Goal: Task Accomplishment & Management: Complete application form

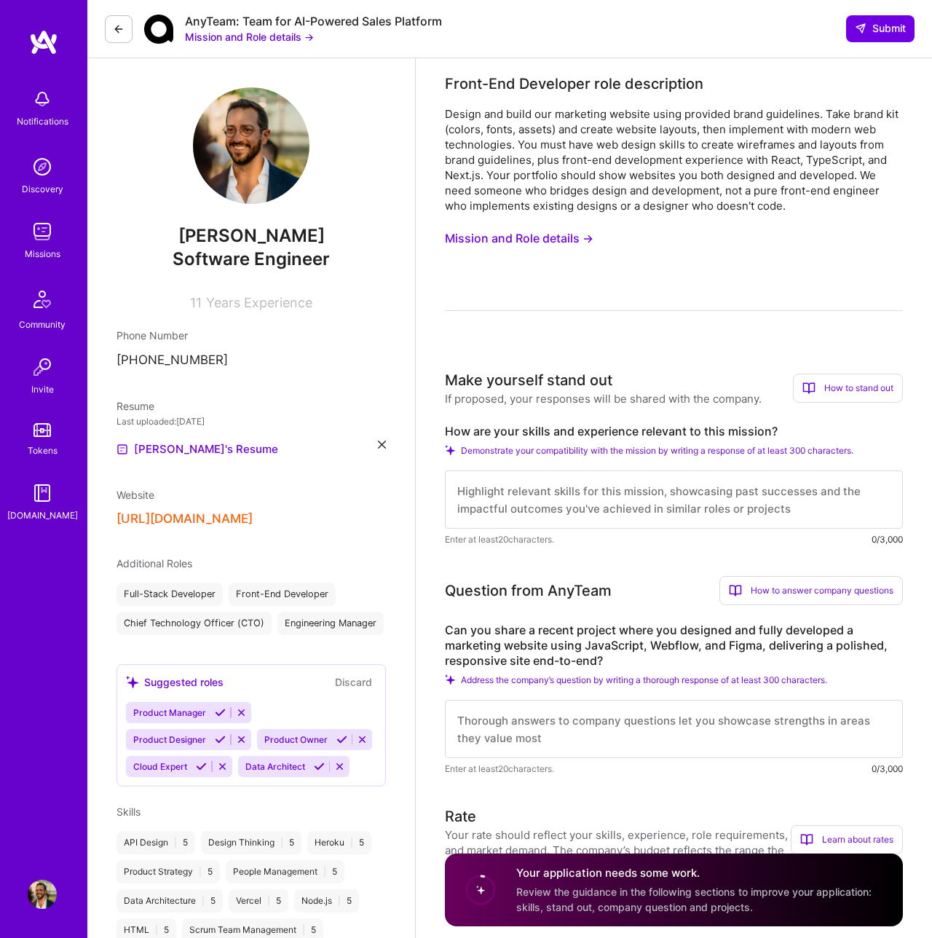
click at [516, 499] on textarea at bounding box center [674, 499] width 458 height 58
click at [483, 146] on div "Design and build our marketing website using provided brand guidelines. Take br…" at bounding box center [674, 159] width 458 height 107
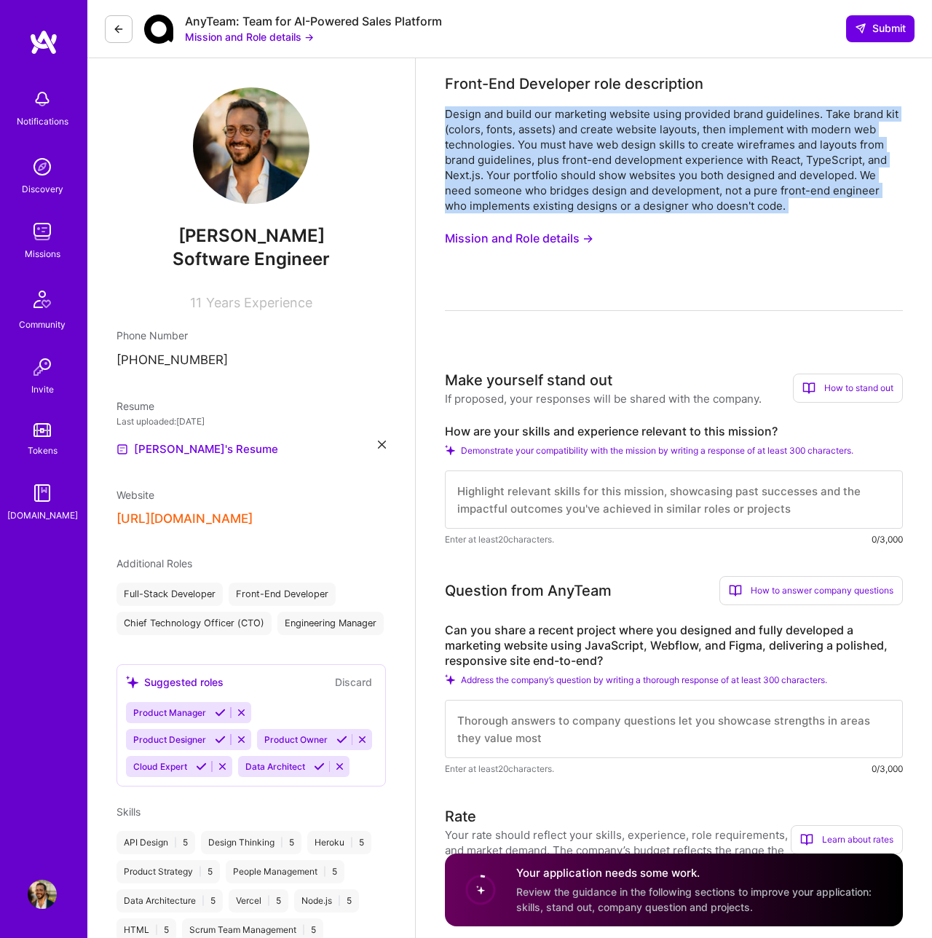
click at [483, 146] on div "Design and build our marketing website using provided brand guidelines. Take br…" at bounding box center [674, 159] width 458 height 107
click at [592, 240] on button "Mission and Role details →" at bounding box center [519, 238] width 149 height 27
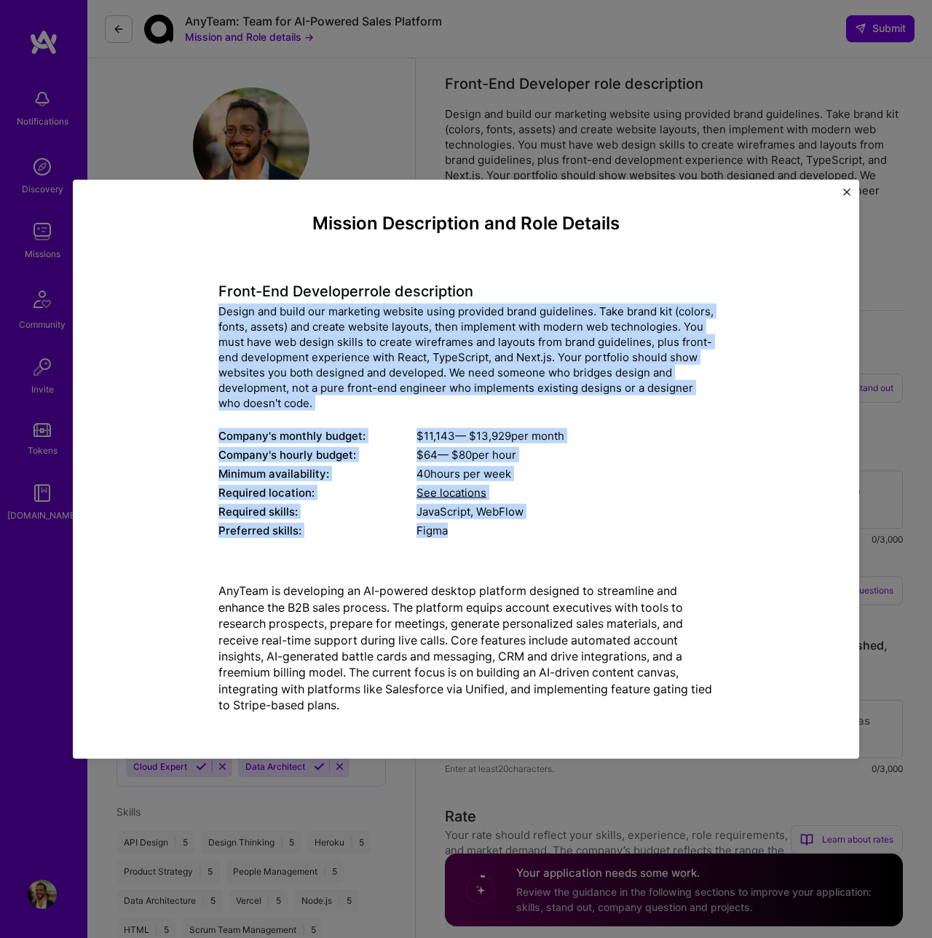
drag, startPoint x: 218, startPoint y: 302, endPoint x: 473, endPoint y: 545, distance: 351.8
click at [473, 545] on div "Mission Description and Role Details Front-End Developer role description Desig…" at bounding box center [465, 469] width 495 height 512
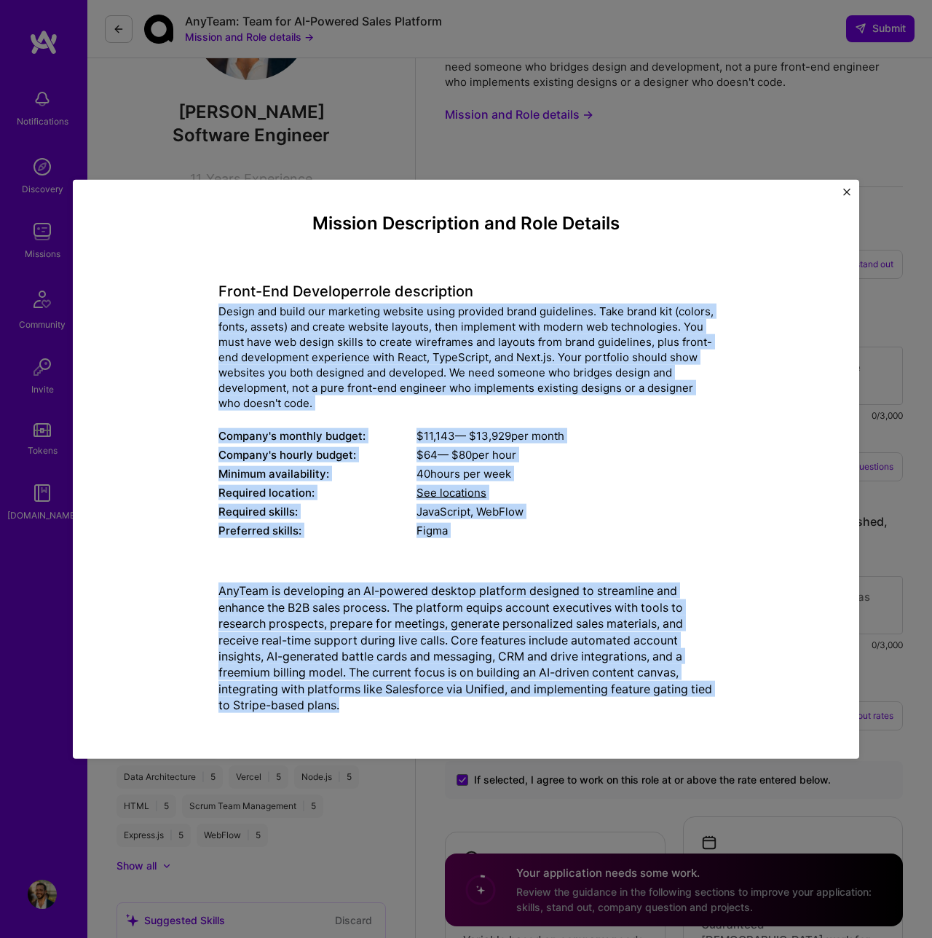
click at [396, 714] on div "AnyTeam is developing an AI-powered desktop platform designed to streamline and…" at bounding box center [465, 648] width 495 height 154
copy div "Design and build our marketing website using provided brand guidelines. Take br…"
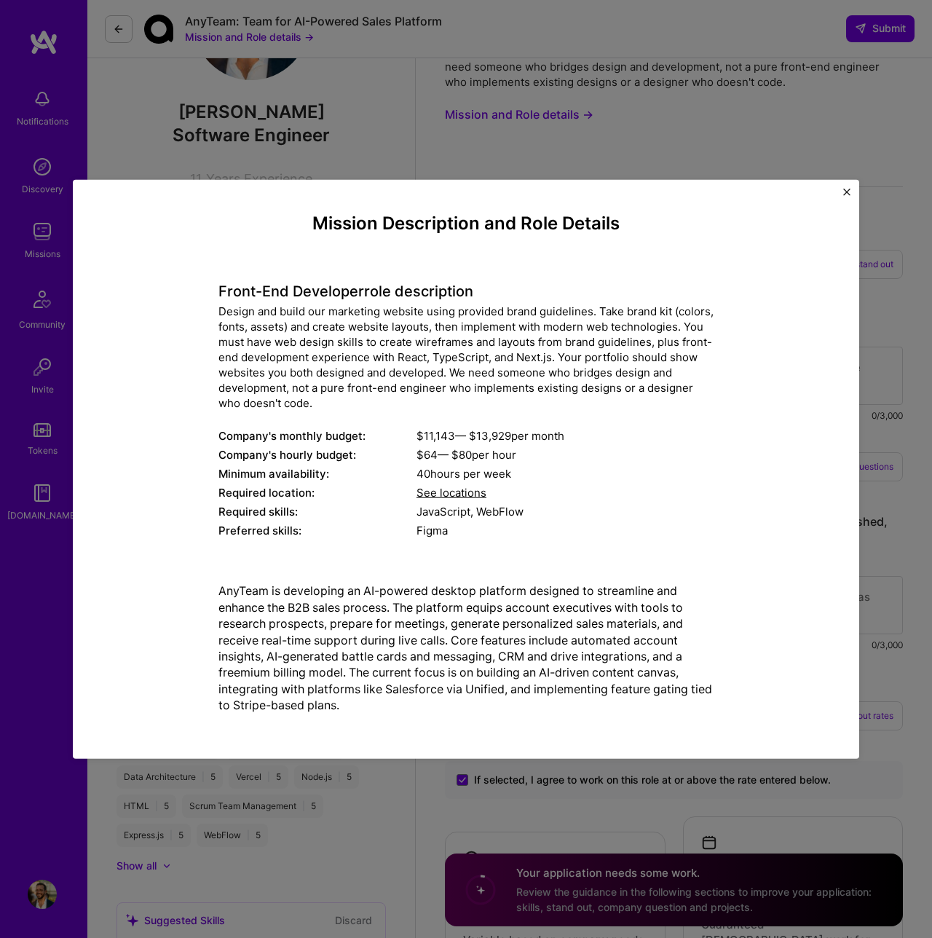
click at [612, 771] on div "Mission Description and Role Details Front-End Developer role description Desig…" at bounding box center [466, 469] width 932 height 938
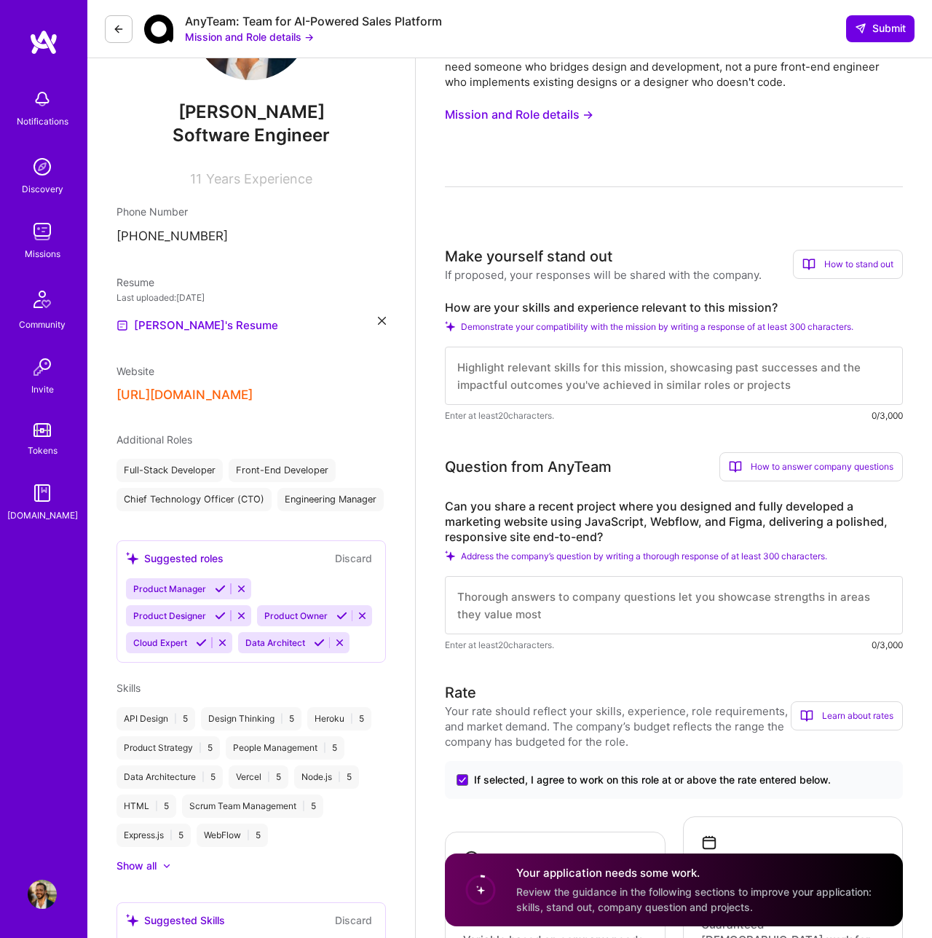
click at [526, 311] on label "How are your skills and experience relevant to this mission?" at bounding box center [674, 307] width 458 height 15
copy label "How are your skills and experience relevant to this mission?"
click at [566, 374] on textarea at bounding box center [674, 376] width 458 height 58
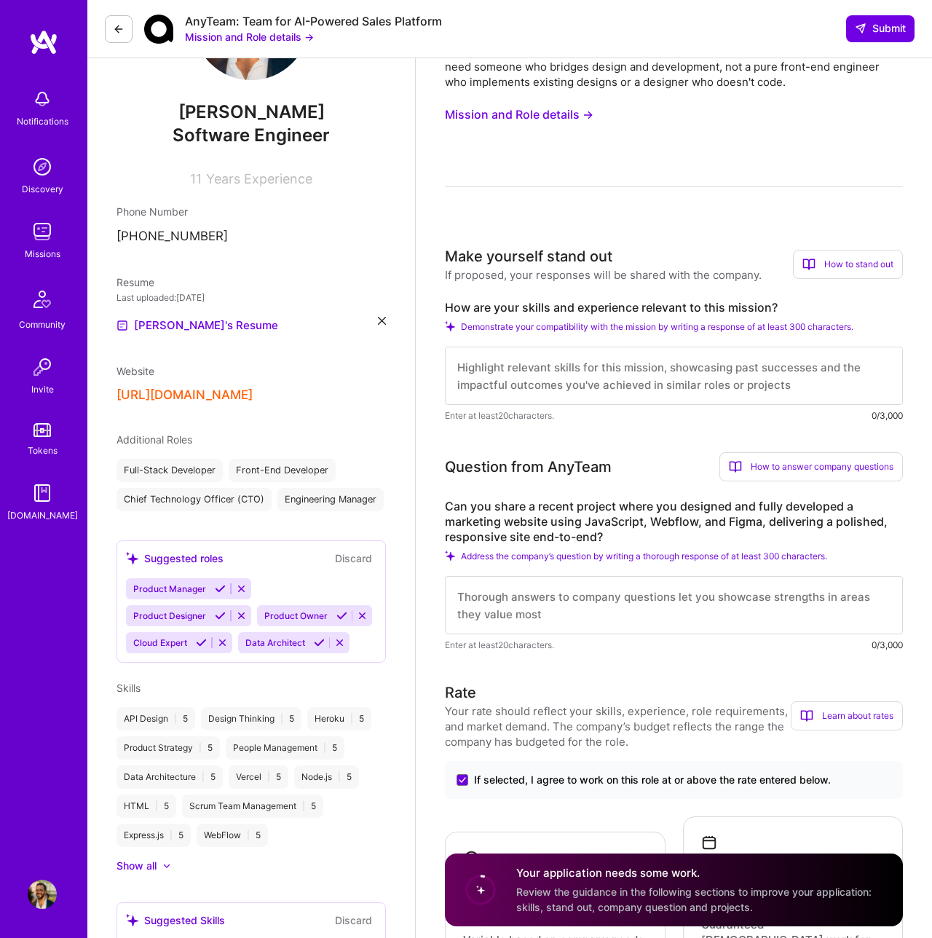
paste textarea "I bring 10+ years of JavaScript engineering experience combined with a strong t…"
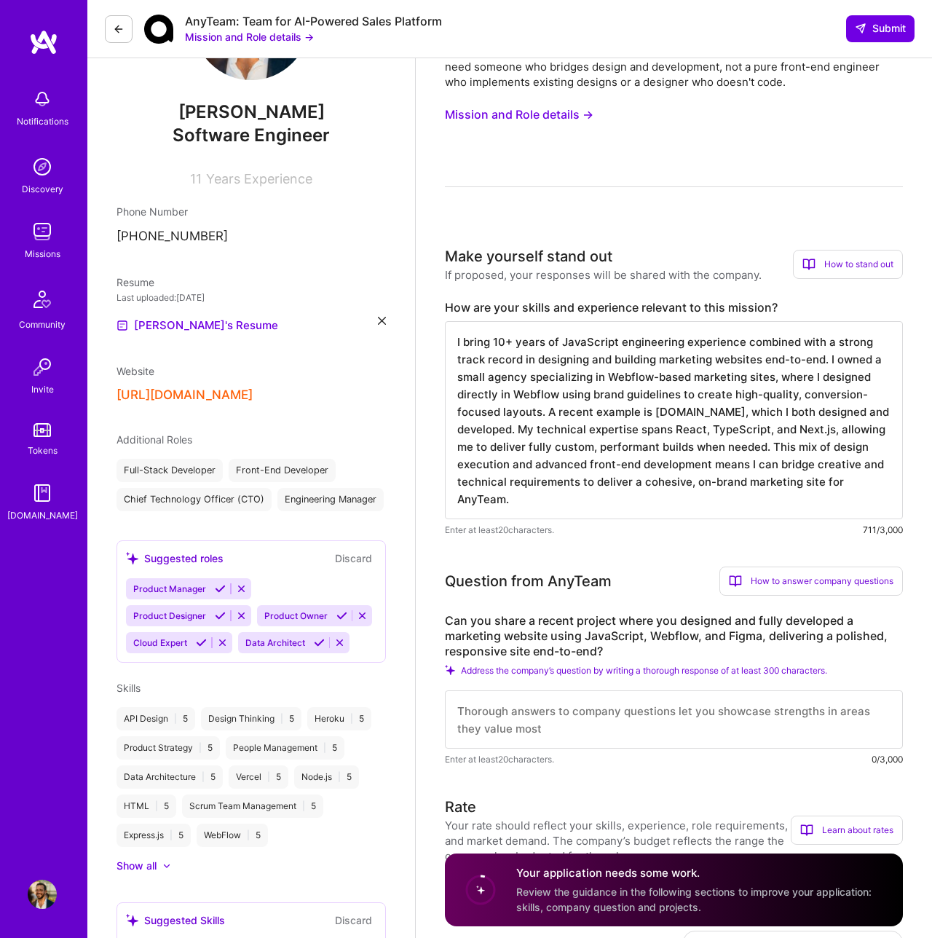
scroll to position [1, 0]
type textarea "I bring 10+ years of JavaScript engineering experience combined with a strong t…"
click at [604, 628] on label "Can you share a recent project where you designed and fully developed a marketi…" at bounding box center [674, 636] width 458 height 46
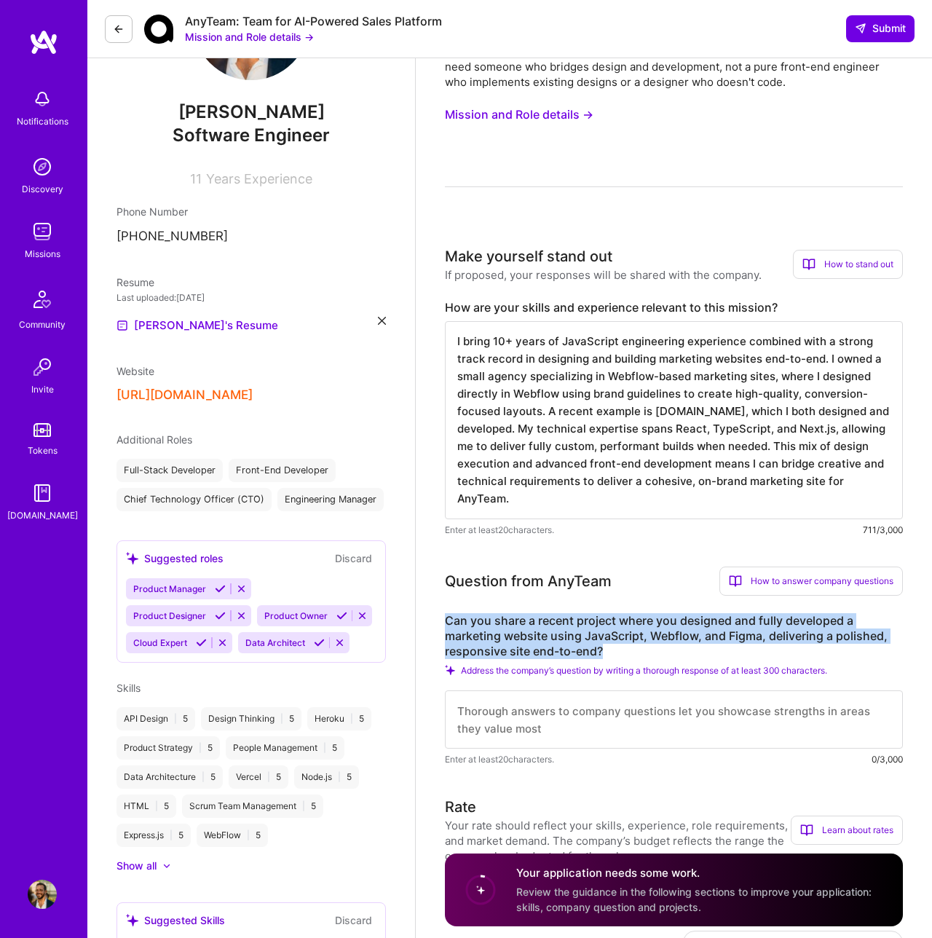
click at [604, 628] on label "Can you share a recent project where you designed and fully developed a marketi…" at bounding box center [674, 636] width 458 height 46
copy label "Can you share a recent project where you designed and fully developed a marketi…"
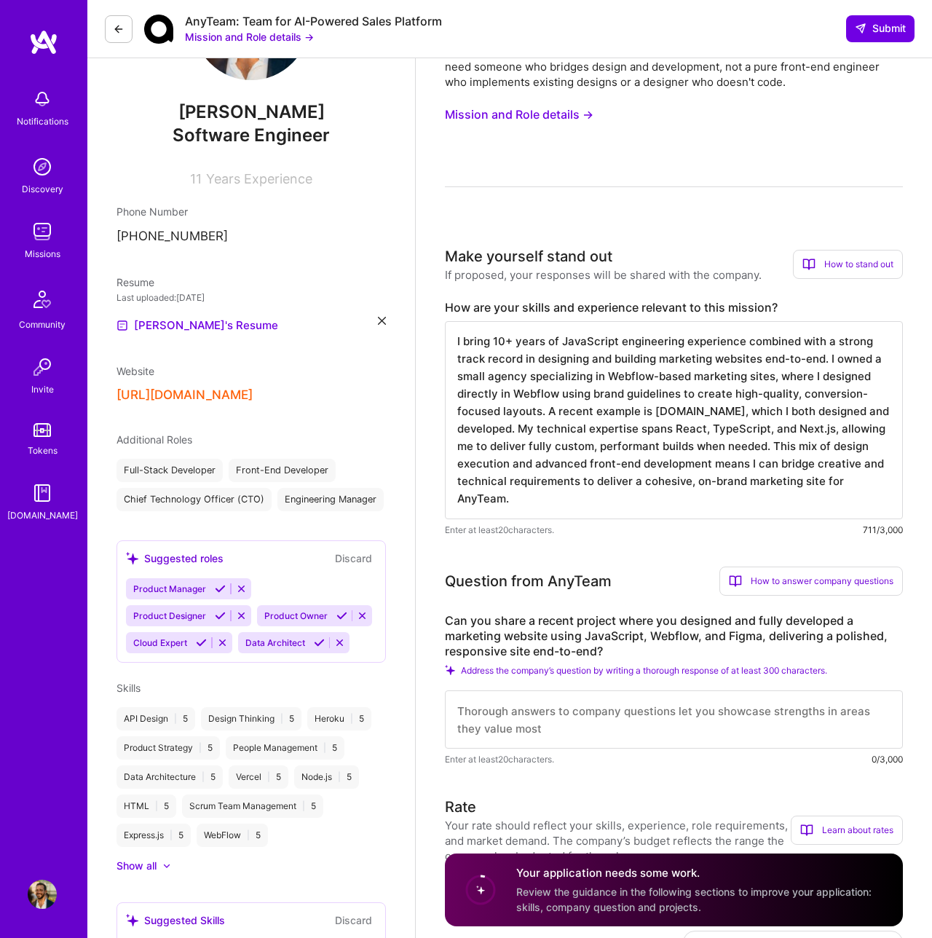
click at [516, 727] on textarea at bounding box center [674, 719] width 458 height 58
paste textarea "One recent example is [DOMAIN_NAME], a marketing site I designed directly in We…"
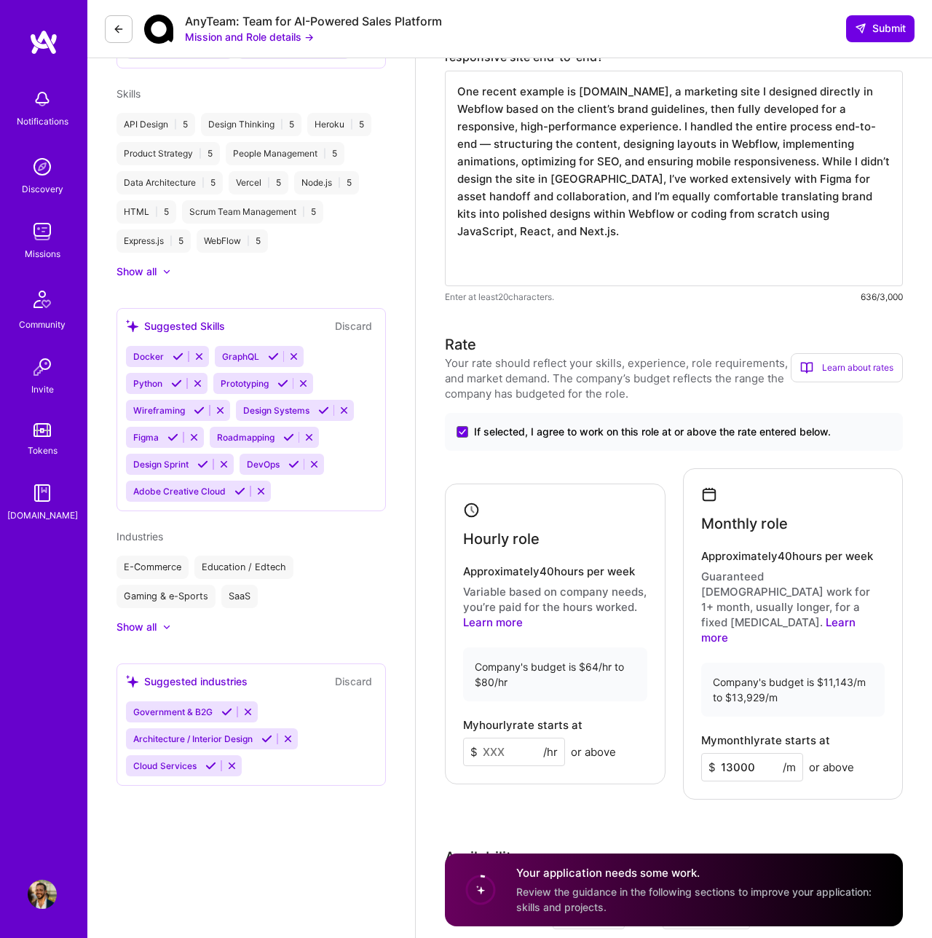
scroll to position [720, 0]
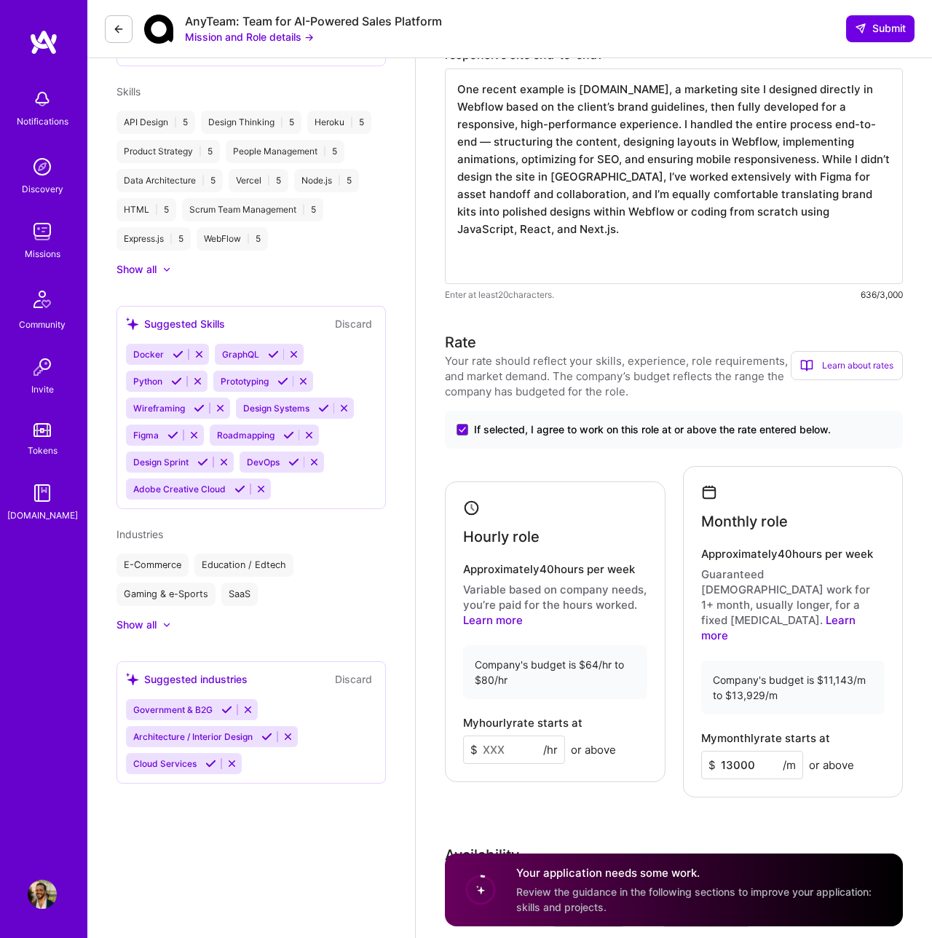
type textarea "One recent example is [DOMAIN_NAME], a marketing site I designed directly in We…"
click at [757, 751] on input "13000" at bounding box center [752, 765] width 102 height 28
click at [738, 751] on input "13000" at bounding box center [752, 765] width 102 height 28
type input "13700"
click at [774, 773] on div "Rate Your rate should reflect your skills, experience, role requirements, and m…" at bounding box center [674, 690] width 458 height 719
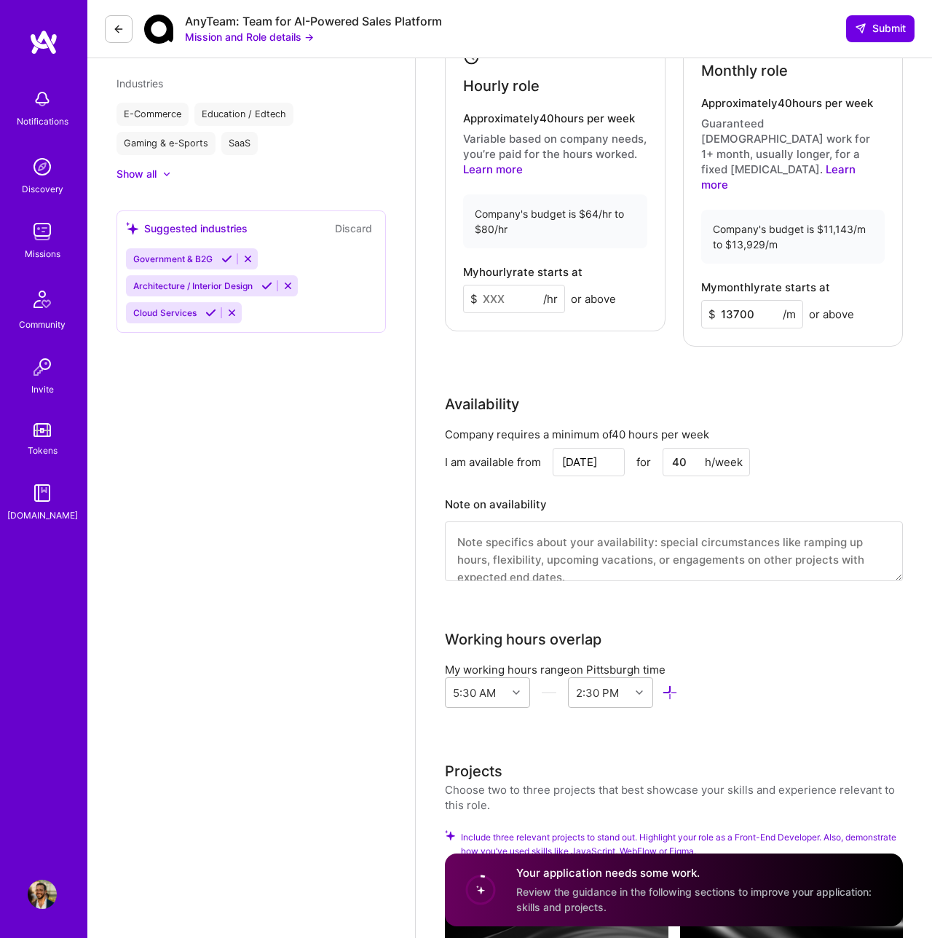
scroll to position [1174, 0]
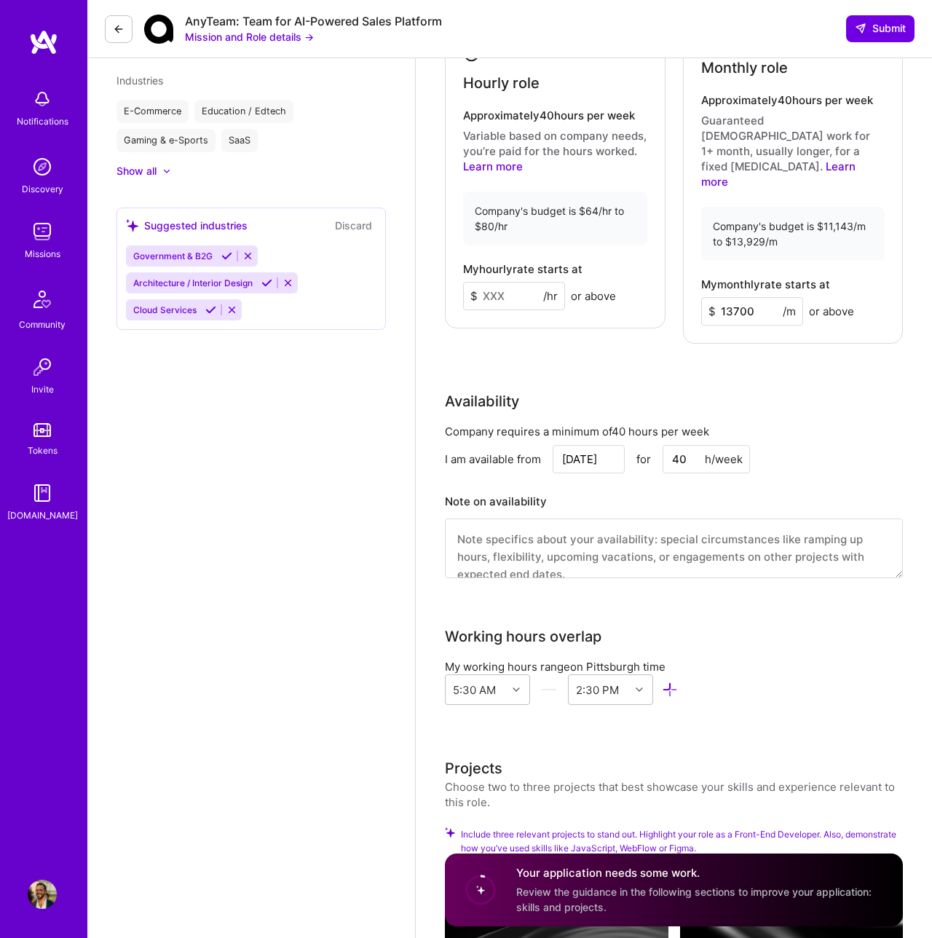
click at [585, 529] on textarea at bounding box center [674, 548] width 458 height 60
click at [598, 553] on div "Company requires a minimum of 40 hours per week I am available from Aug 10 for …" at bounding box center [674, 510] width 458 height 173
click at [580, 526] on textarea at bounding box center [674, 548] width 458 height 60
click at [592, 530] on textarea at bounding box center [674, 548] width 458 height 60
click at [593, 518] on textarea at bounding box center [674, 548] width 458 height 60
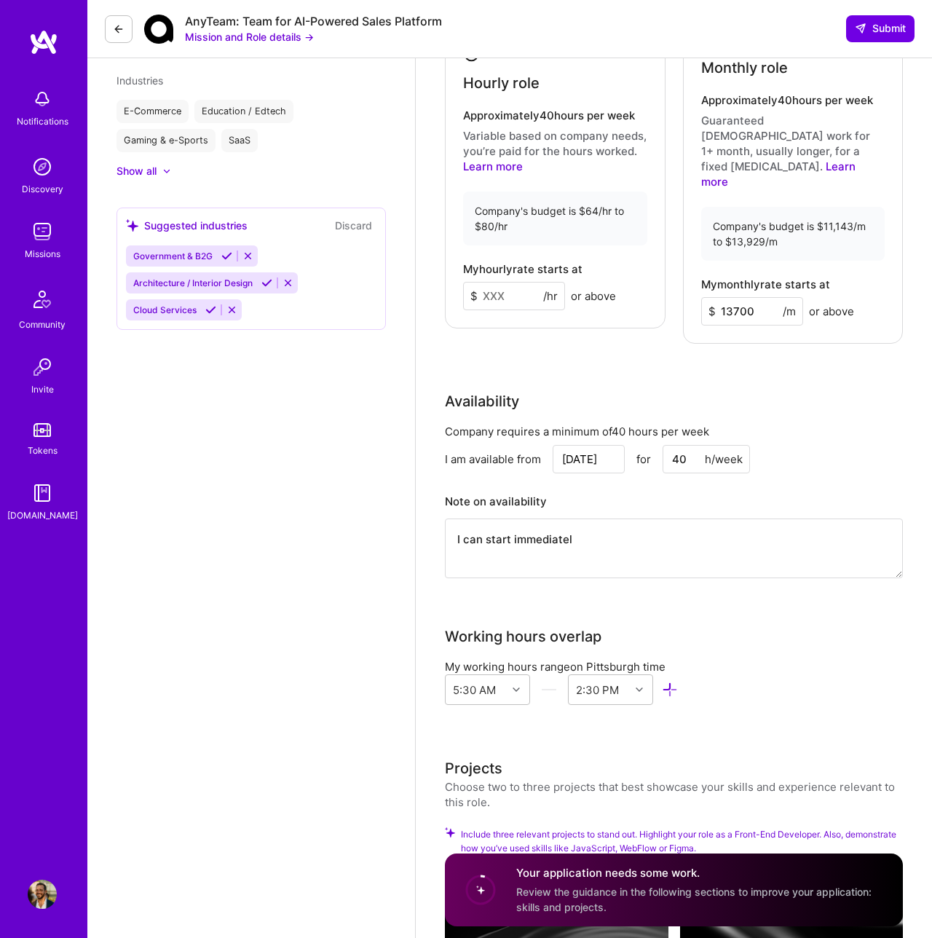
type textarea "I can start immediately"
drag, startPoint x: 657, startPoint y: 518, endPoint x: 311, endPoint y: 482, distance: 347.7
click at [340, 488] on div "Michael Mitrakos Software Engineer 11 Years Experience Phone Number +1412445836…" at bounding box center [509, 224] width 845 height 2797
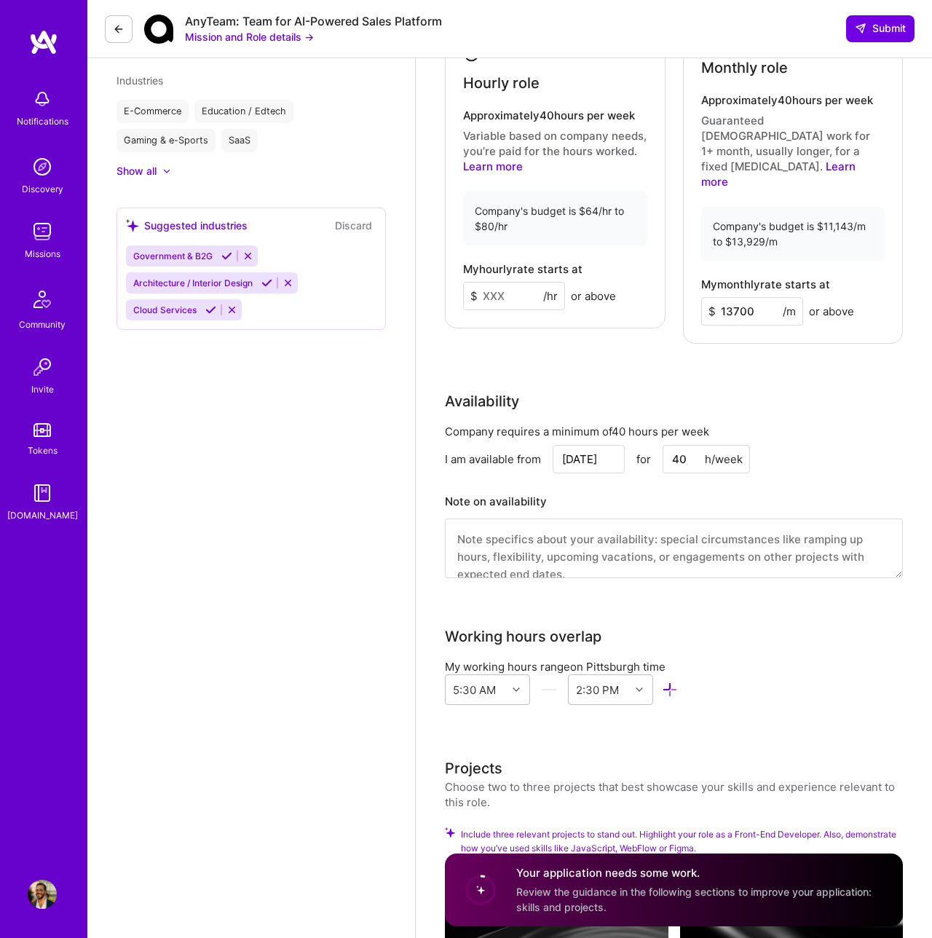
click at [594, 445] on input "Aug 10" at bounding box center [589, 459] width 72 height 28
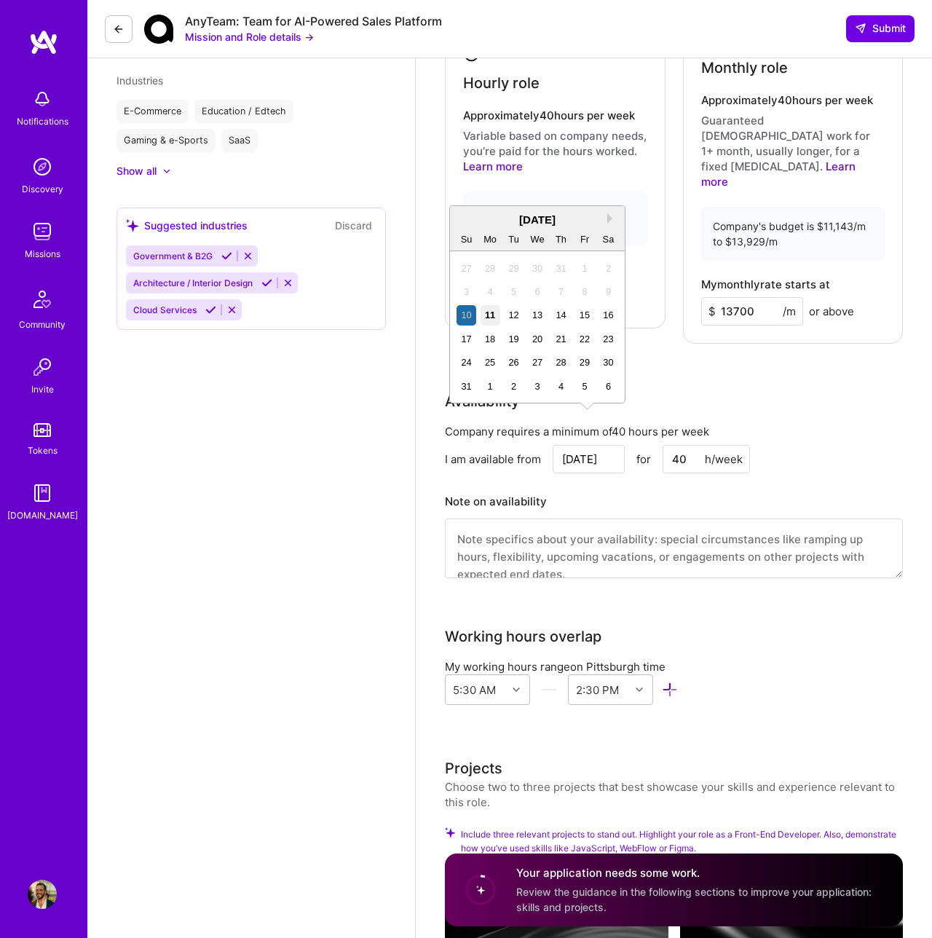
click at [491, 315] on div "11" at bounding box center [491, 315] width 20 height 20
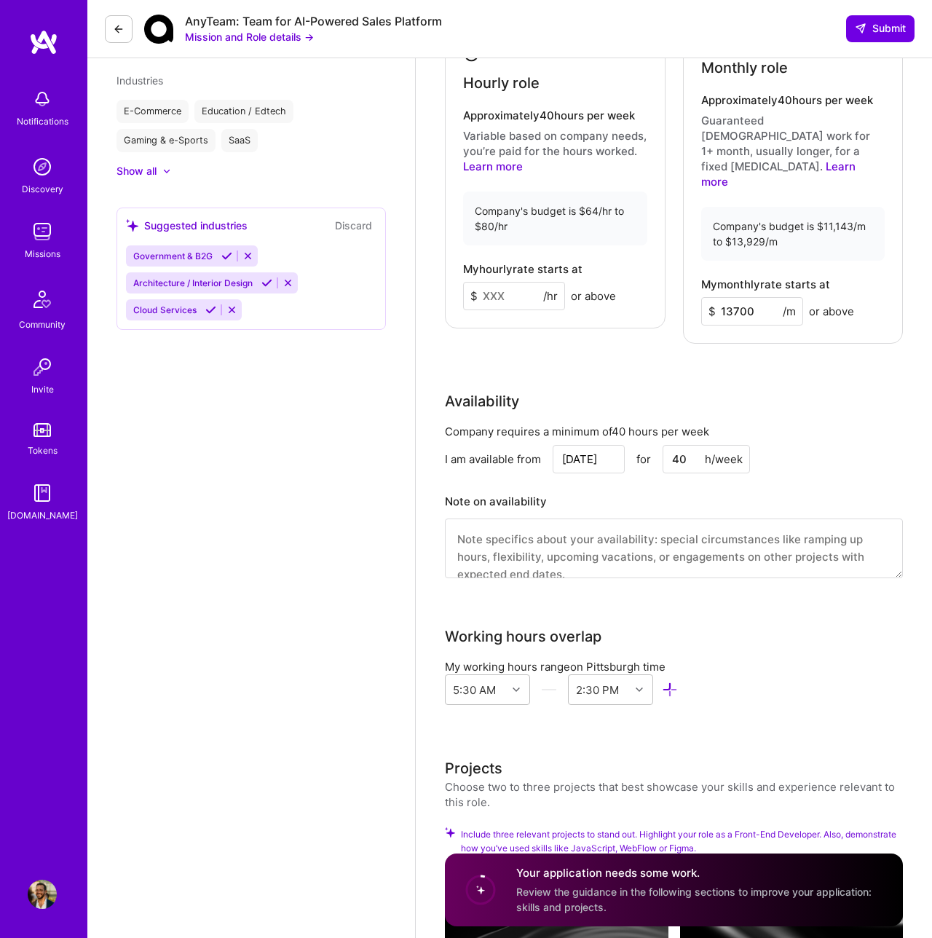
click at [593, 575] on div "Front-End Developer role description Design and build our marketing website usi…" at bounding box center [674, 253] width 458 height 2709
click at [584, 445] on input "[DATE]" at bounding box center [589, 459] width 72 height 28
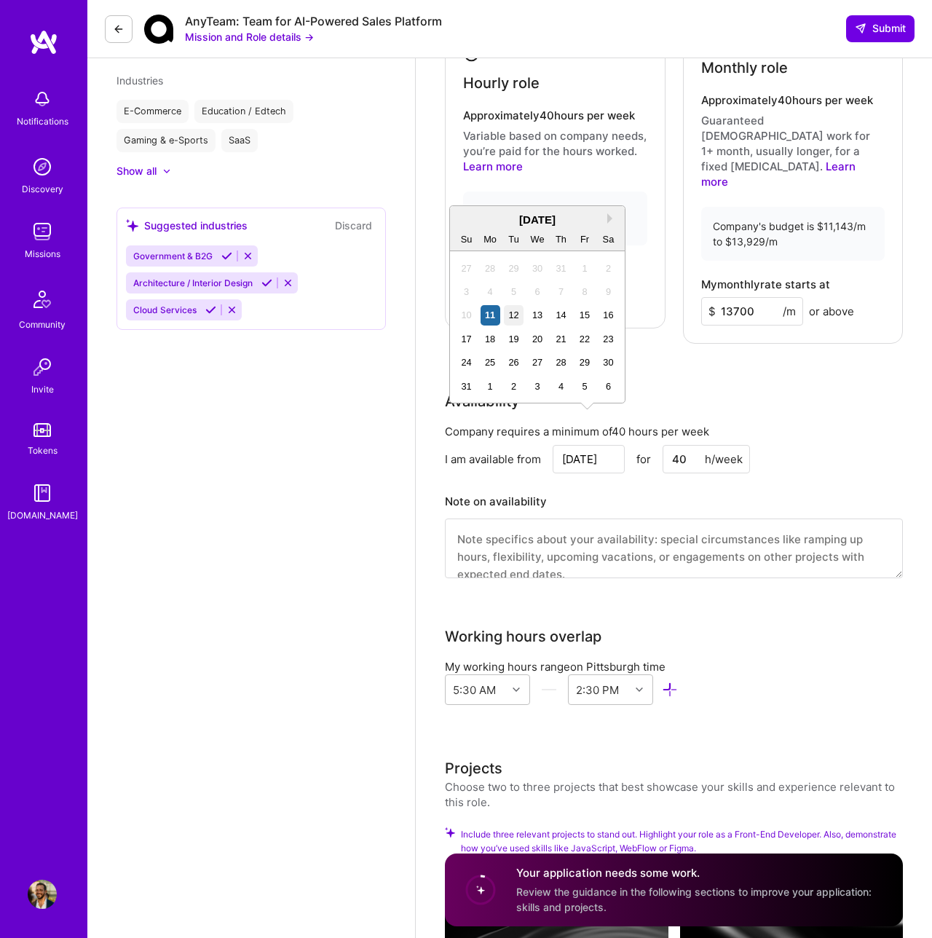
click at [509, 317] on div "12" at bounding box center [514, 315] width 20 height 20
type input "Aug 12"
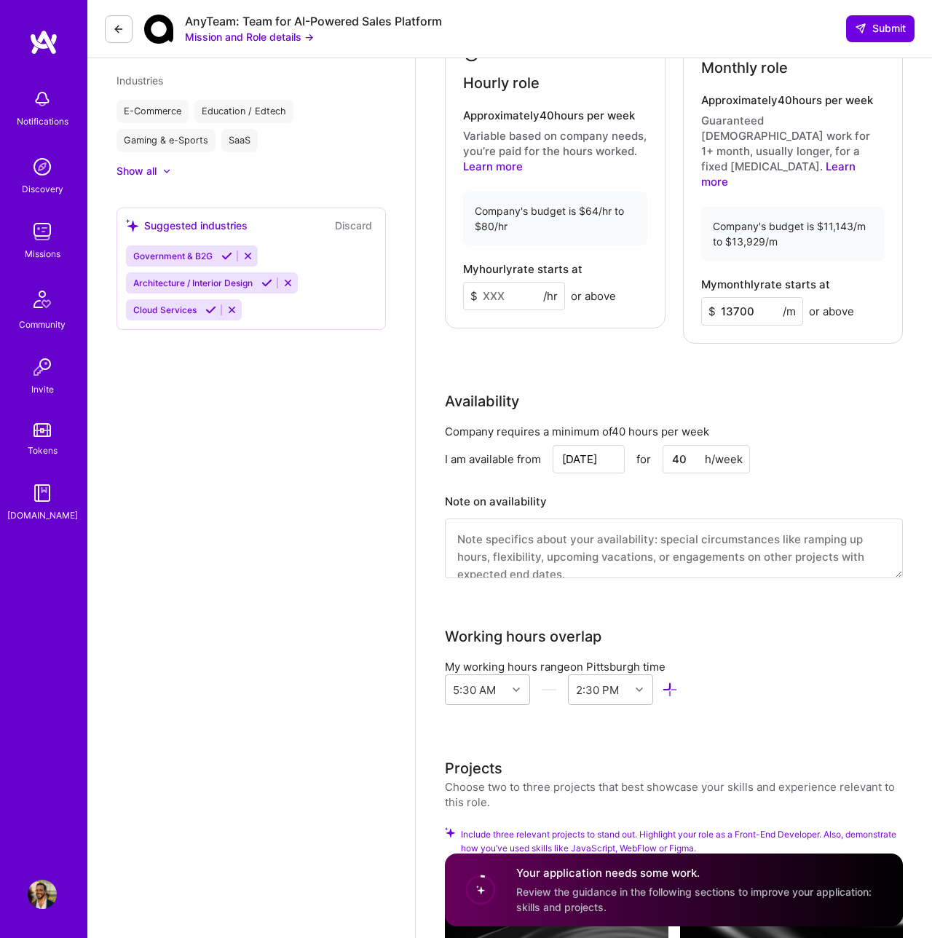
click at [685, 584] on div "Front-End Developer role description Design and build our marketing website usi…" at bounding box center [674, 253] width 458 height 2709
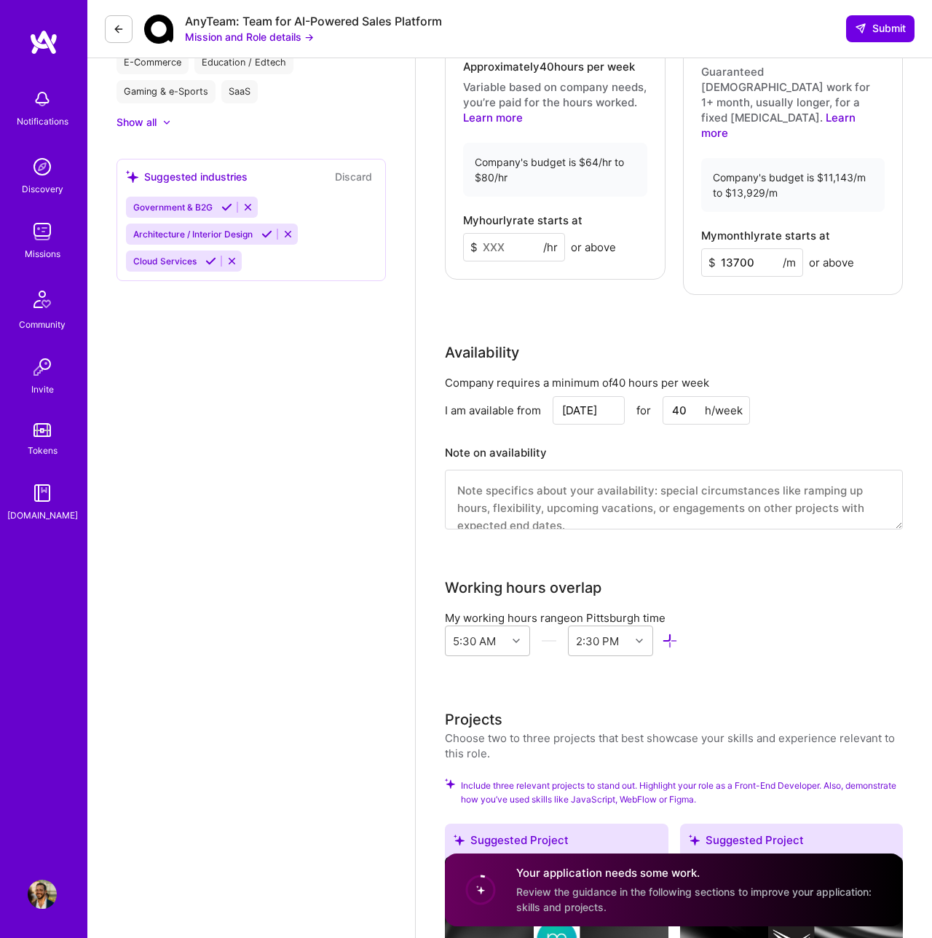
scroll to position [1225, 0]
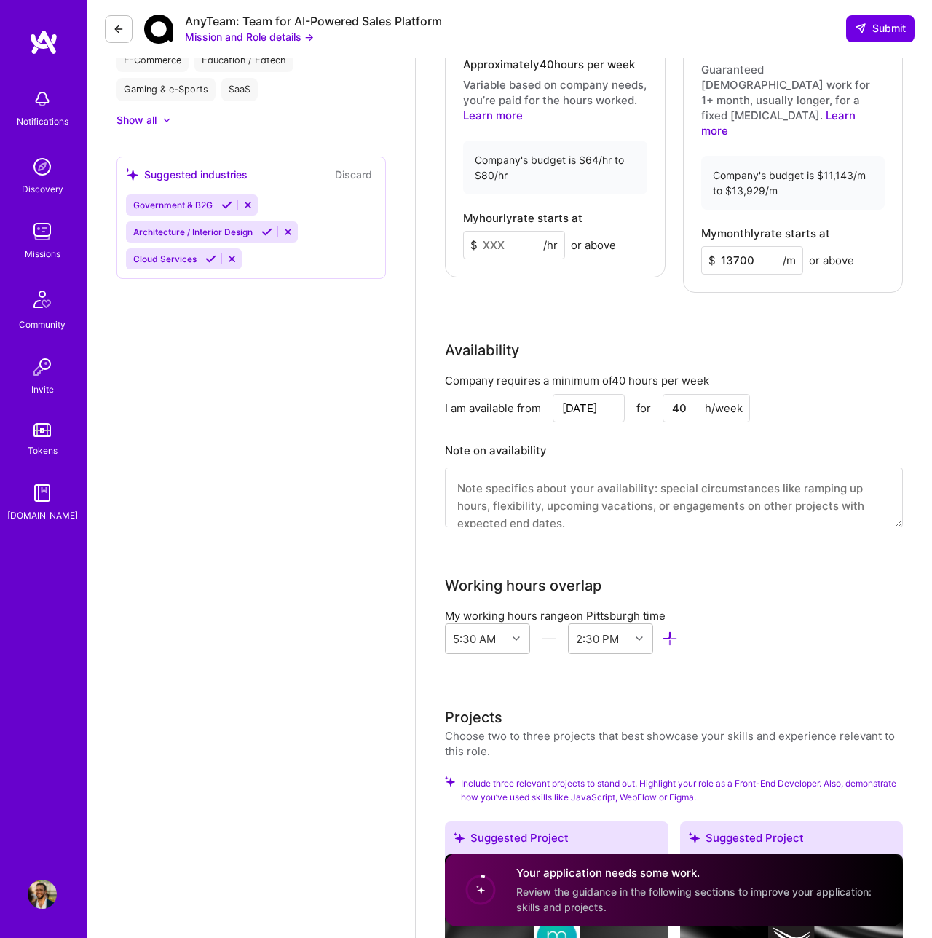
click at [585, 467] on textarea at bounding box center [674, 497] width 458 height 60
click at [657, 574] on div "Working hours overlap" at bounding box center [674, 585] width 458 height 22
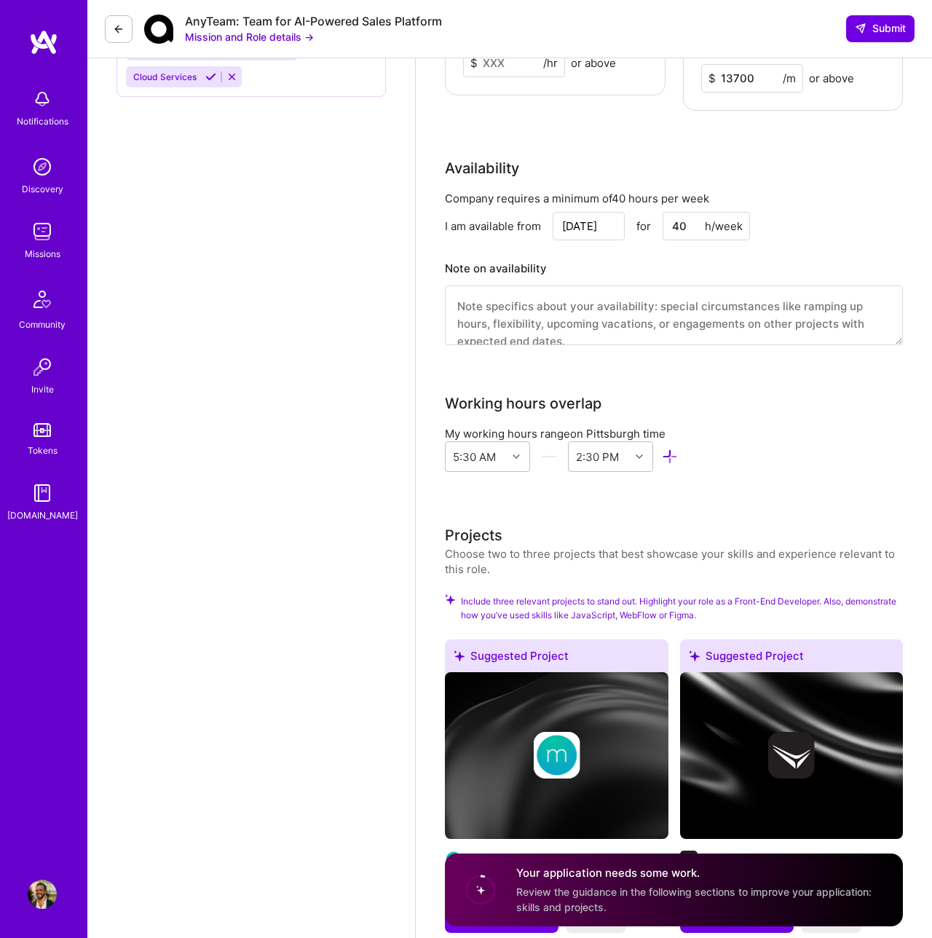
scroll to position [1413, 0]
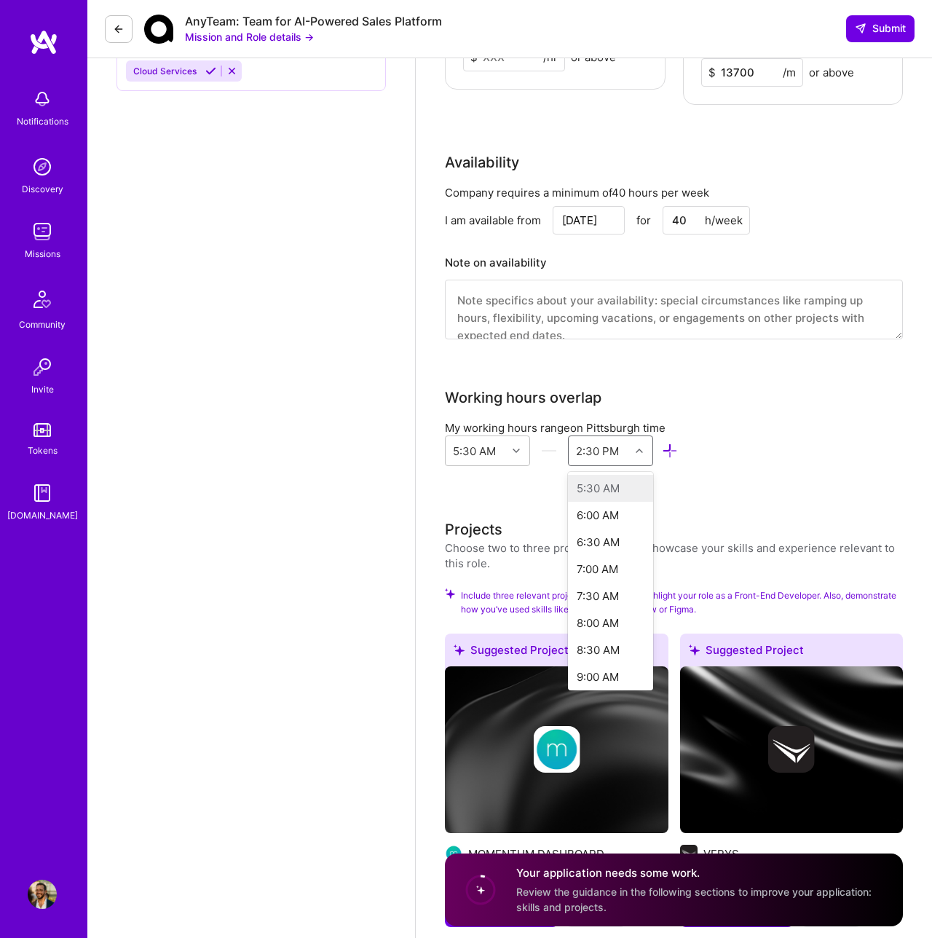
click at [639, 441] on div at bounding box center [641, 450] width 23 height 19
click at [598, 628] on div "4:30 PM" at bounding box center [610, 641] width 85 height 27
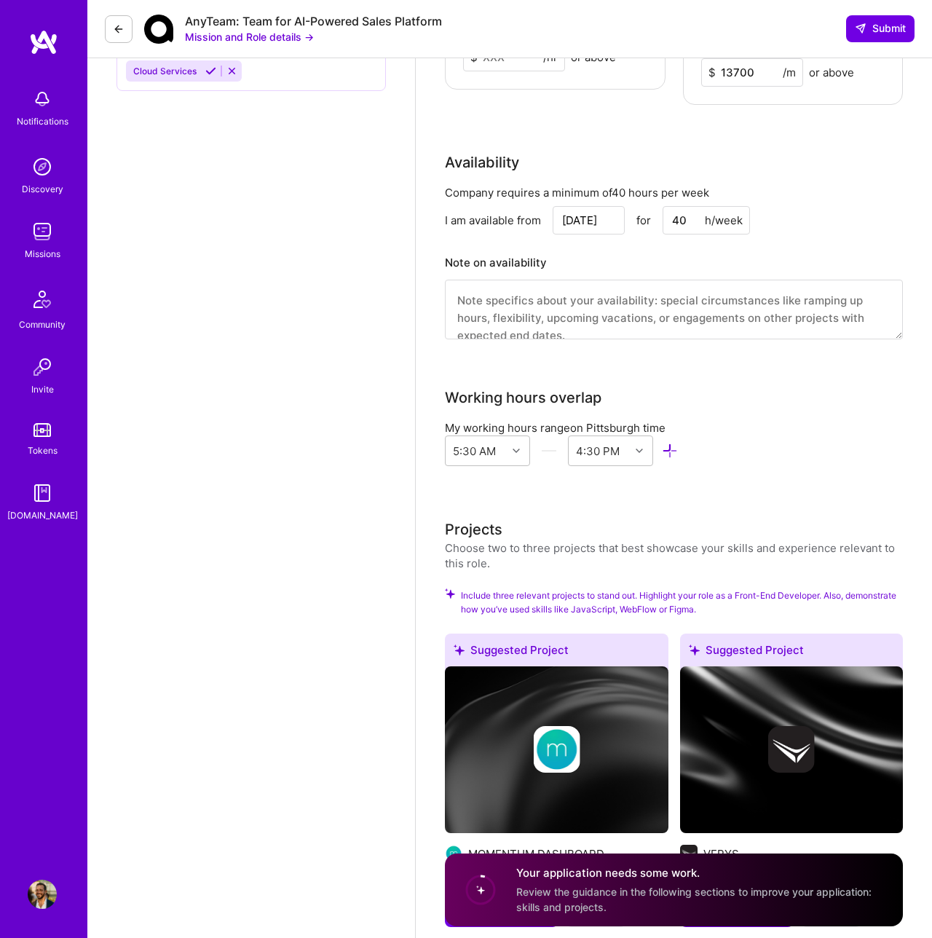
click at [623, 478] on div "Front-End Developer role description Design and build our marketing website usi…" at bounding box center [674, 14] width 458 height 2709
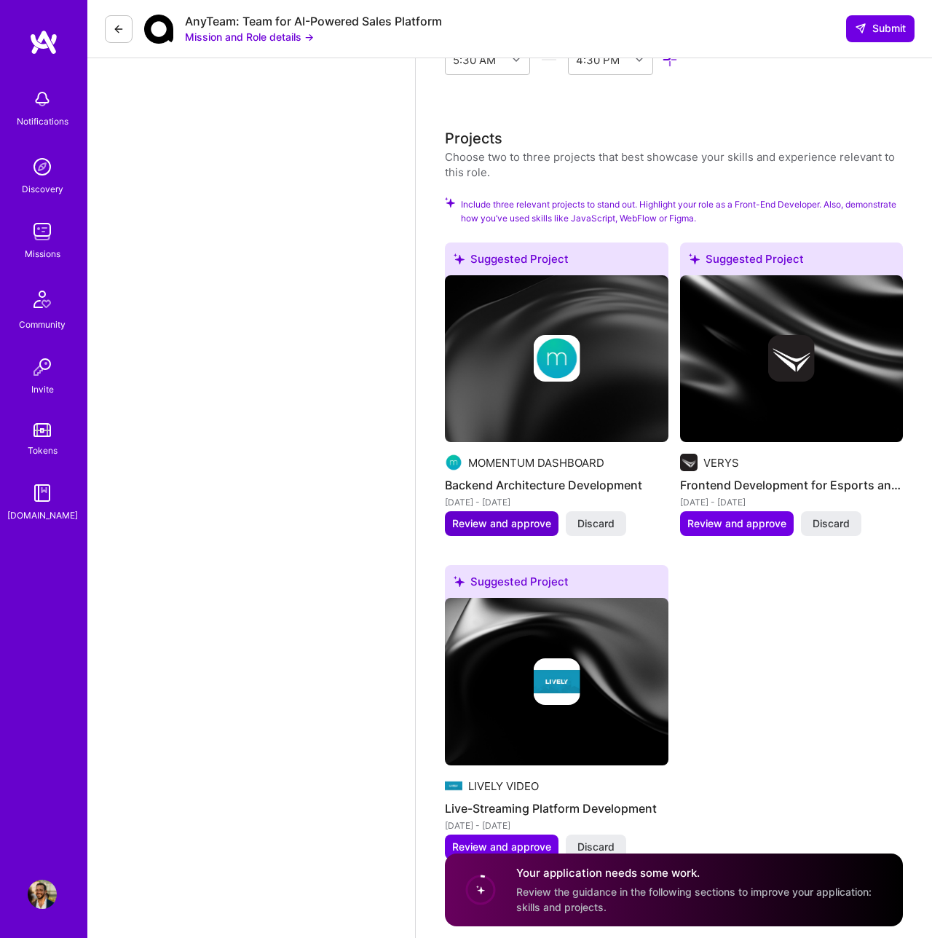
scroll to position [1828, 0]
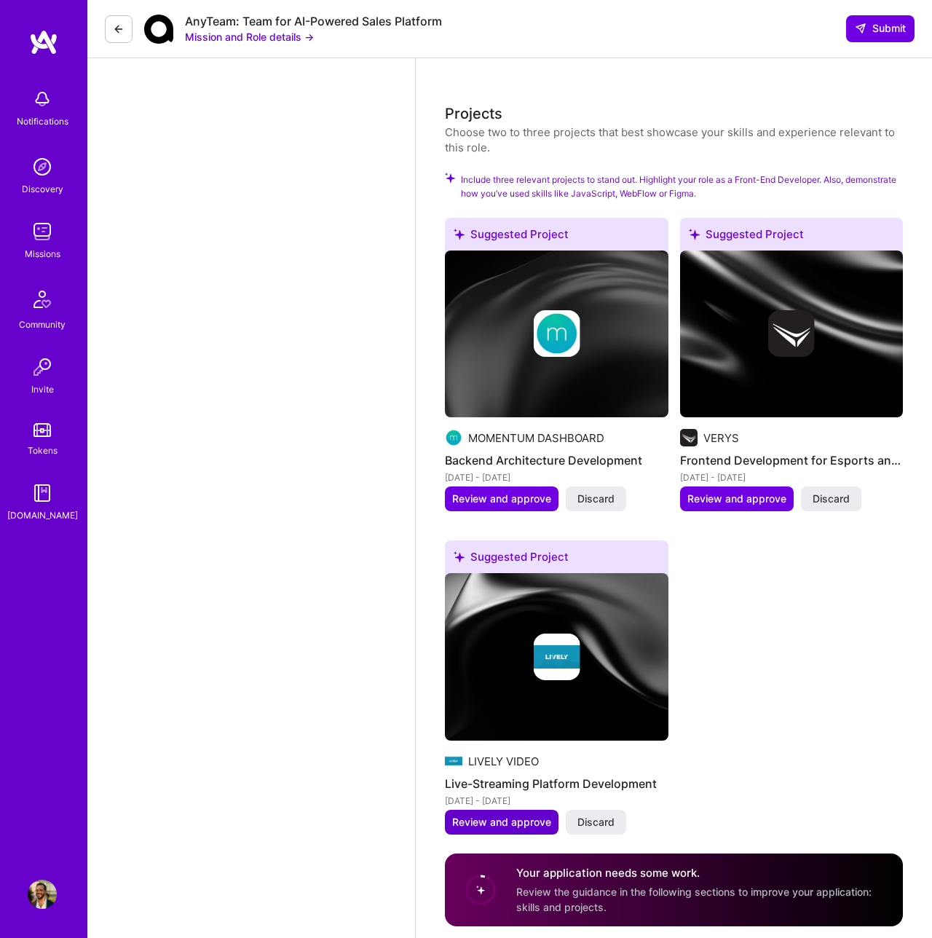
click at [516, 815] on span "Review and approve" at bounding box center [501, 822] width 99 height 15
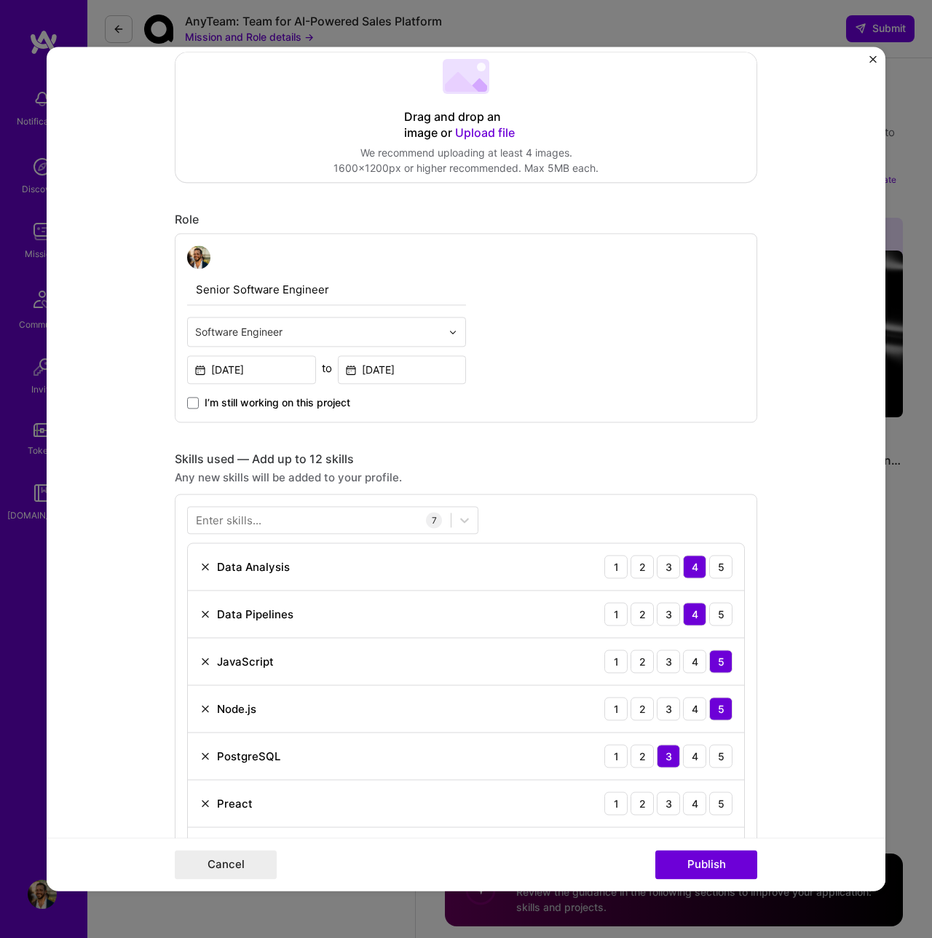
scroll to position [0, 0]
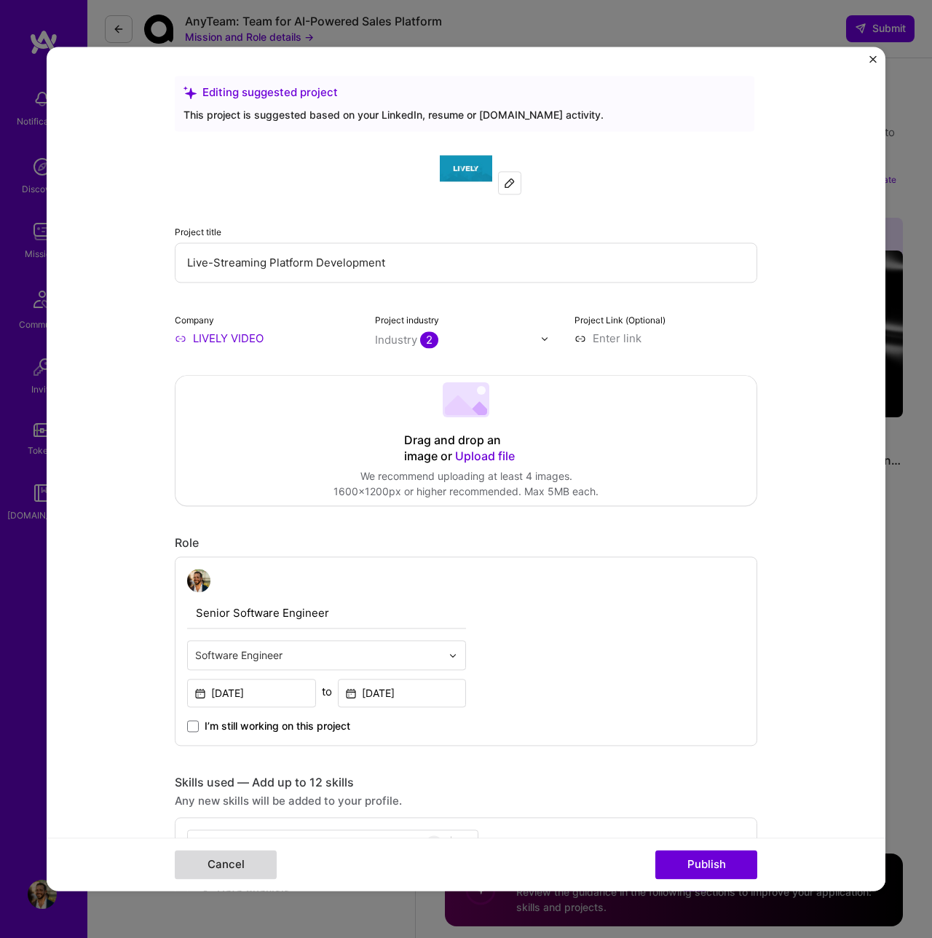
click at [239, 856] on button "Cancel" at bounding box center [226, 864] width 102 height 29
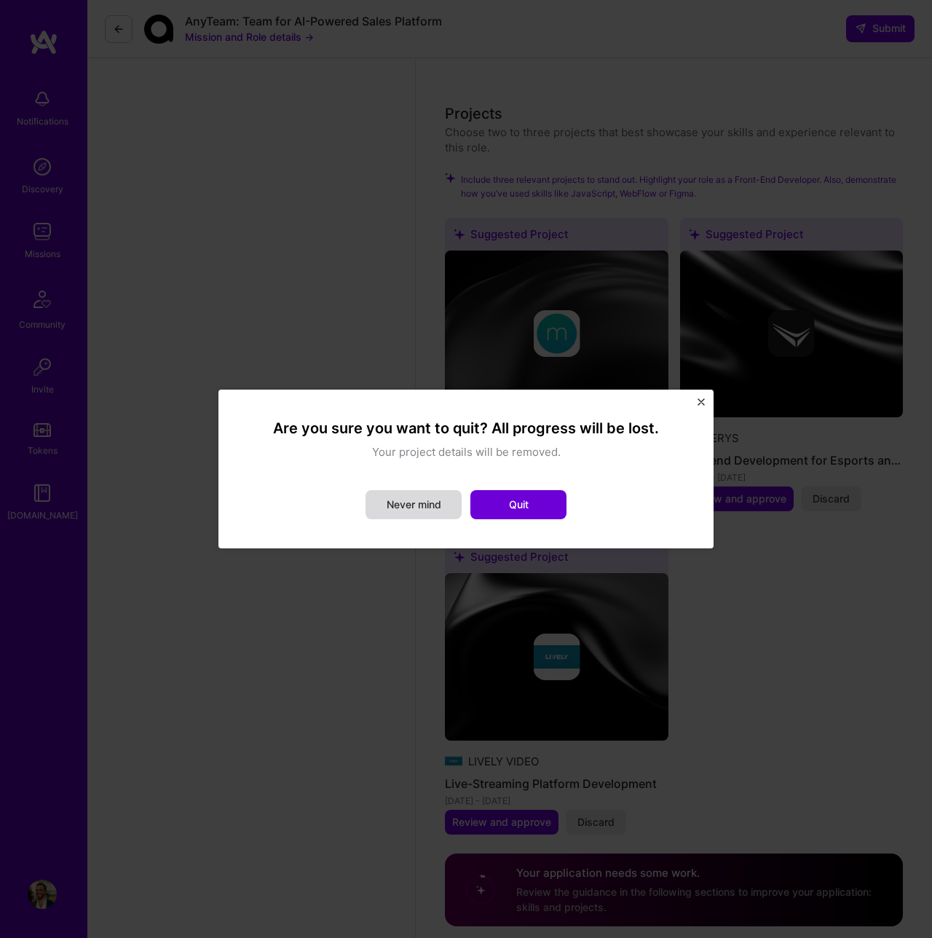
click at [422, 503] on button "Never mind" at bounding box center [414, 504] width 96 height 29
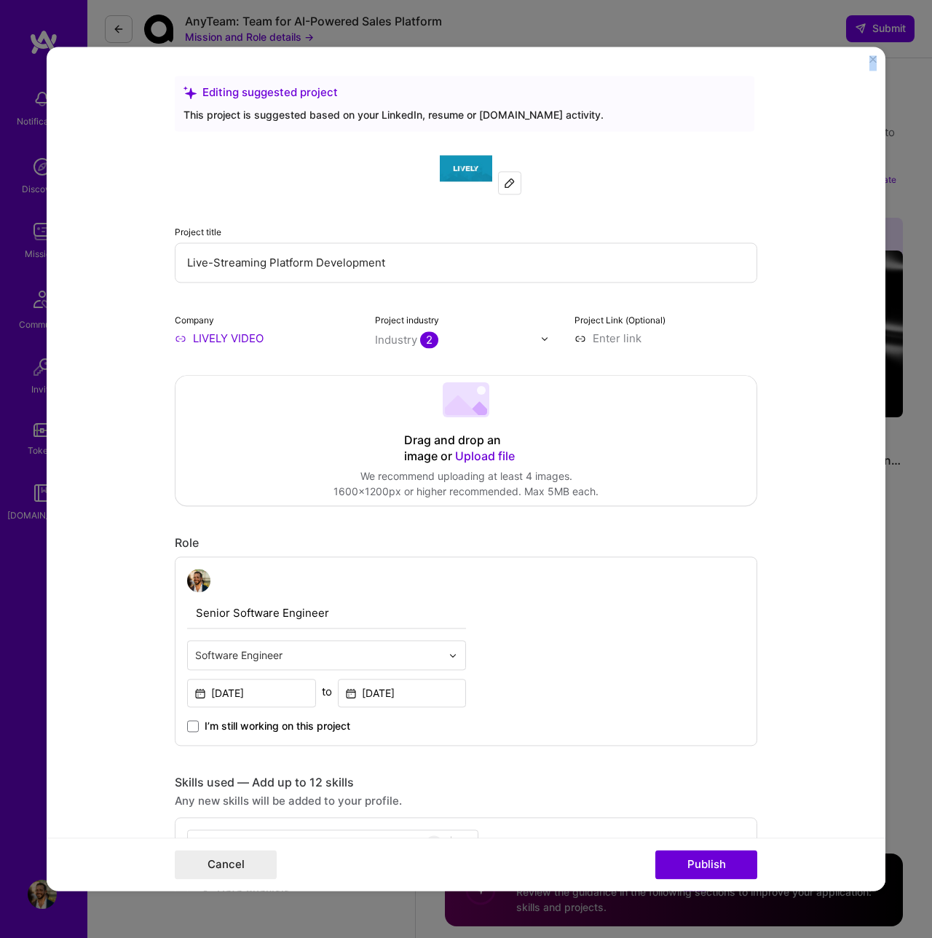
click at [876, 60] on div "Editing suggested project This project is suggested based on your LinkedIn, res…" at bounding box center [466, 469] width 839 height 844
click at [874, 60] on img "Close" at bounding box center [872, 58] width 7 height 7
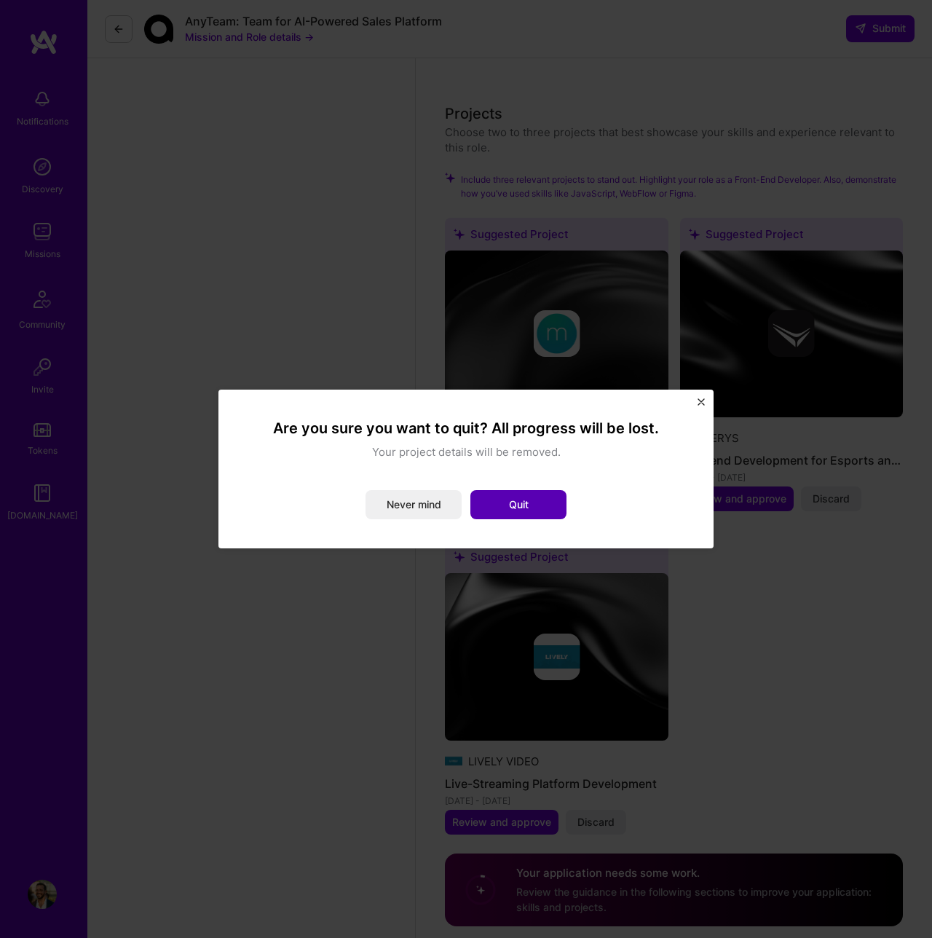
click at [532, 499] on button "Quit" at bounding box center [518, 504] width 96 height 29
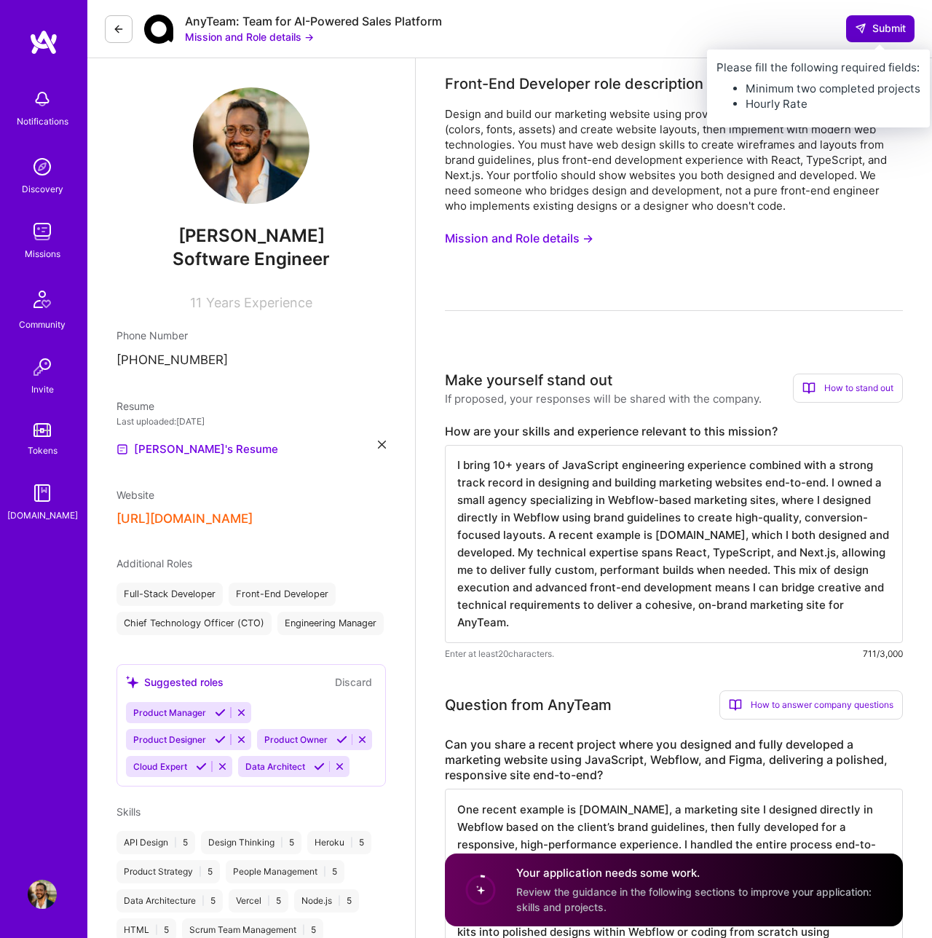
click at [881, 26] on span "Submit" at bounding box center [880, 28] width 51 height 15
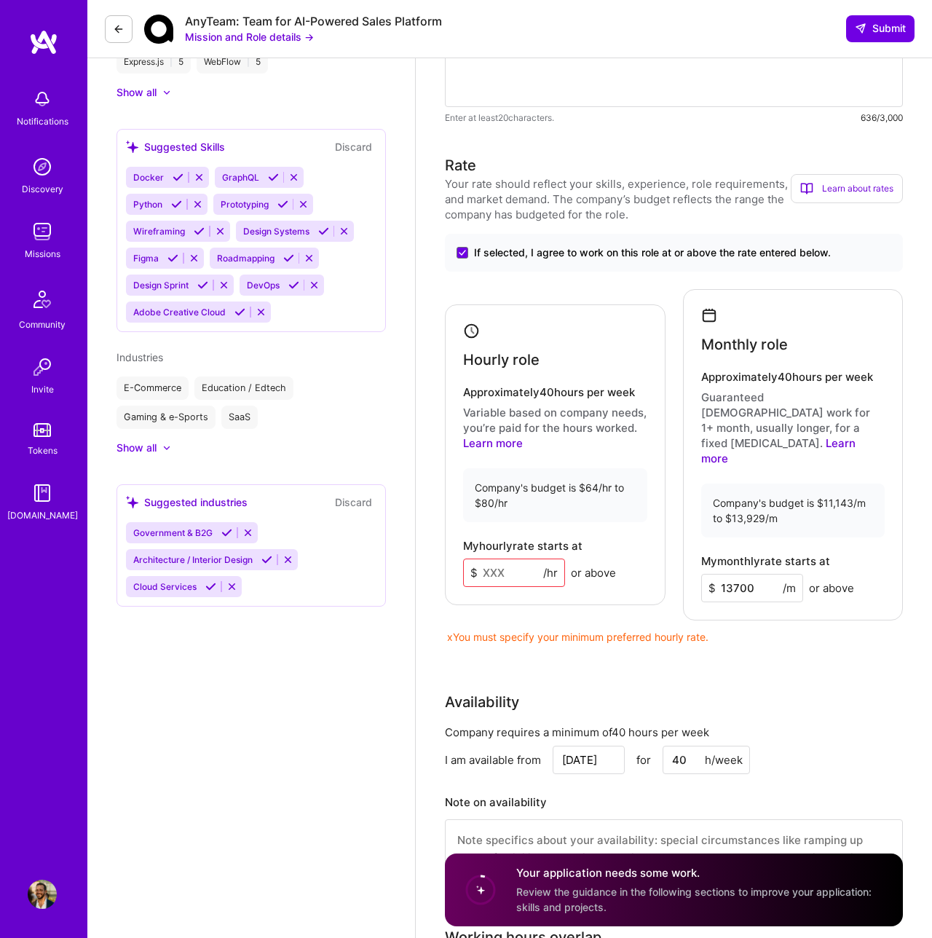
scroll to position [915, 0]
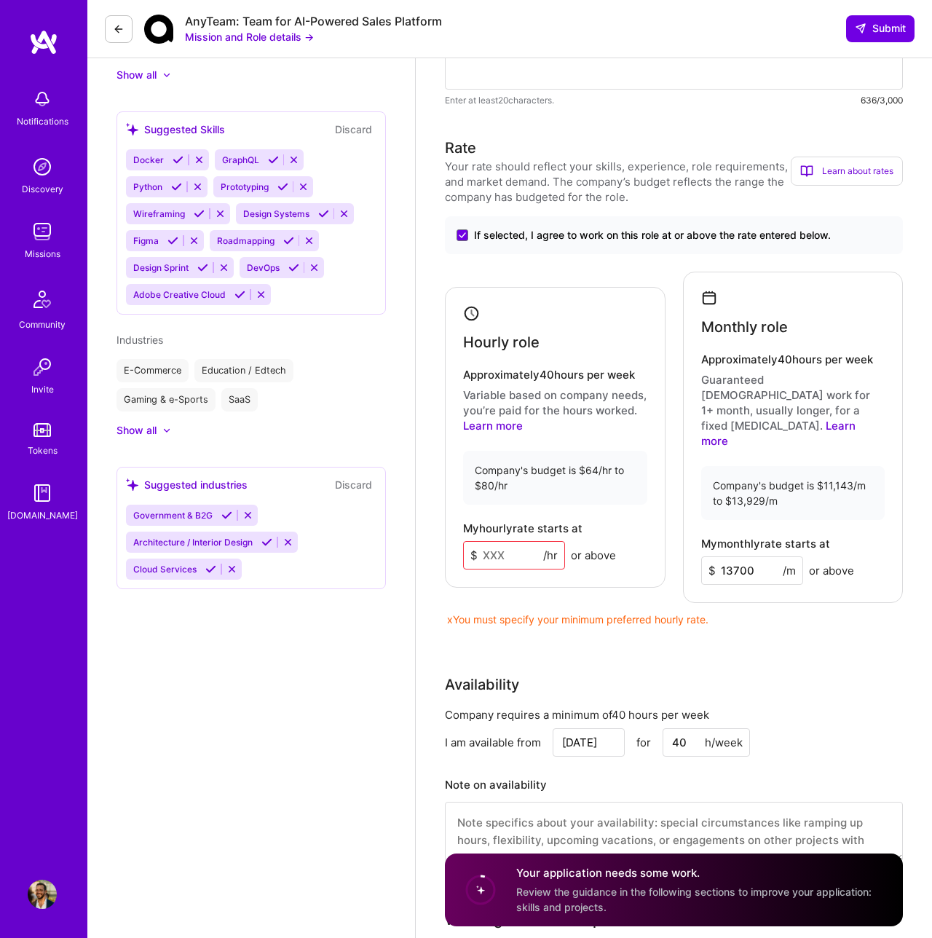
click at [523, 541] on input at bounding box center [514, 555] width 102 height 28
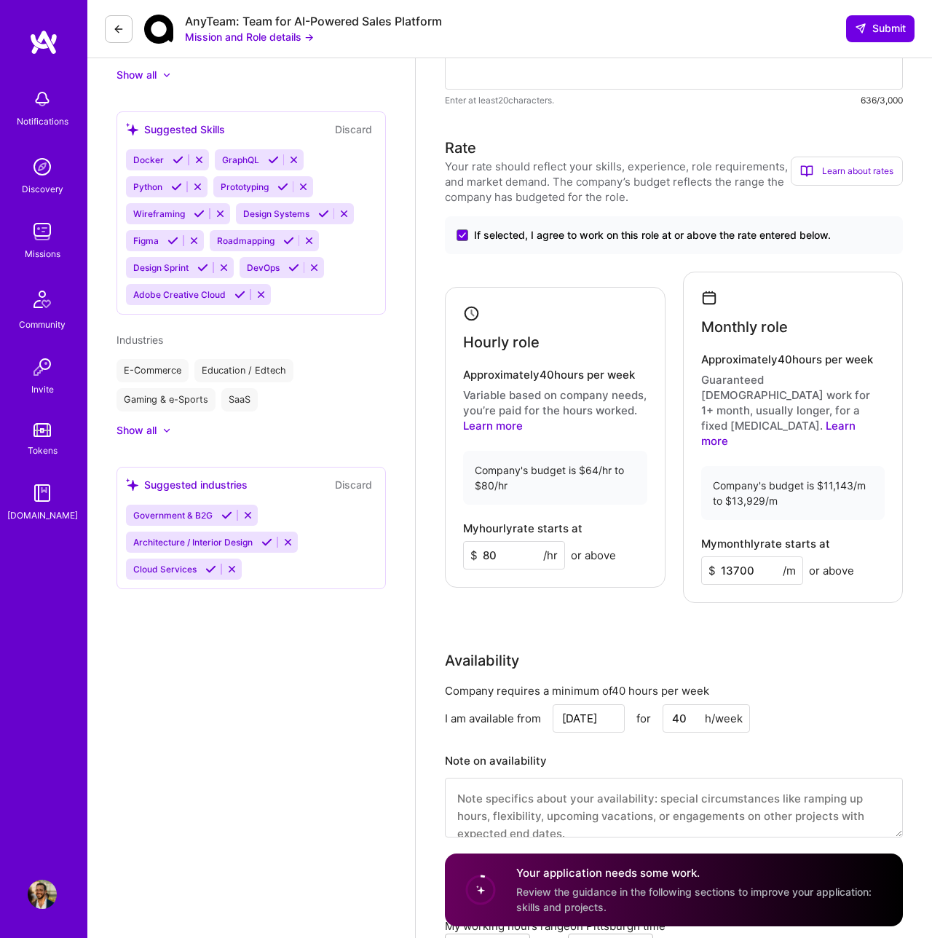
type input "80"
click at [618, 579] on div "Rate Your rate should reflect your skills, experience, role requirements, and m…" at bounding box center [674, 496] width 458 height 719
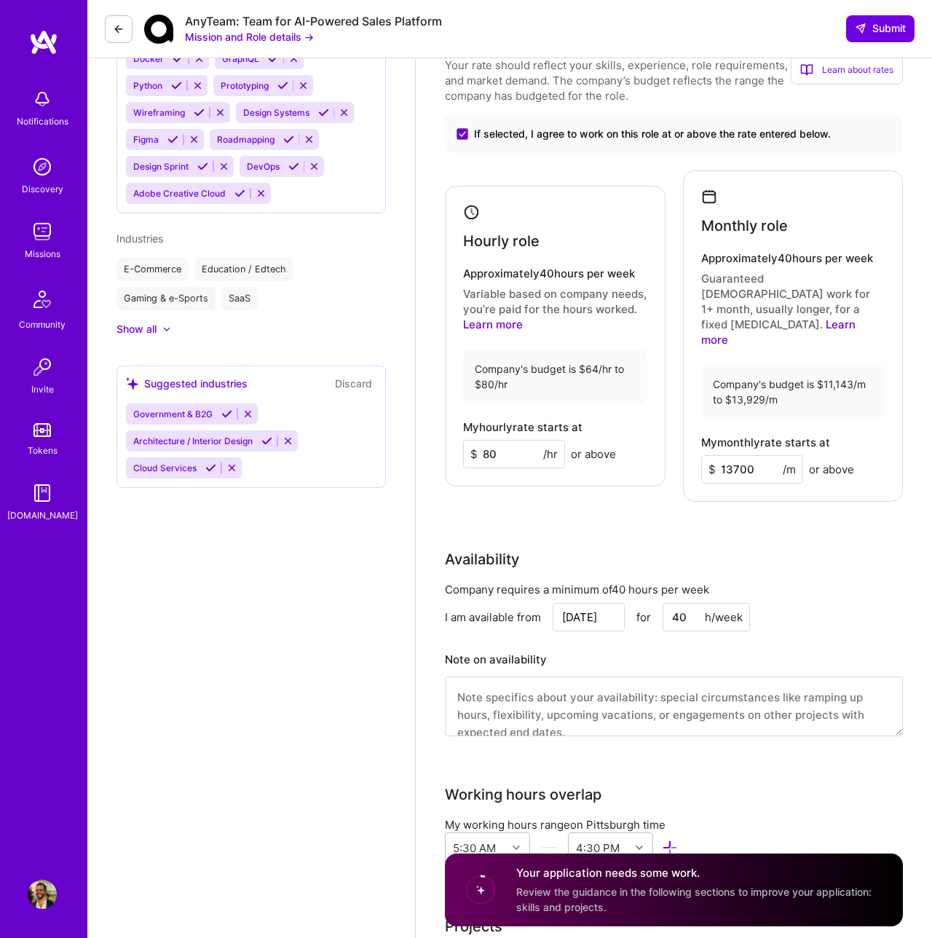
scroll to position [1039, 0]
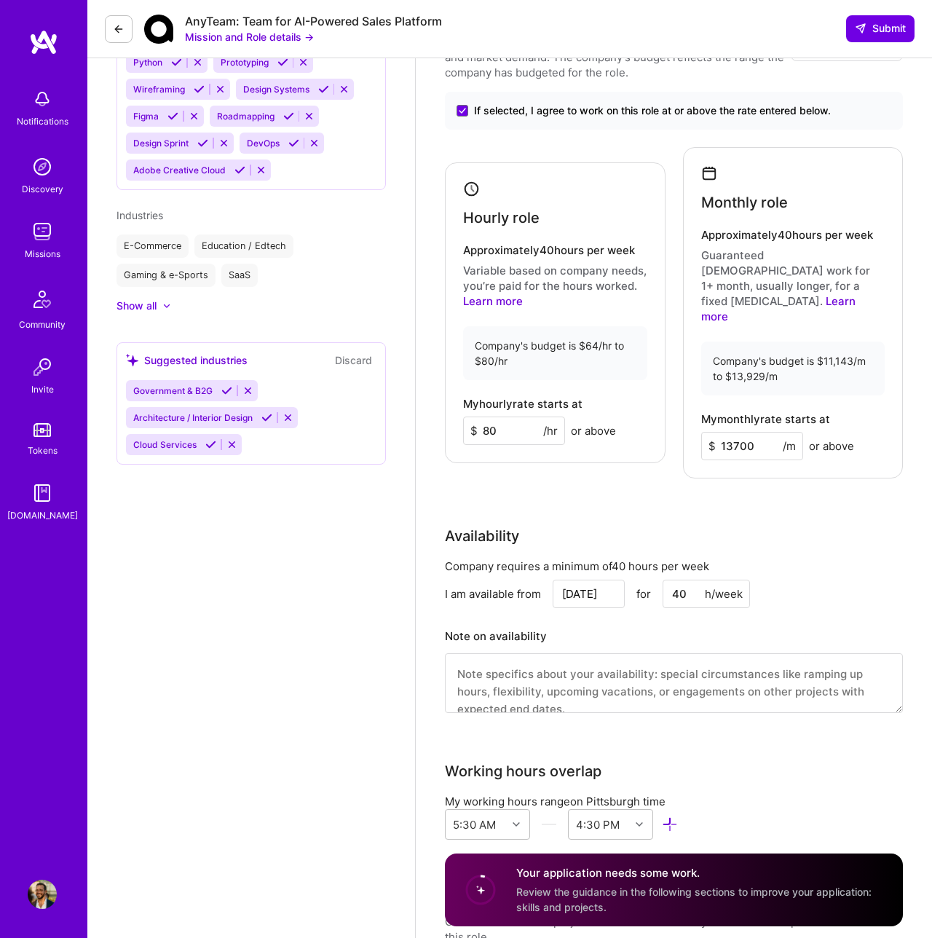
click at [574, 475] on div "Rate Your rate should reflect your skills, experience, role requirements, and m…" at bounding box center [674, 371] width 458 height 719
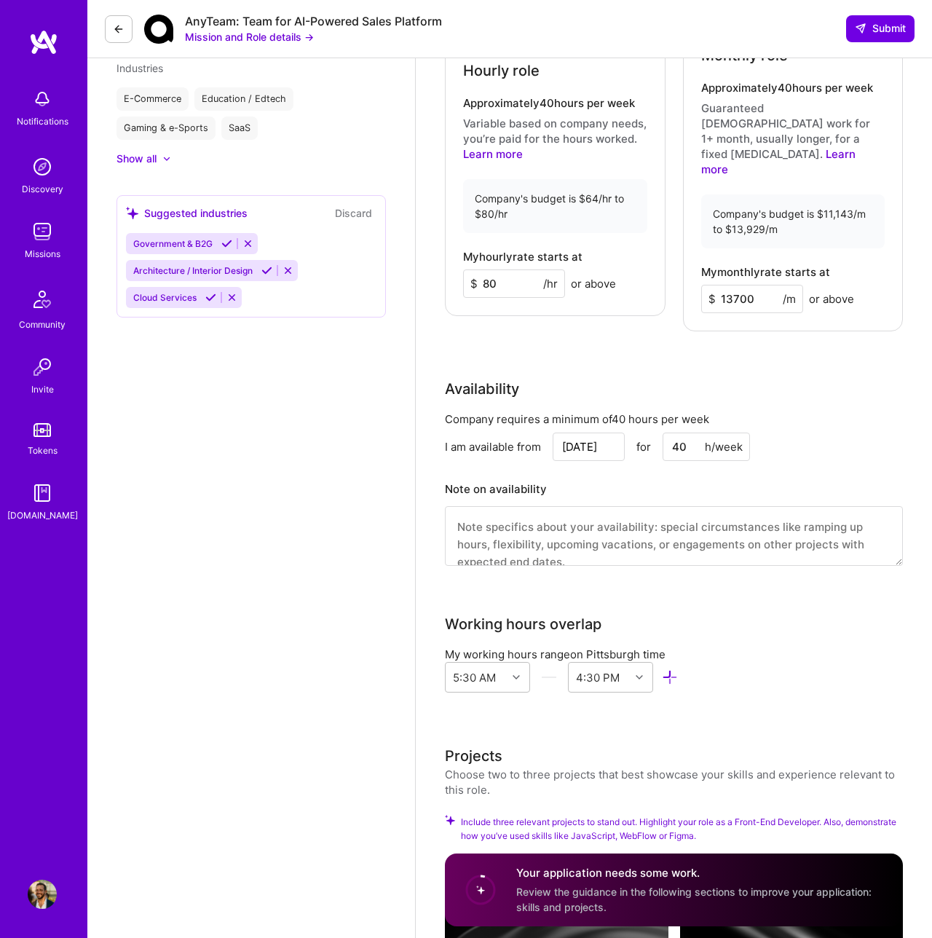
scroll to position [1405, 0]
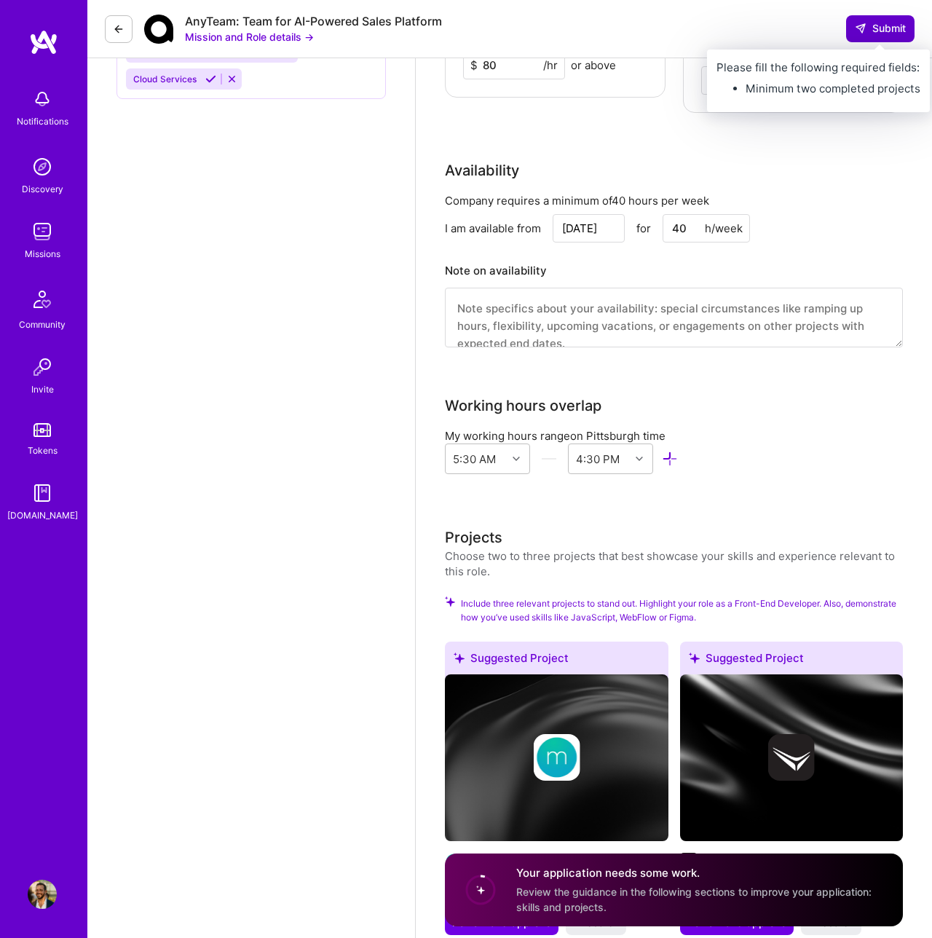
click at [872, 36] on button "Submit" at bounding box center [880, 28] width 68 height 26
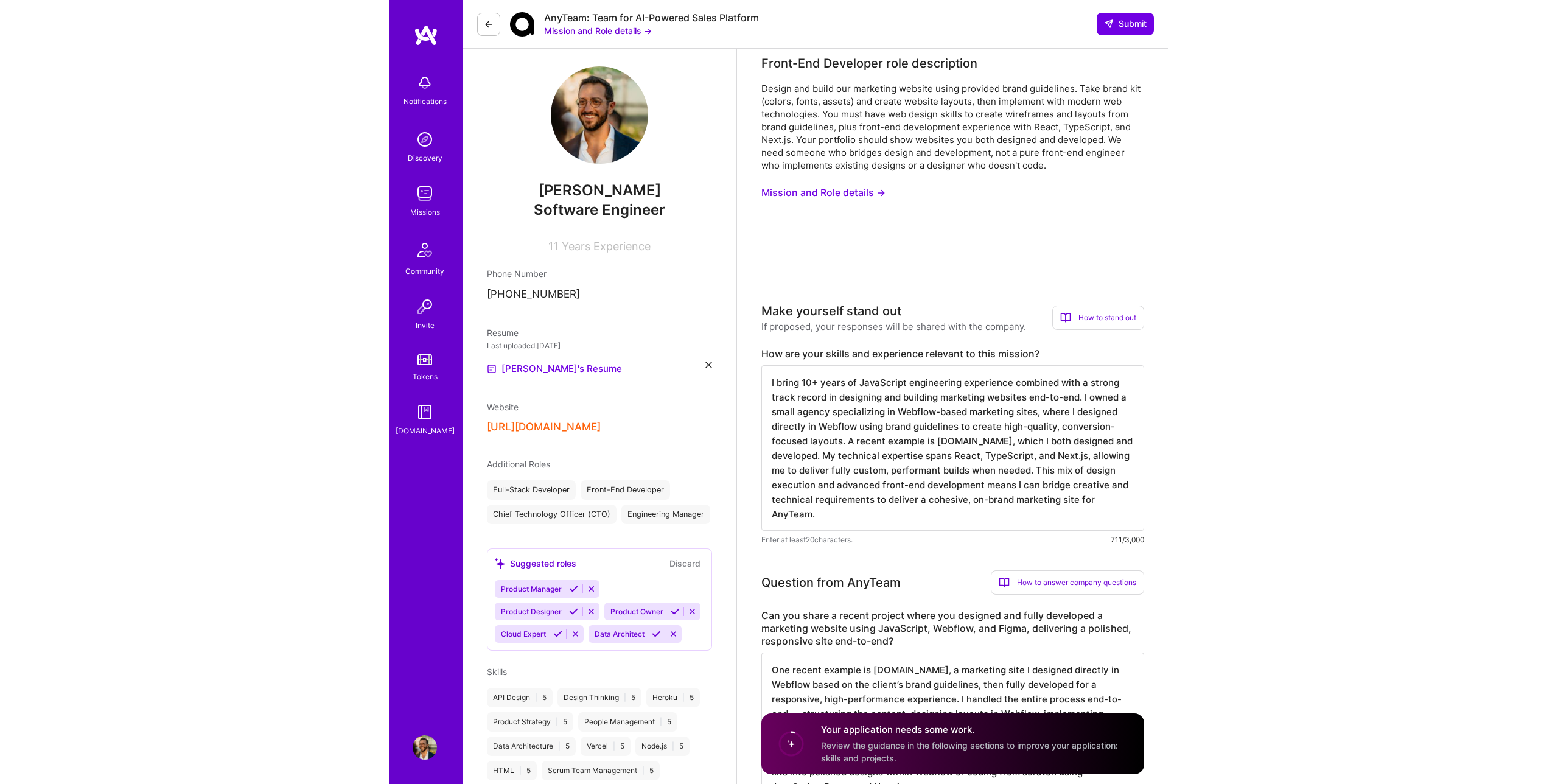
scroll to position [0, 0]
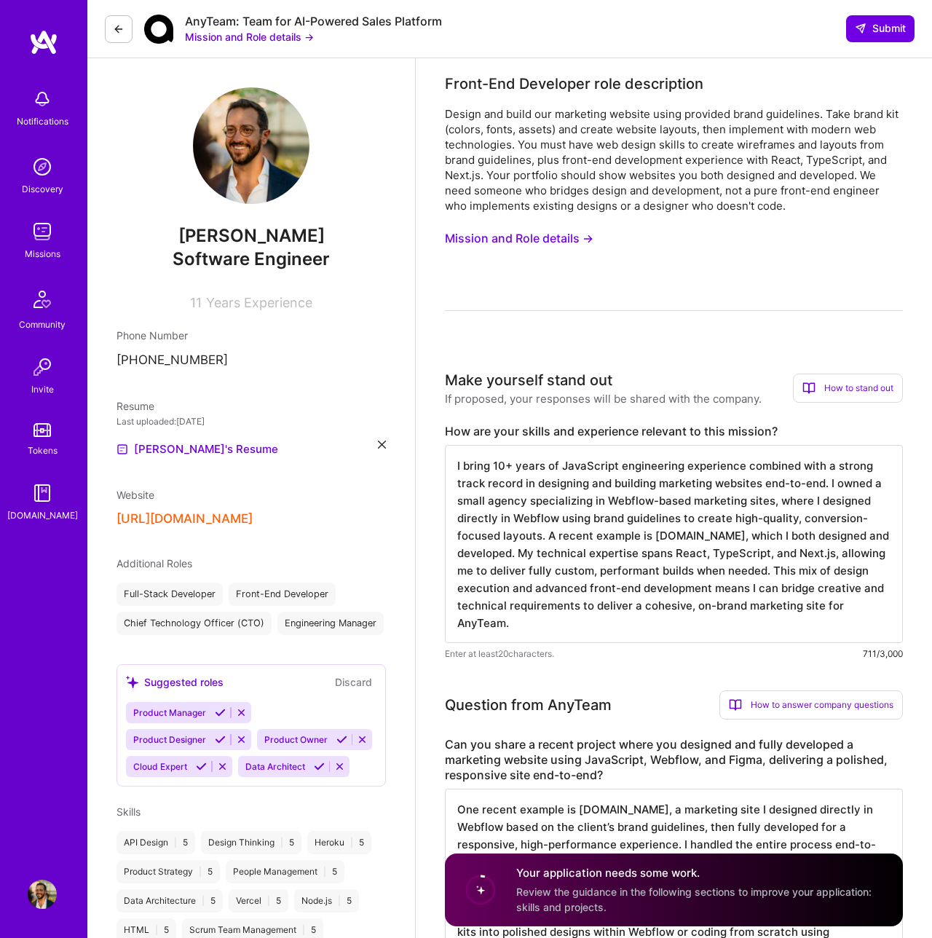
click at [50, 900] on img at bounding box center [42, 894] width 29 height 29
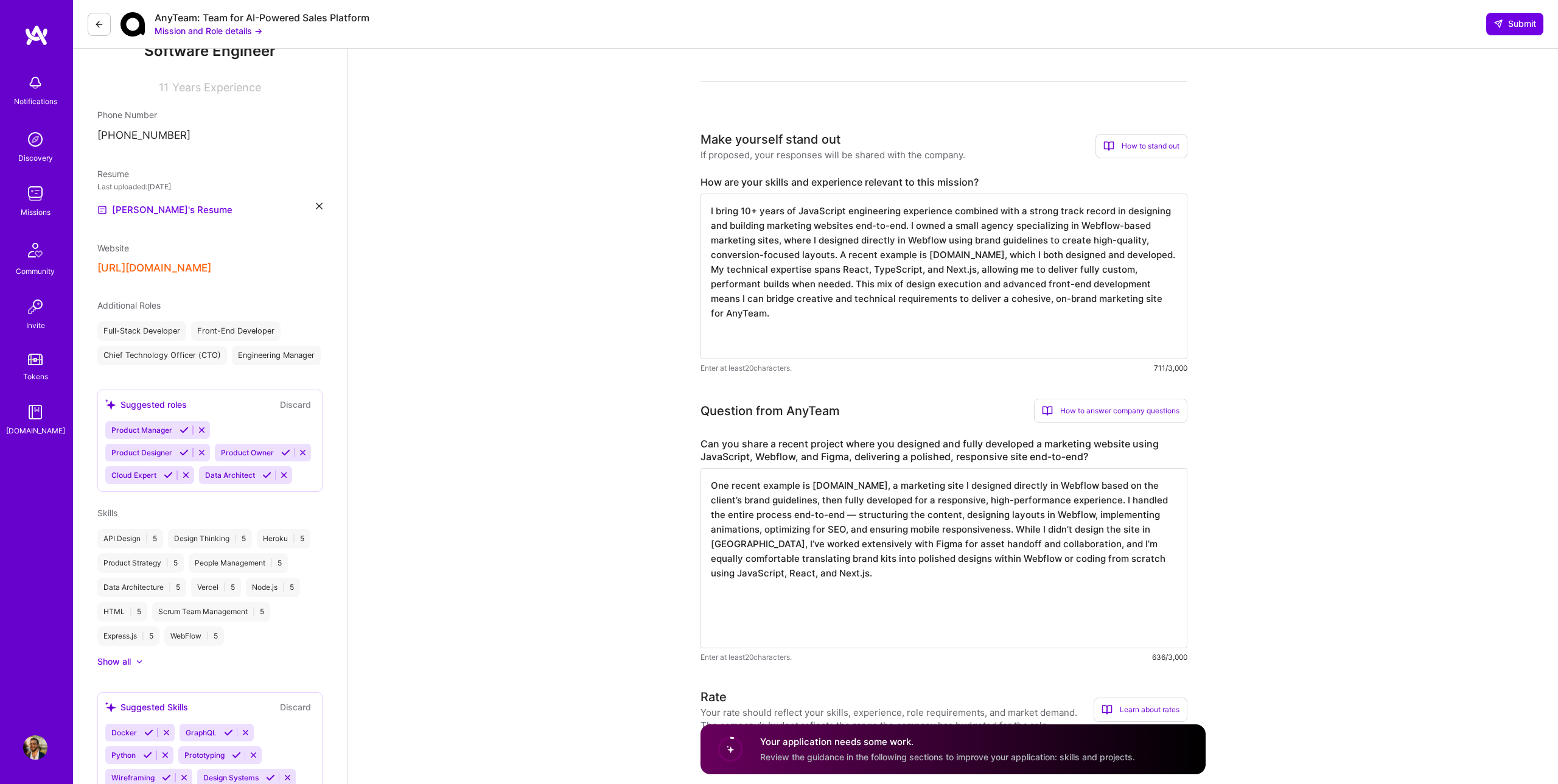
scroll to position [441, 0]
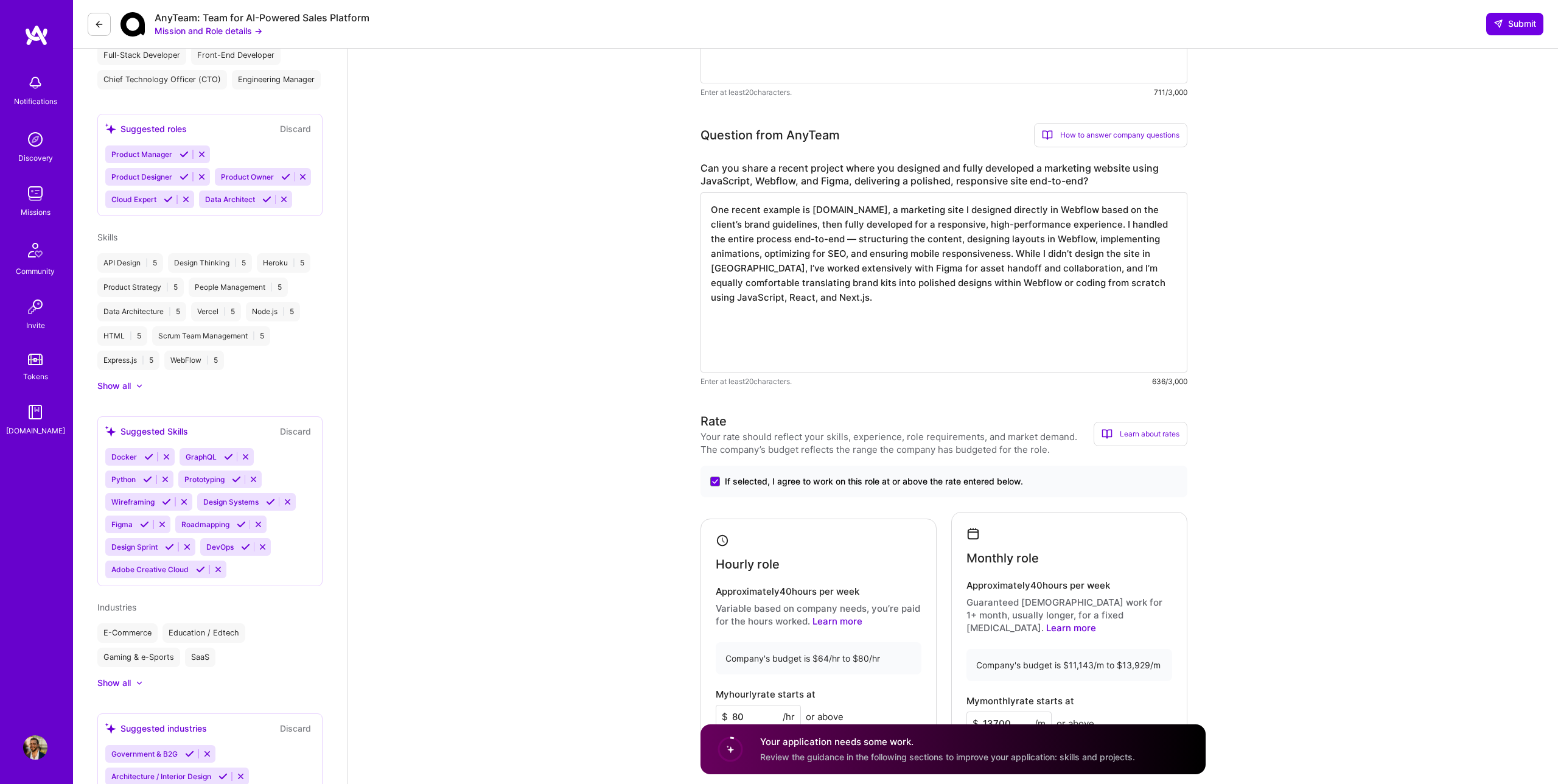
click at [778, 257] on textarea "One recent example is [DOMAIN_NAME], a marketing site I designed directly in We…" at bounding box center [944, 283] width 486 height 181
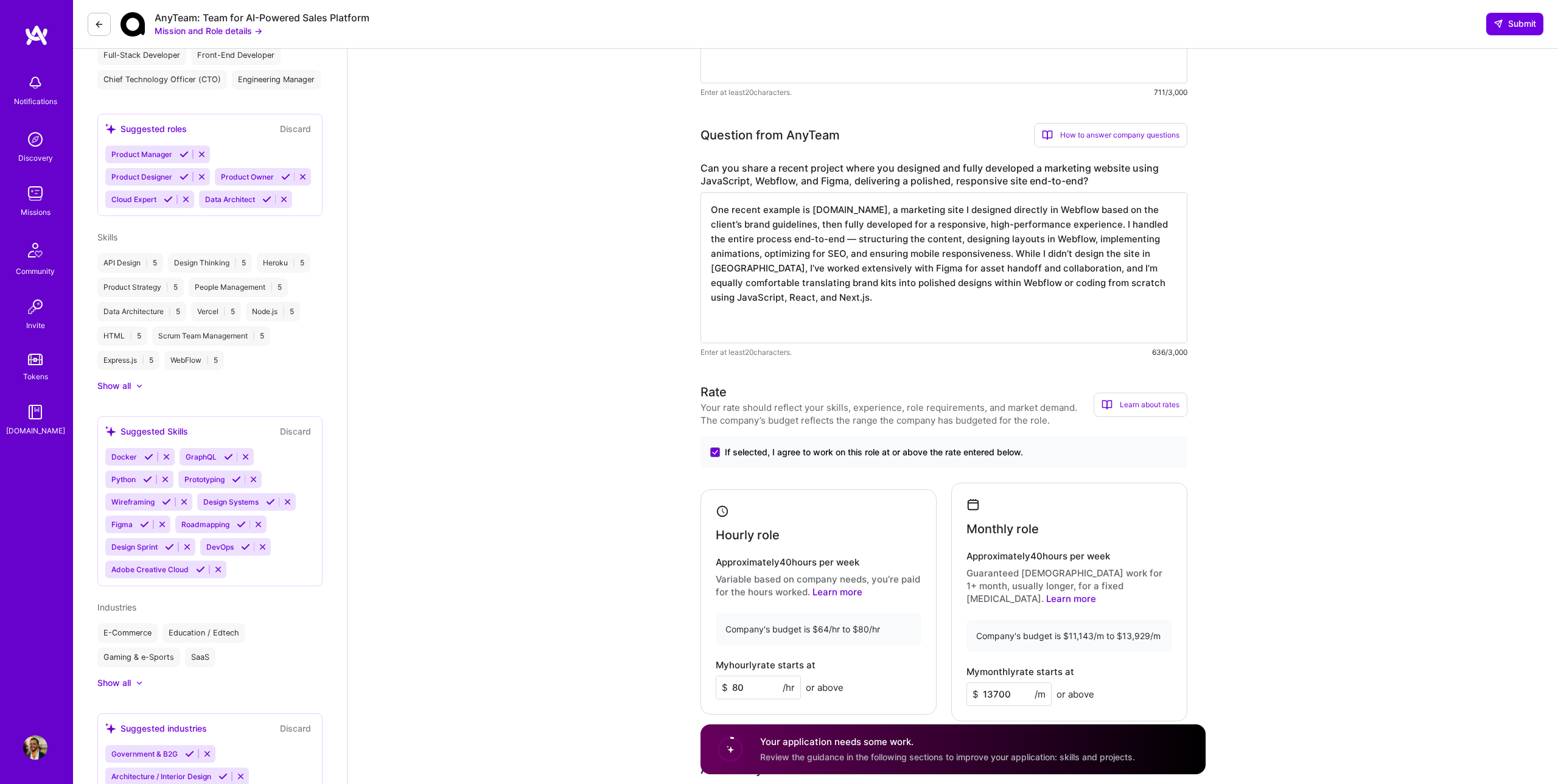
click at [778, 257] on textarea "One recent example is [DOMAIN_NAME], a marketing site I designed directly in We…" at bounding box center [944, 267] width 486 height 151
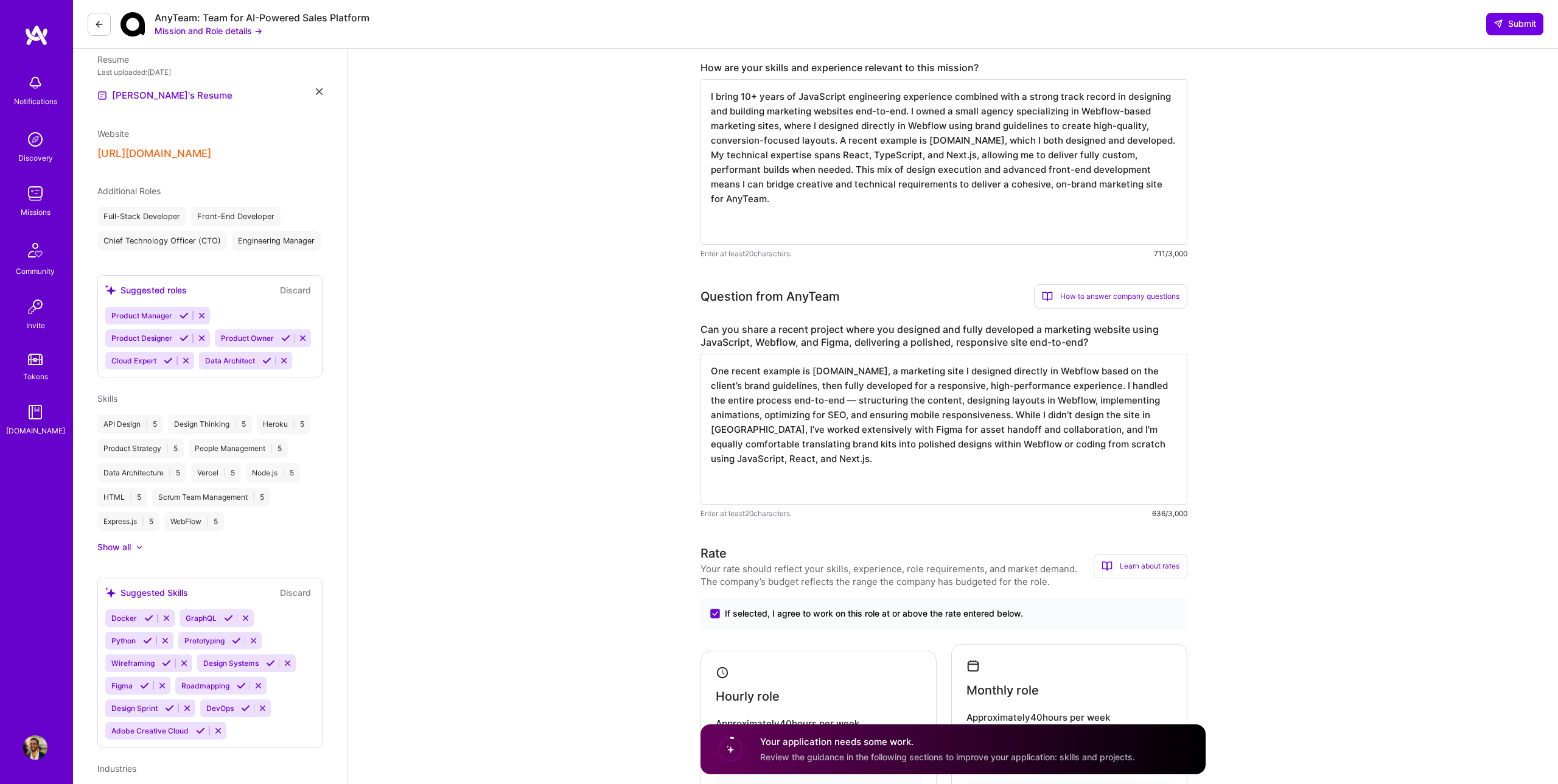
scroll to position [0, 0]
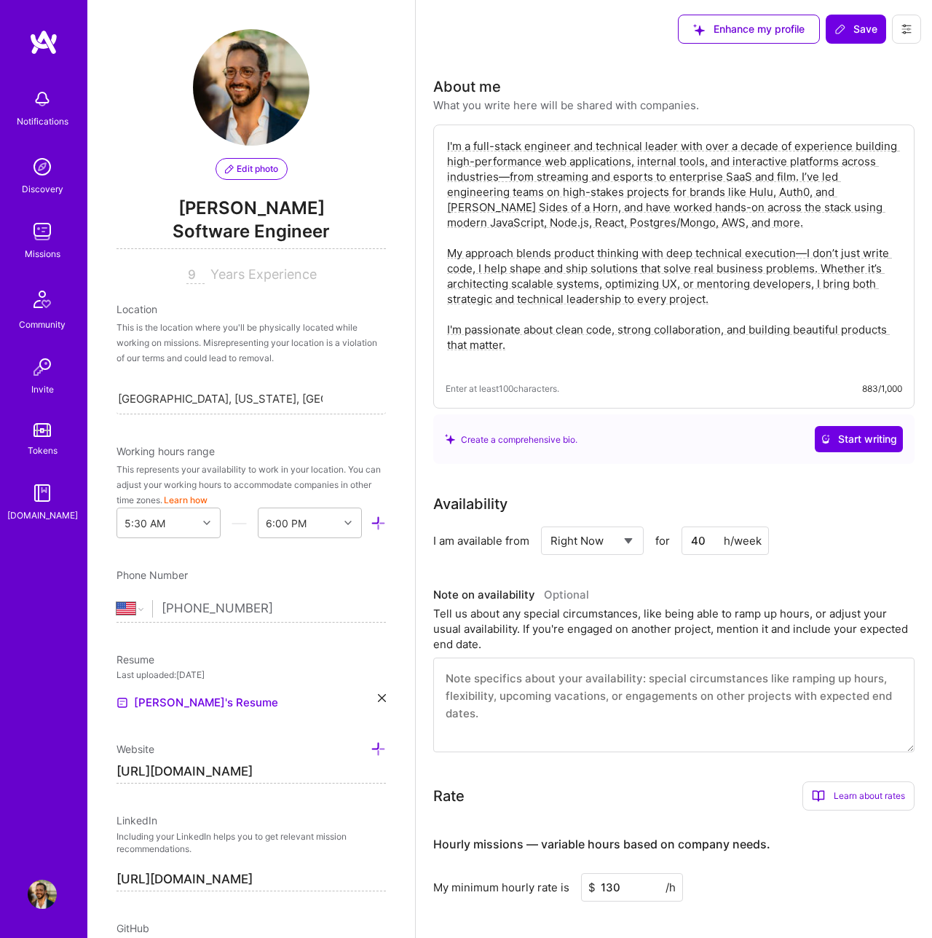
select select "US"
select select "Right Now"
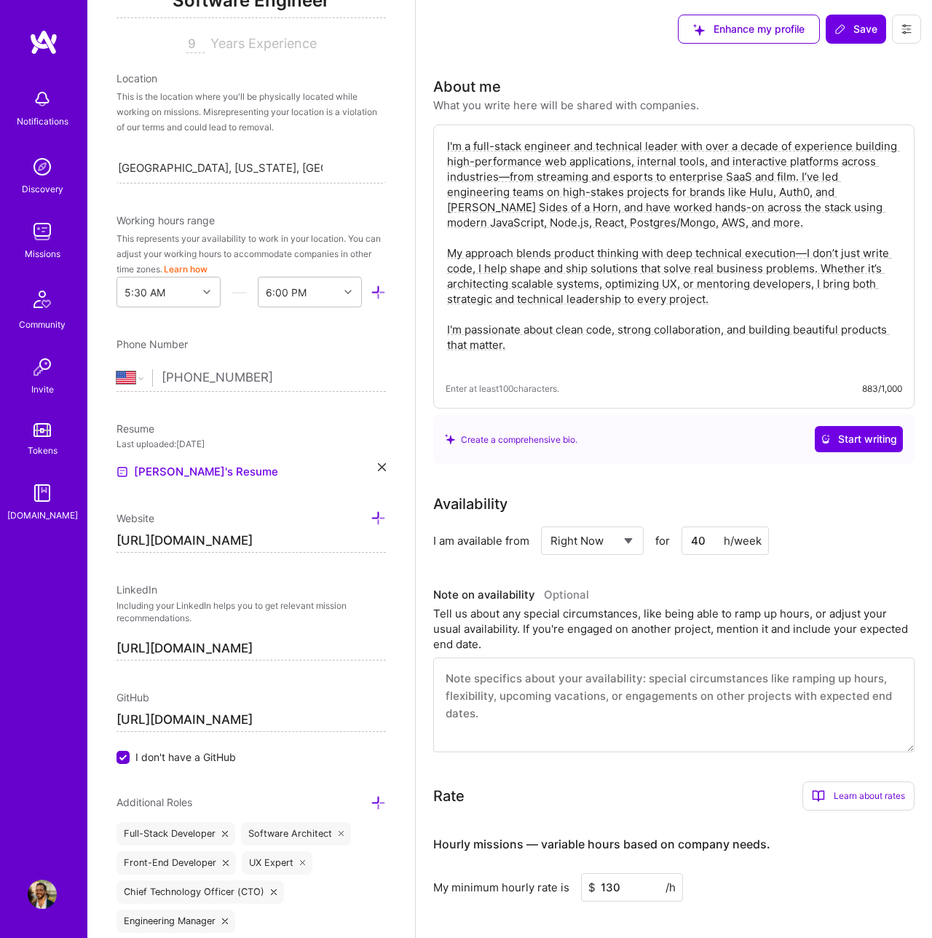
click at [220, 546] on input "[URL][DOMAIN_NAME]" at bounding box center [250, 540] width 269 height 23
drag, startPoint x: 165, startPoint y: 543, endPoint x: 278, endPoint y: 544, distance: 113.6
click at [277, 543] on input "[URL][DOMAIN_NAME]" at bounding box center [250, 540] width 269 height 23
drag, startPoint x: 278, startPoint y: 544, endPoint x: 168, endPoint y: 542, distance: 110.0
click at [168, 542] on input "https://wanderlustapp.iow" at bounding box center [250, 540] width 269 height 23
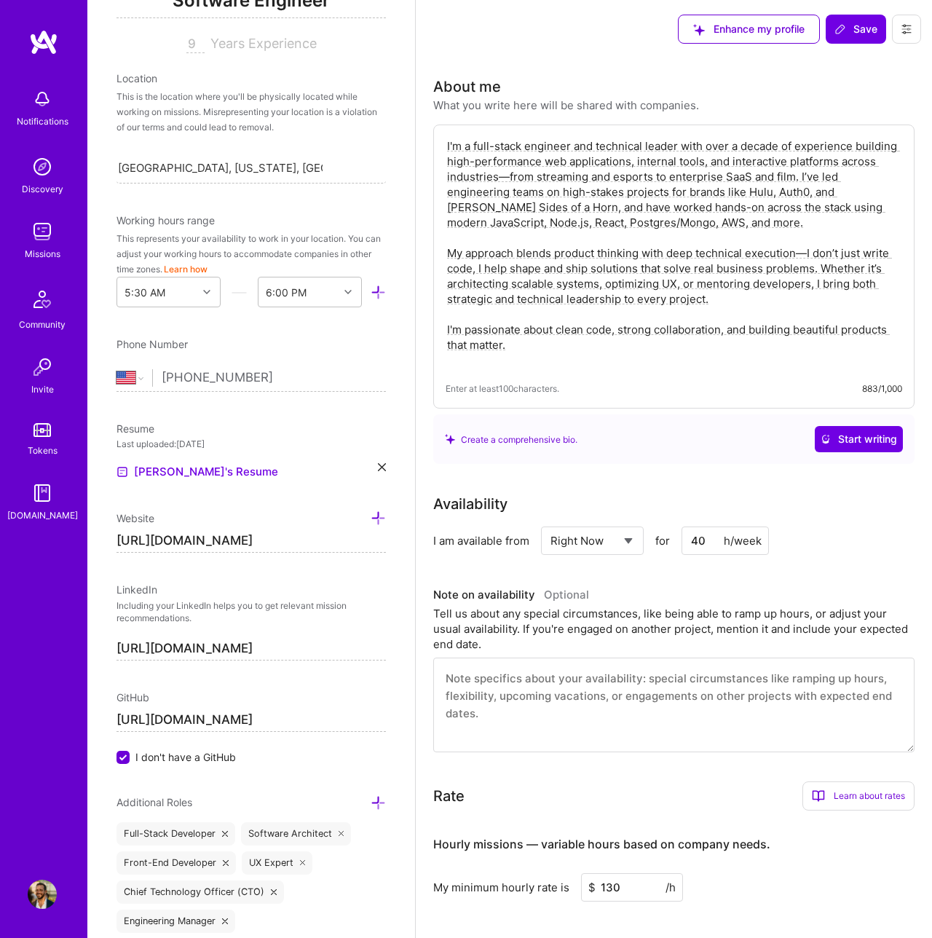
type input "[URL][DOMAIN_NAME]"
click at [124, 762] on input "I don't have a GitHub" at bounding box center [124, 757] width 13 height 13
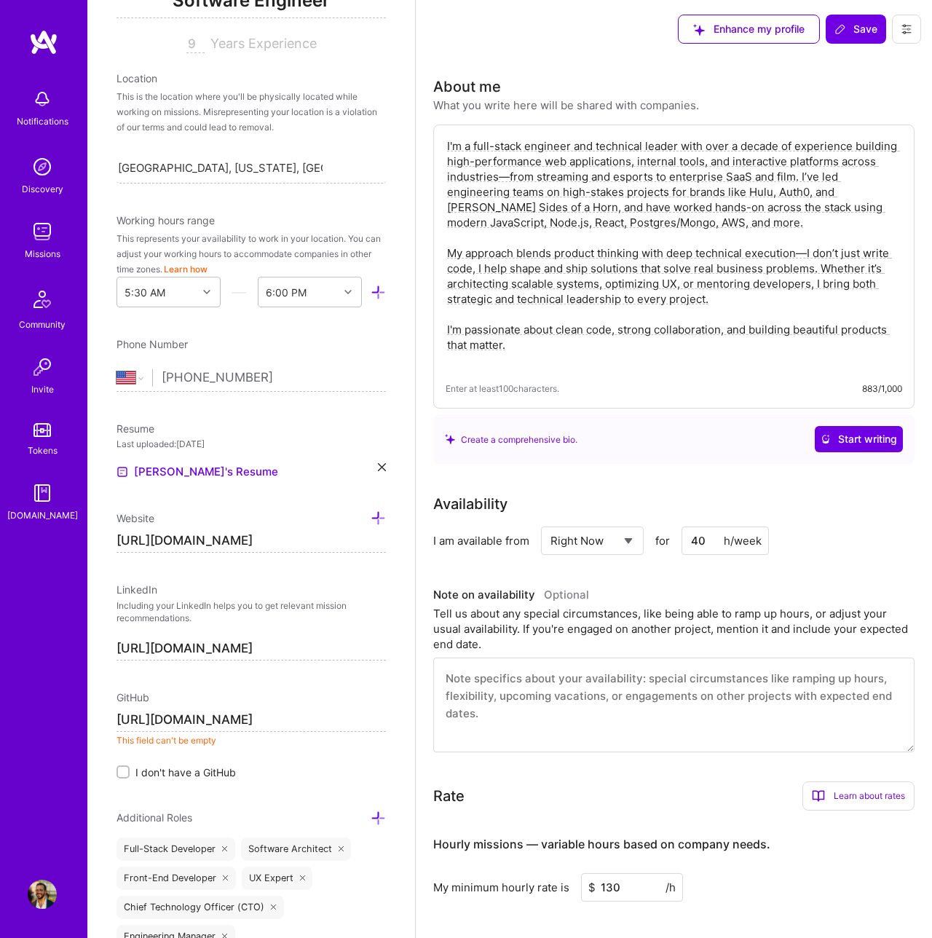
click at [157, 720] on input "https://github.com/" at bounding box center [250, 719] width 269 height 23
click at [160, 721] on input "https://github.com/" at bounding box center [250, 719] width 269 height 23
click at [293, 718] on input "https://www.github.com/" at bounding box center [250, 719] width 269 height 23
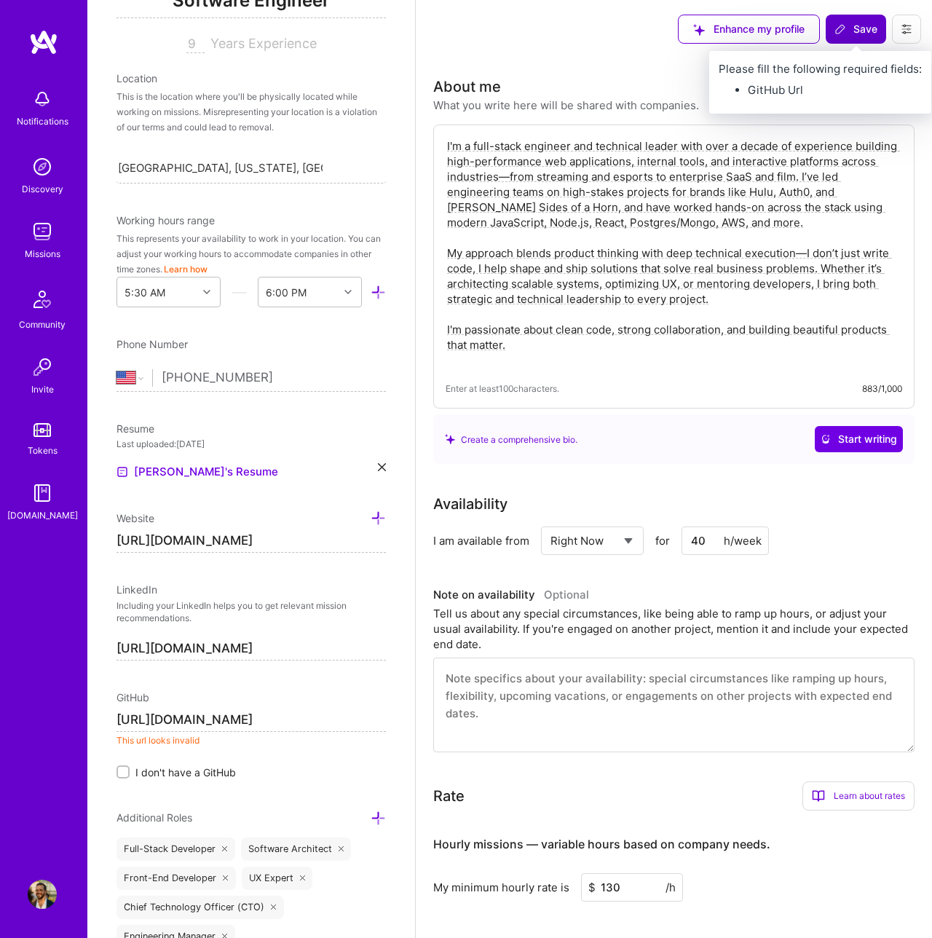
type input "https://www.github.com/mitrakmt"
click at [863, 31] on span "Save" at bounding box center [855, 29] width 43 height 15
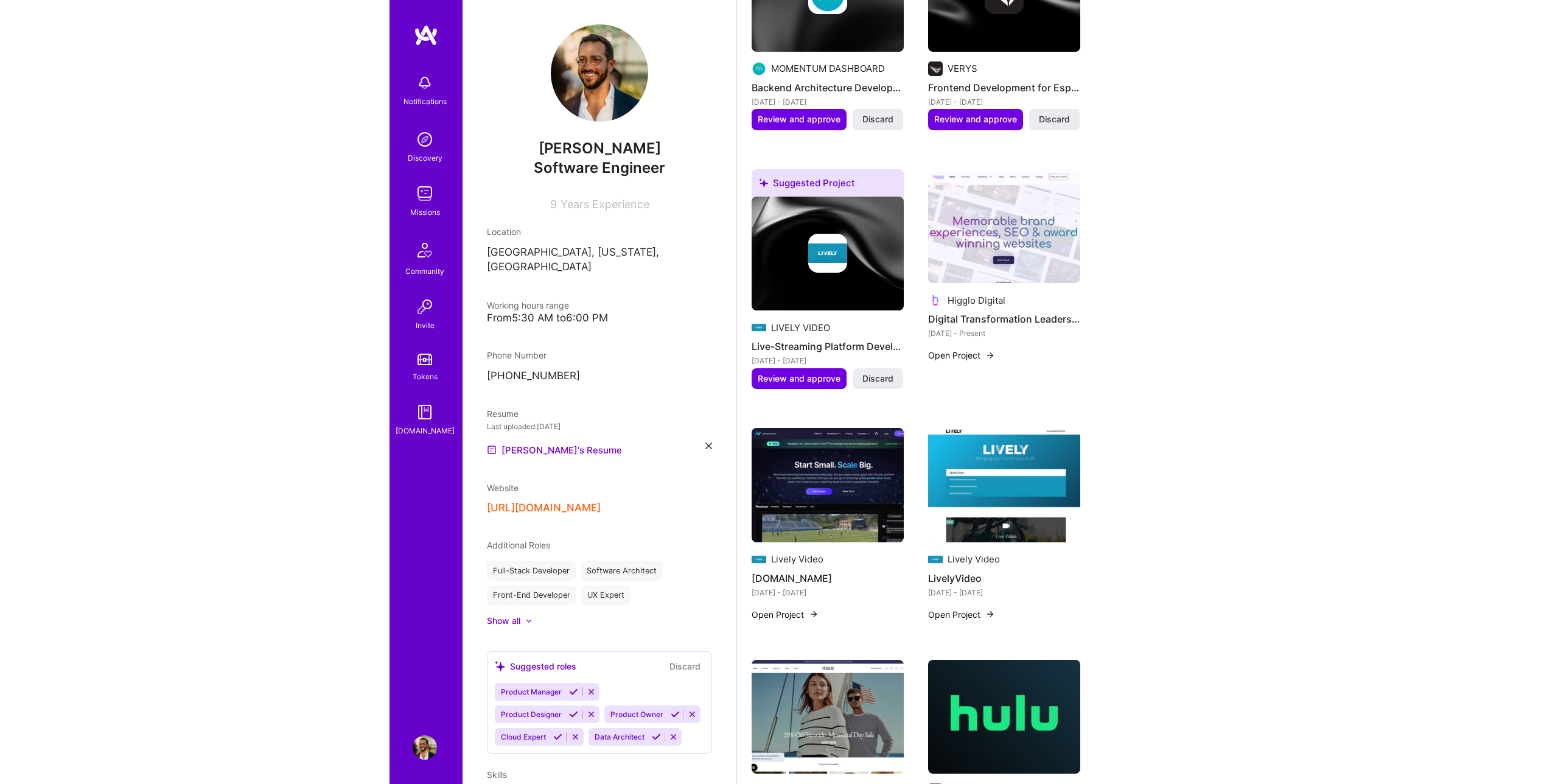
scroll to position [1067, 0]
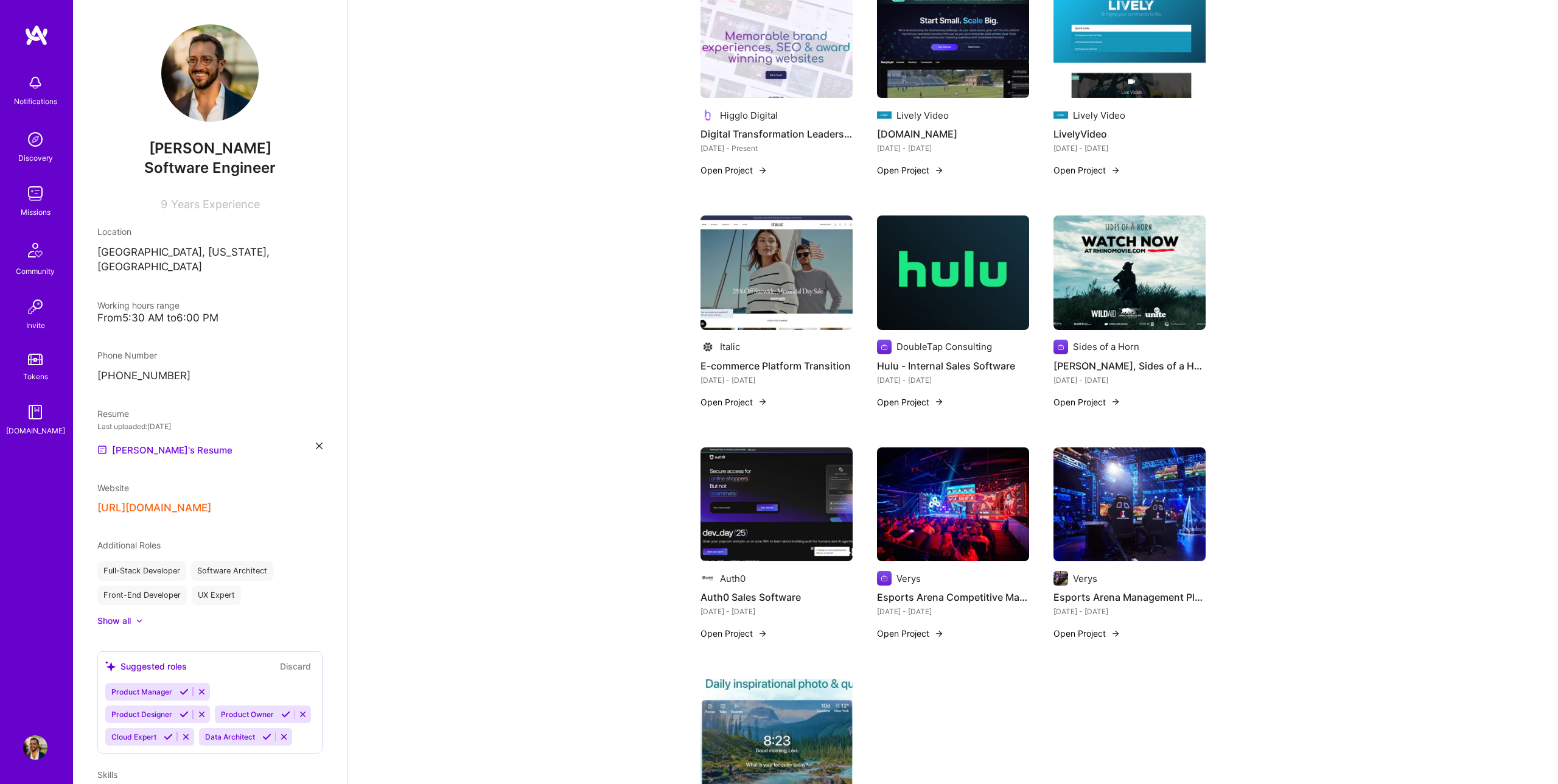
scroll to position [305, 0]
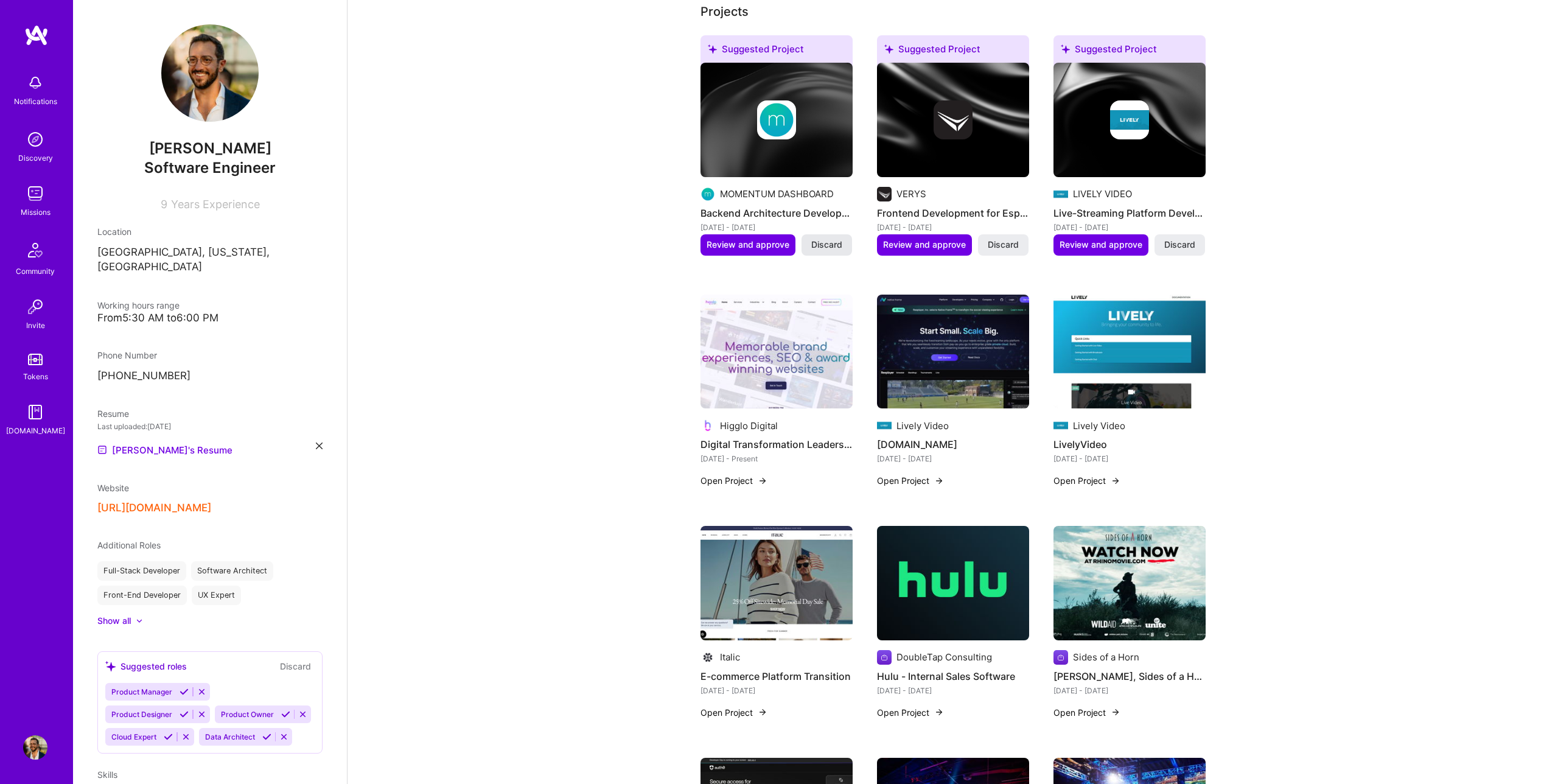
click at [778, 249] on span "Discard" at bounding box center [827, 244] width 31 height 13
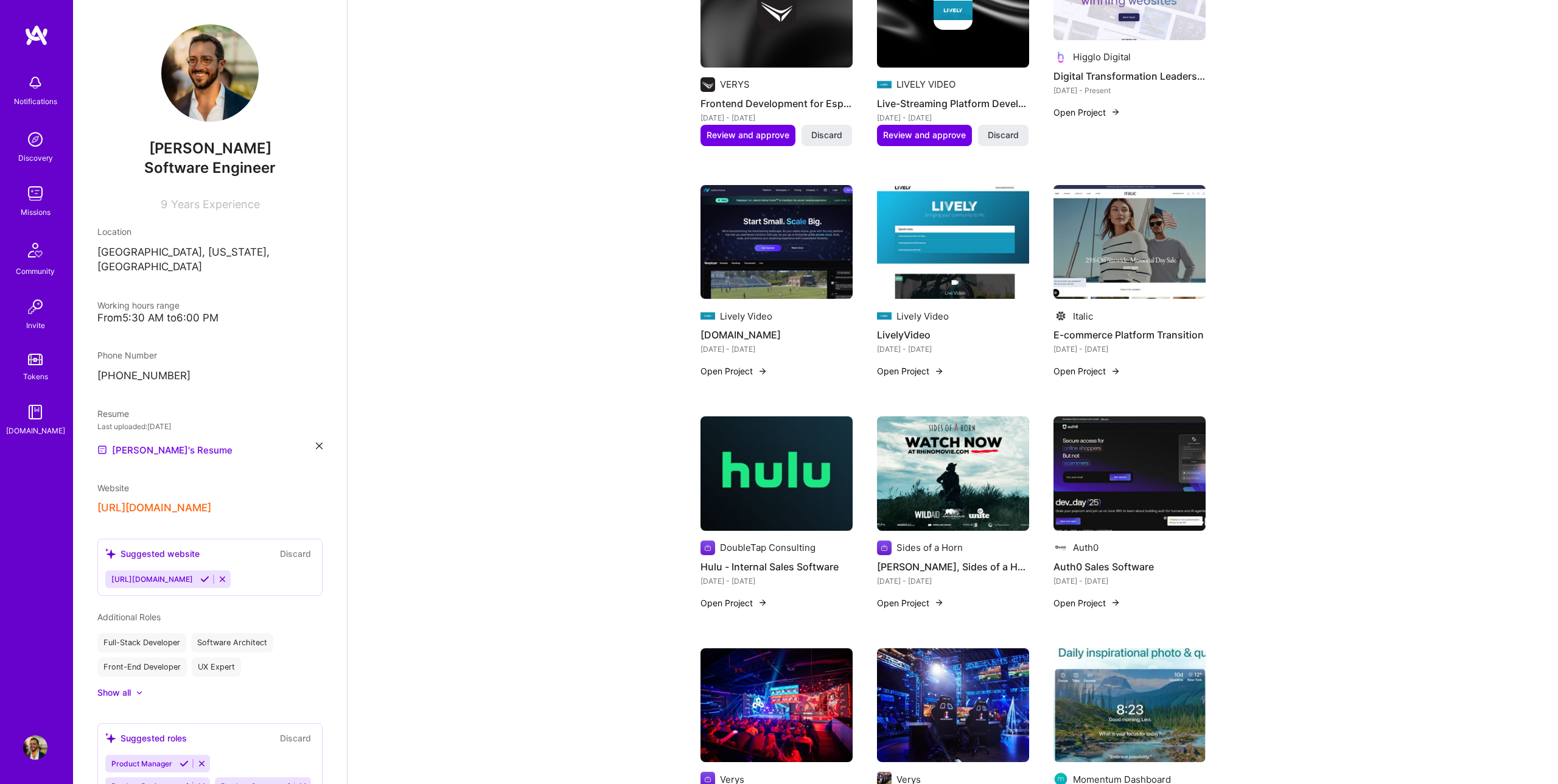
scroll to position [290, 0]
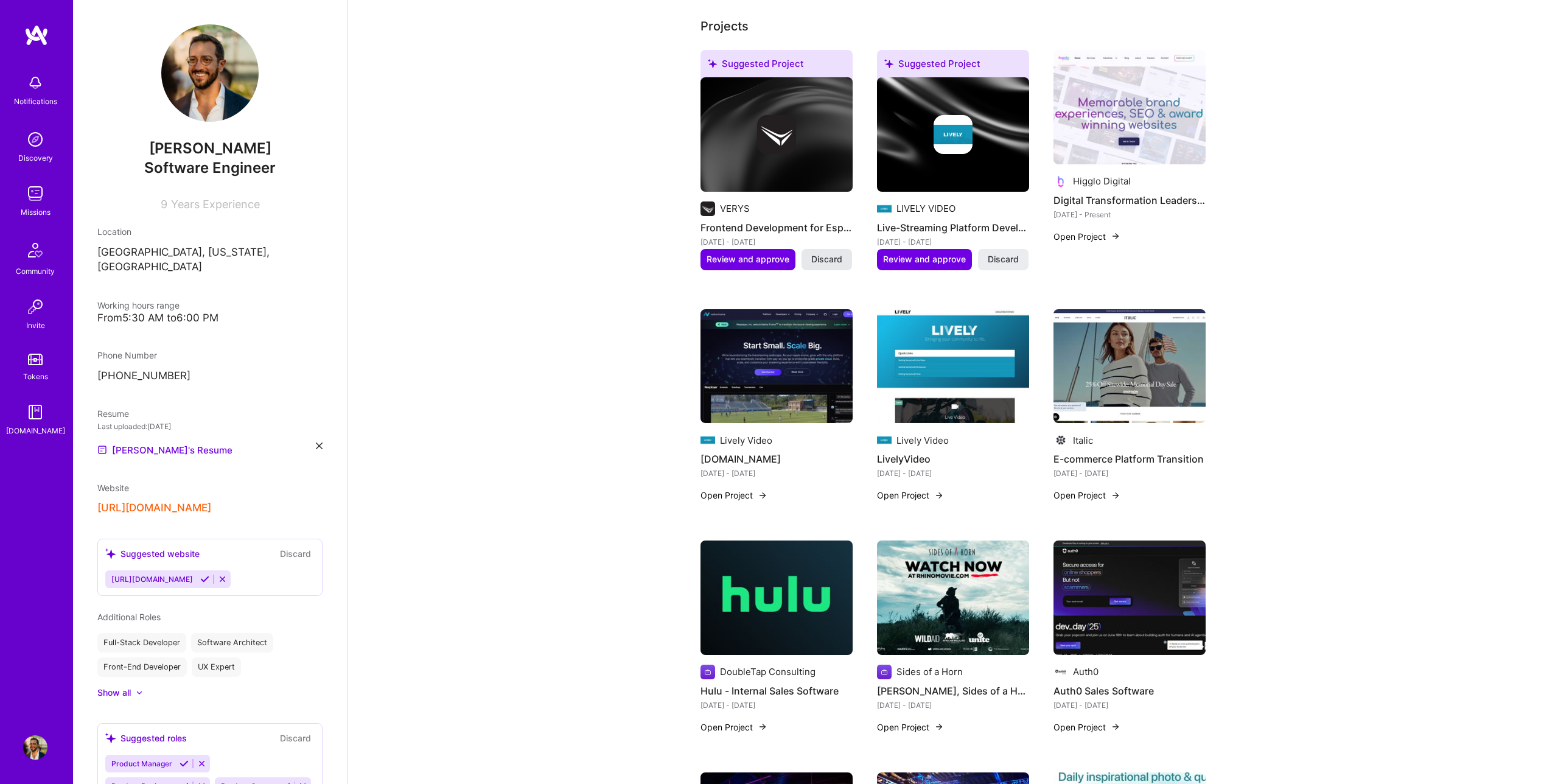
click at [778, 265] on span "Discard" at bounding box center [827, 259] width 31 height 13
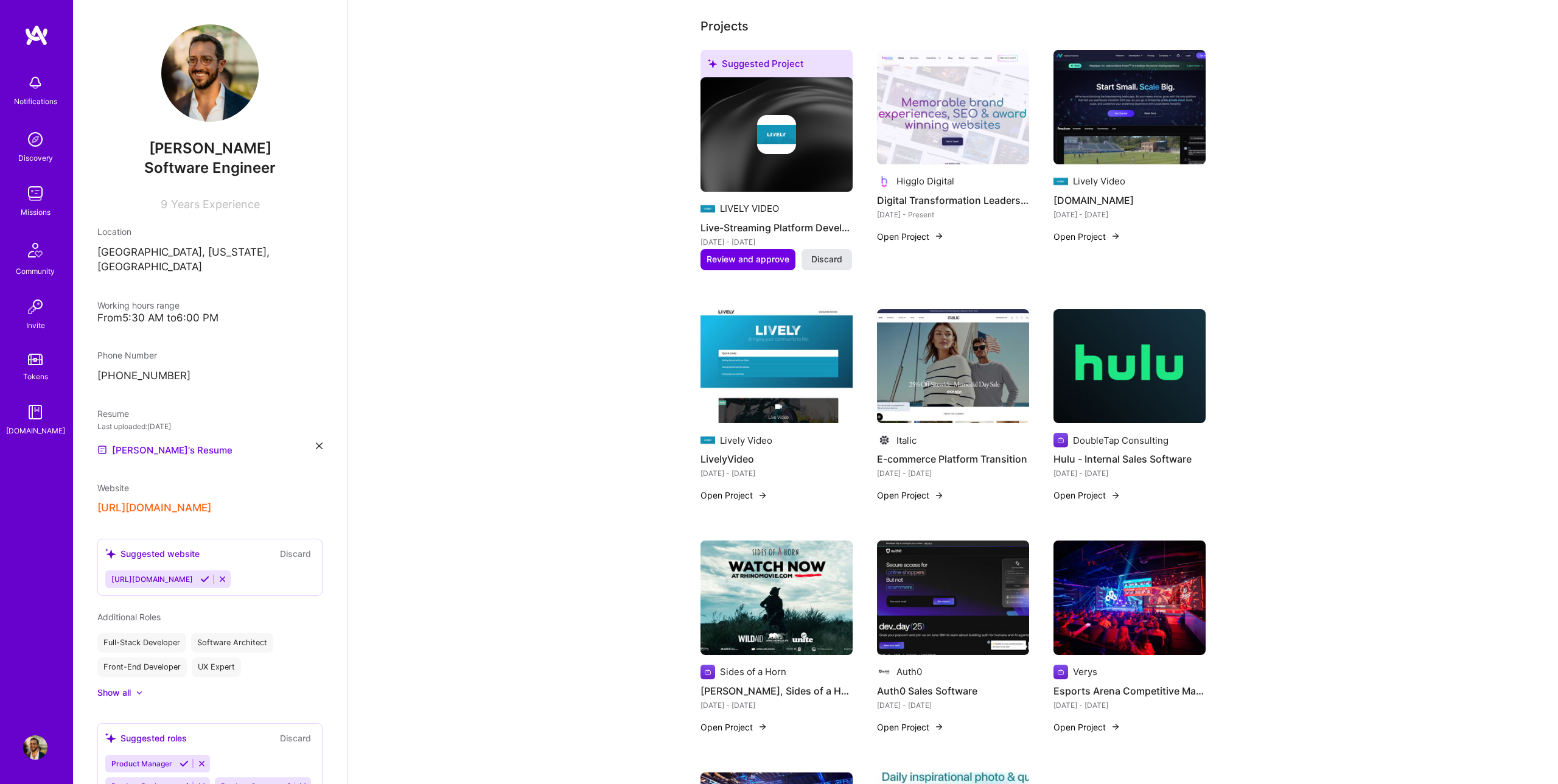
click at [778, 259] on span "Discard" at bounding box center [827, 259] width 31 height 13
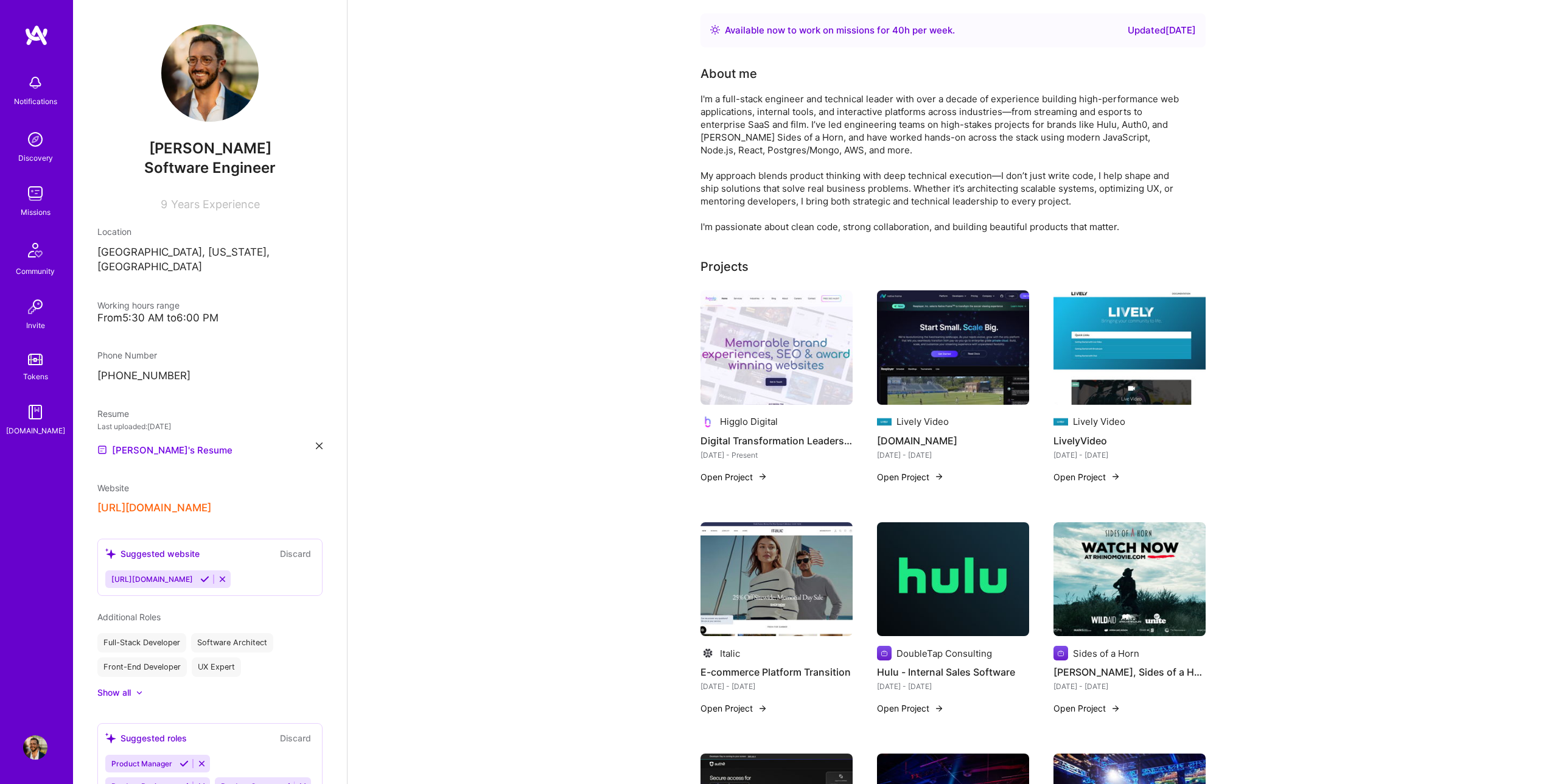
scroll to position [0, 0]
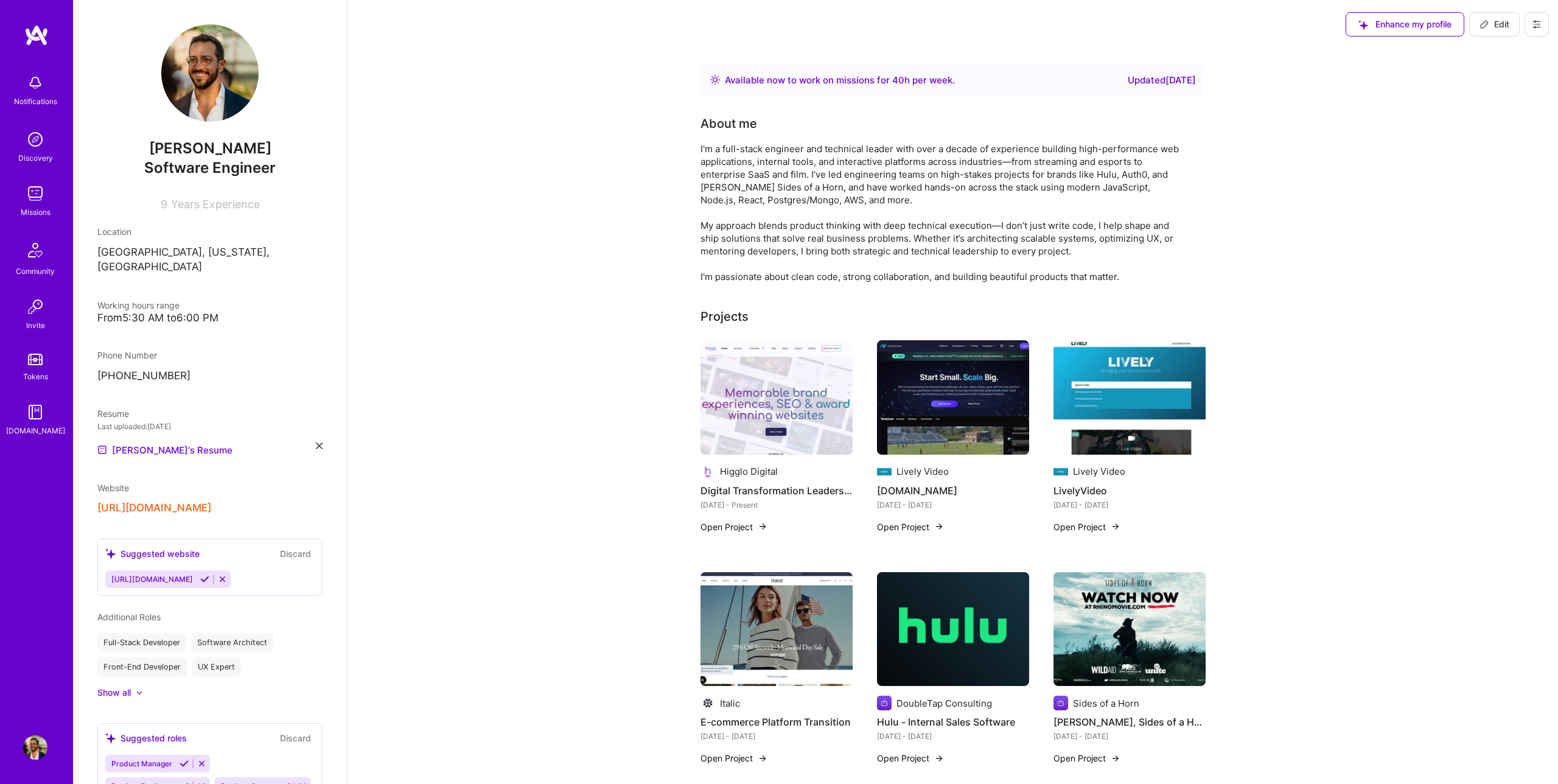
click at [227, 574] on icon at bounding box center [222, 578] width 9 height 9
click at [299, 547] on button "Discard" at bounding box center [296, 553] width 38 height 14
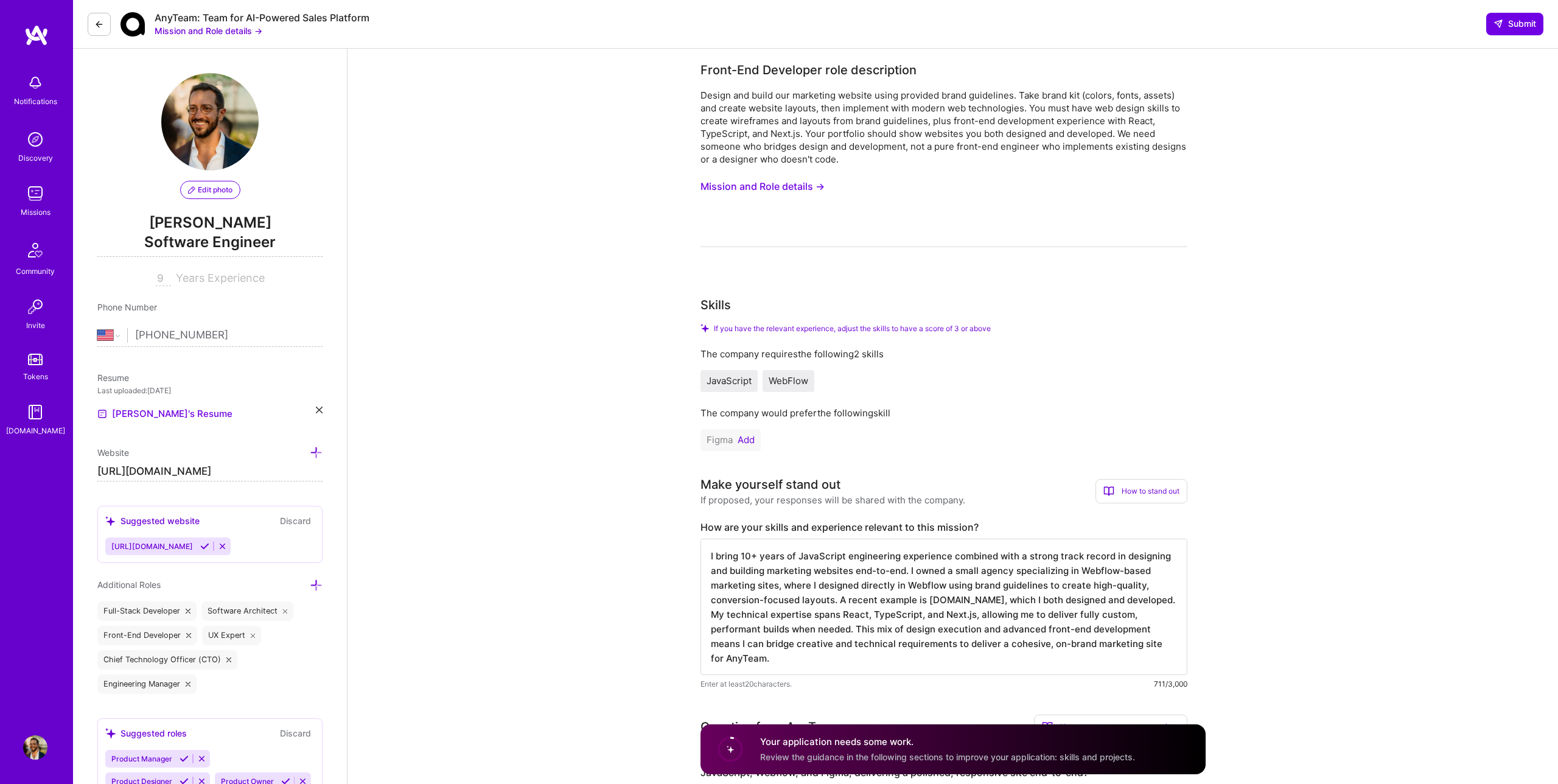
select select "US"
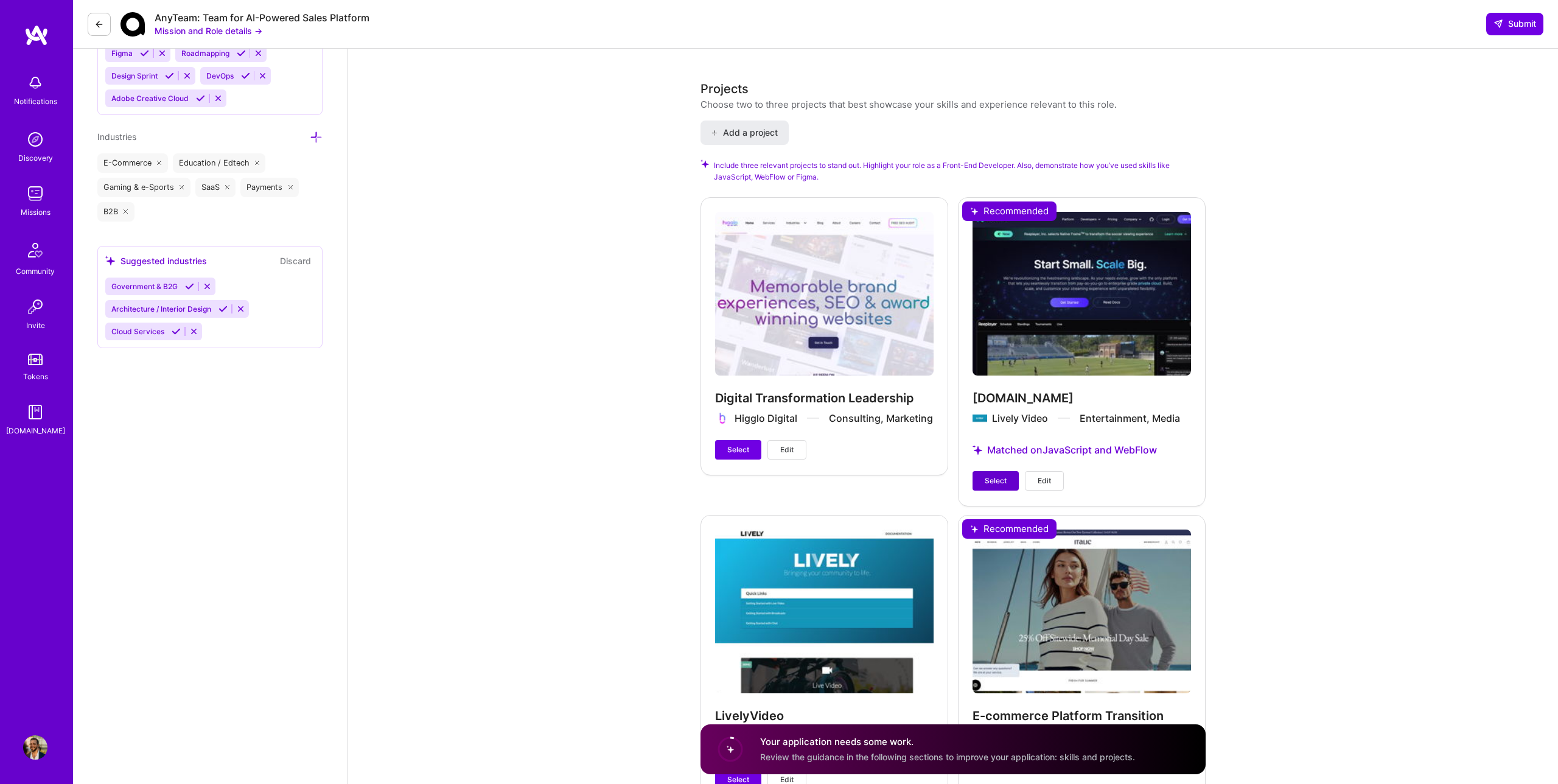
scroll to position [1566, 0]
click at [996, 475] on span "Select" at bounding box center [995, 480] width 22 height 11
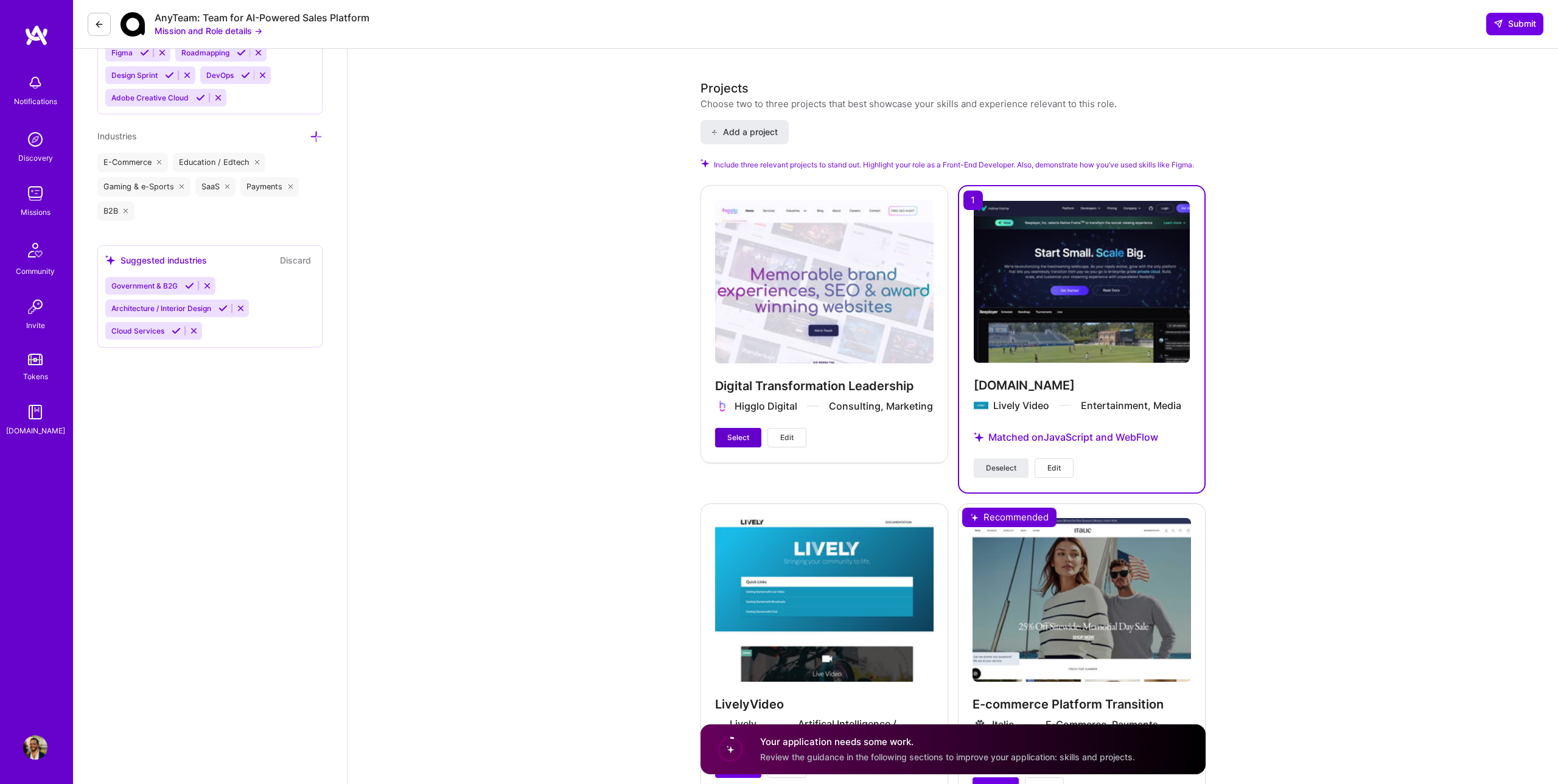
click at [742, 432] on span "Select" at bounding box center [738, 437] width 22 height 11
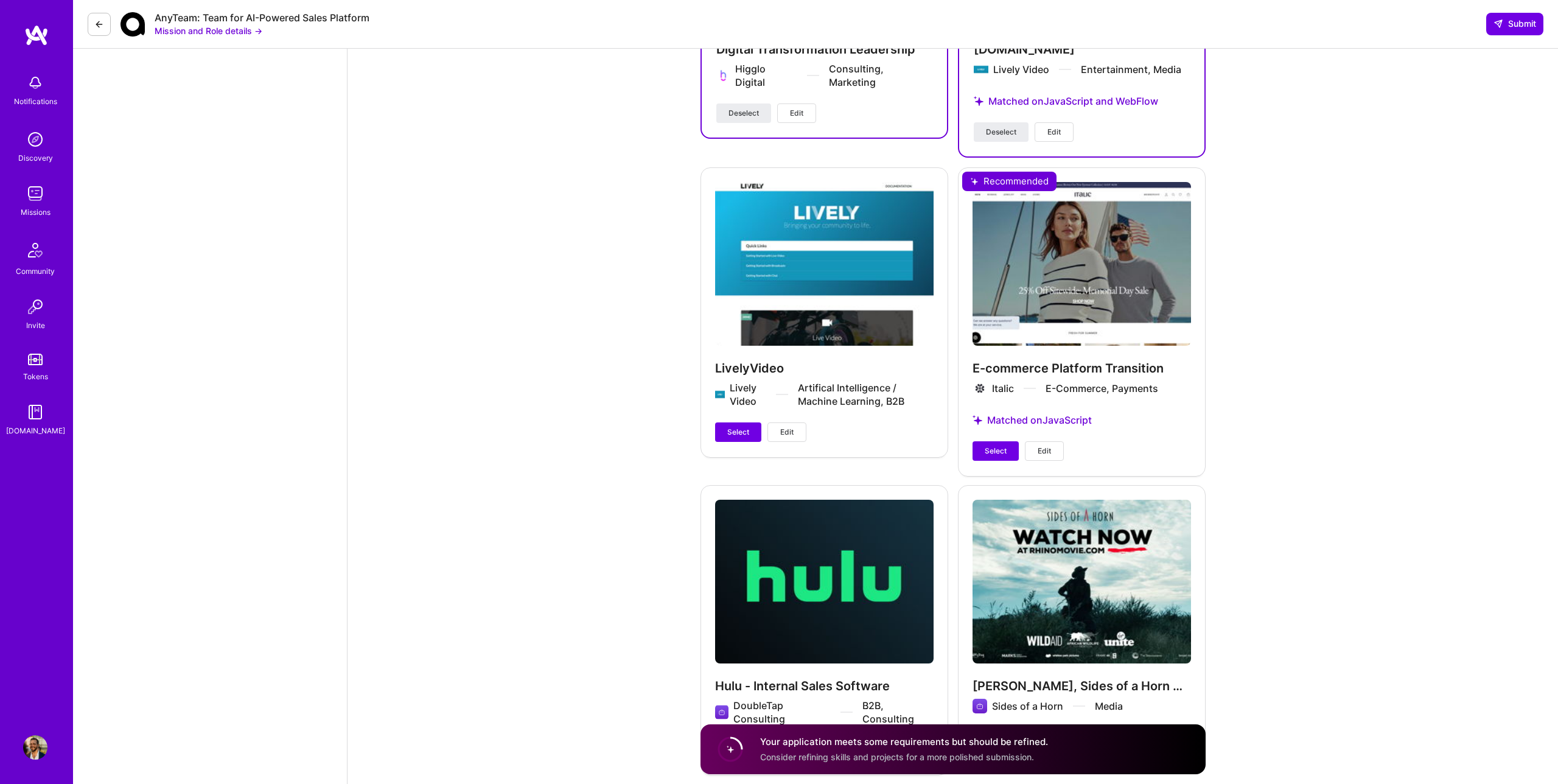
scroll to position [1789, 0]
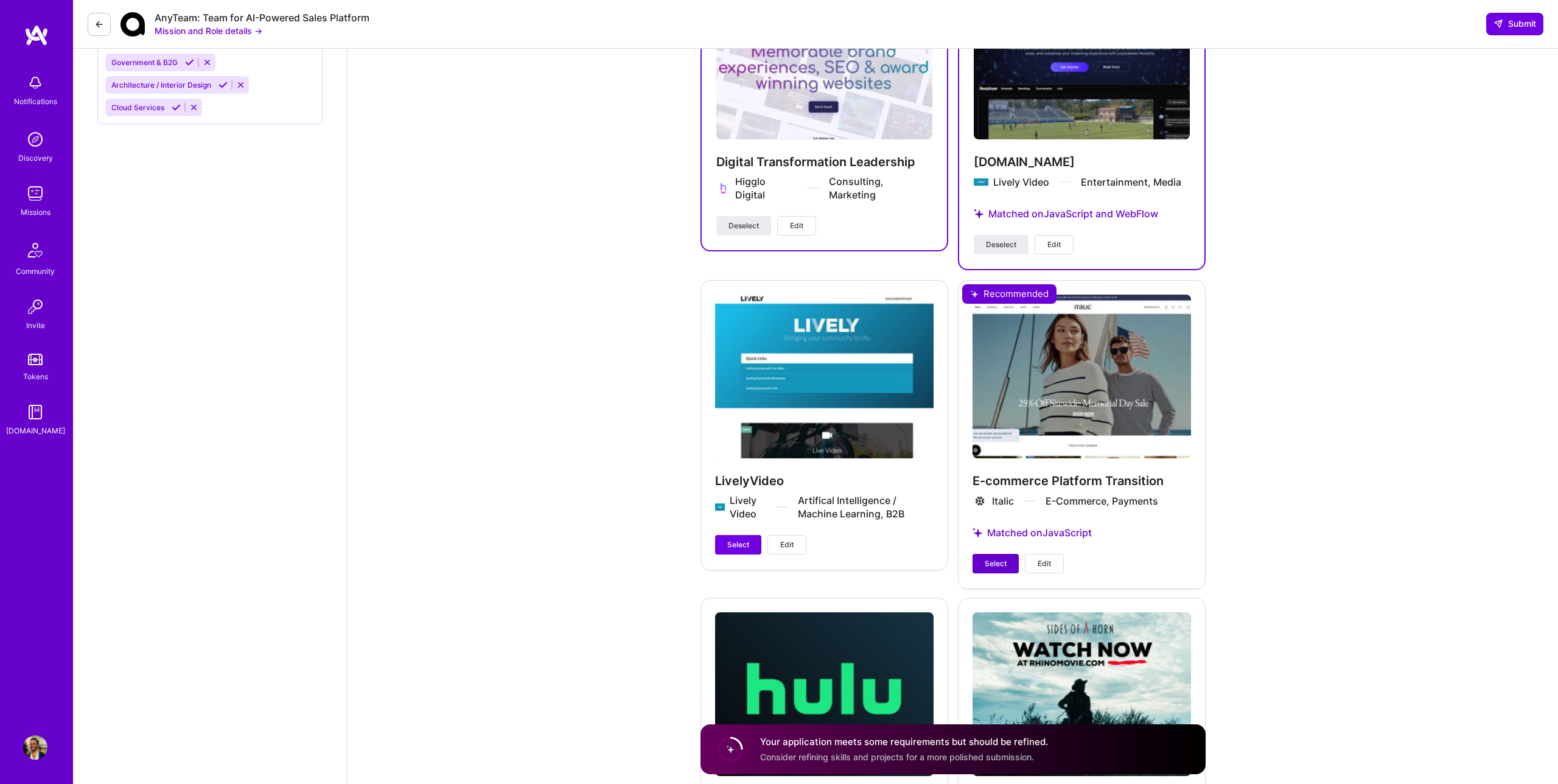
click at [998, 558] on span "Select" at bounding box center [995, 563] width 22 height 11
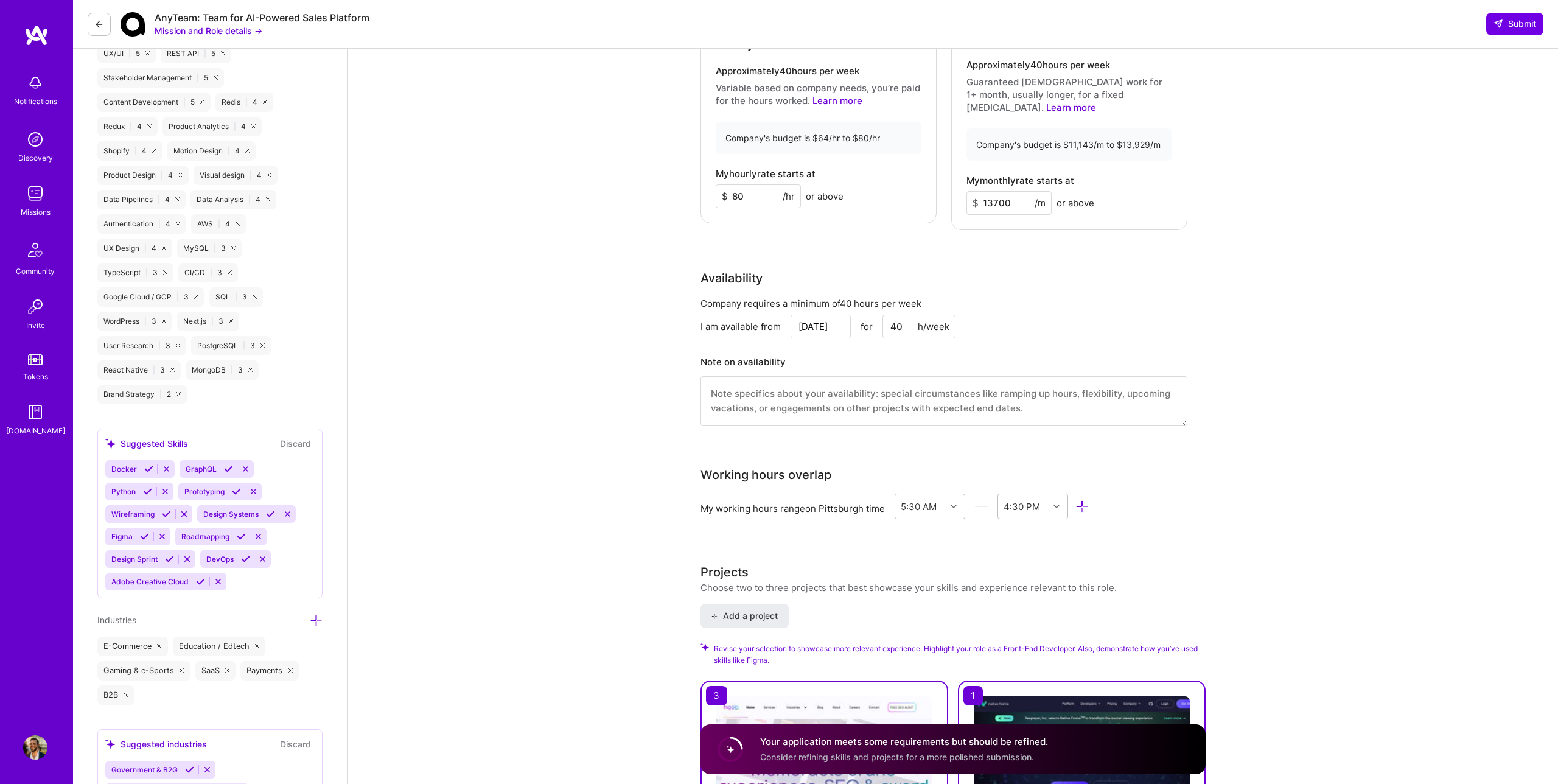
scroll to position [970, 0]
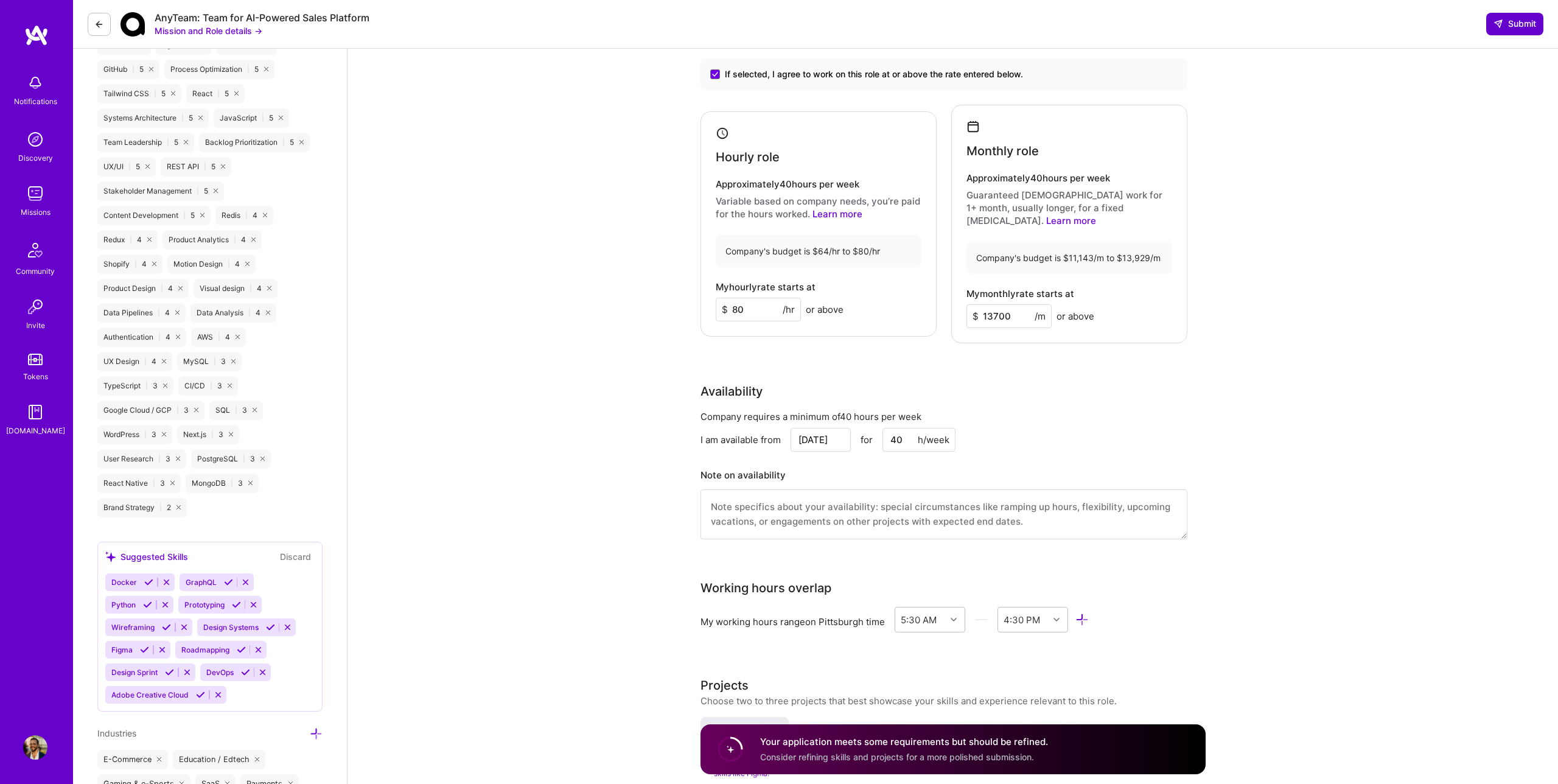
click at [1512, 26] on span "Submit" at bounding box center [1515, 23] width 43 height 13
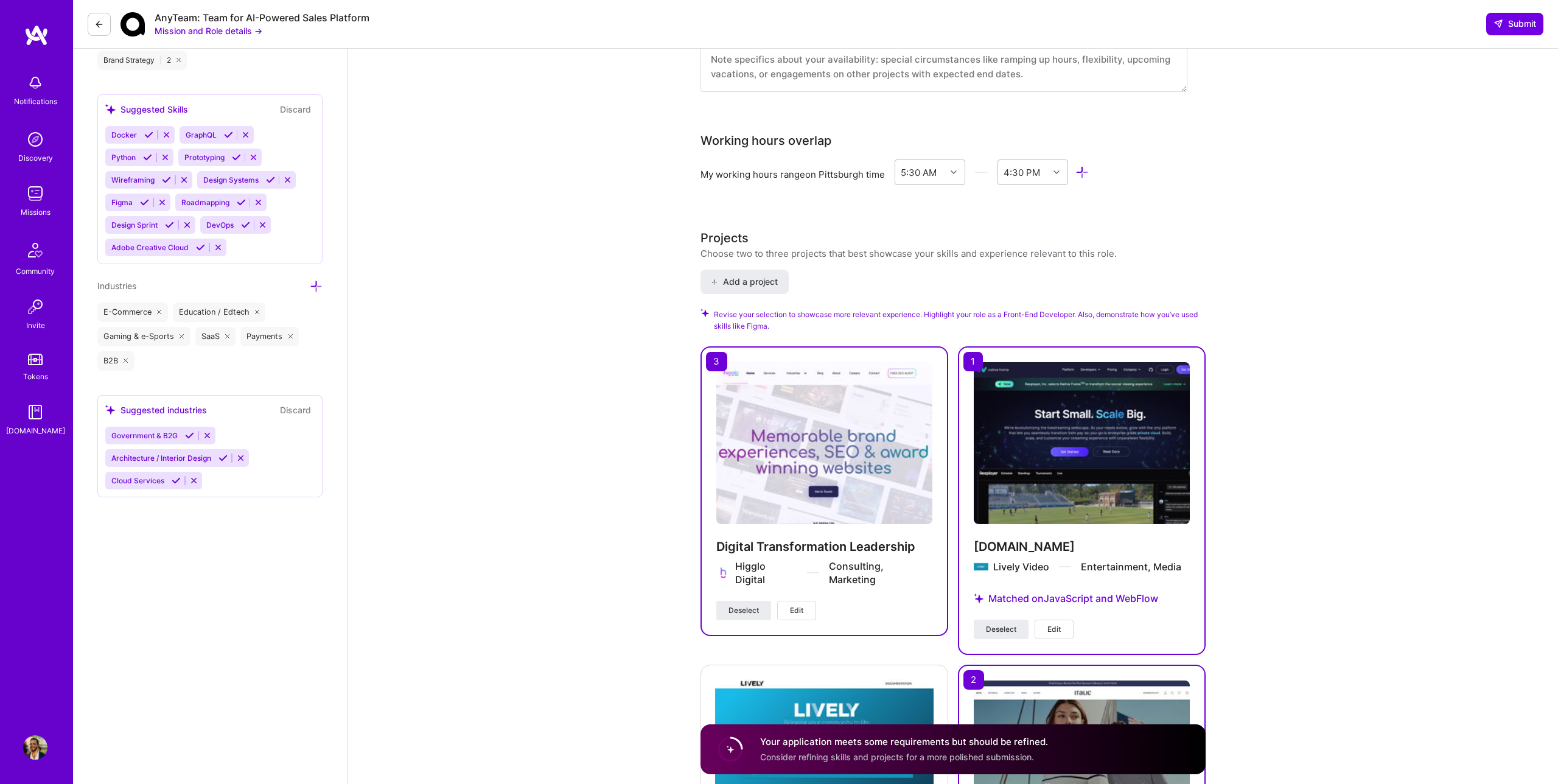
scroll to position [1423, 0]
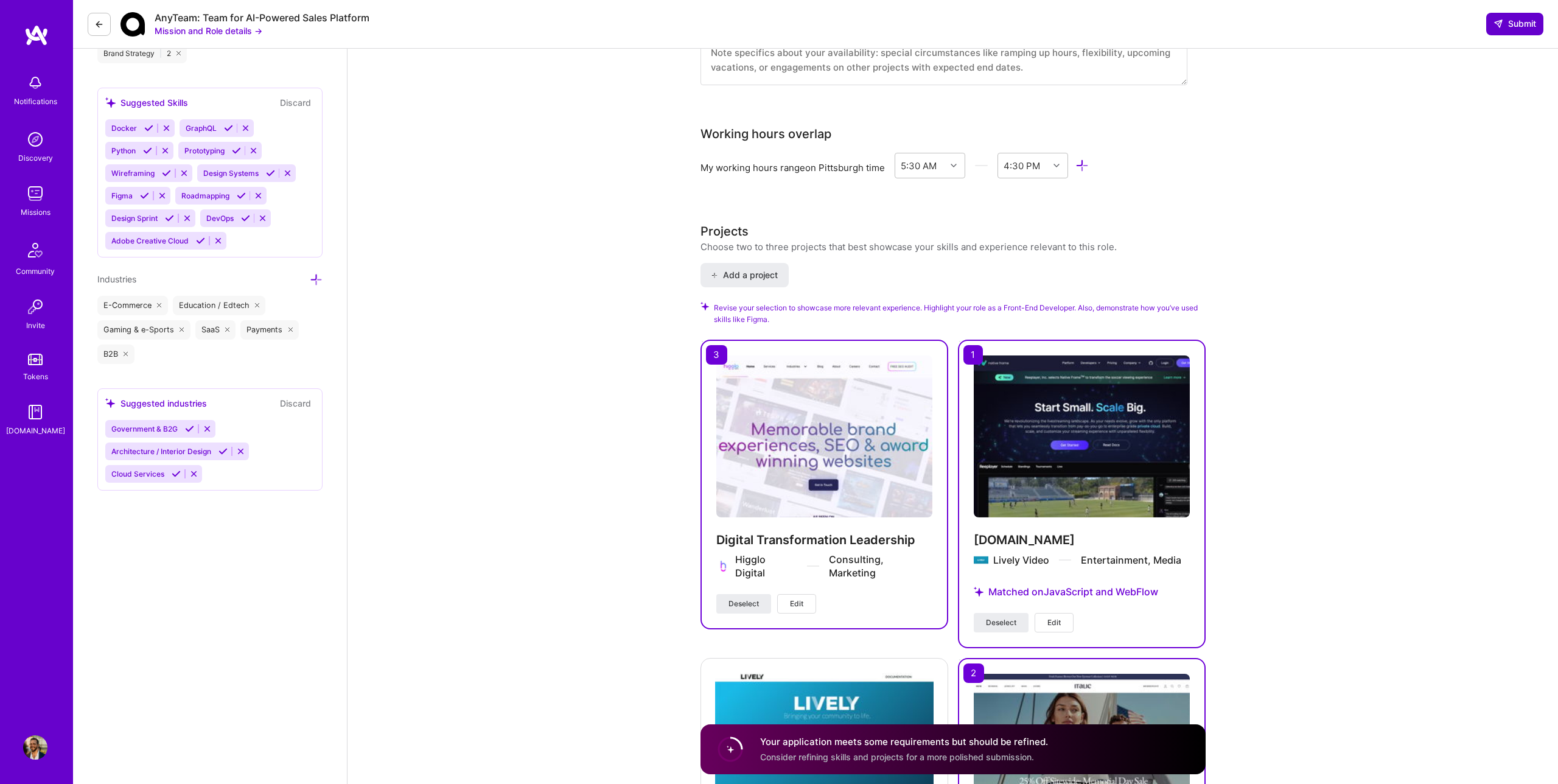
click at [1511, 21] on span "Submit" at bounding box center [1515, 23] width 43 height 13
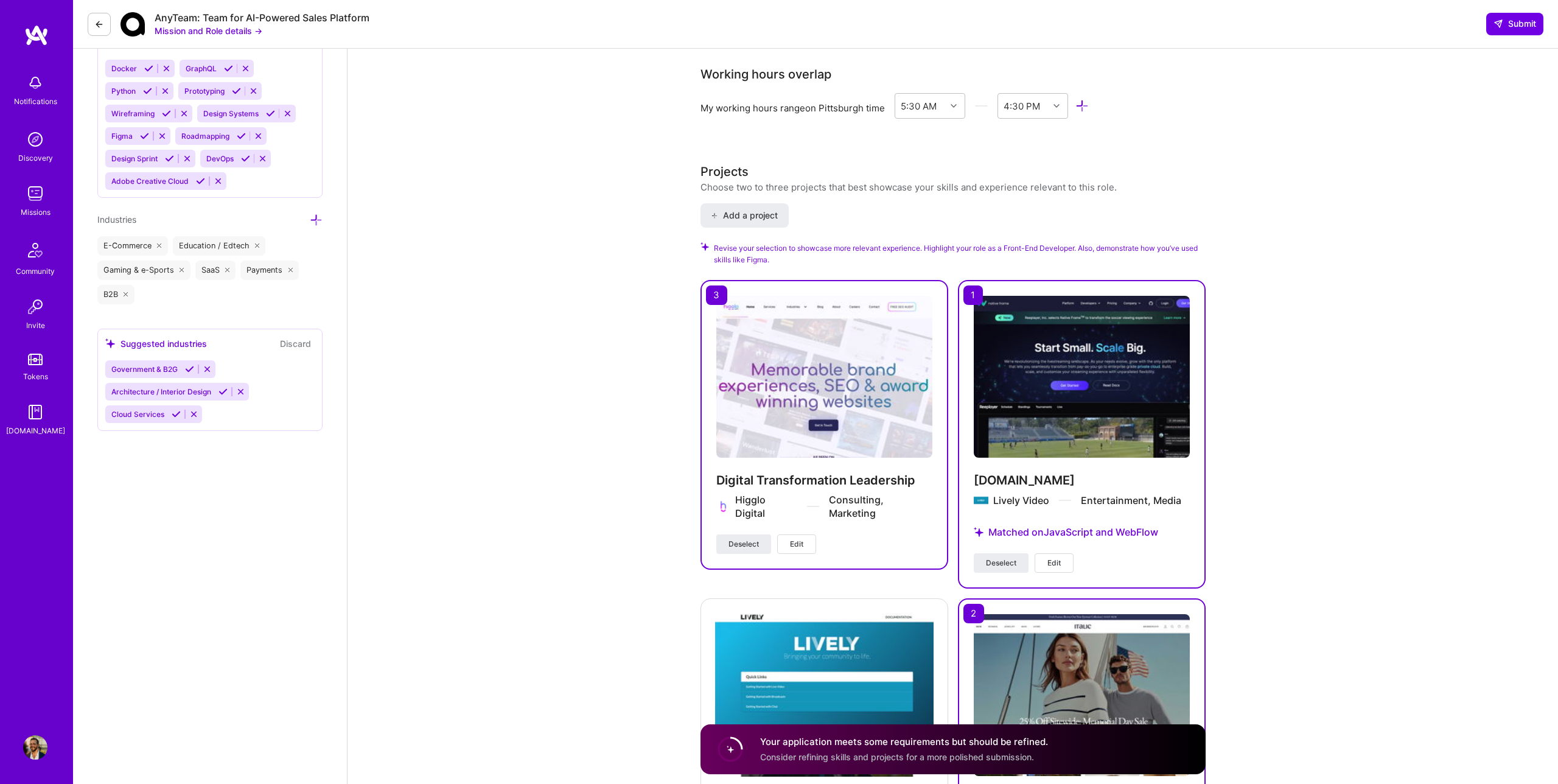
scroll to position [1482, 0]
click at [748, 211] on span "Add a project" at bounding box center [743, 216] width 66 height 13
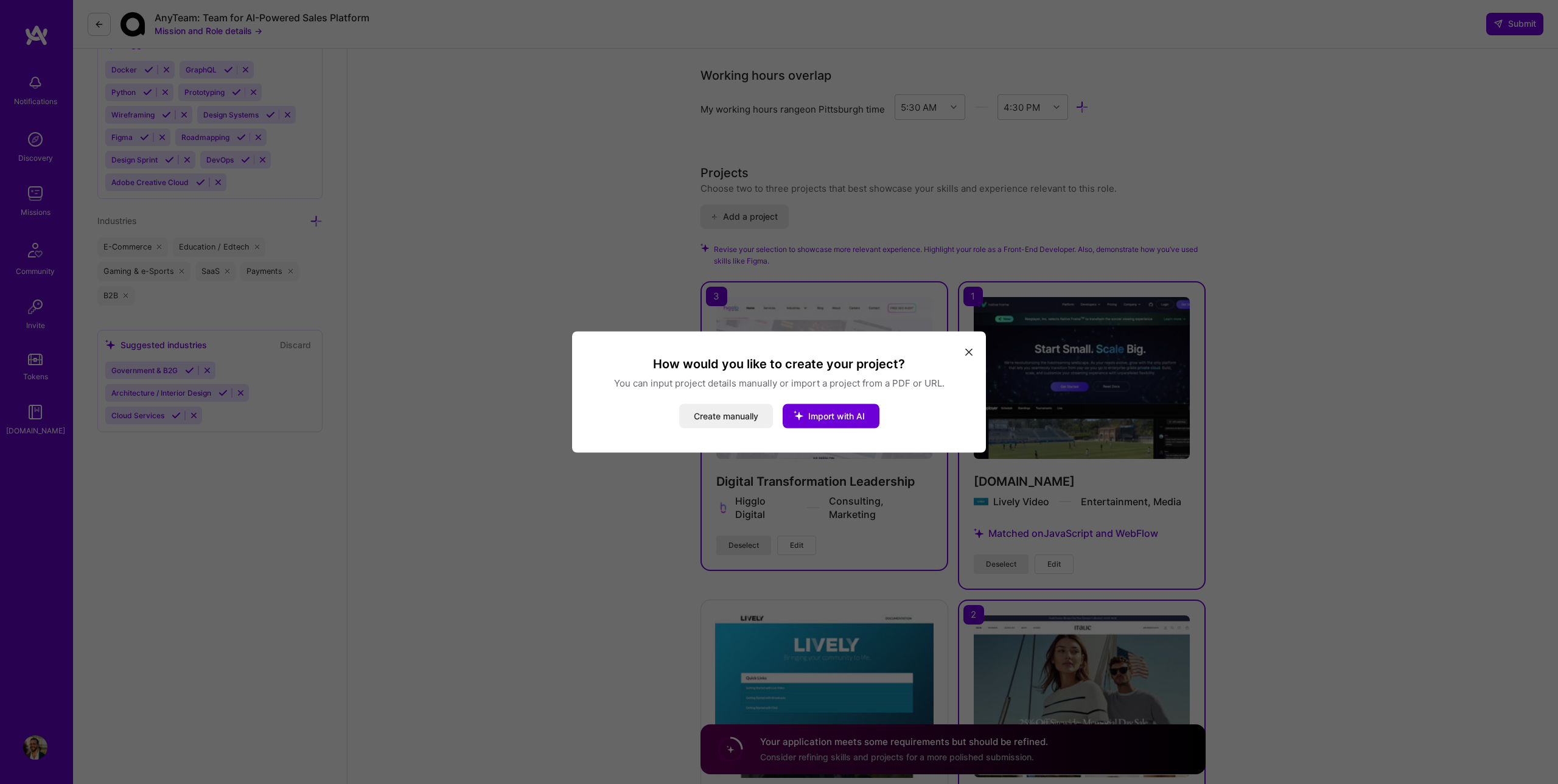
click at [966, 351] on icon "modal" at bounding box center [969, 351] width 8 height 8
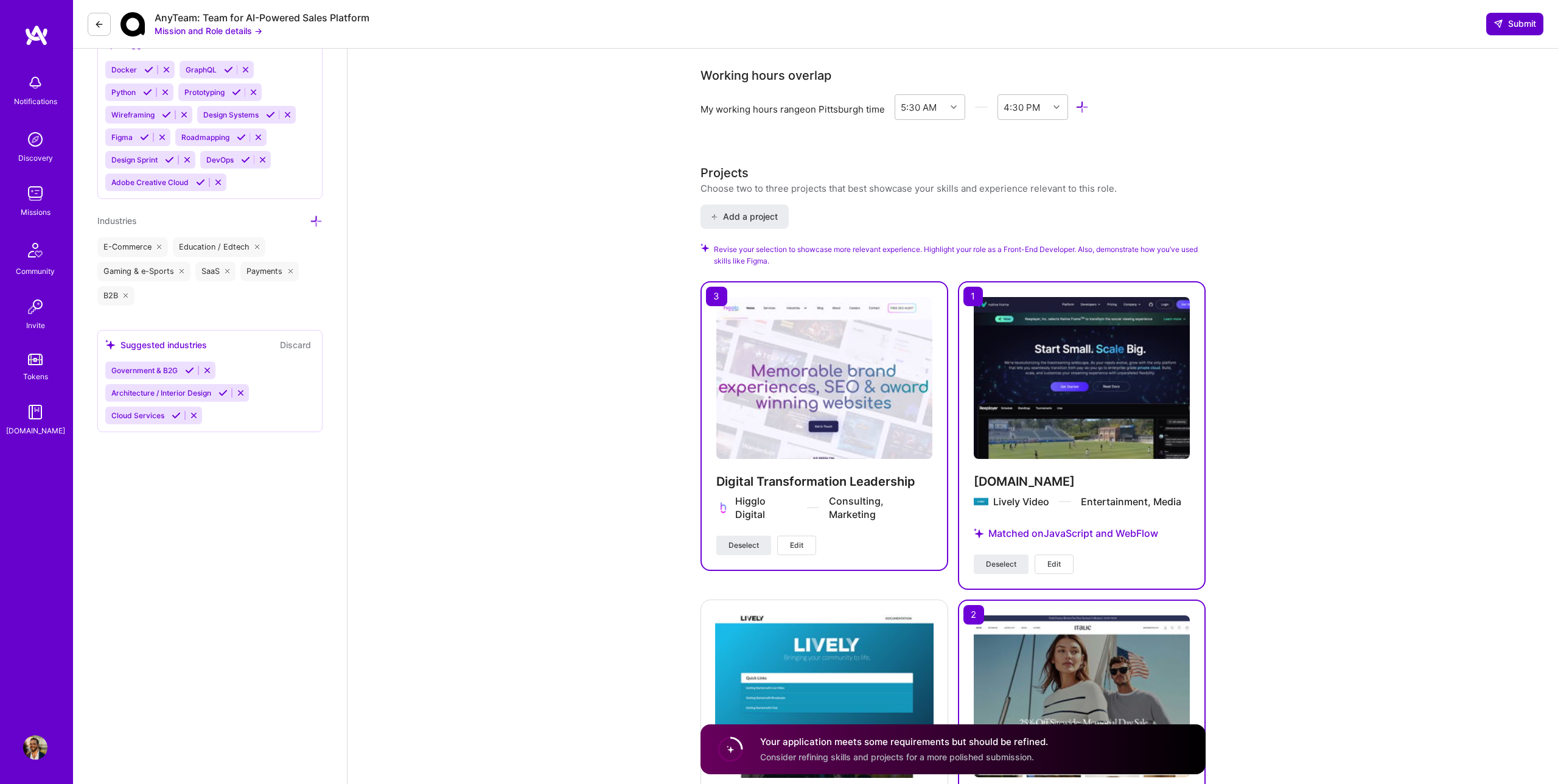
click at [1521, 27] on span "Submit" at bounding box center [1515, 23] width 43 height 13
click at [1304, 229] on div "Front-End Developer role description Design and build our marketing website usi…" at bounding box center [953, 238] width 1210 height 3343
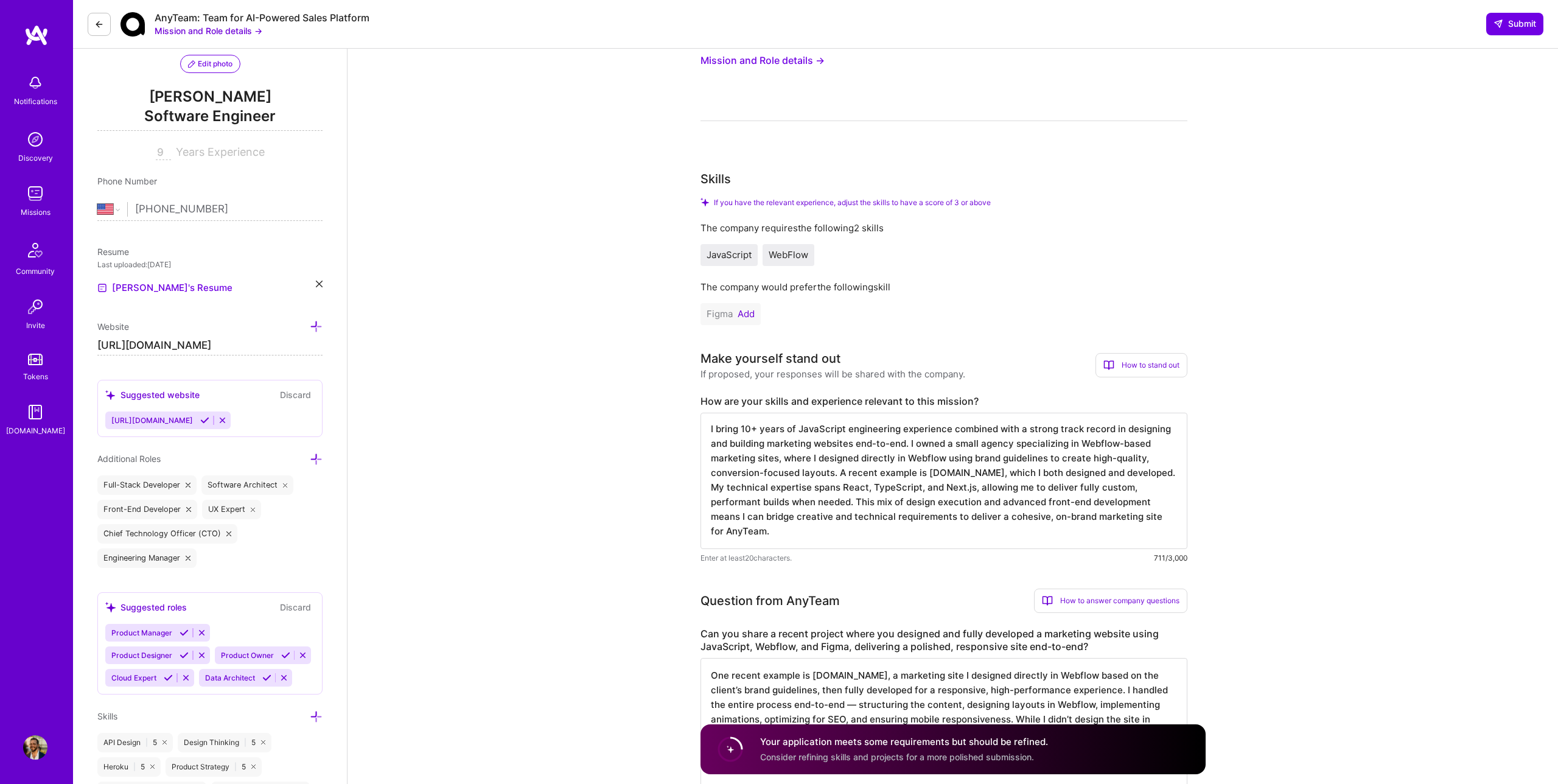
scroll to position [0, 0]
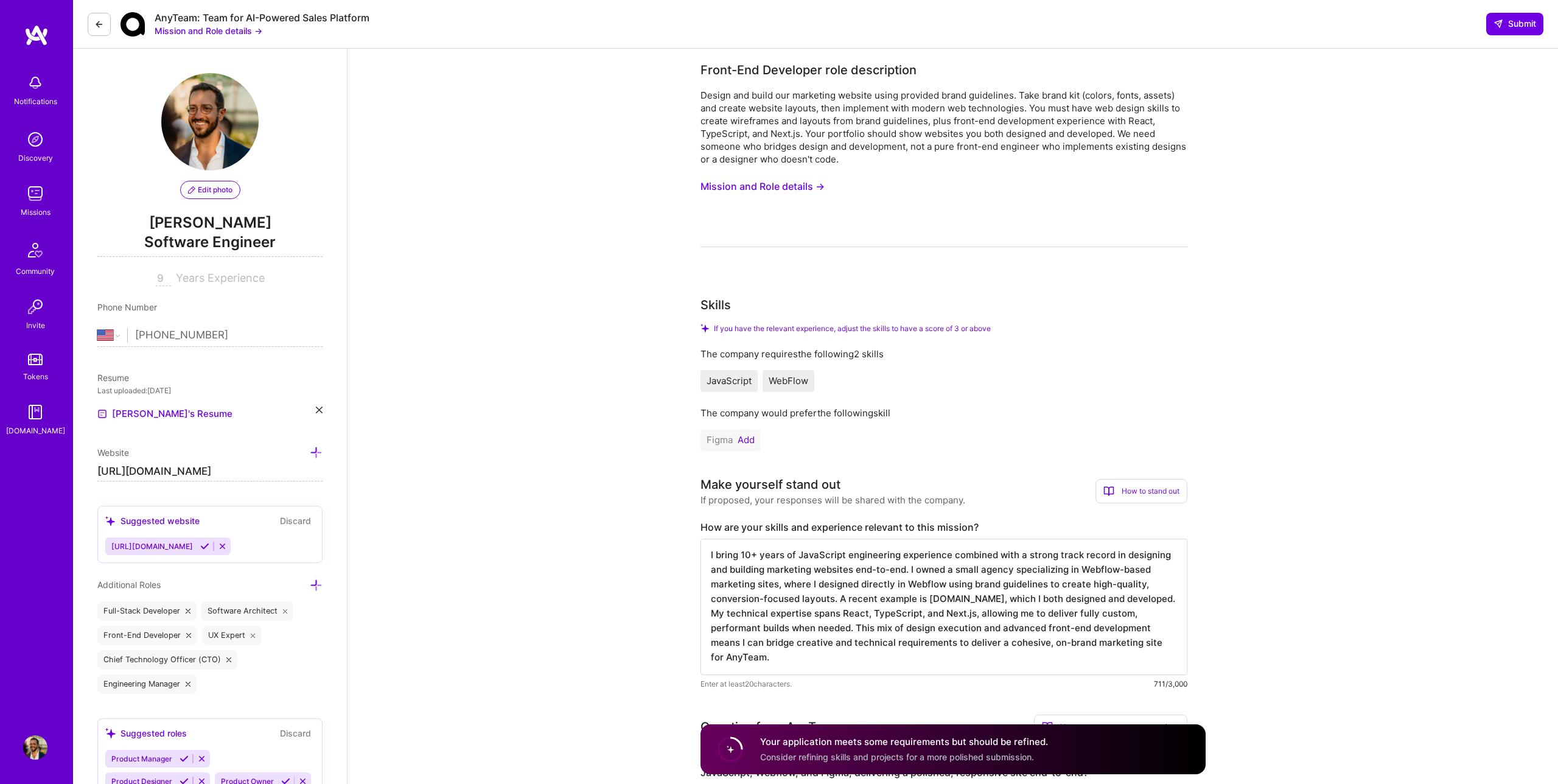
click at [1138, 333] on div "If you have the relevant experience, adjust the skills to have a score of 3 or …" at bounding box center [944, 328] width 486 height 9
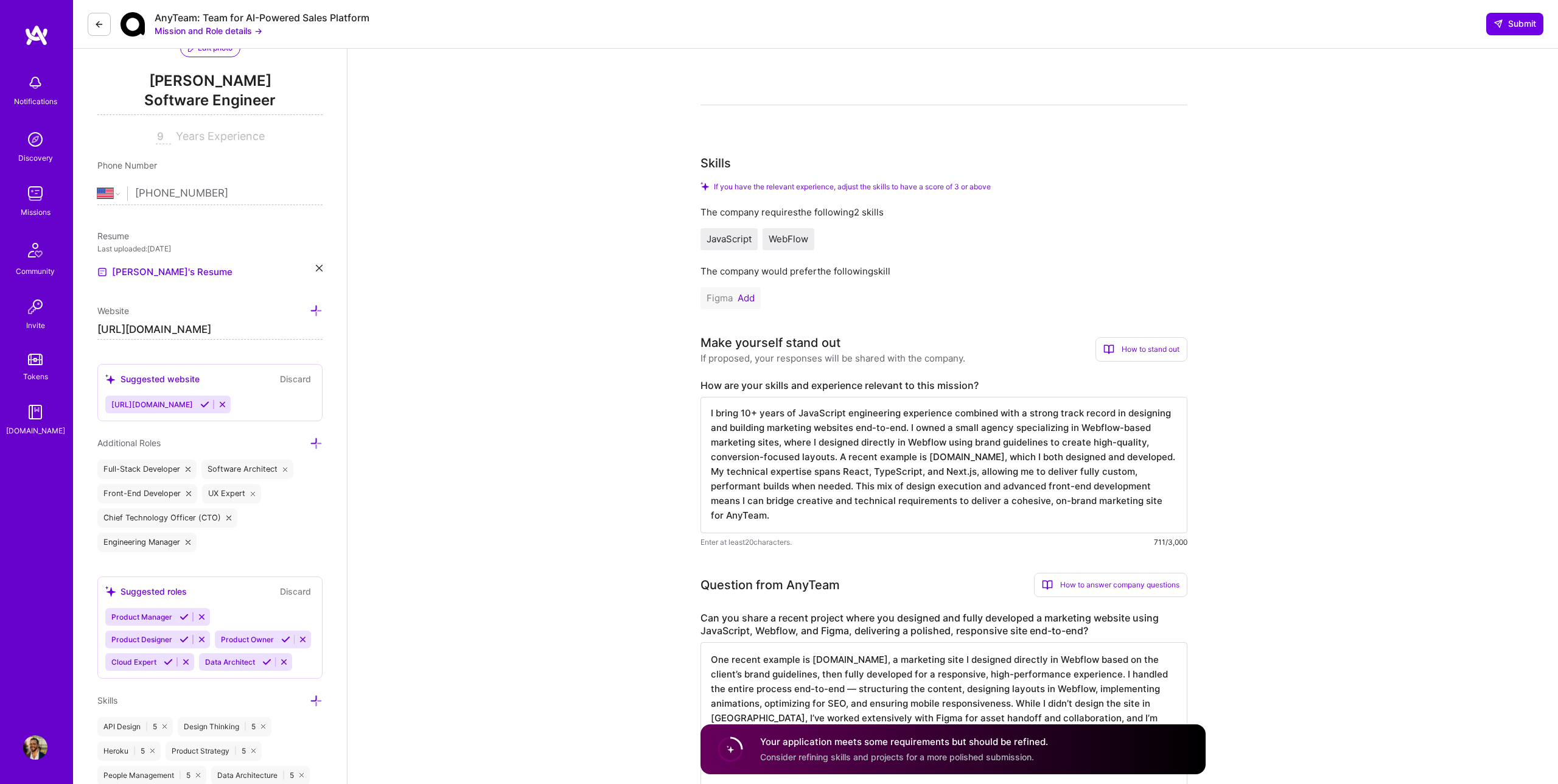
scroll to position [141, 0]
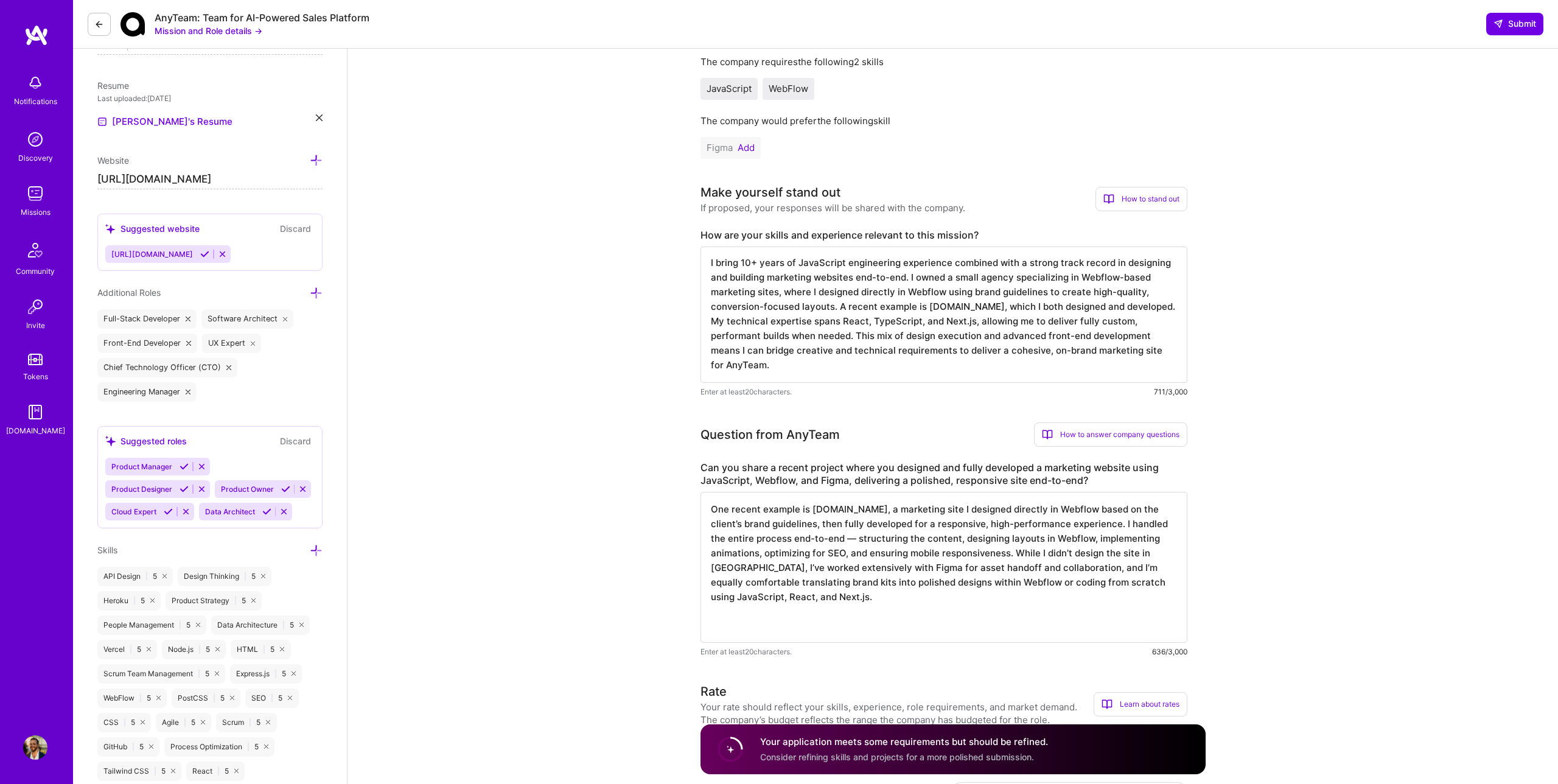
scroll to position [294, 0]
click at [858, 364] on textarea "I bring 10+ years of JavaScript engineering experience combined with a strong t…" at bounding box center [944, 313] width 486 height 136
type textarea "I bring 10+ years of JavaScript engineering experience combined with a strong t…"
click at [800, 603] on textarea "One recent example is [DOMAIN_NAME], a marketing site I designed directly in We…" at bounding box center [944, 565] width 486 height 151
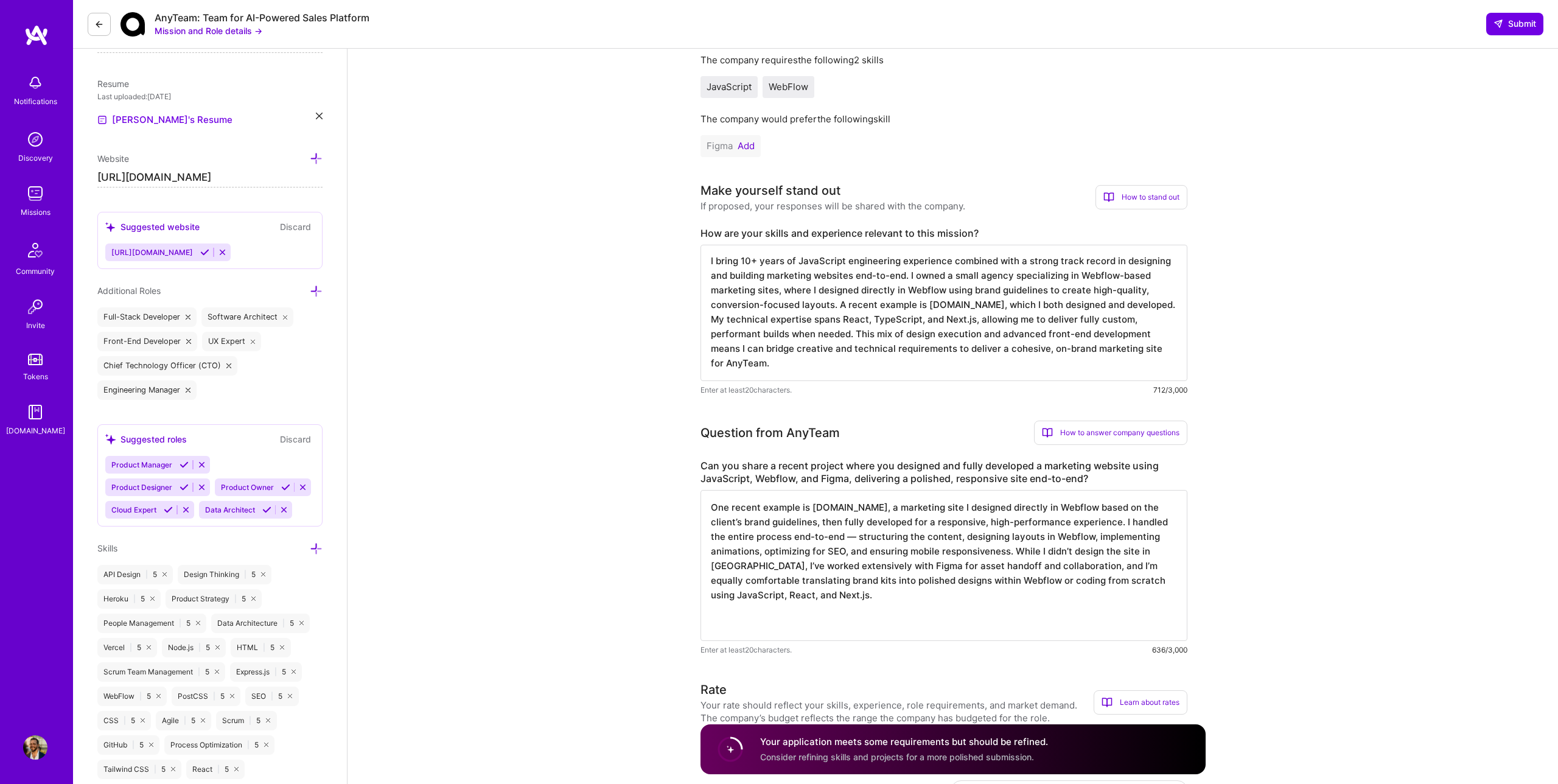
click at [783, 613] on textarea "One recent example is [DOMAIN_NAME], a marketing site I designed directly in We…" at bounding box center [944, 565] width 486 height 151
click at [776, 633] on textarea "One recent example is [DOMAIN_NAME], a marketing site I designed directly in We…" at bounding box center [944, 565] width 486 height 151
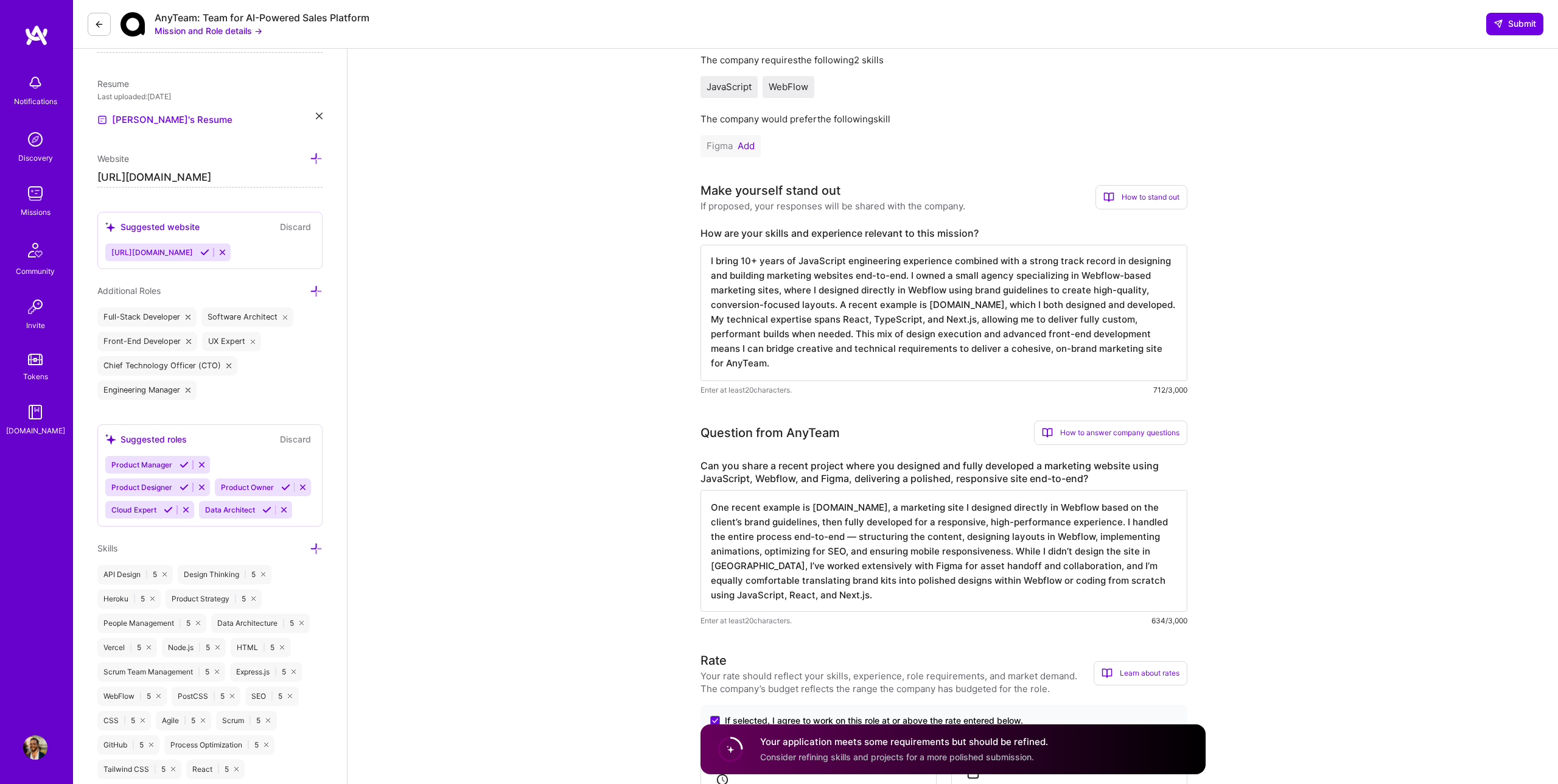
type textarea "One recent example is [DOMAIN_NAME], a marketing site I designed directly in We…"
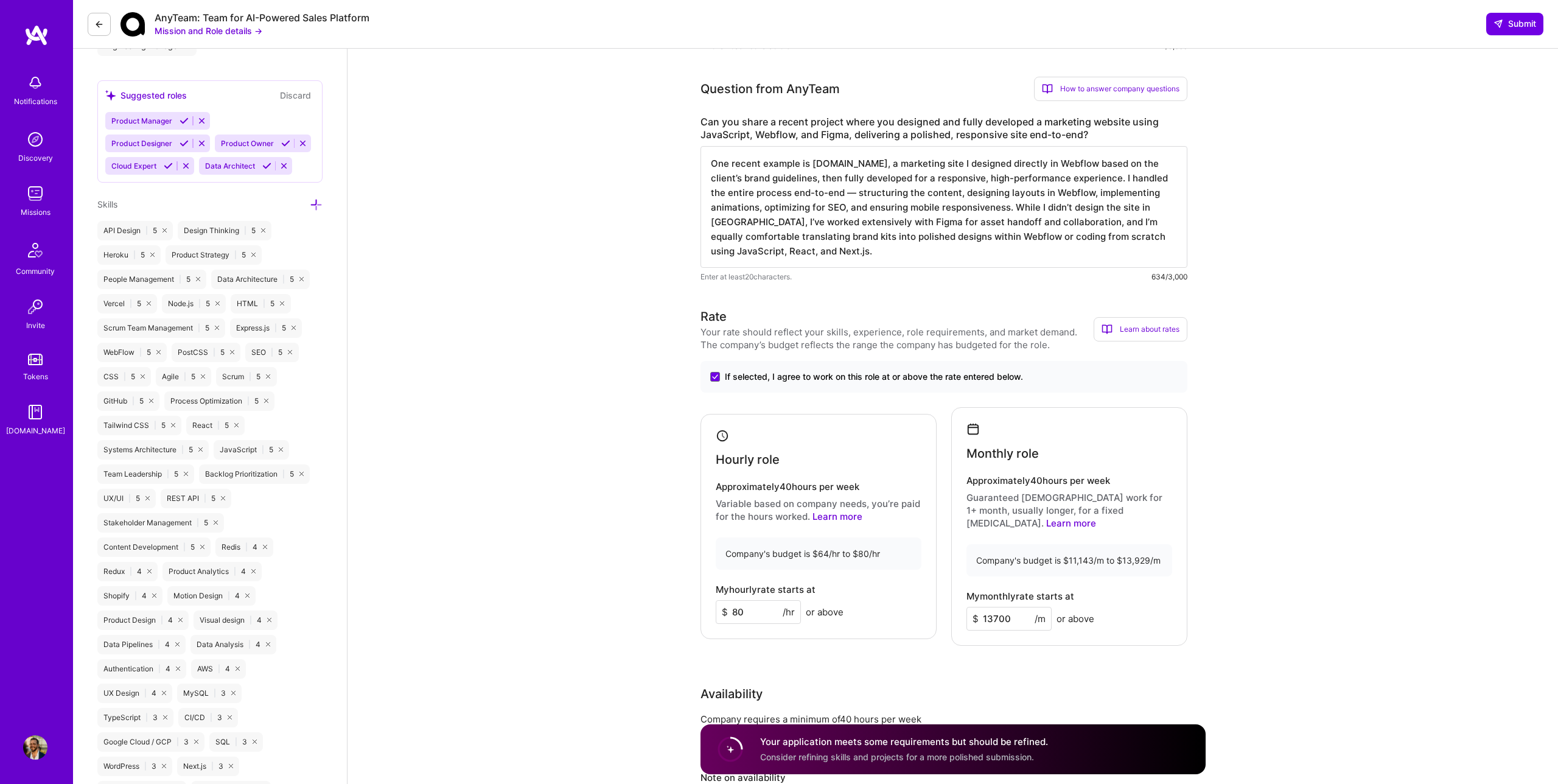
scroll to position [639, 0]
click at [1516, 24] on span "Submit" at bounding box center [1515, 23] width 43 height 13
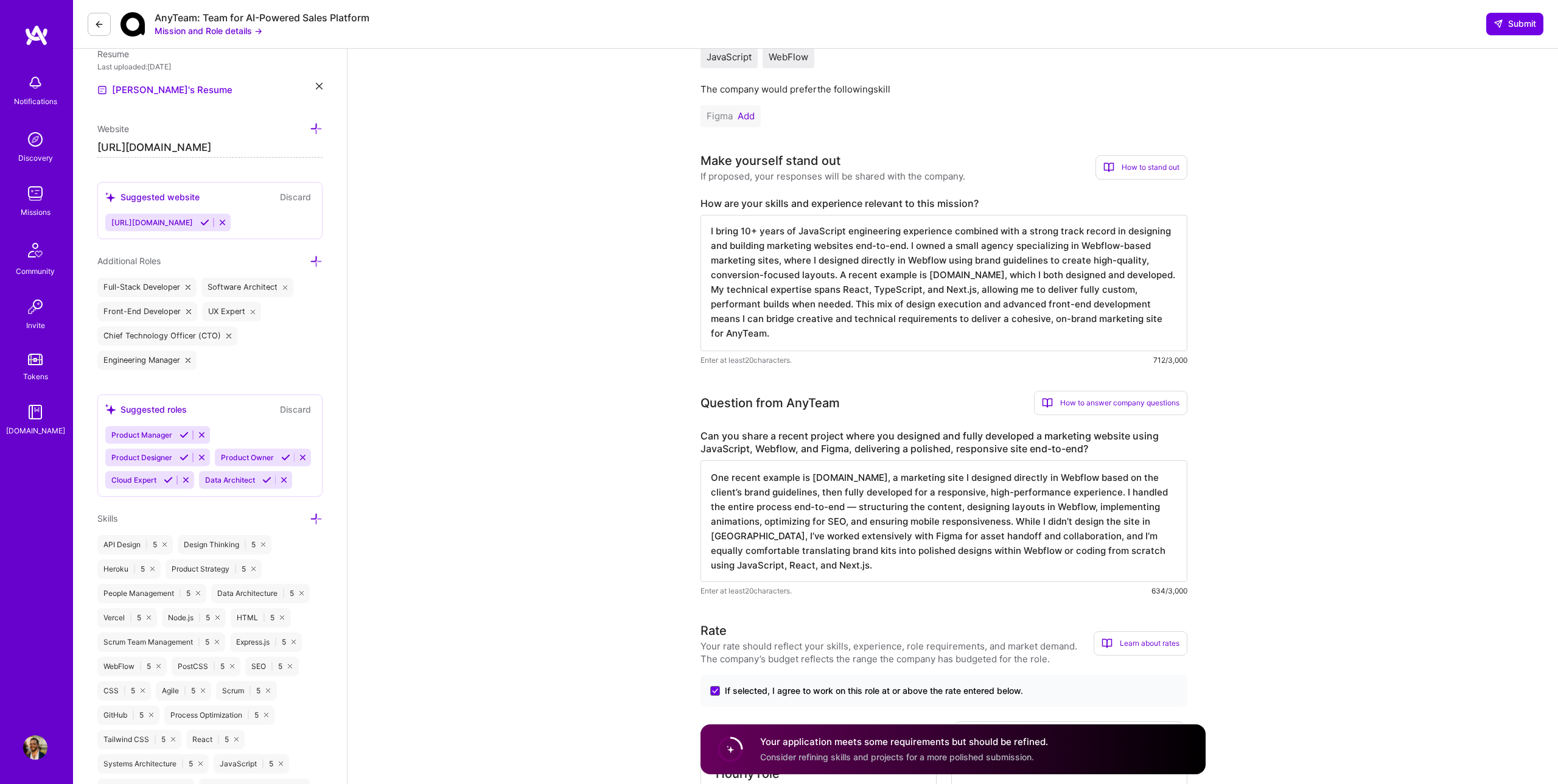
scroll to position [0, 0]
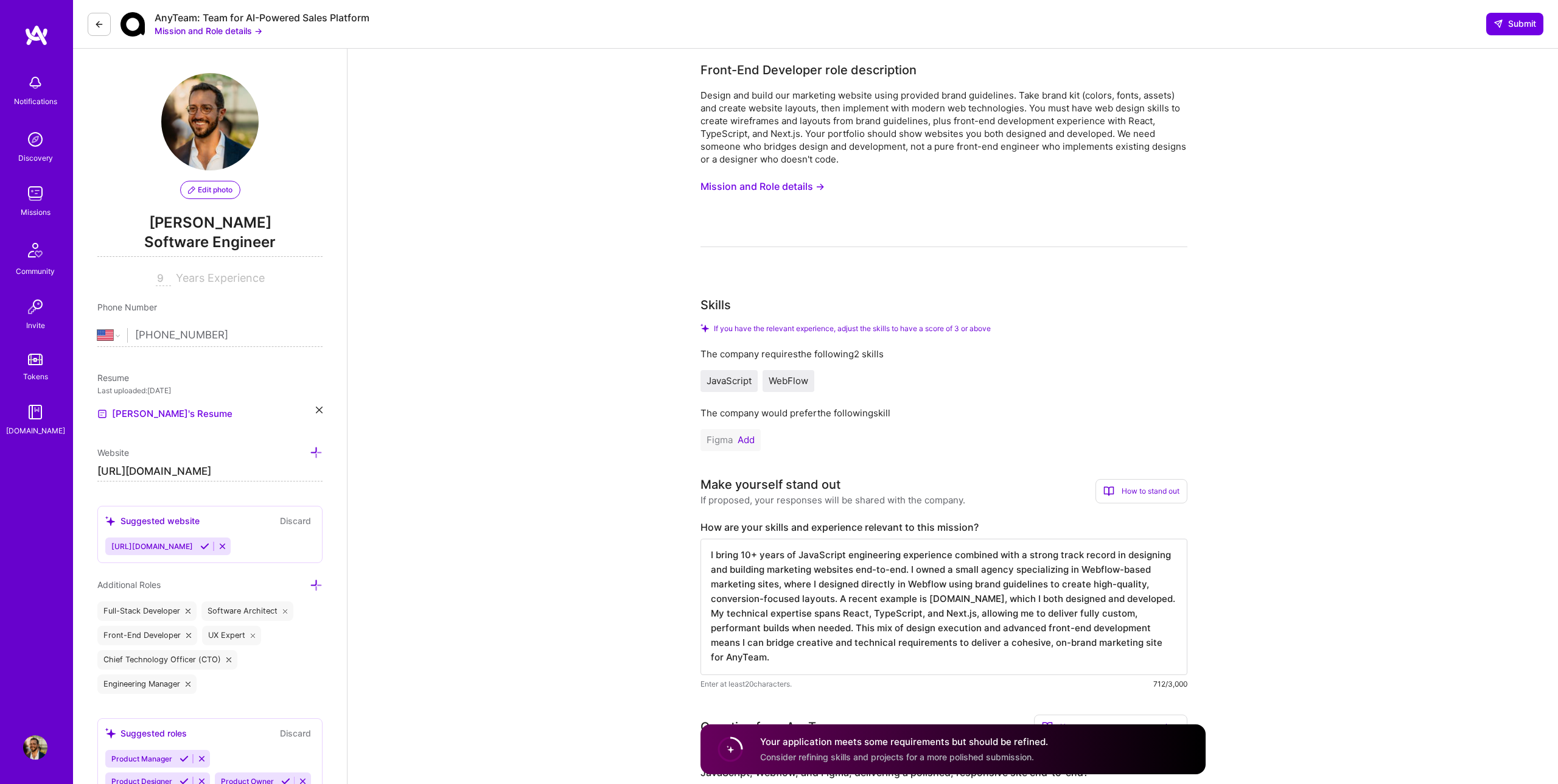
click at [104, 28] on button at bounding box center [99, 24] width 23 height 23
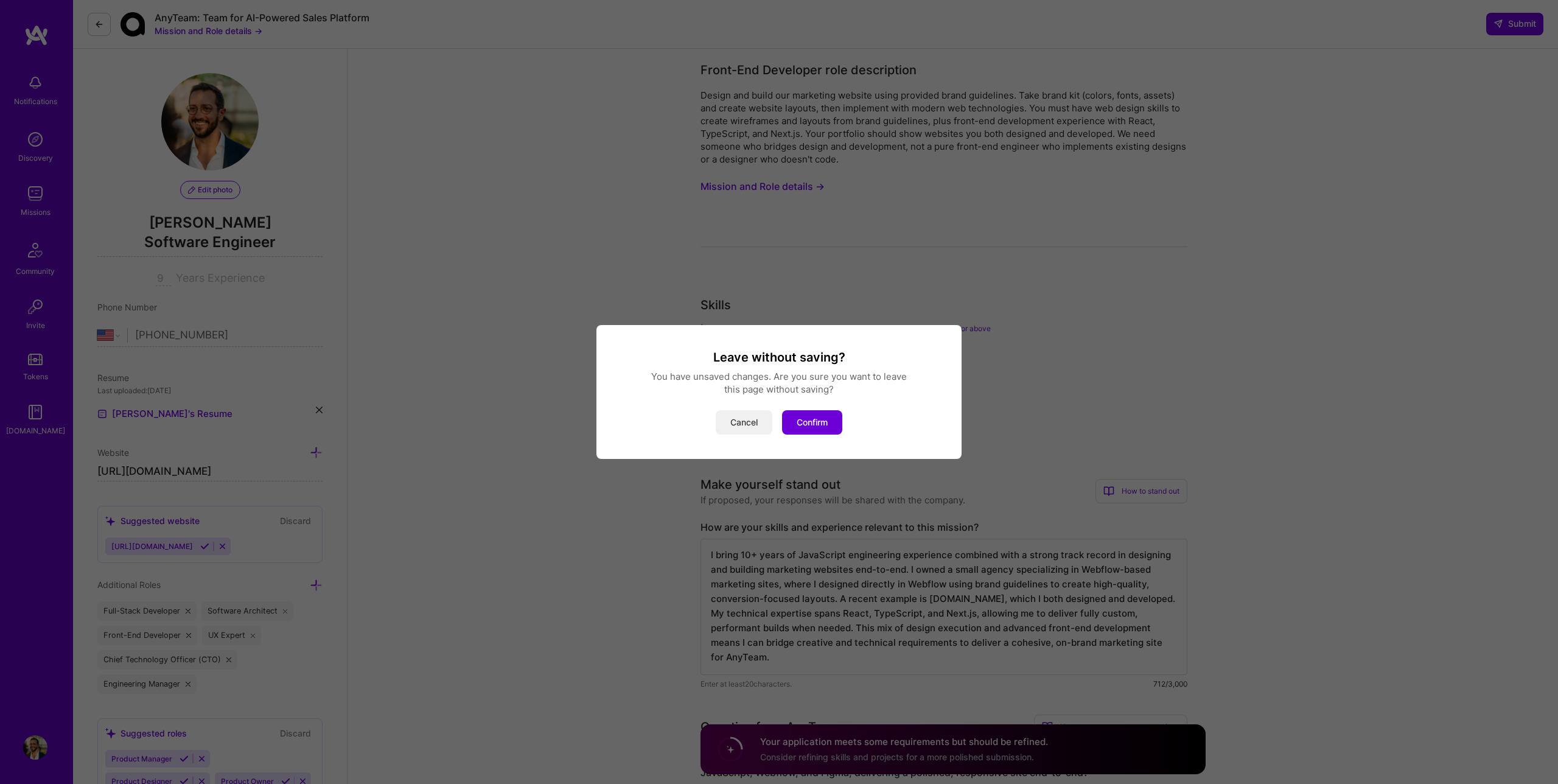
click at [756, 424] on button "Cancel" at bounding box center [744, 422] width 57 height 24
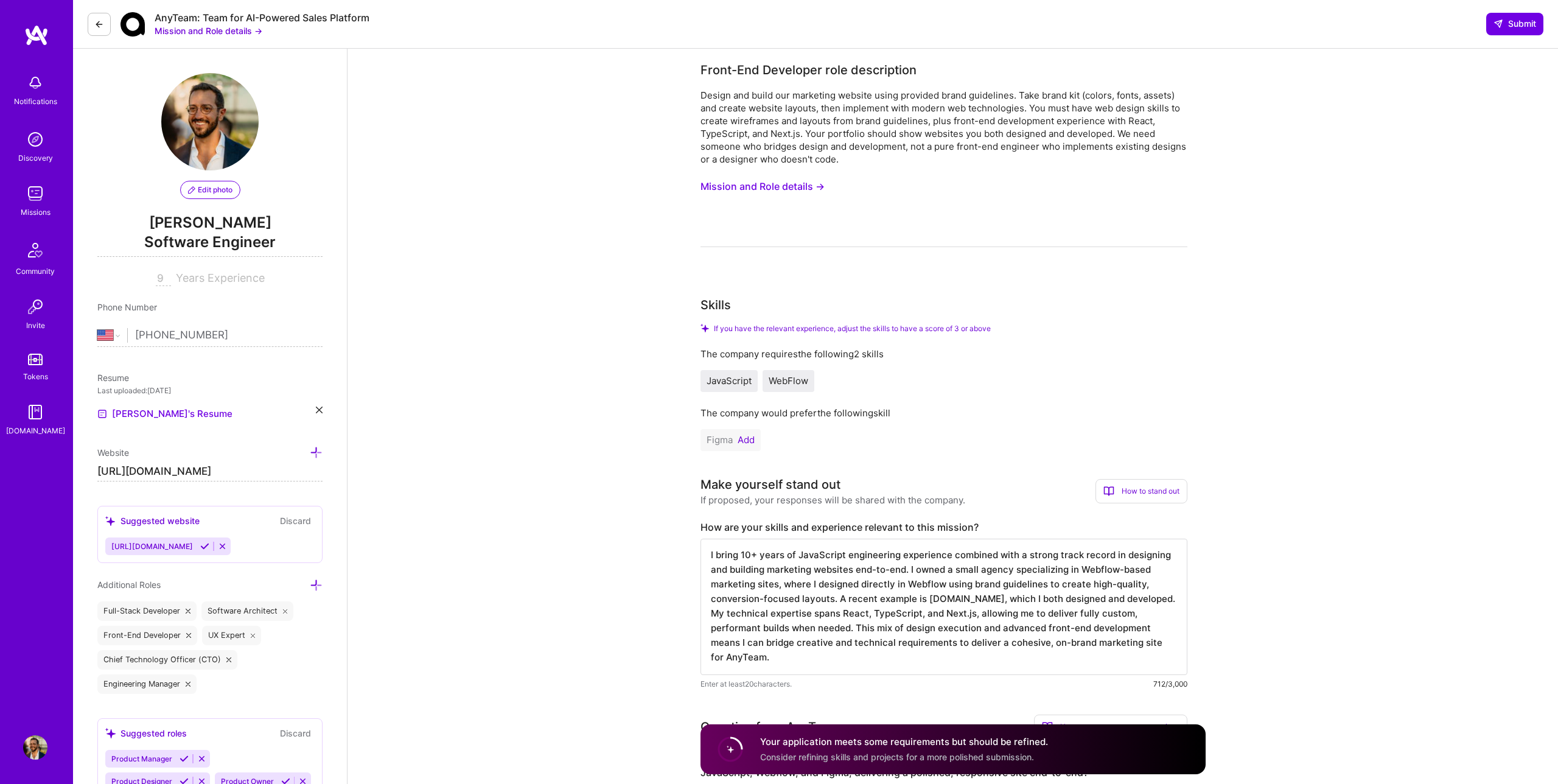
click at [161, 277] on input "9" at bounding box center [163, 278] width 15 height 14
type input "9"
type input "11"
click at [1501, 28] on span "Submit" at bounding box center [1515, 23] width 43 height 13
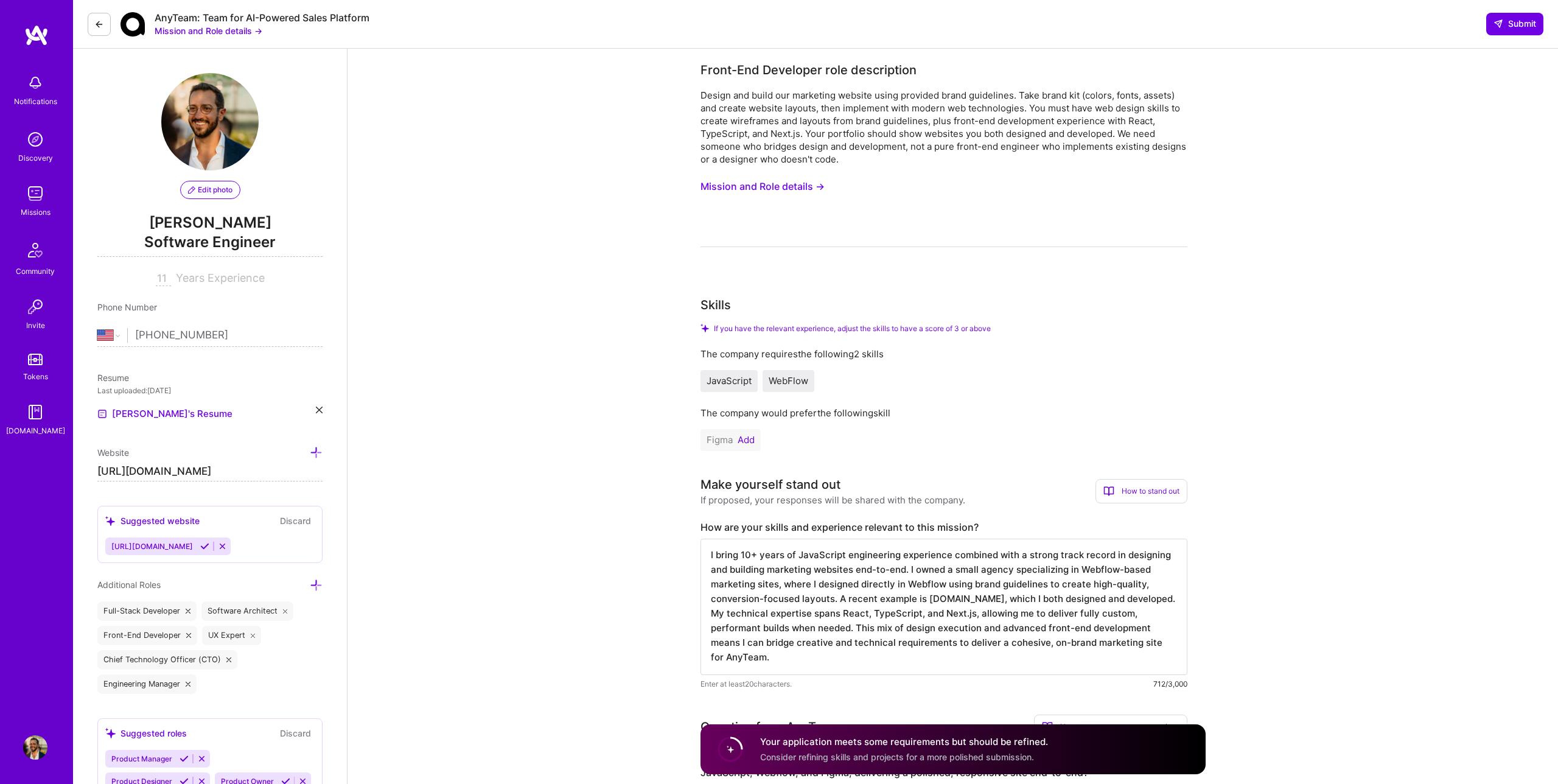
click at [104, 18] on button at bounding box center [99, 24] width 23 height 23
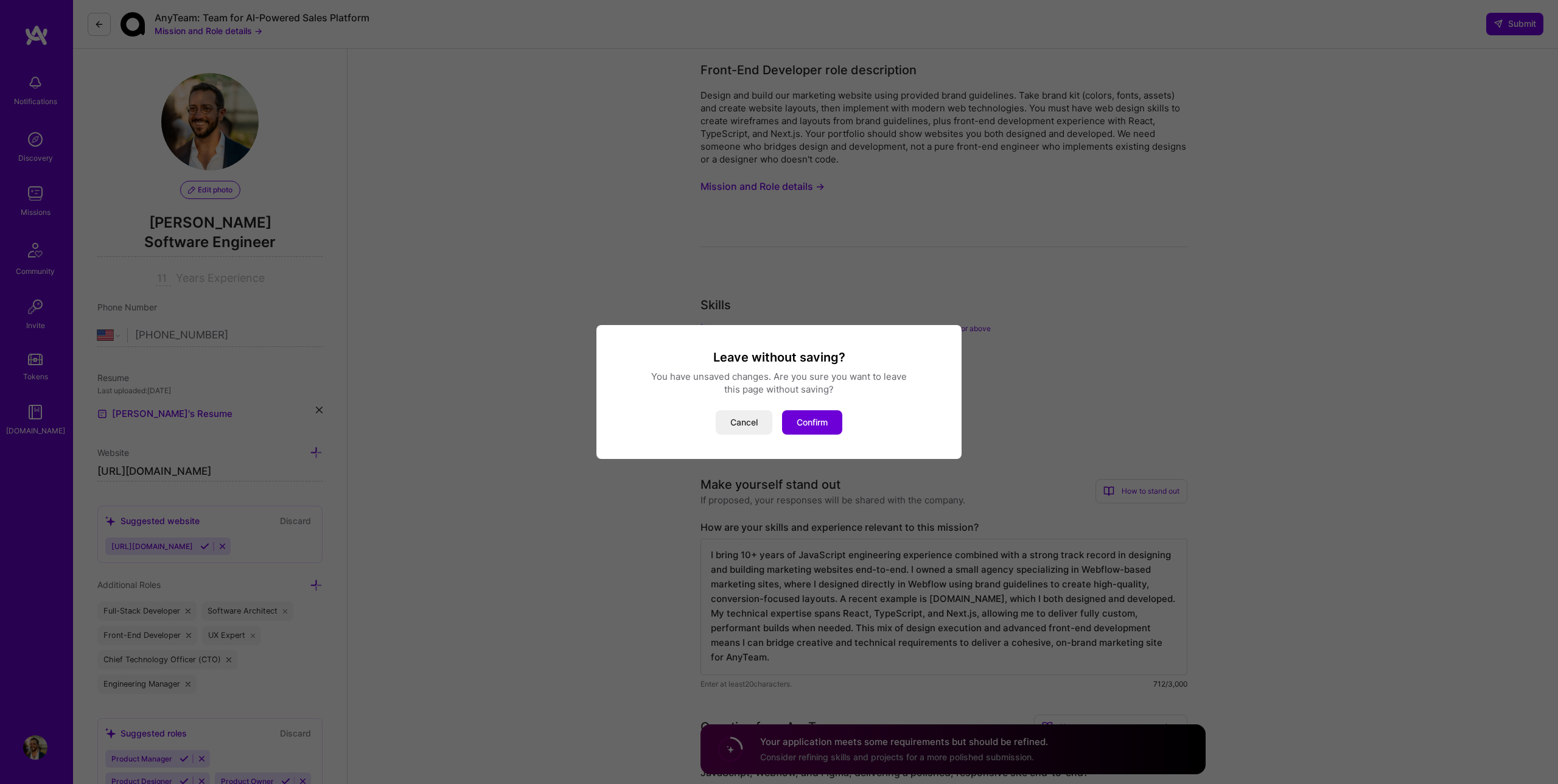
click at [807, 436] on div "Leave without saving? You have unsaved changes. Are you sure you want to leave …" at bounding box center [779, 392] width 365 height 134
click at [809, 426] on button "Confirm" at bounding box center [812, 422] width 60 height 24
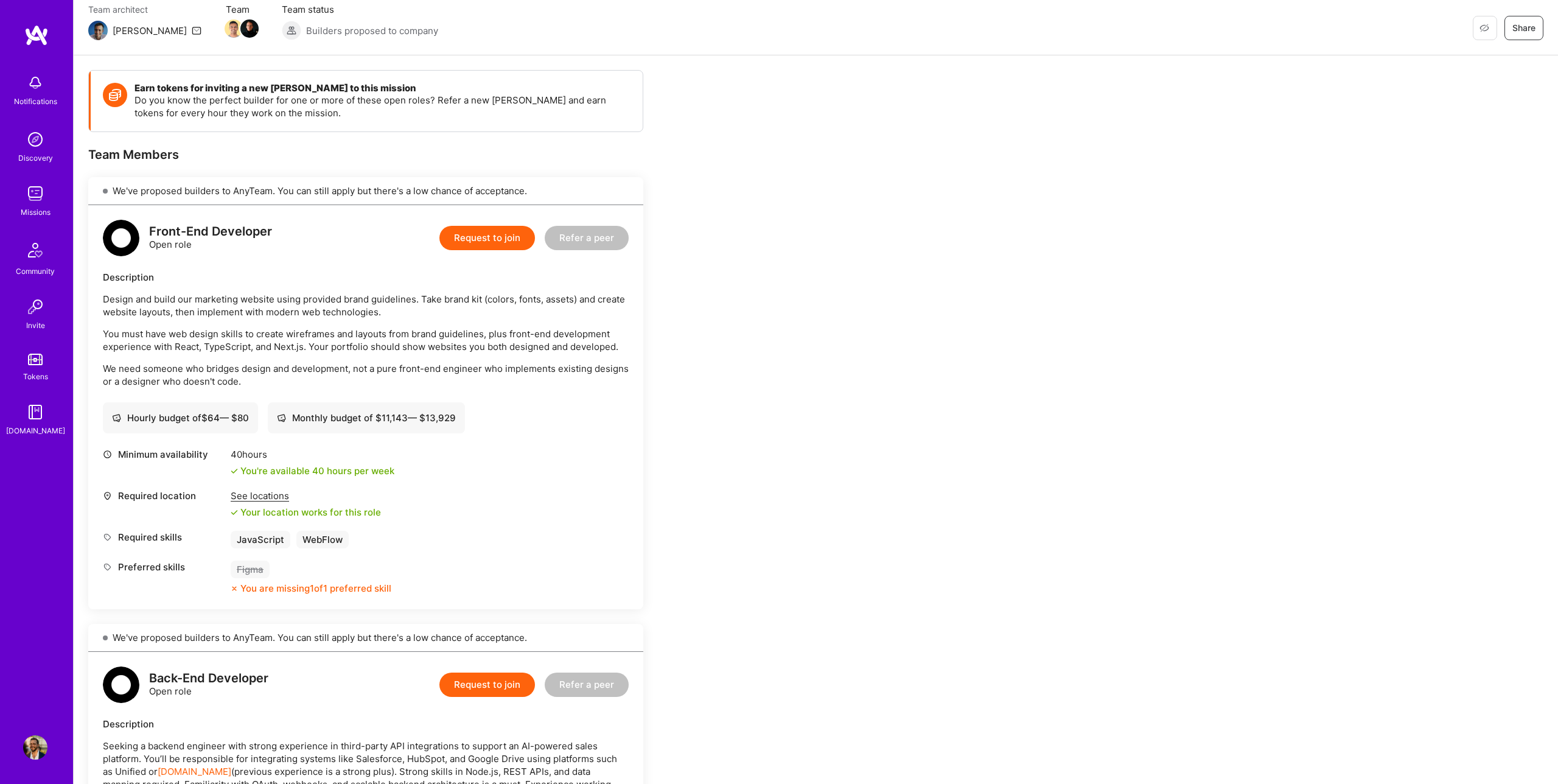
scroll to position [106, 0]
click at [505, 242] on button "Request to join" at bounding box center [487, 239] width 95 height 24
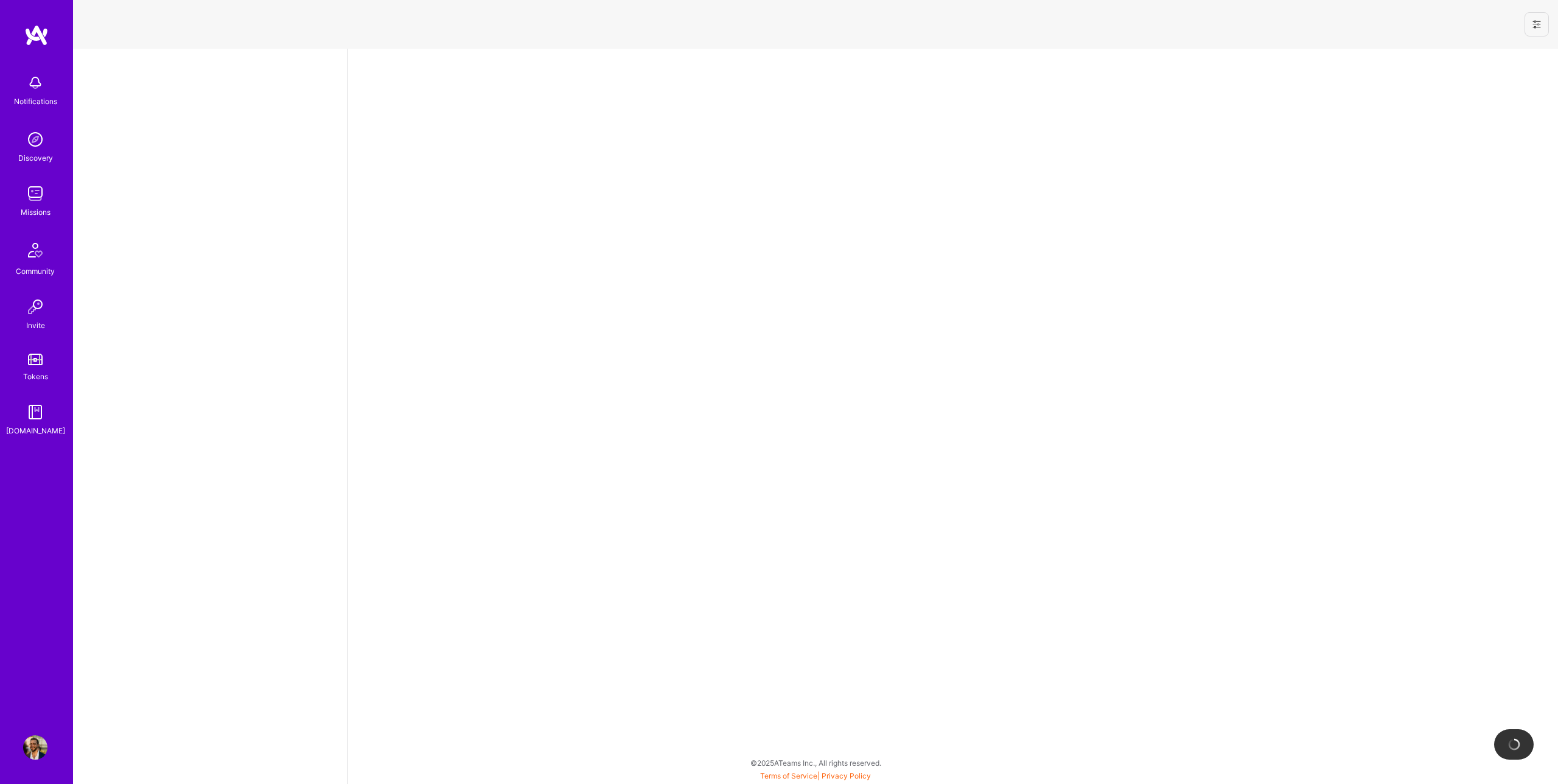
select select "US"
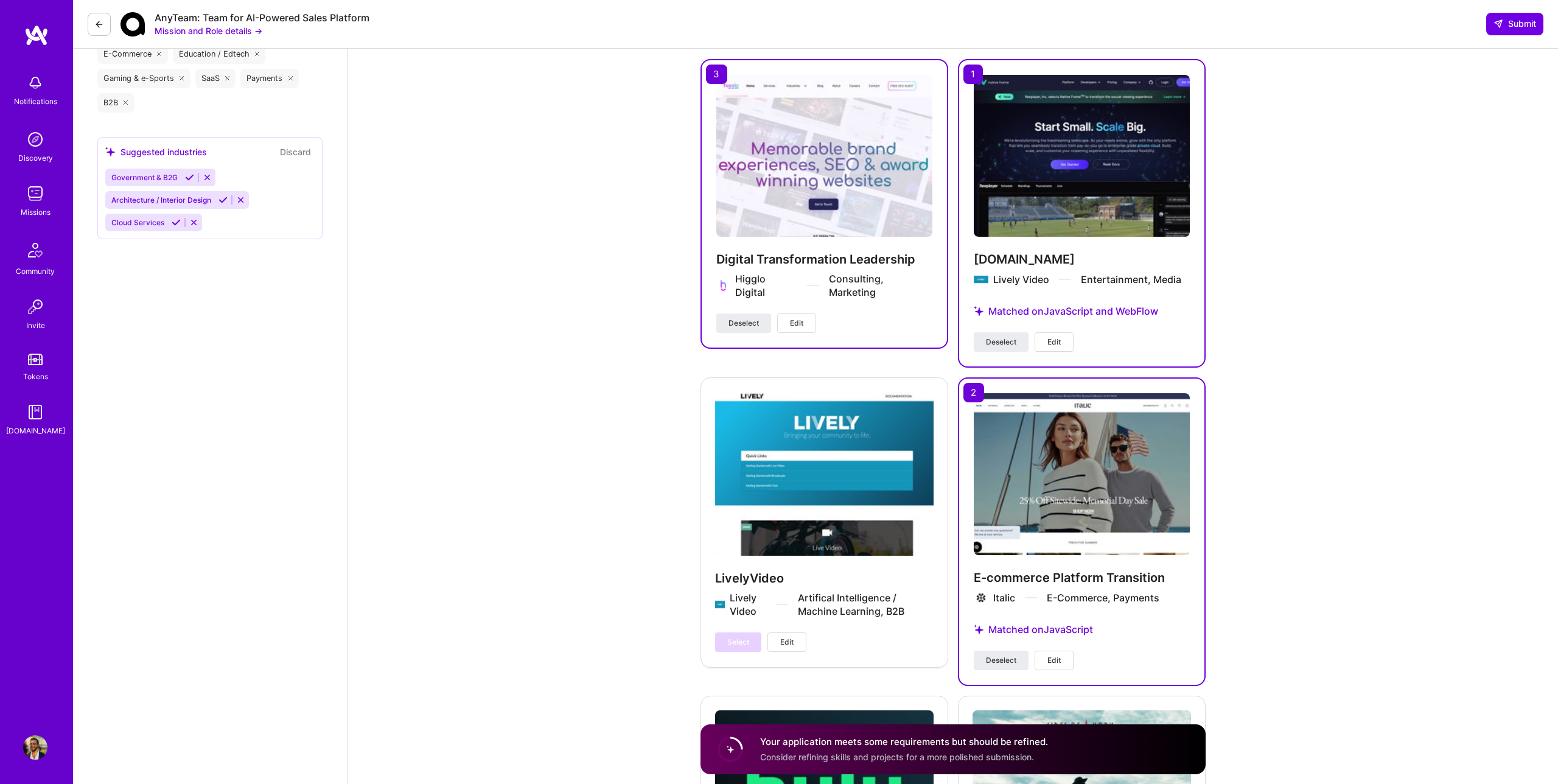
scroll to position [1828, 0]
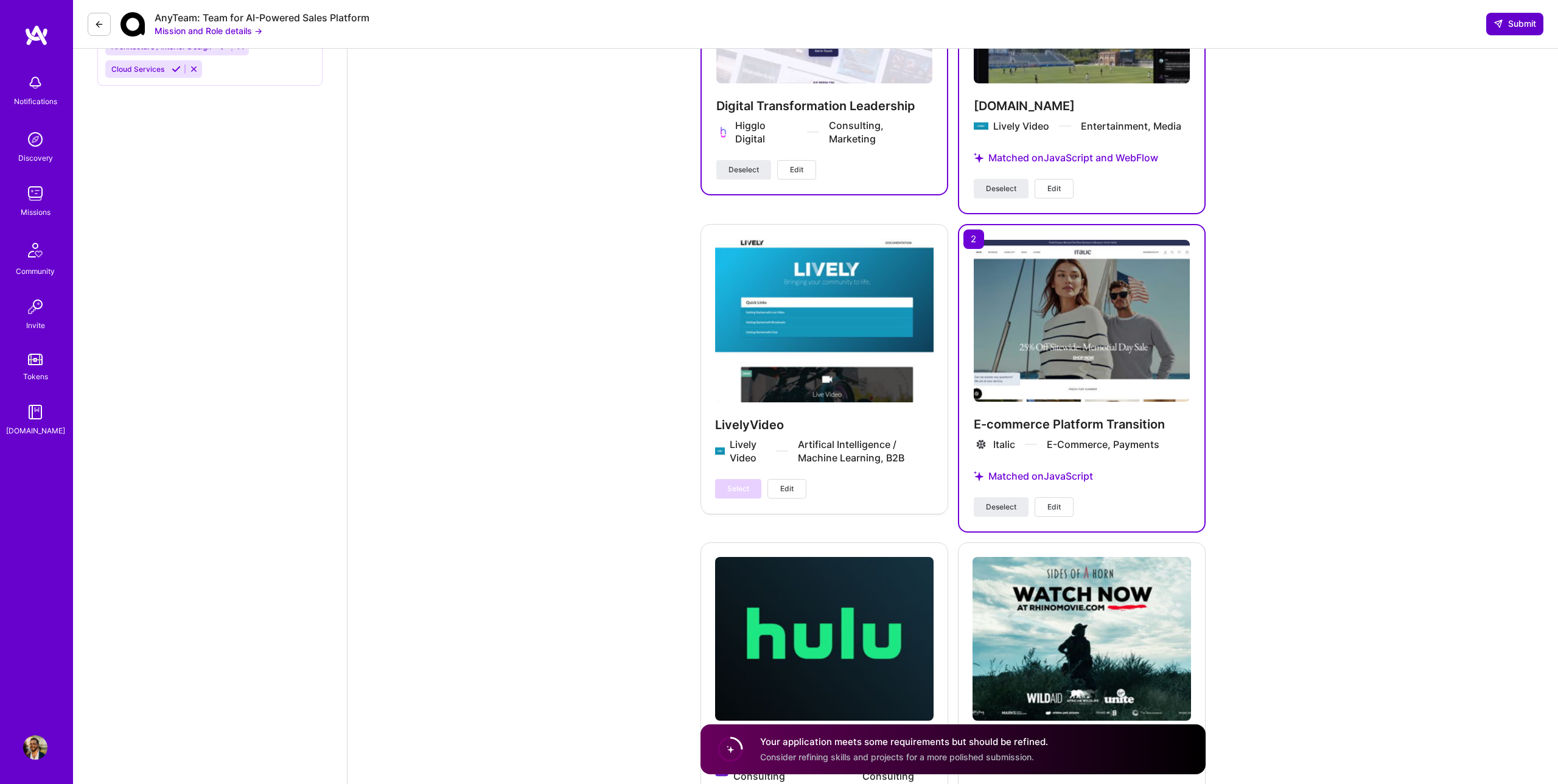
click at [1517, 21] on span "Submit" at bounding box center [1515, 23] width 43 height 13
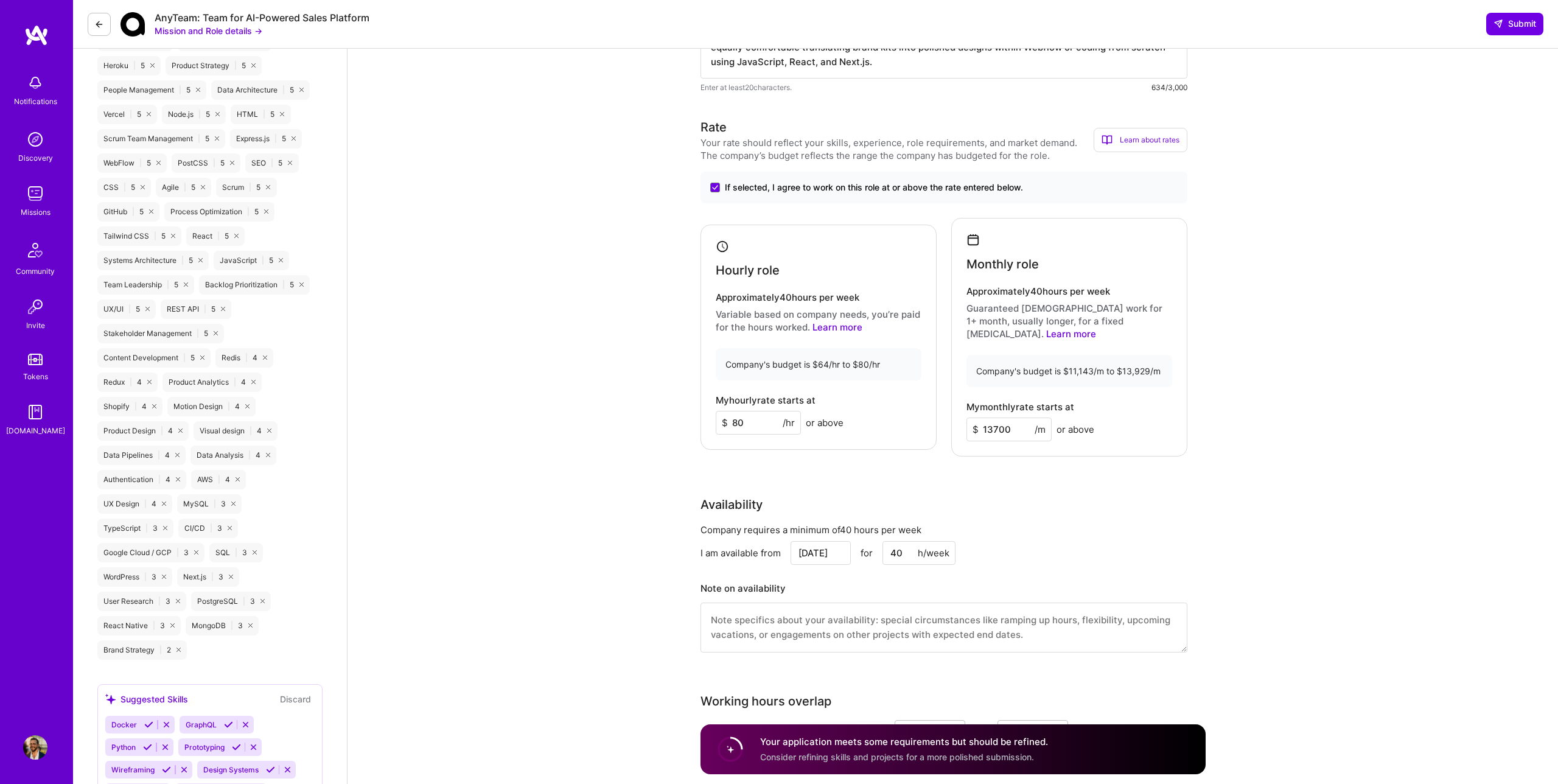
scroll to position [817, 0]
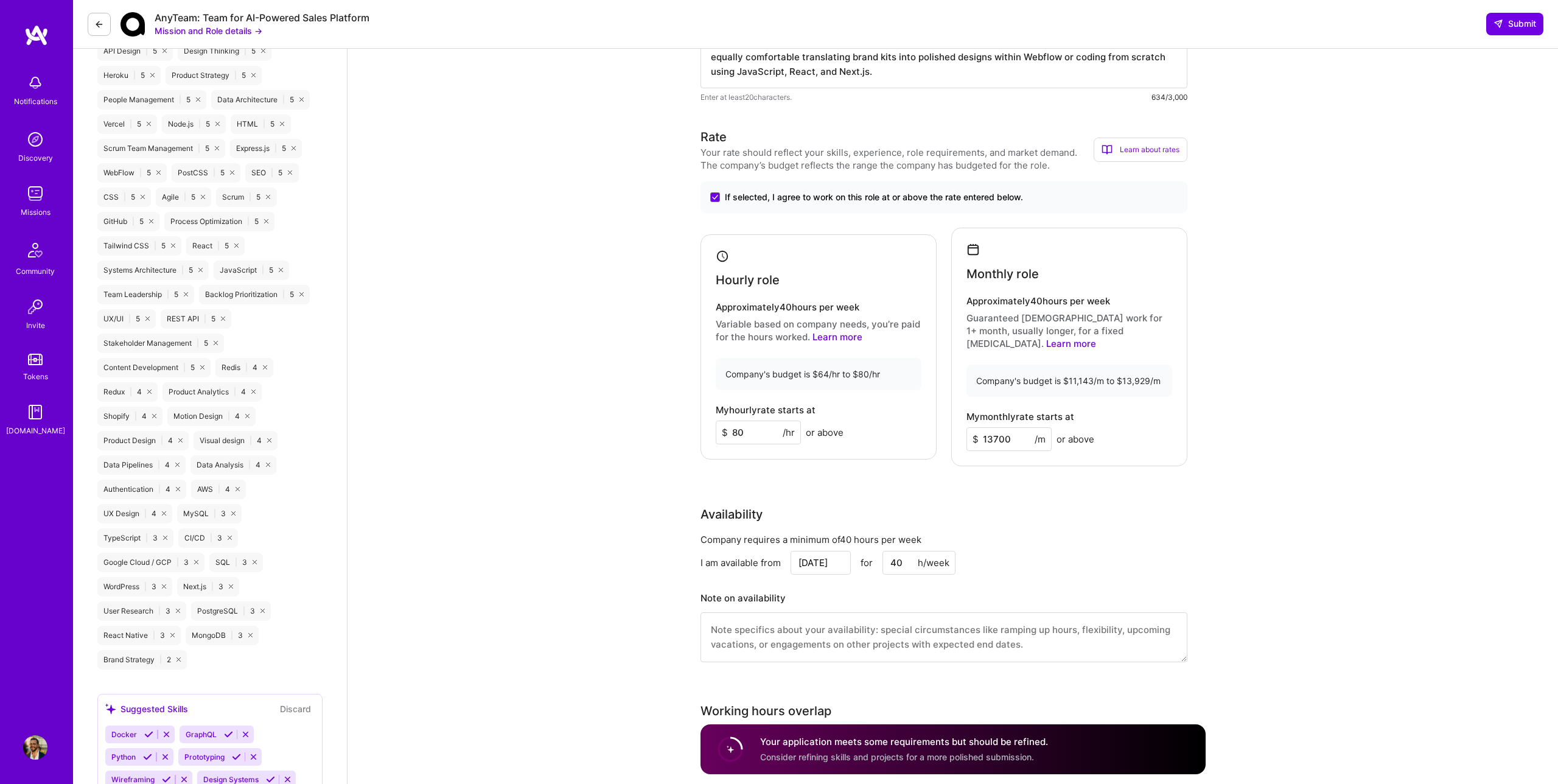
click at [90, 19] on button at bounding box center [99, 24] width 23 height 23
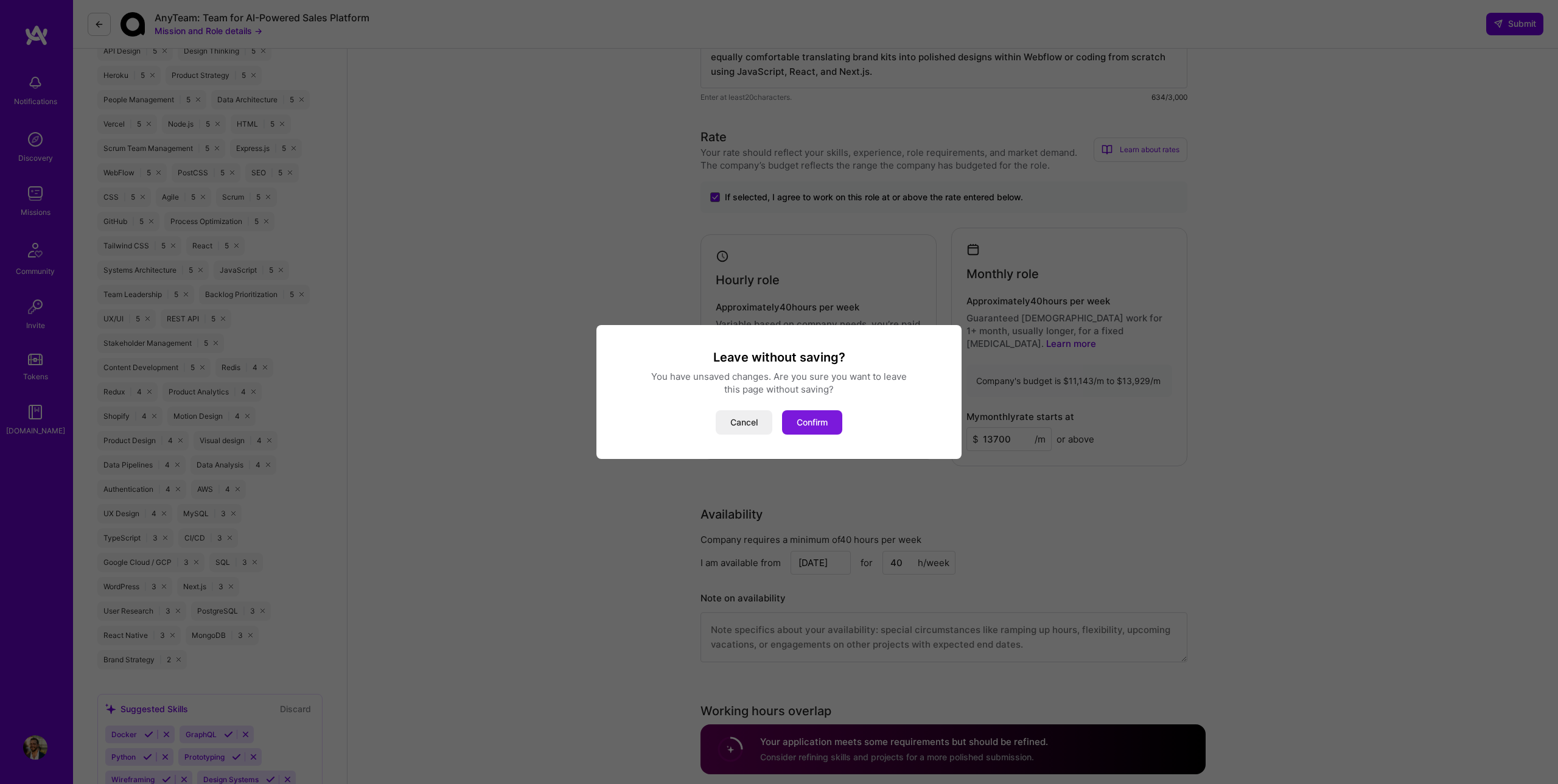
click at [811, 424] on button "Confirm" at bounding box center [812, 422] width 60 height 24
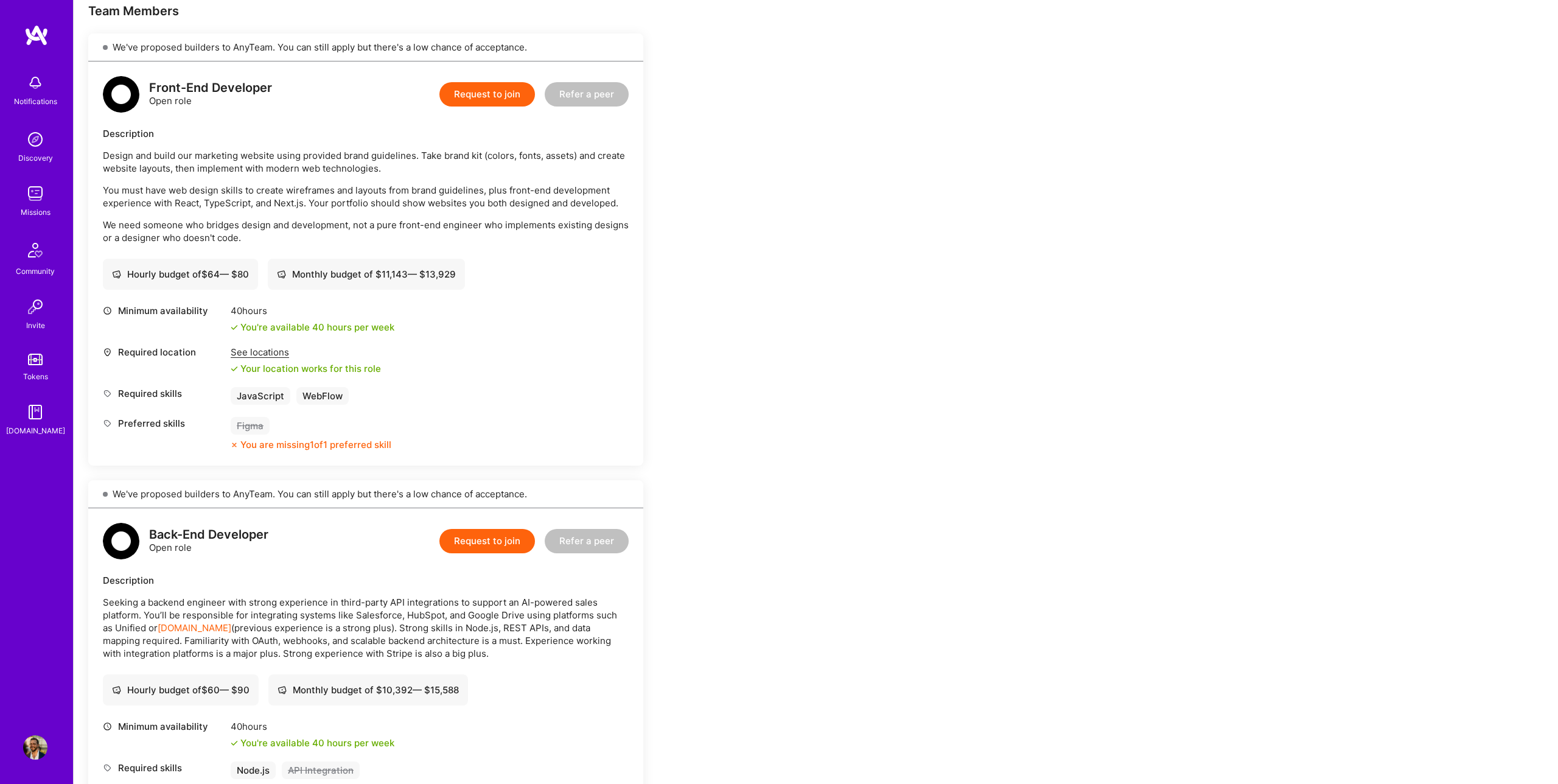
scroll to position [192, 0]
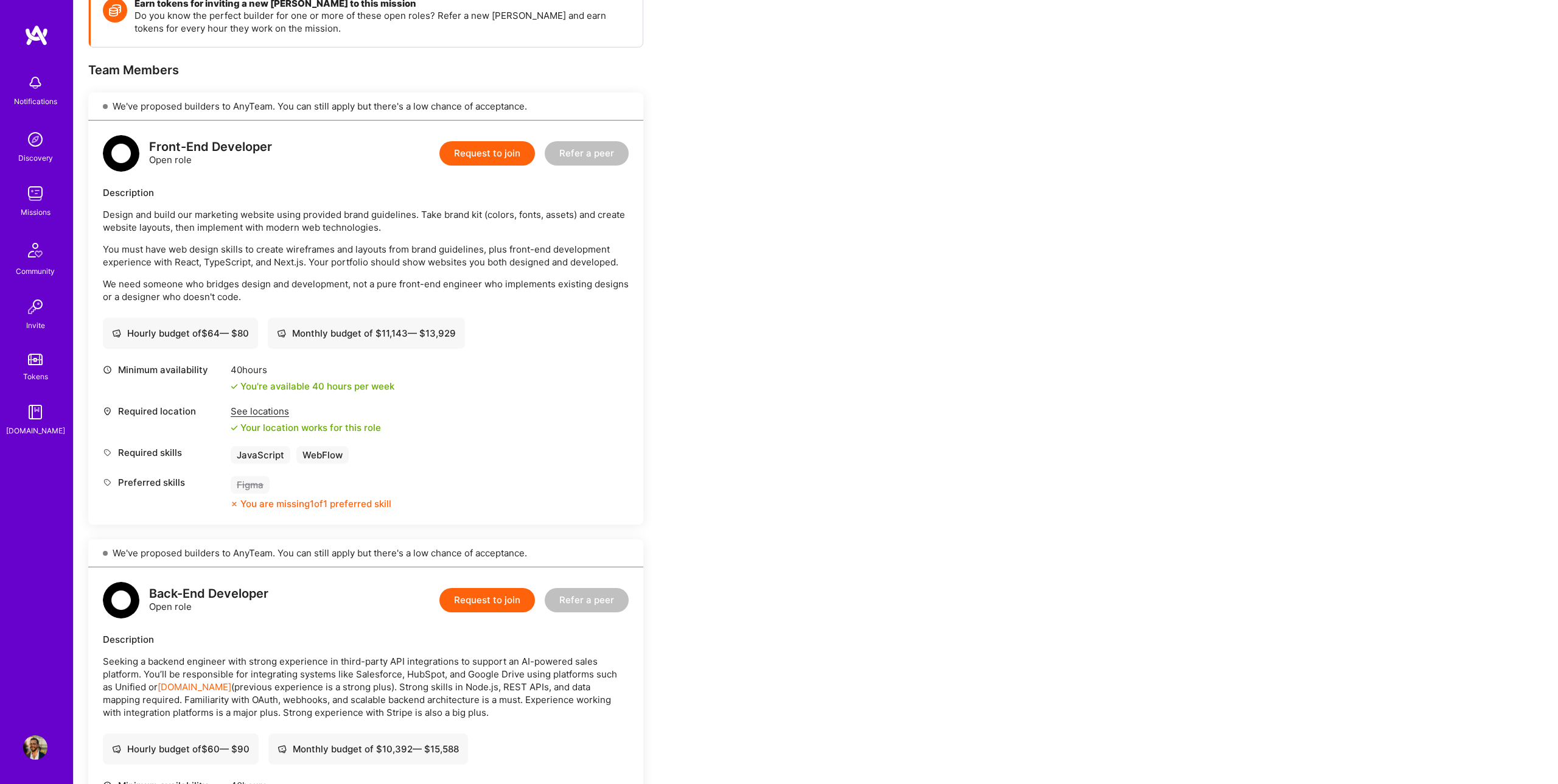
click at [37, 149] on img at bounding box center [35, 139] width 24 height 24
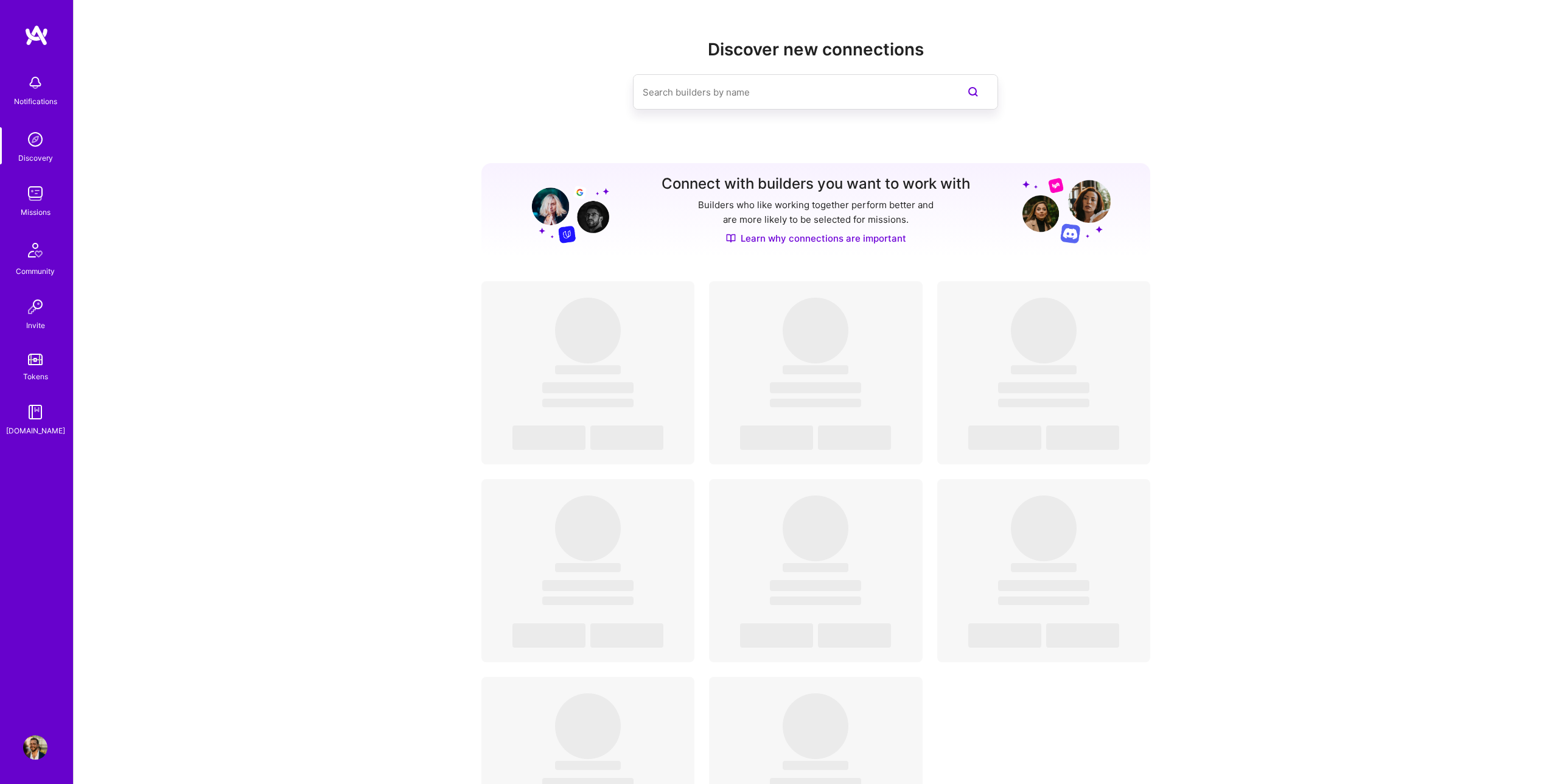
click at [37, 196] on img at bounding box center [35, 193] width 24 height 24
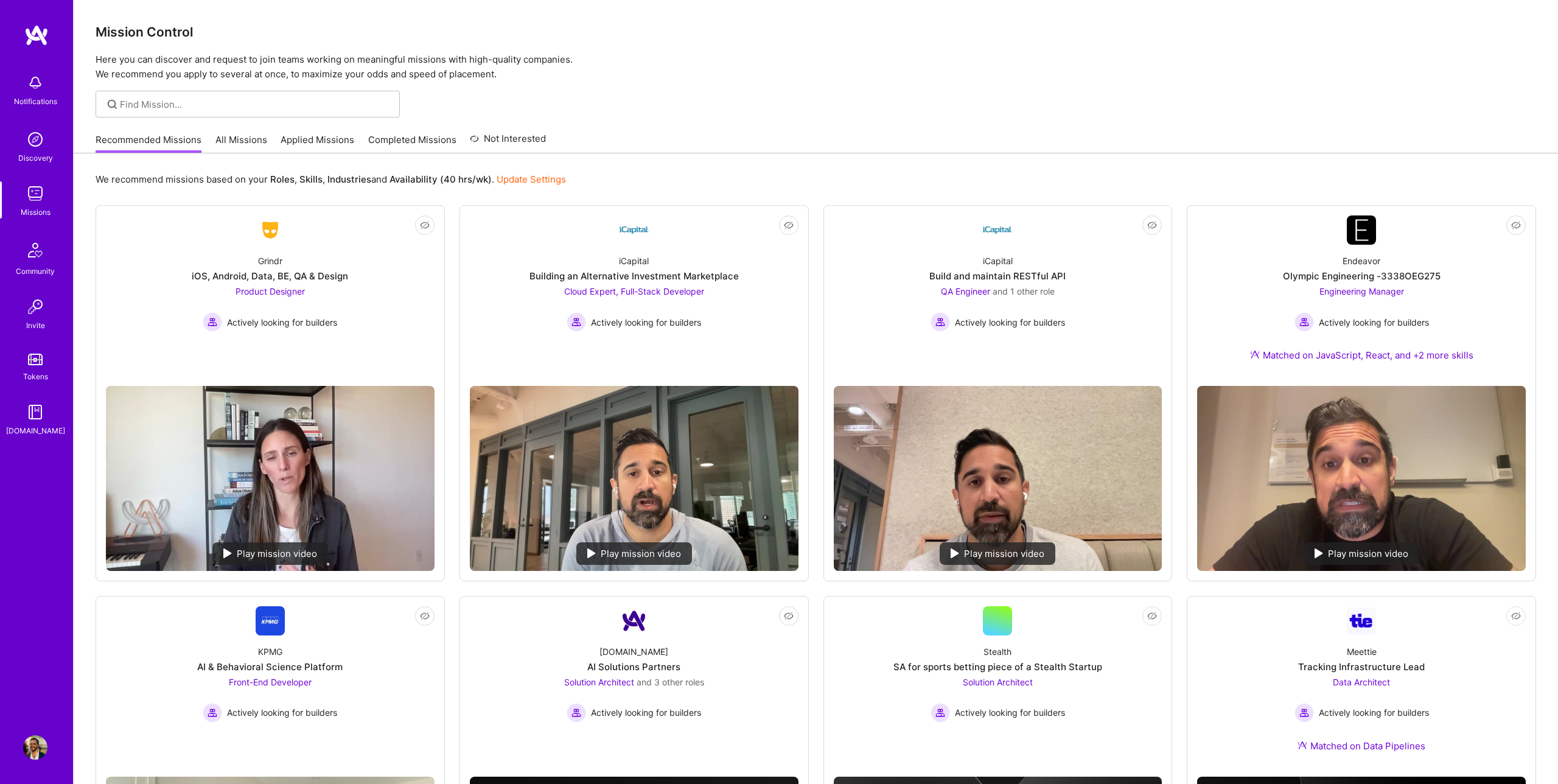
scroll to position [28, 0]
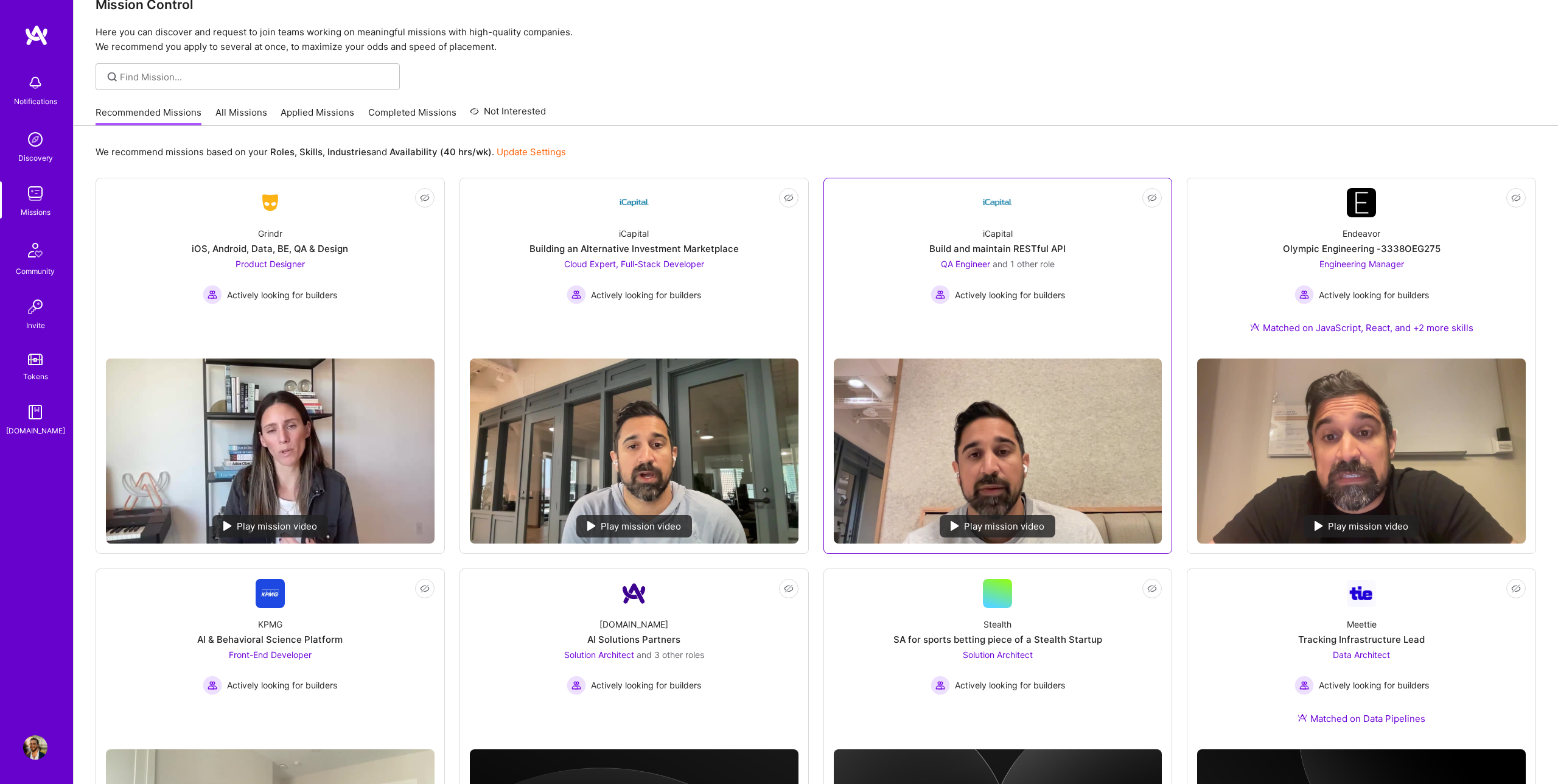
click at [1033, 264] on span "and 1 other role" at bounding box center [1024, 263] width 62 height 10
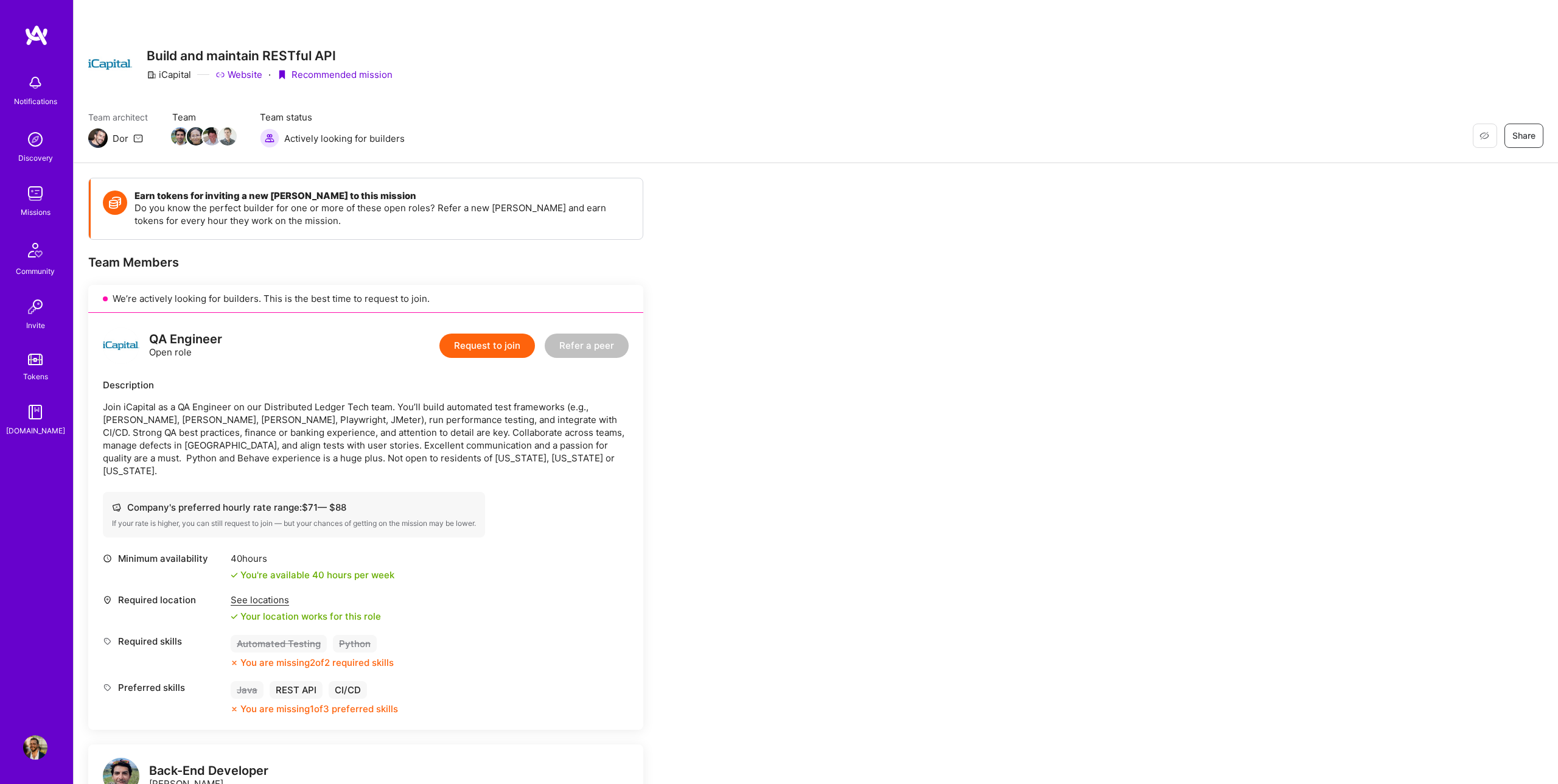
scroll to position [20, 0]
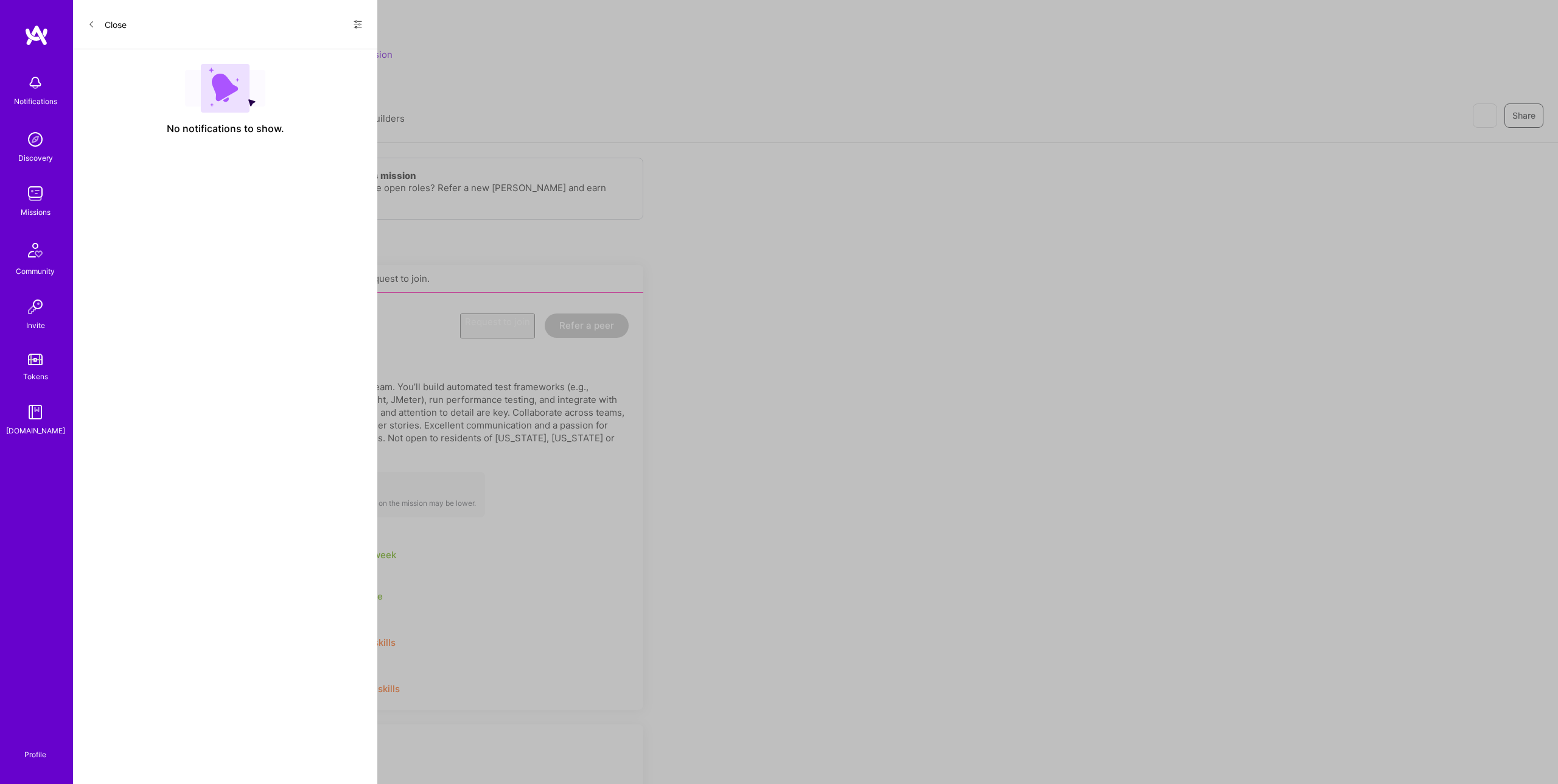
scroll to position [28, 0]
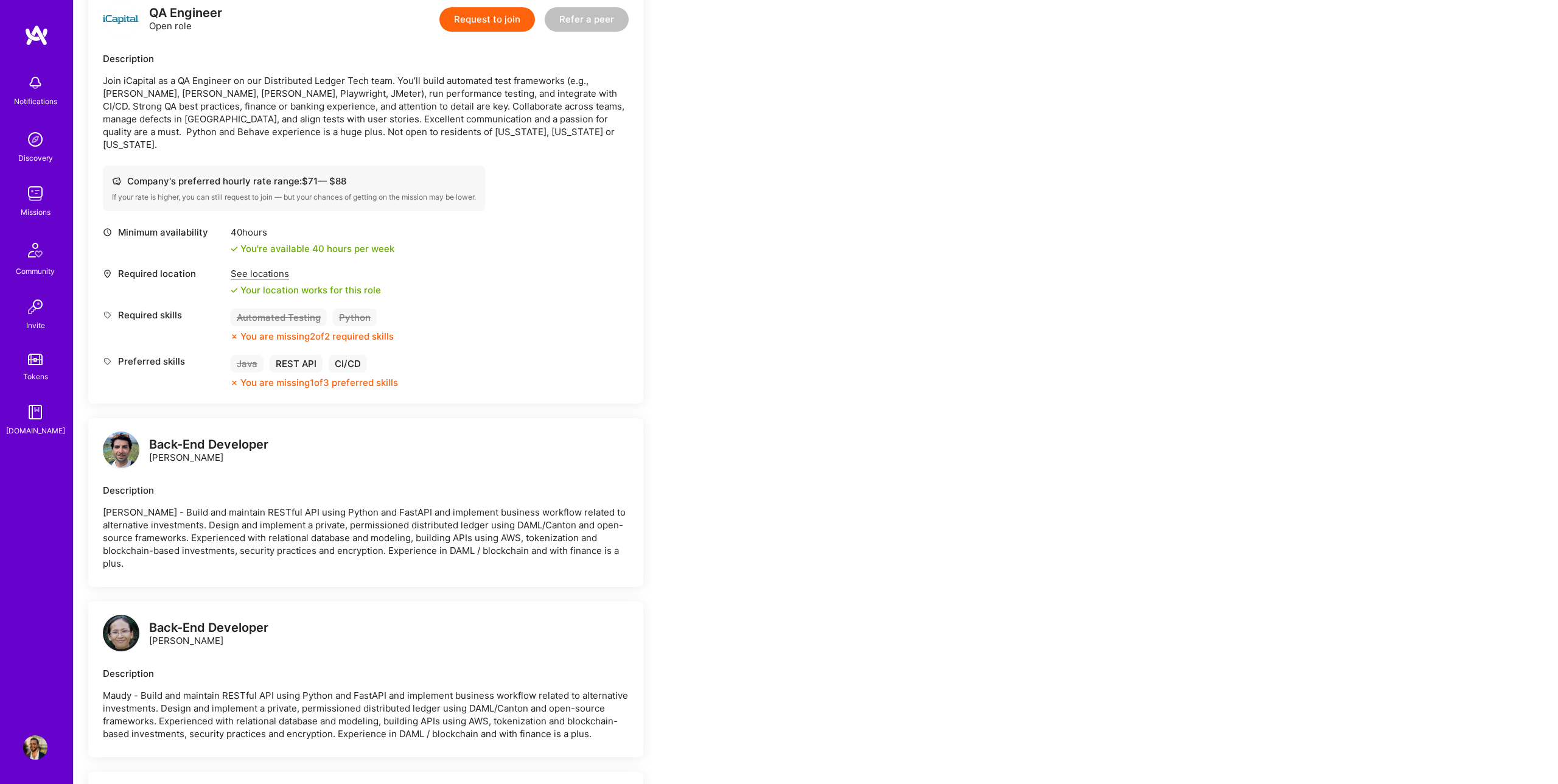
scroll to position [320, 0]
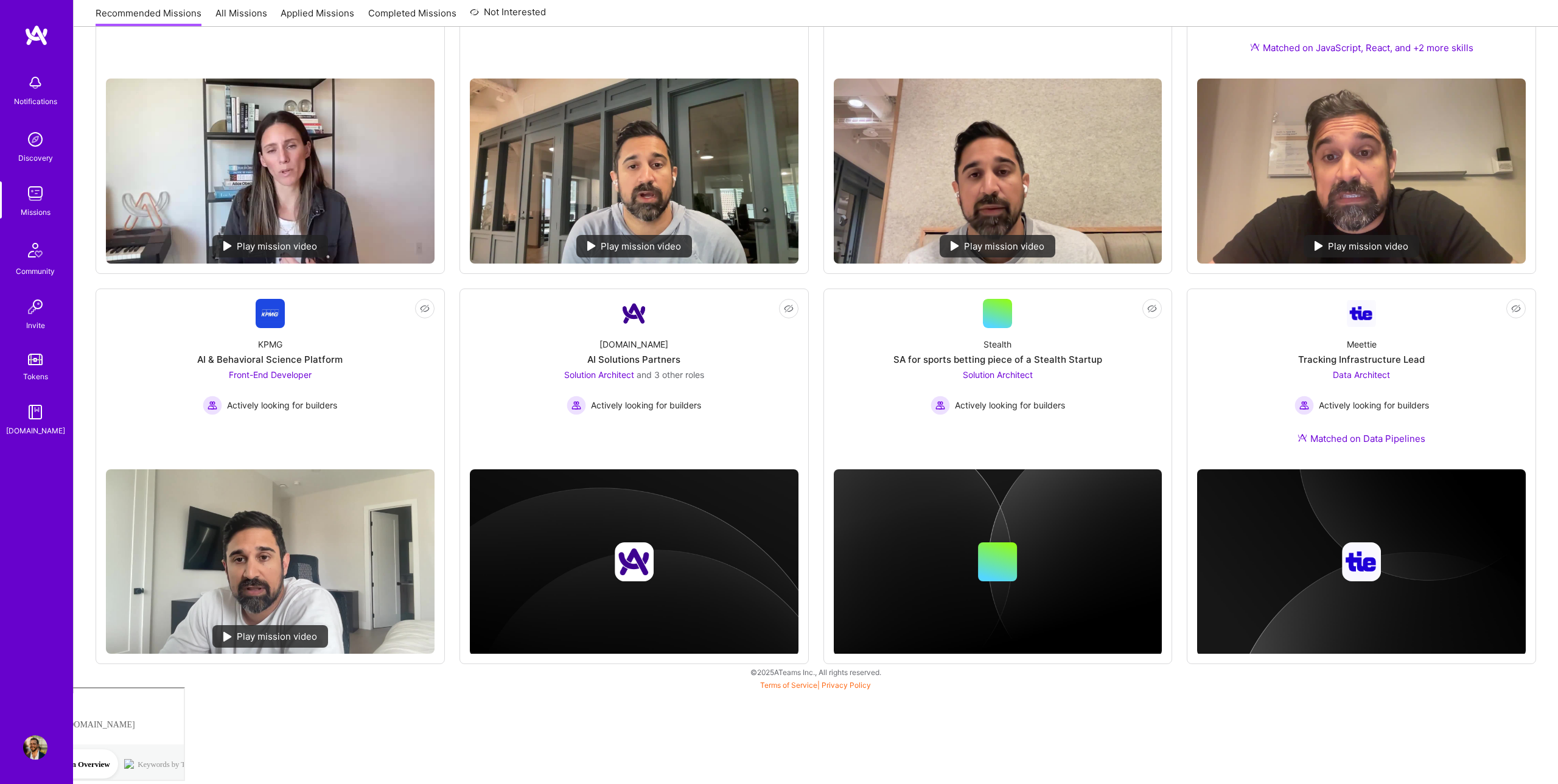
scroll to position [28, 0]
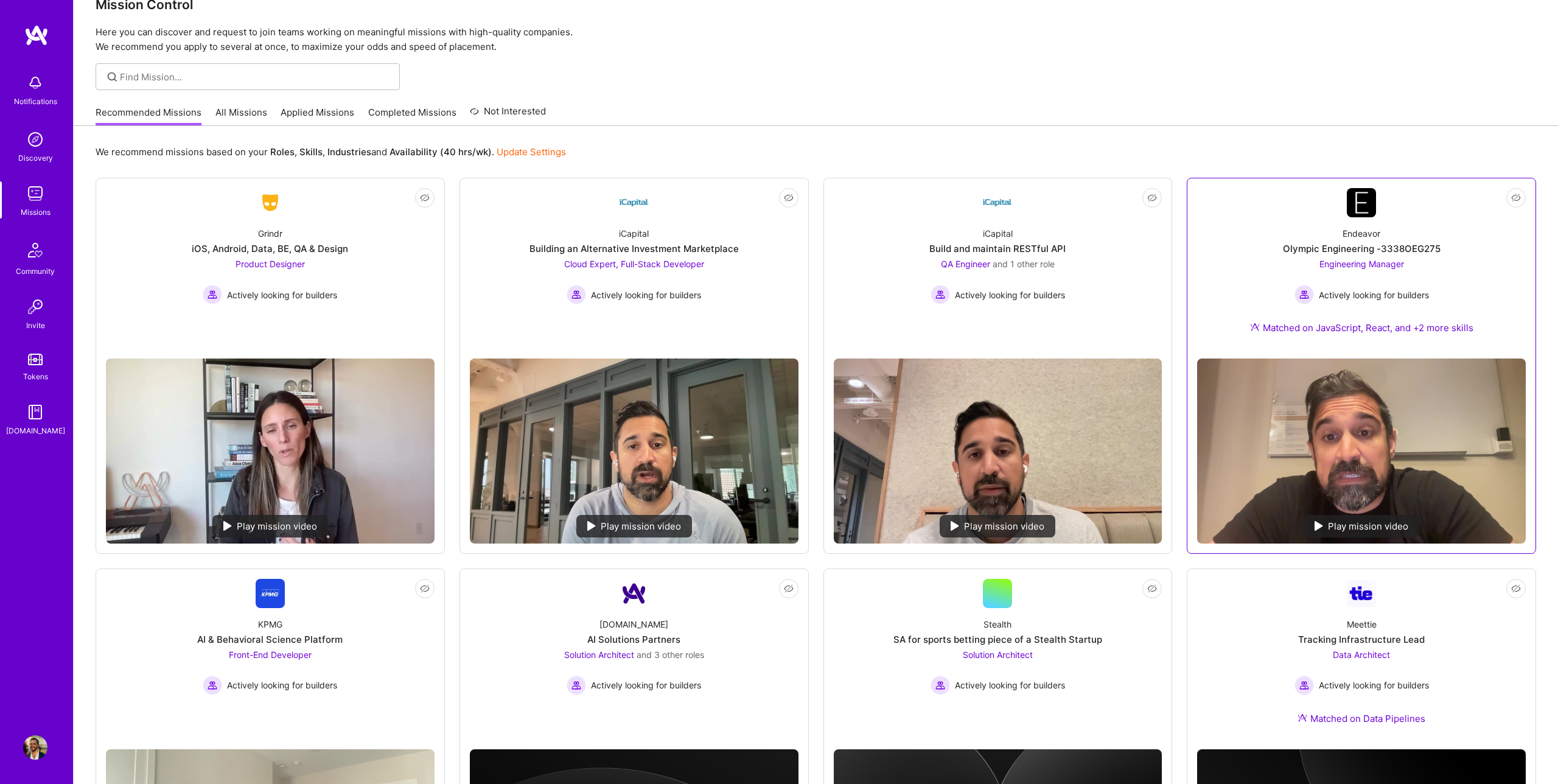
click at [1223, 323] on div "Endeavor Olympic Engineering -3338OEG275 Engineering Manager Actively looking f…" at bounding box center [1361, 283] width 328 height 131
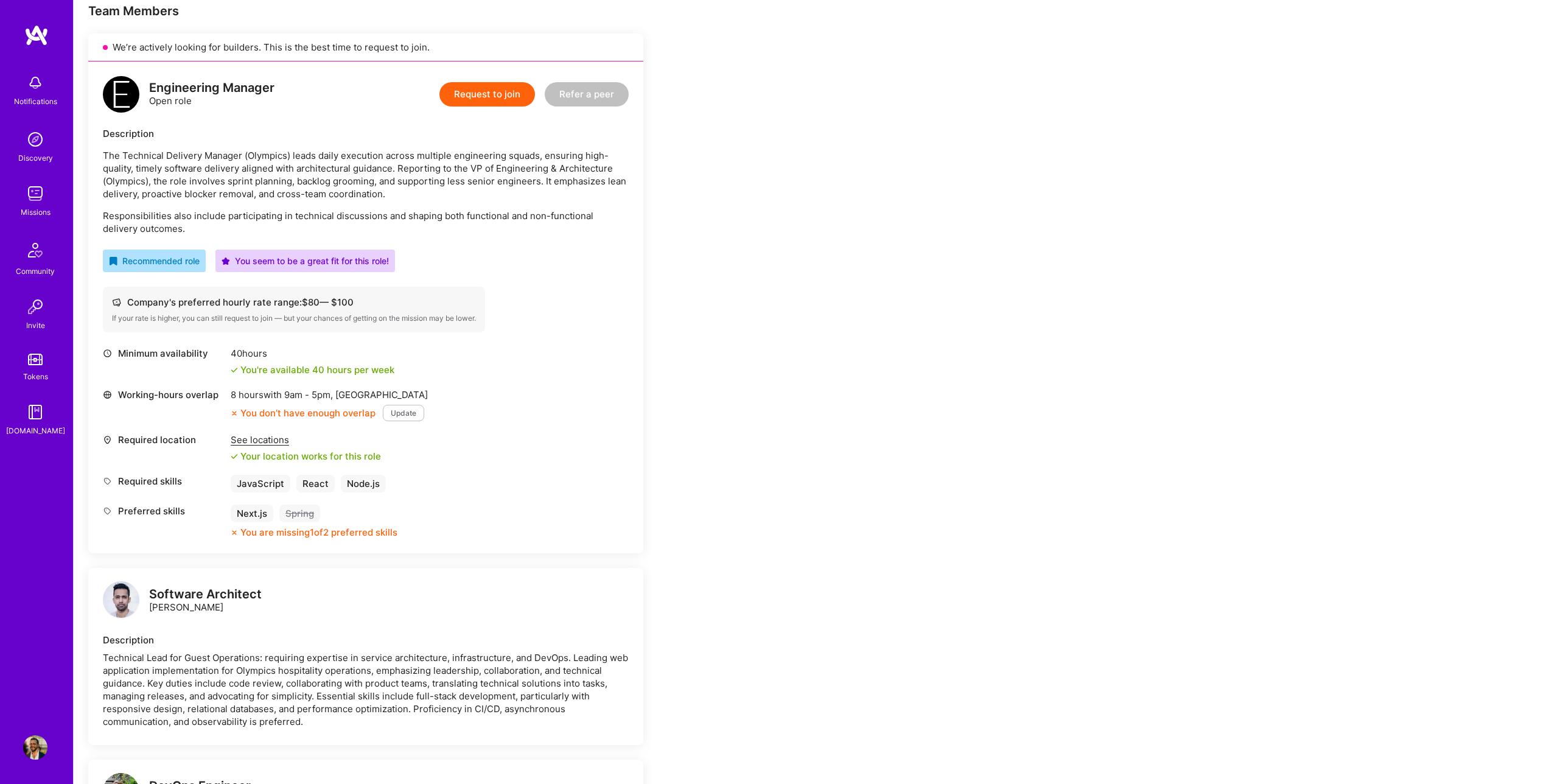
scroll to position [101, 0]
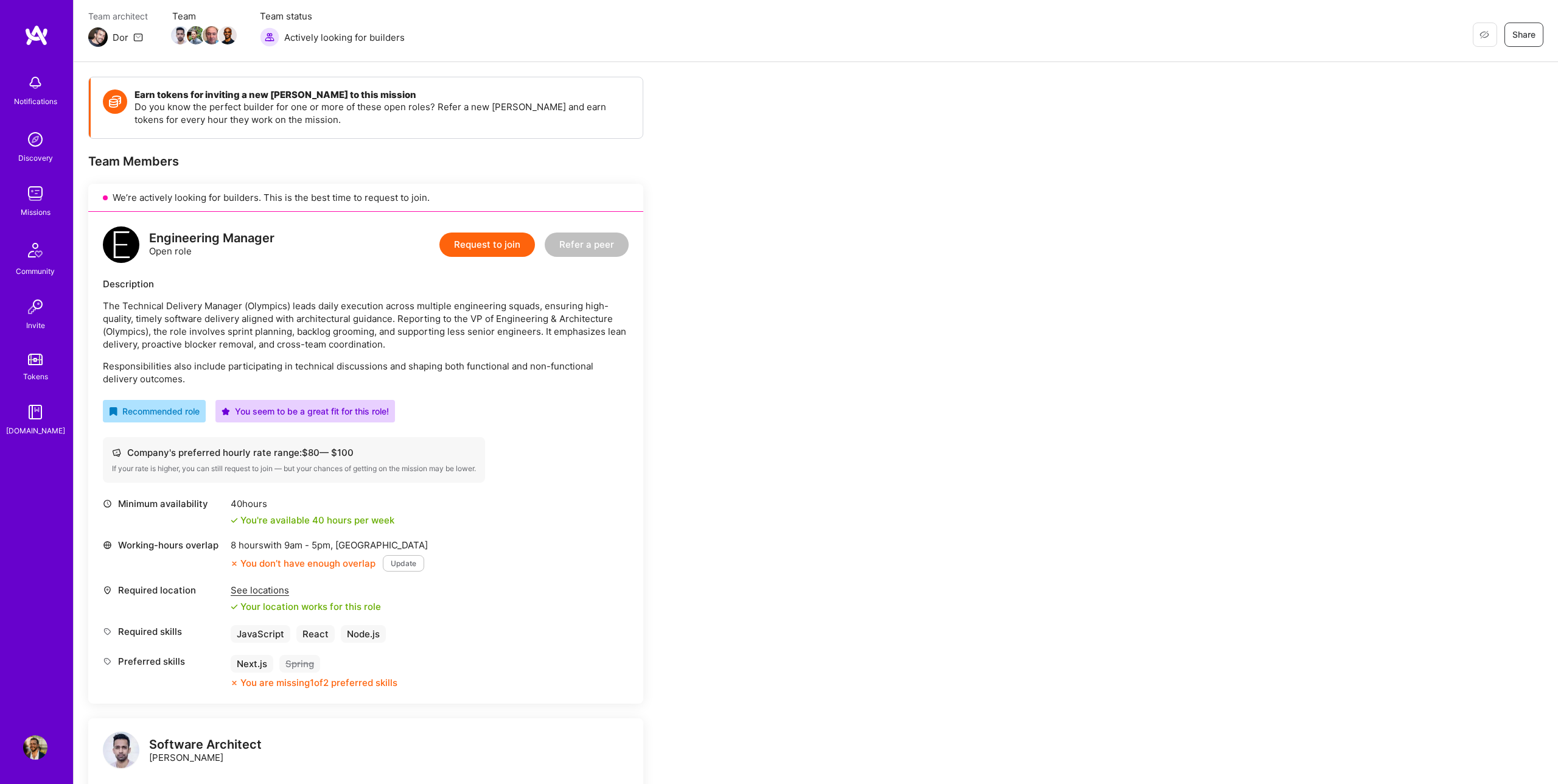
click at [404, 560] on button "Update" at bounding box center [404, 563] width 42 height 17
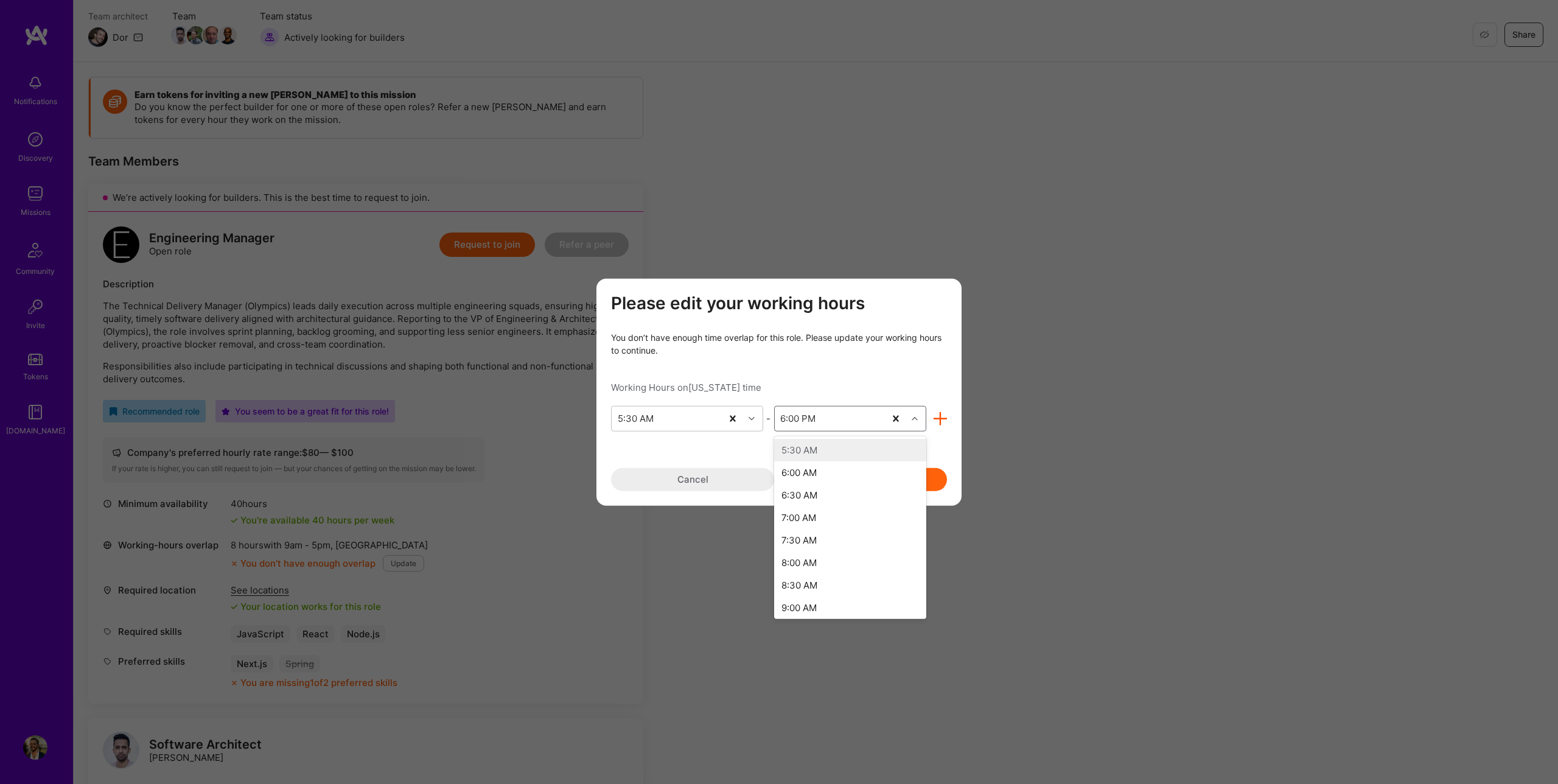
click at [846, 423] on div "6:00 PM" at bounding box center [830, 418] width 110 height 24
click at [813, 553] on div "9:30 PM" at bounding box center [850, 556] width 152 height 23
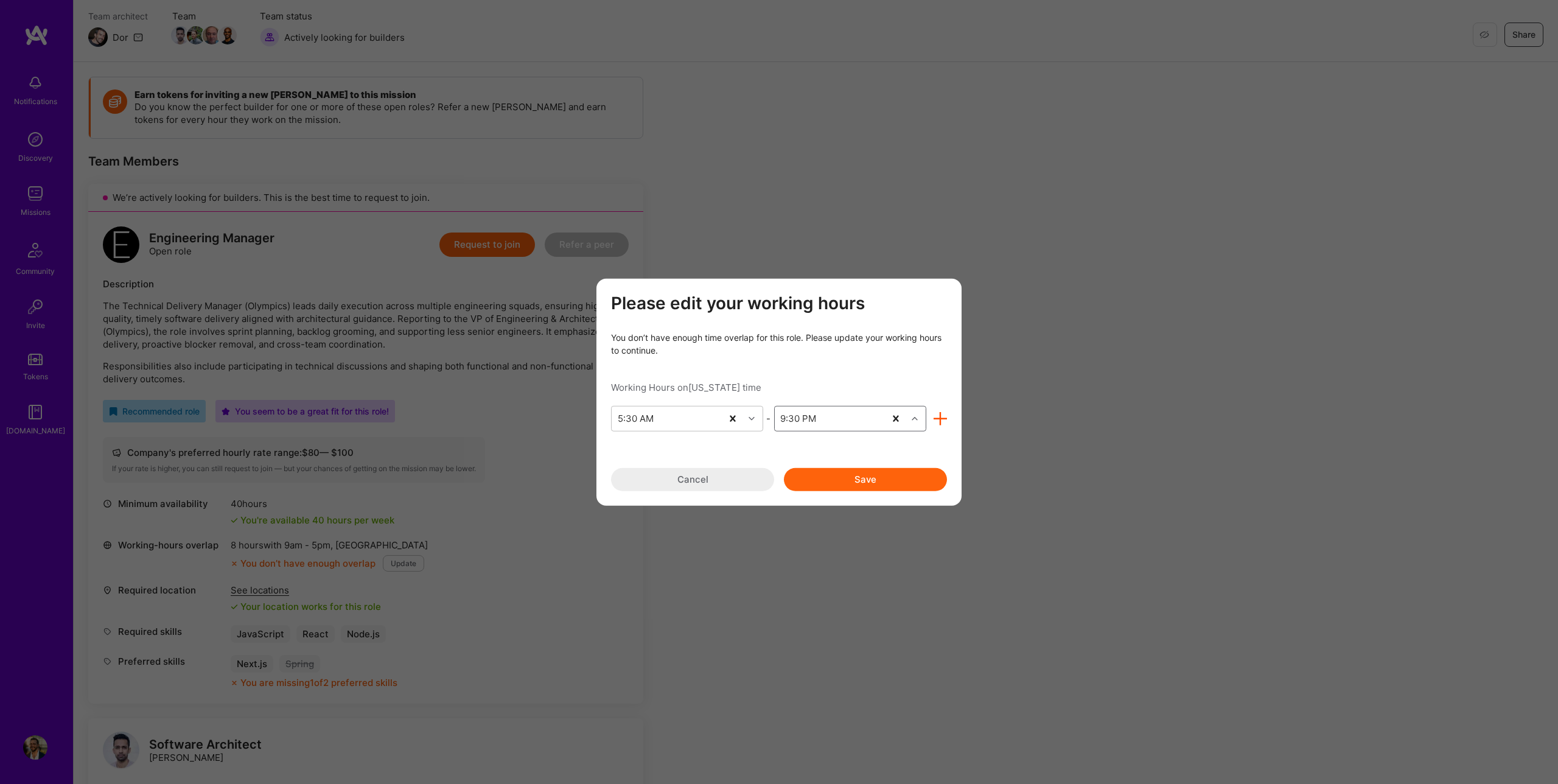
click at [832, 471] on button "Save" at bounding box center [865, 479] width 163 height 23
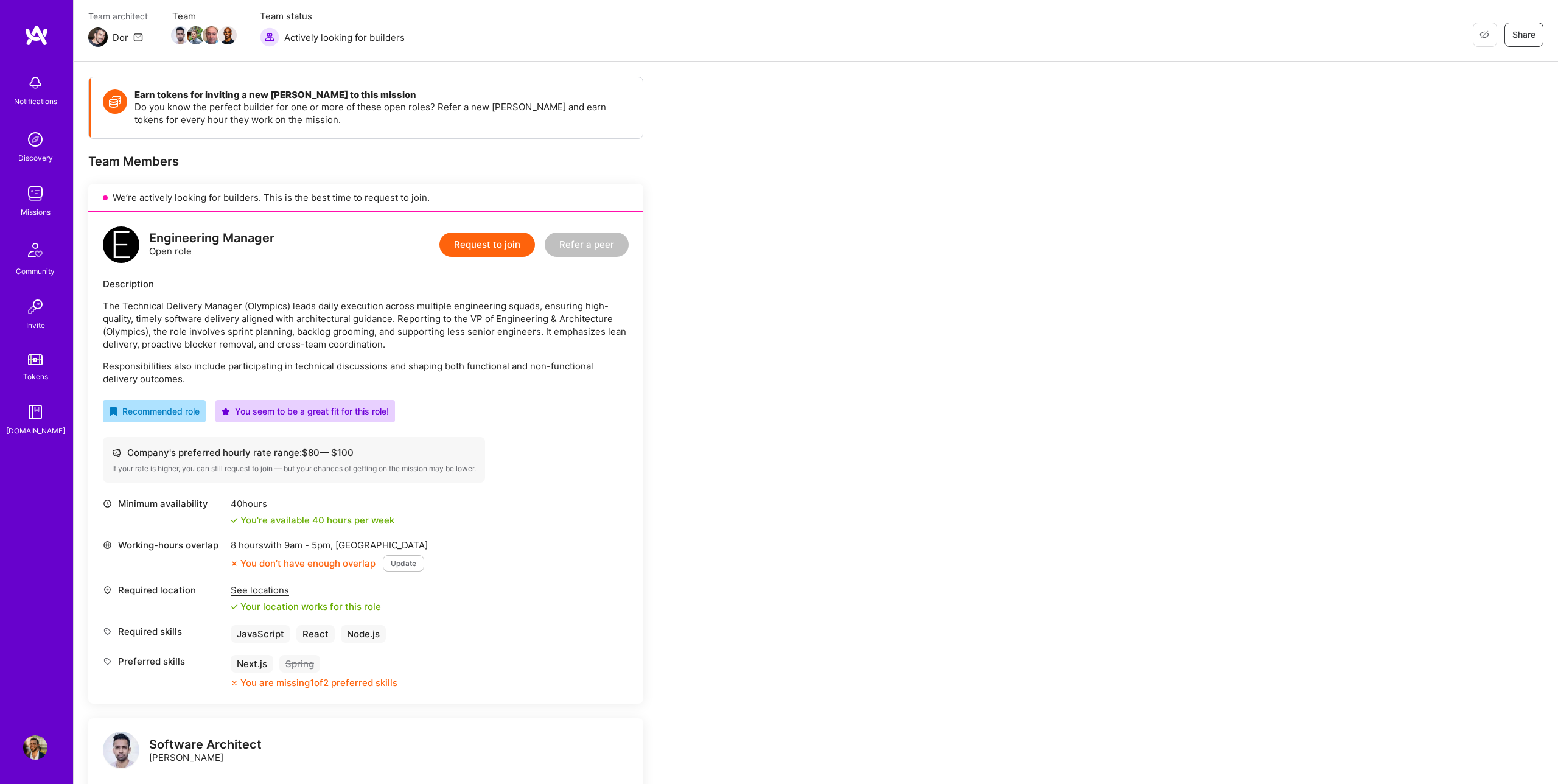
click at [395, 568] on button "Update" at bounding box center [404, 563] width 42 height 17
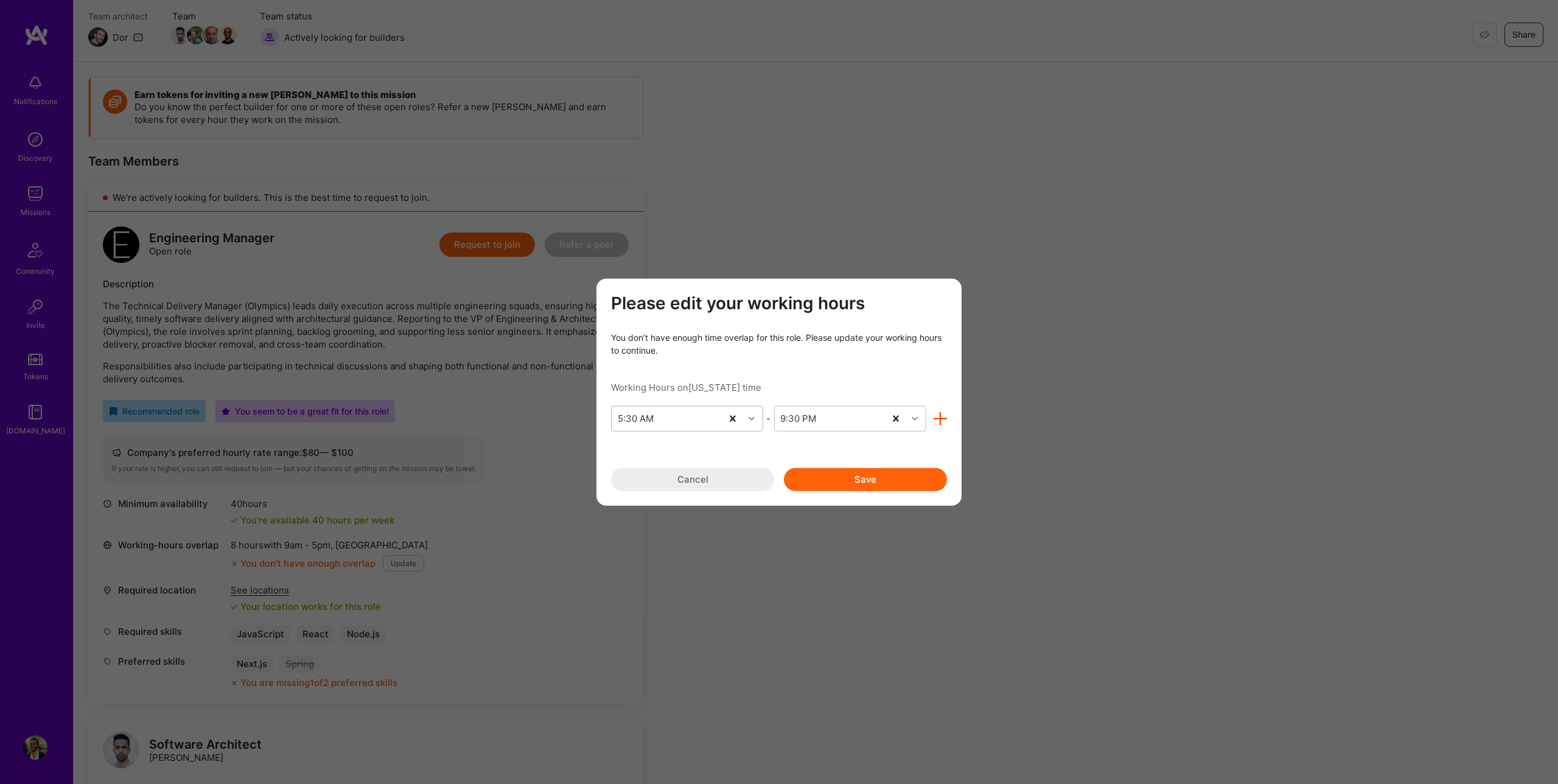
click at [689, 422] on div "5:30 AM" at bounding box center [667, 418] width 110 height 24
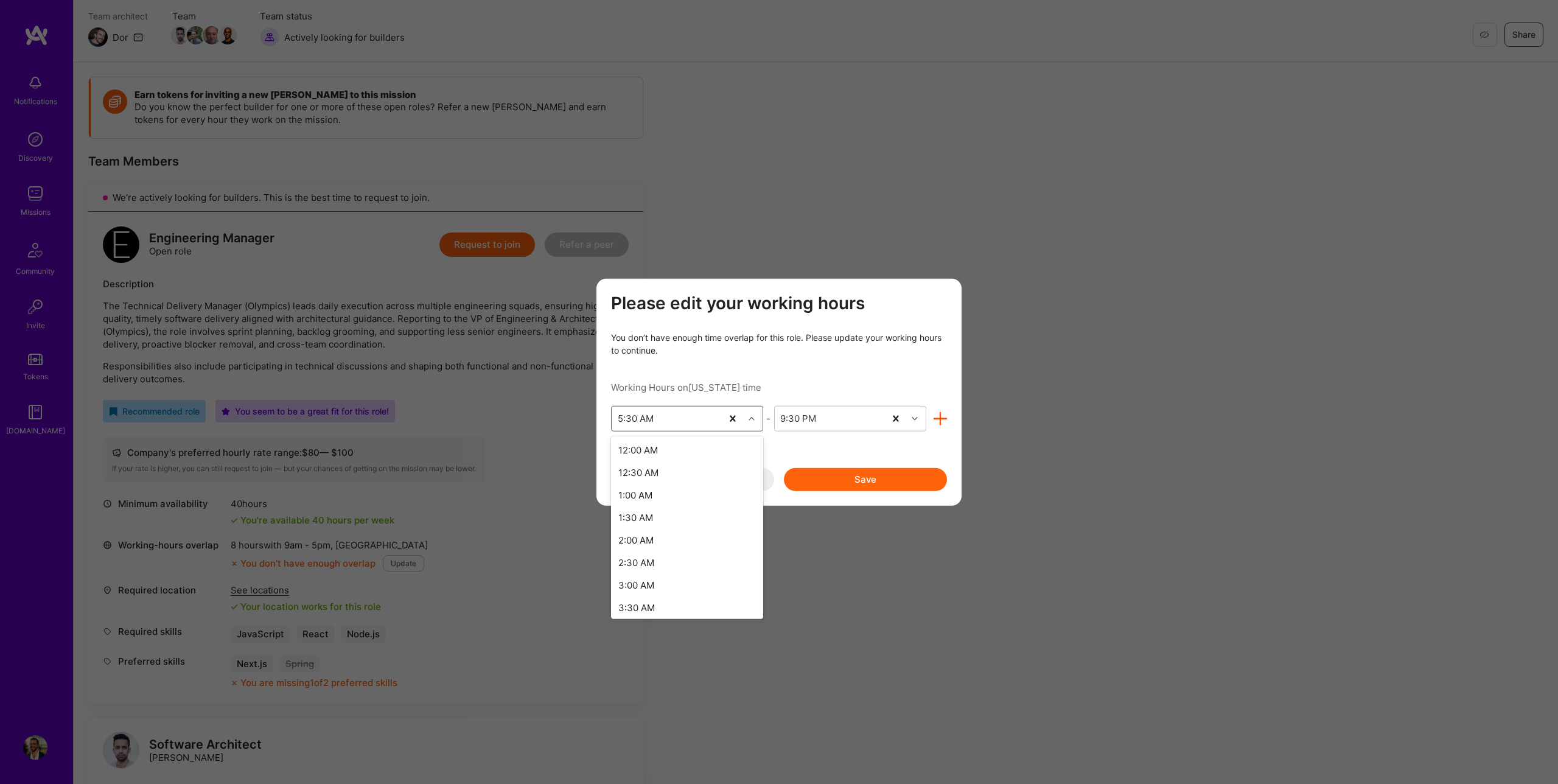
scroll to position [97, 0]
click at [648, 465] on div "2:30 AM" at bounding box center [687, 464] width 152 height 23
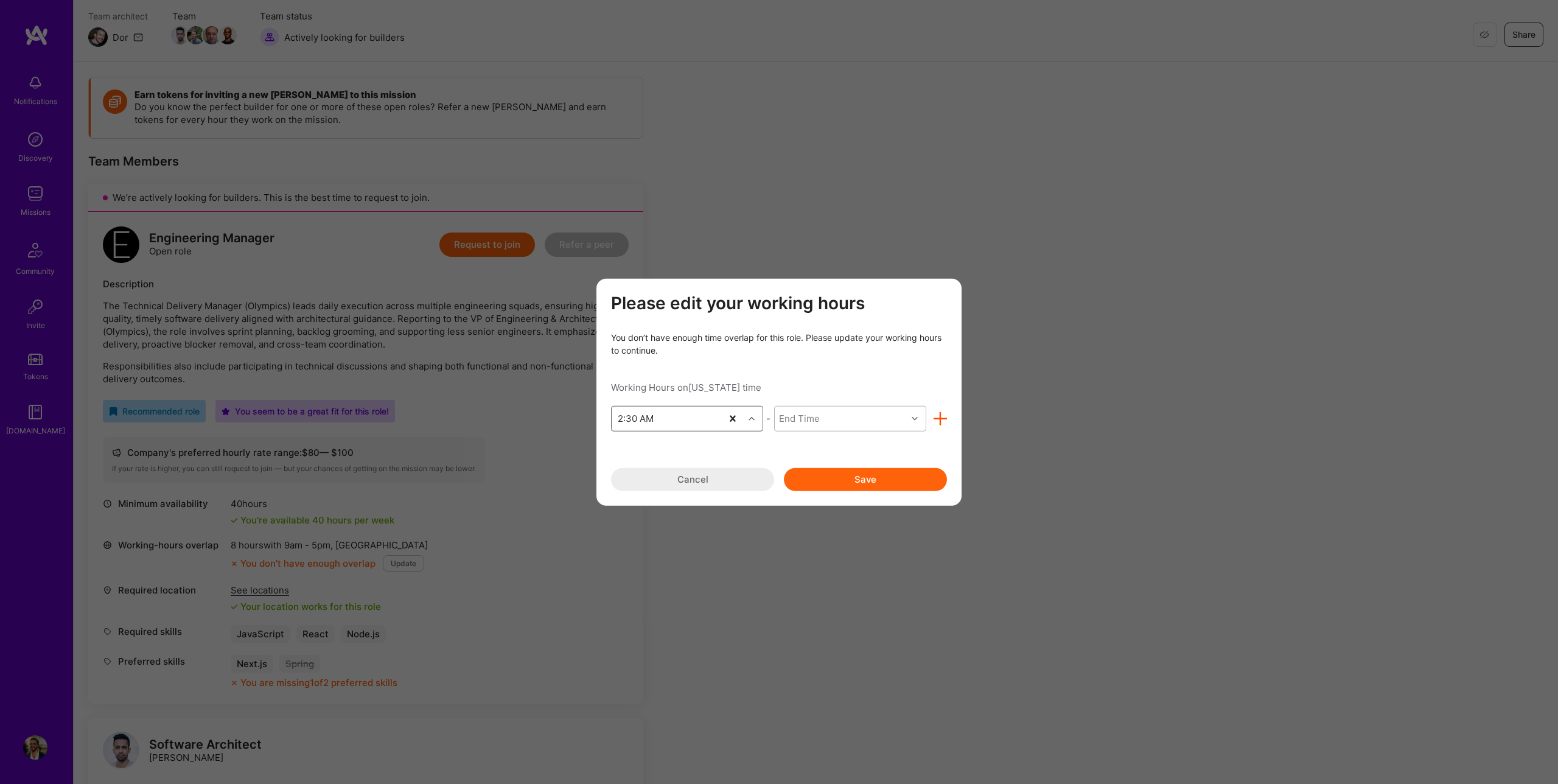
click at [832, 419] on div "End Time" at bounding box center [841, 418] width 132 height 24
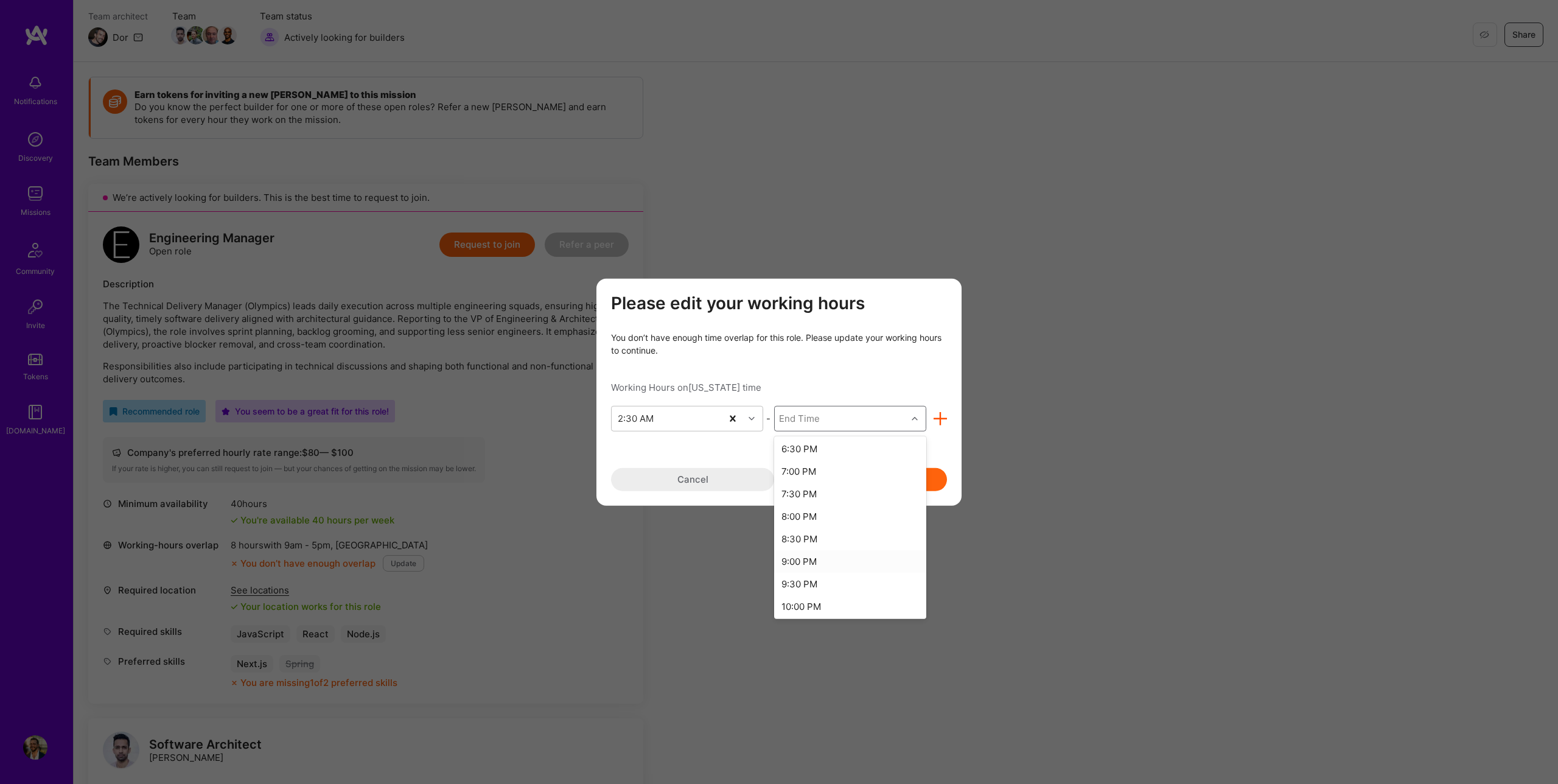
scroll to position [720, 0]
click at [805, 496] on div "7:30 PM" at bounding box center [850, 494] width 152 height 23
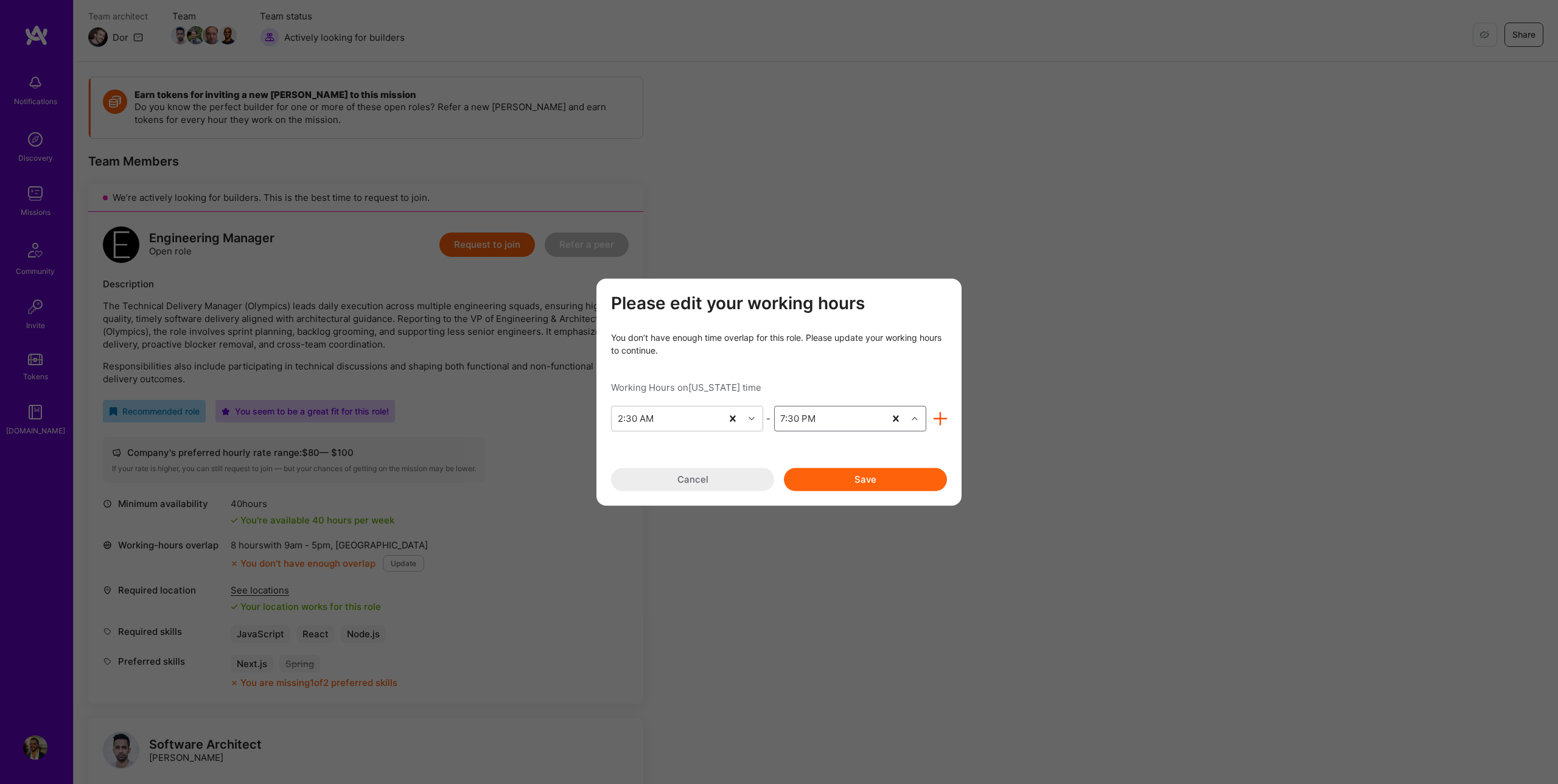
click at [879, 478] on button "Save" at bounding box center [865, 479] width 163 height 23
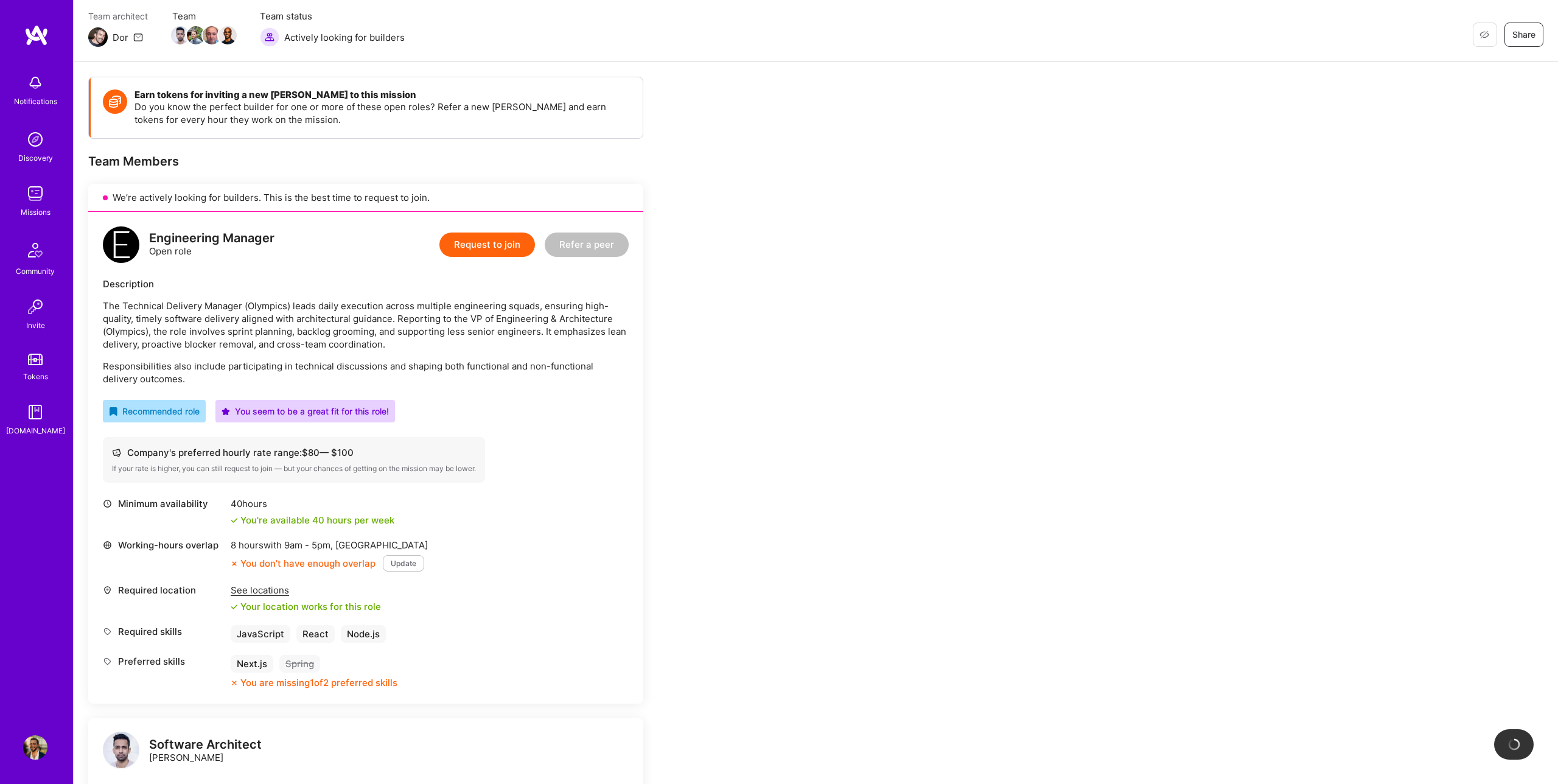
click at [501, 244] on button "Request to join" at bounding box center [487, 244] width 95 height 24
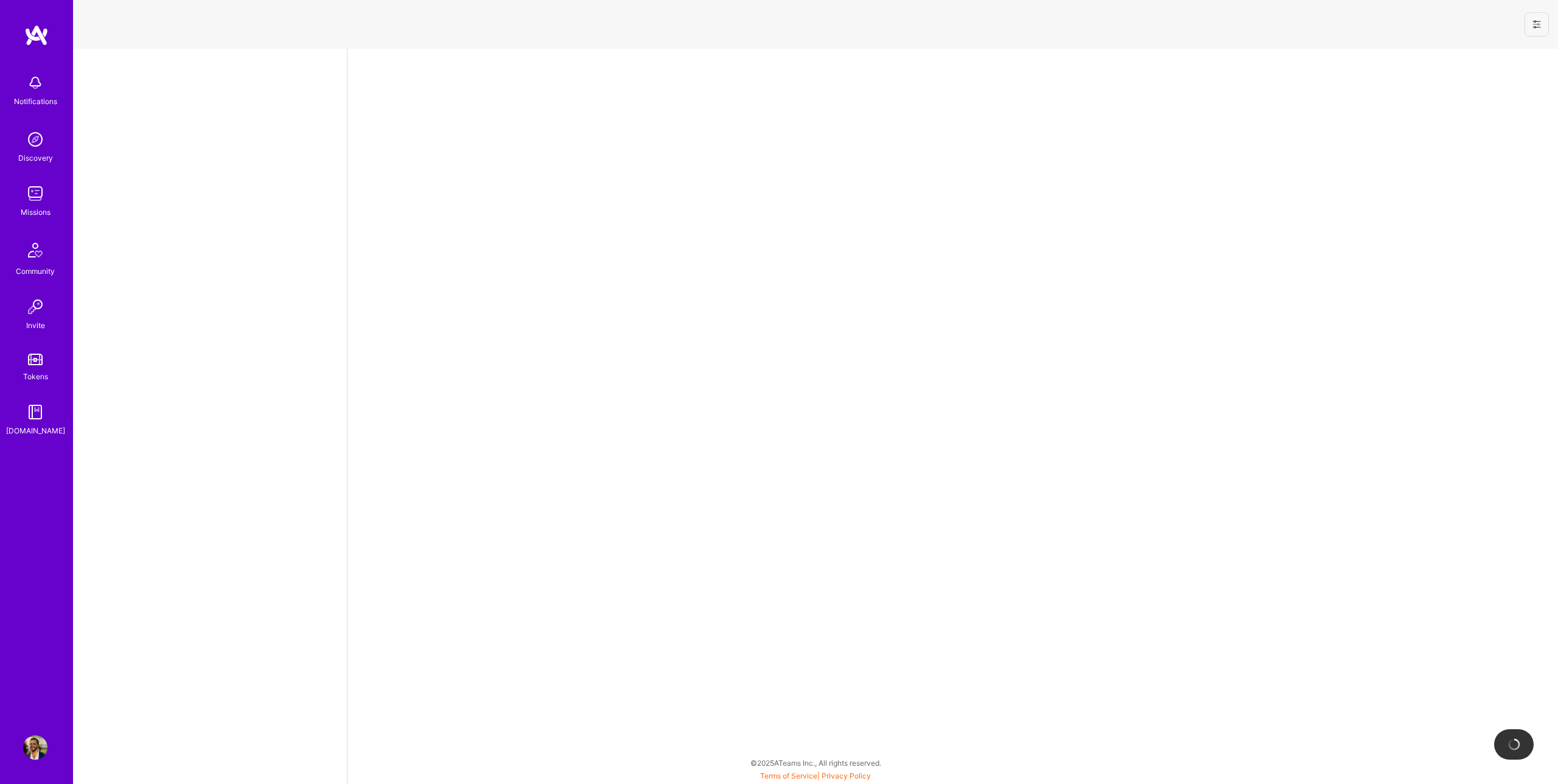
select select "US"
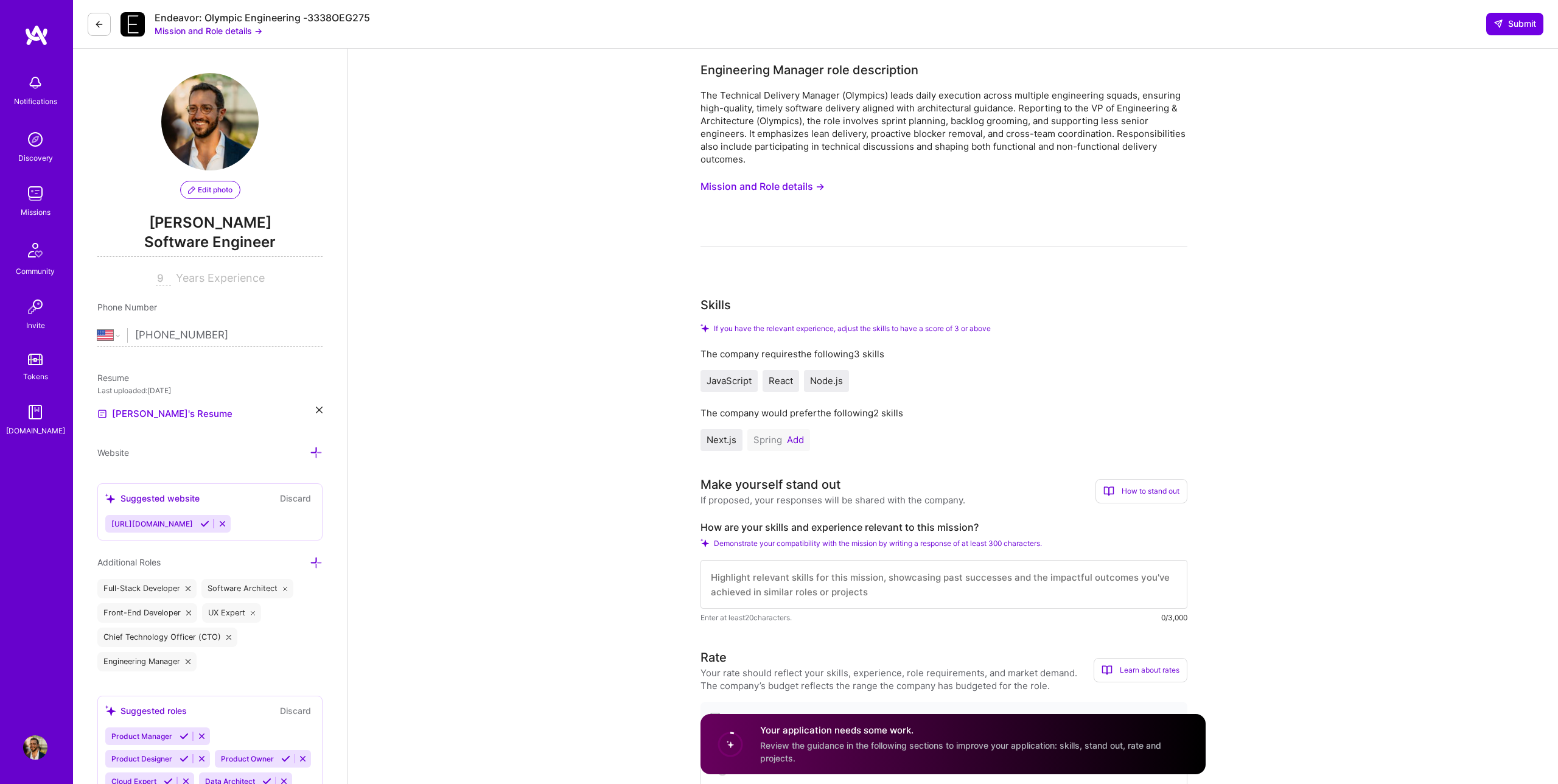
click at [1046, 389] on div "JavaScript React Node.js" at bounding box center [944, 381] width 486 height 22
click at [729, 440] on span "Next.js" at bounding box center [721, 440] width 30 height 12
drag, startPoint x: 167, startPoint y: 281, endPoint x: 139, endPoint y: 273, distance: 29.1
click at [139, 273] on div "9 Years Experience" at bounding box center [209, 278] width 225 height 14
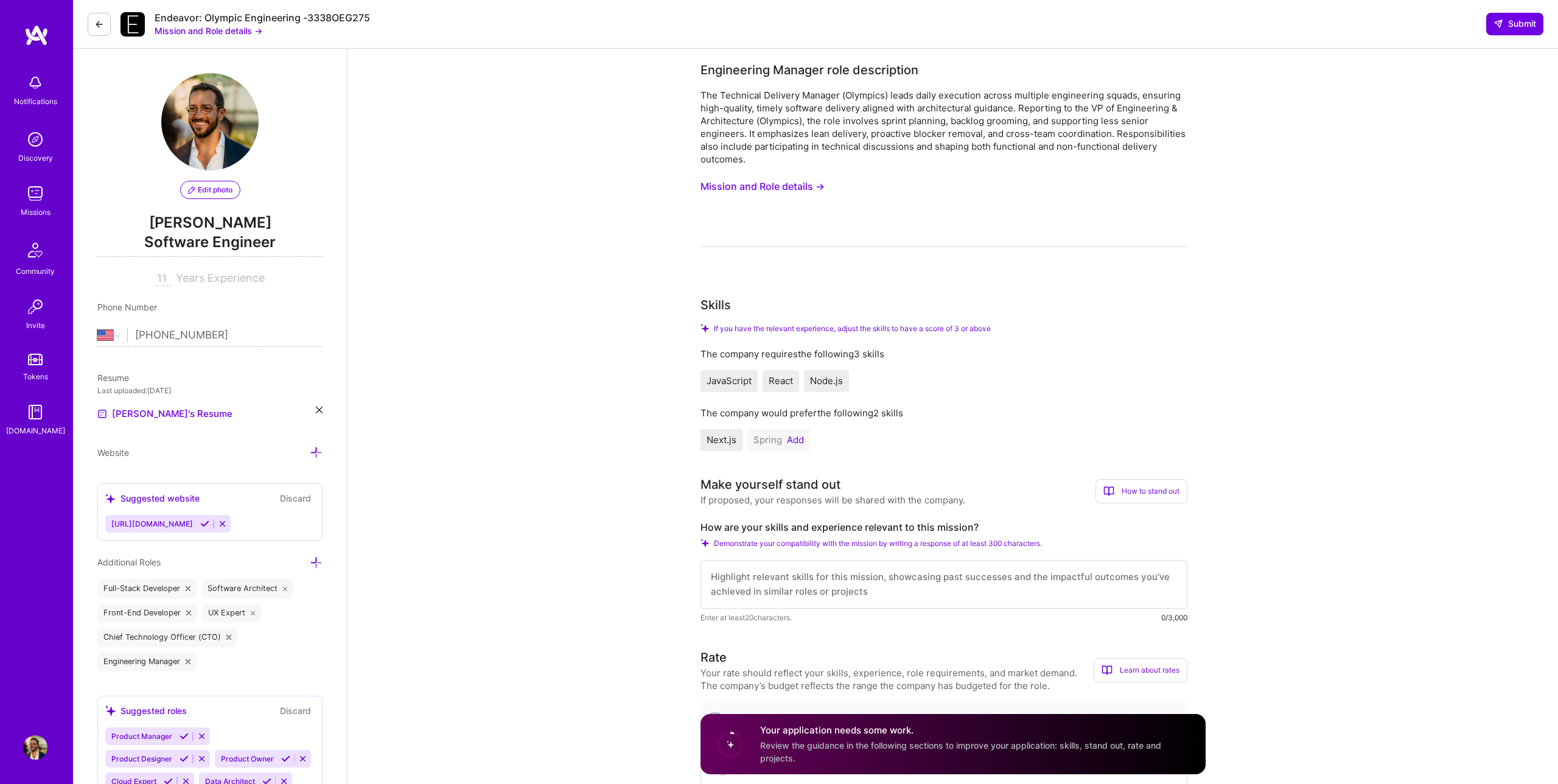
type input "11"
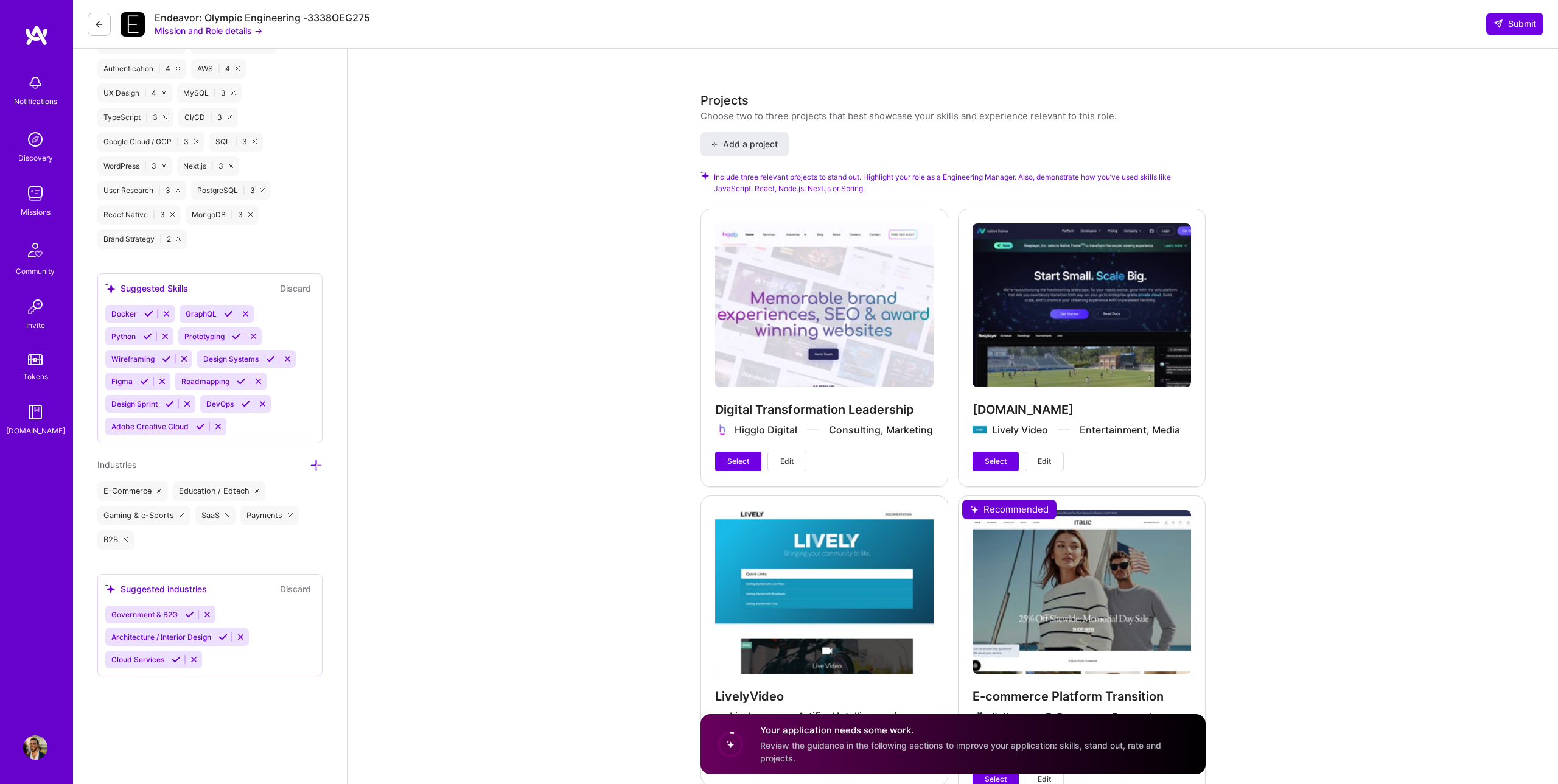
scroll to position [1214, 0]
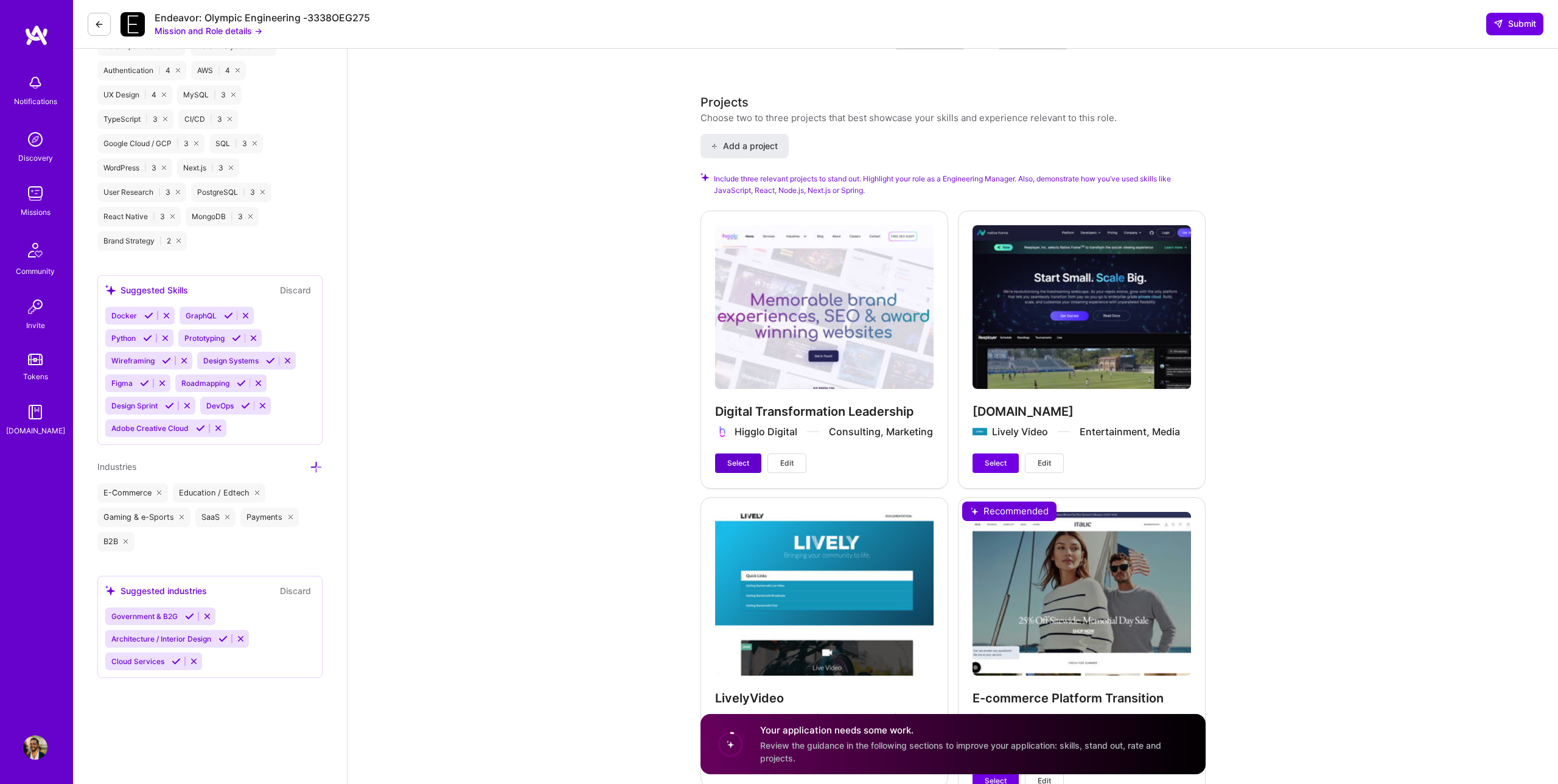
click at [746, 467] on span "Select" at bounding box center [738, 463] width 22 height 11
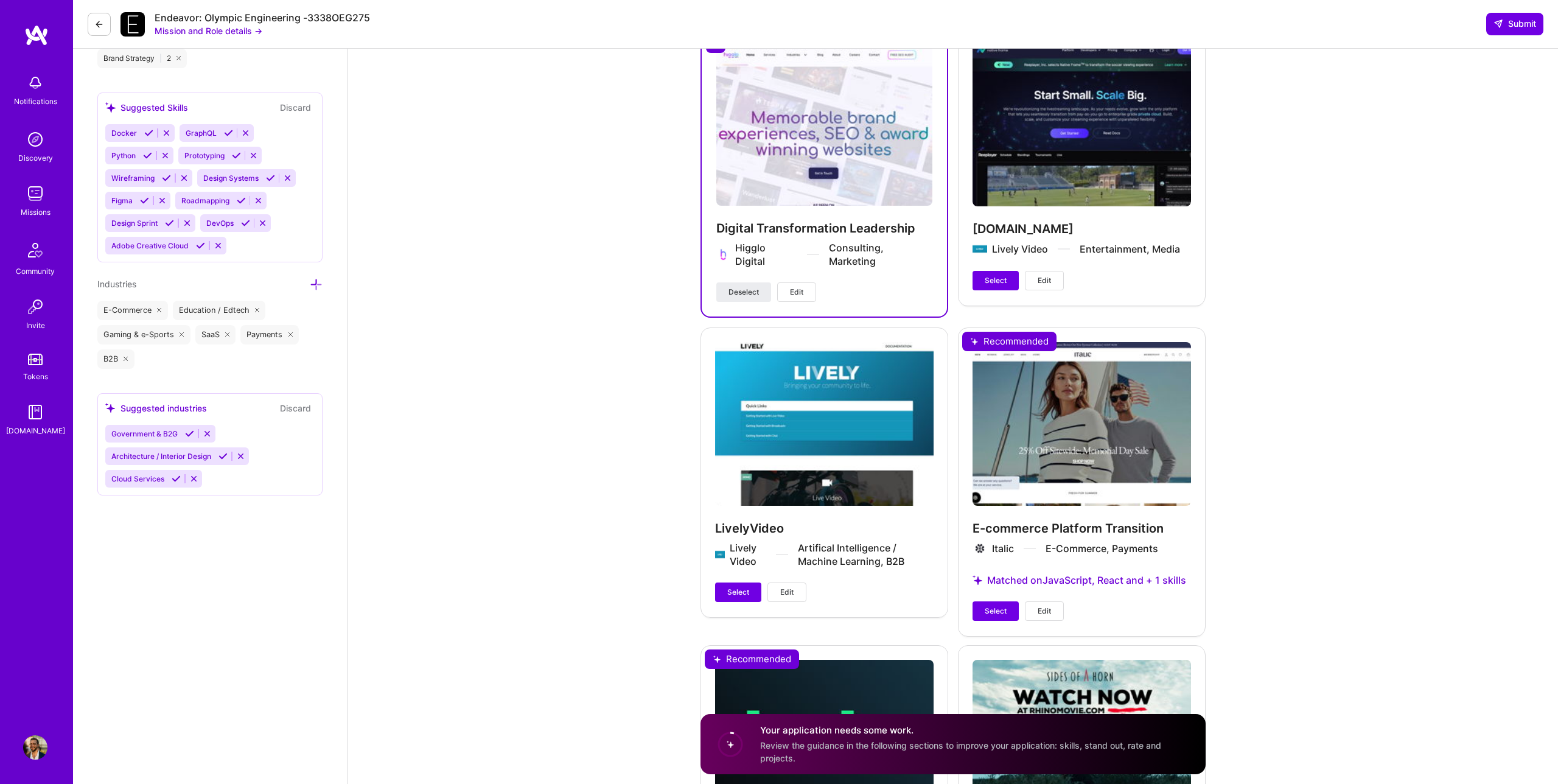
scroll to position [1523, 0]
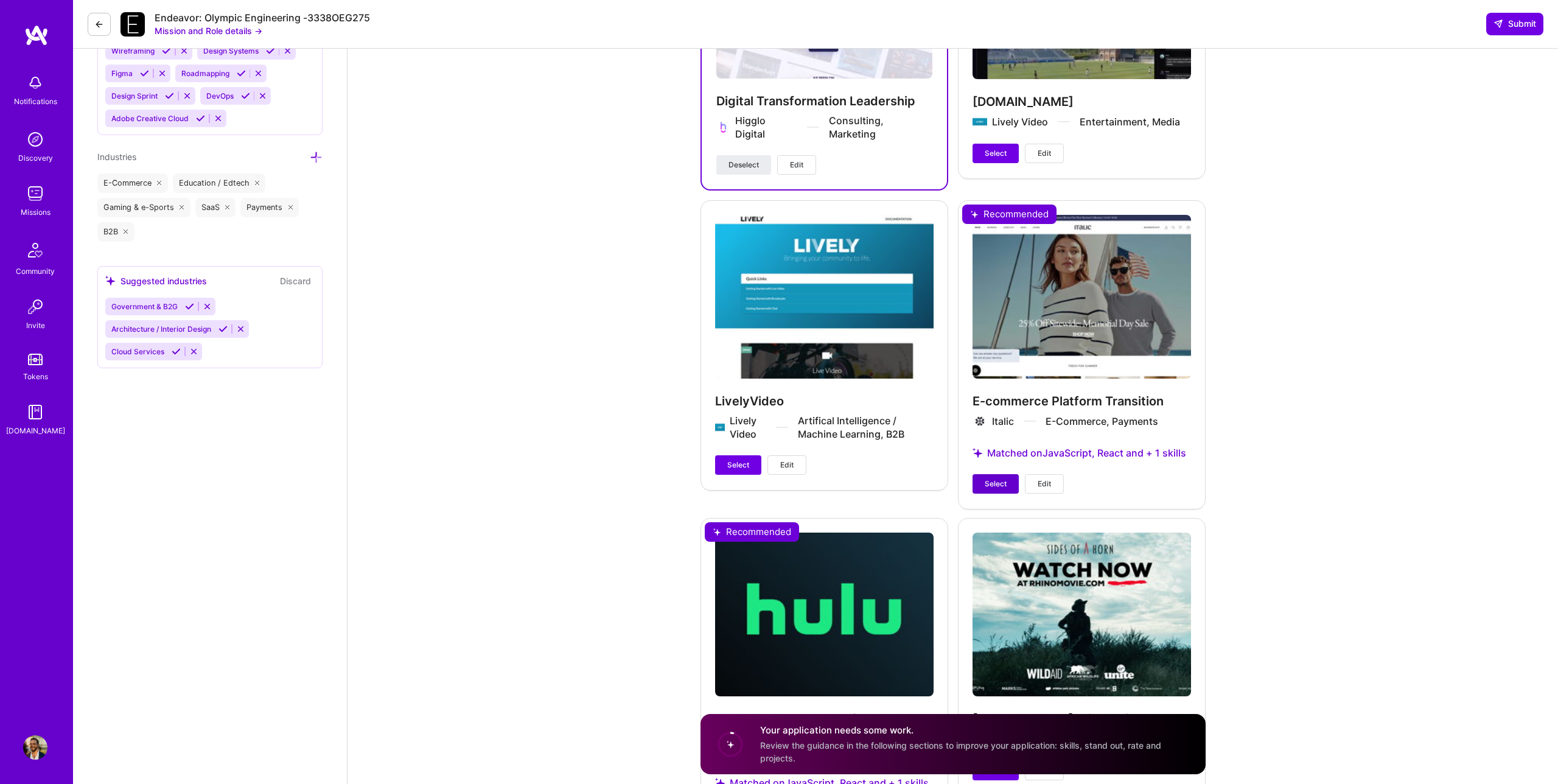
click at [1000, 478] on span "Select" at bounding box center [995, 483] width 22 height 11
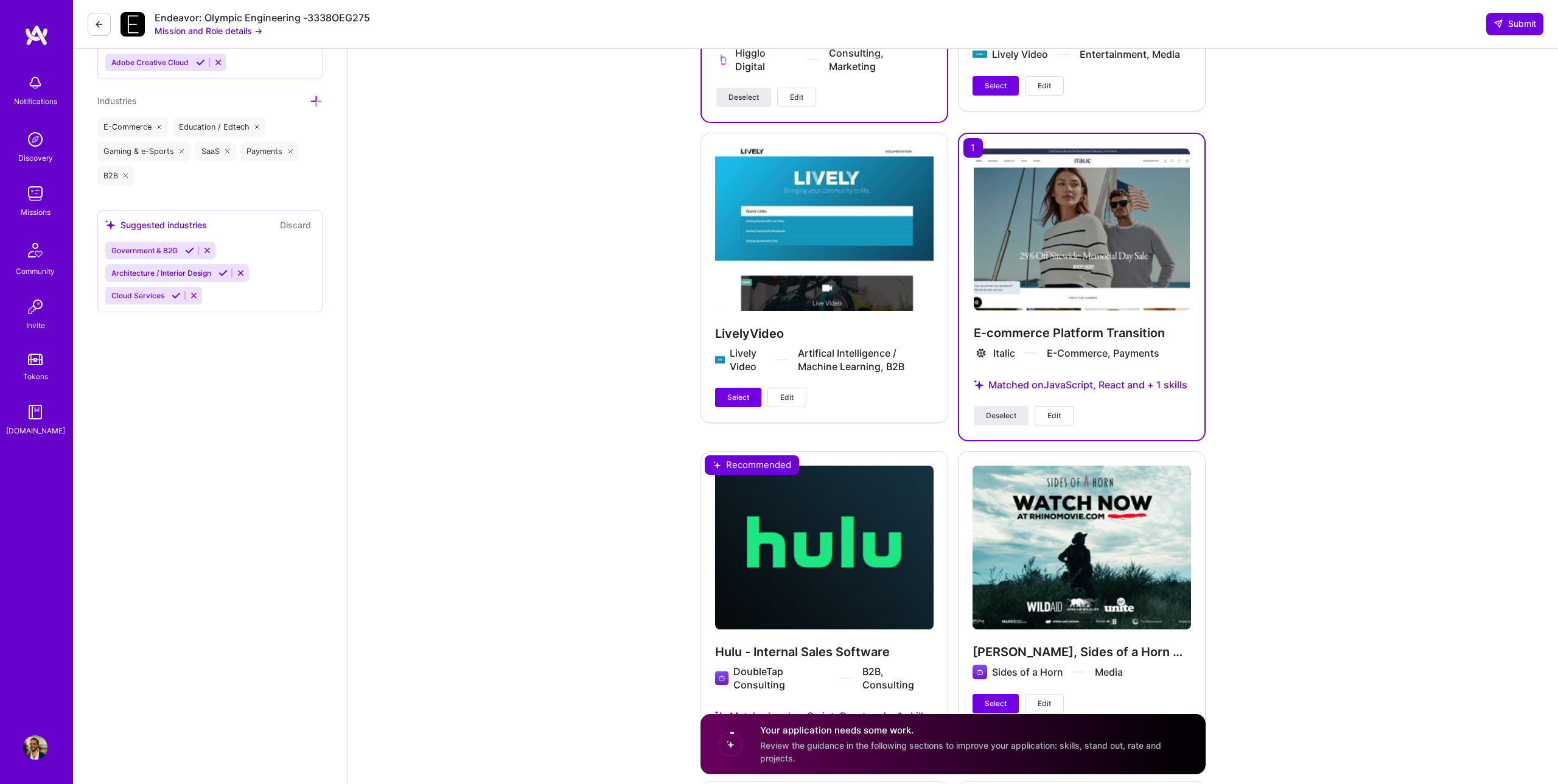
scroll to position [1574, 0]
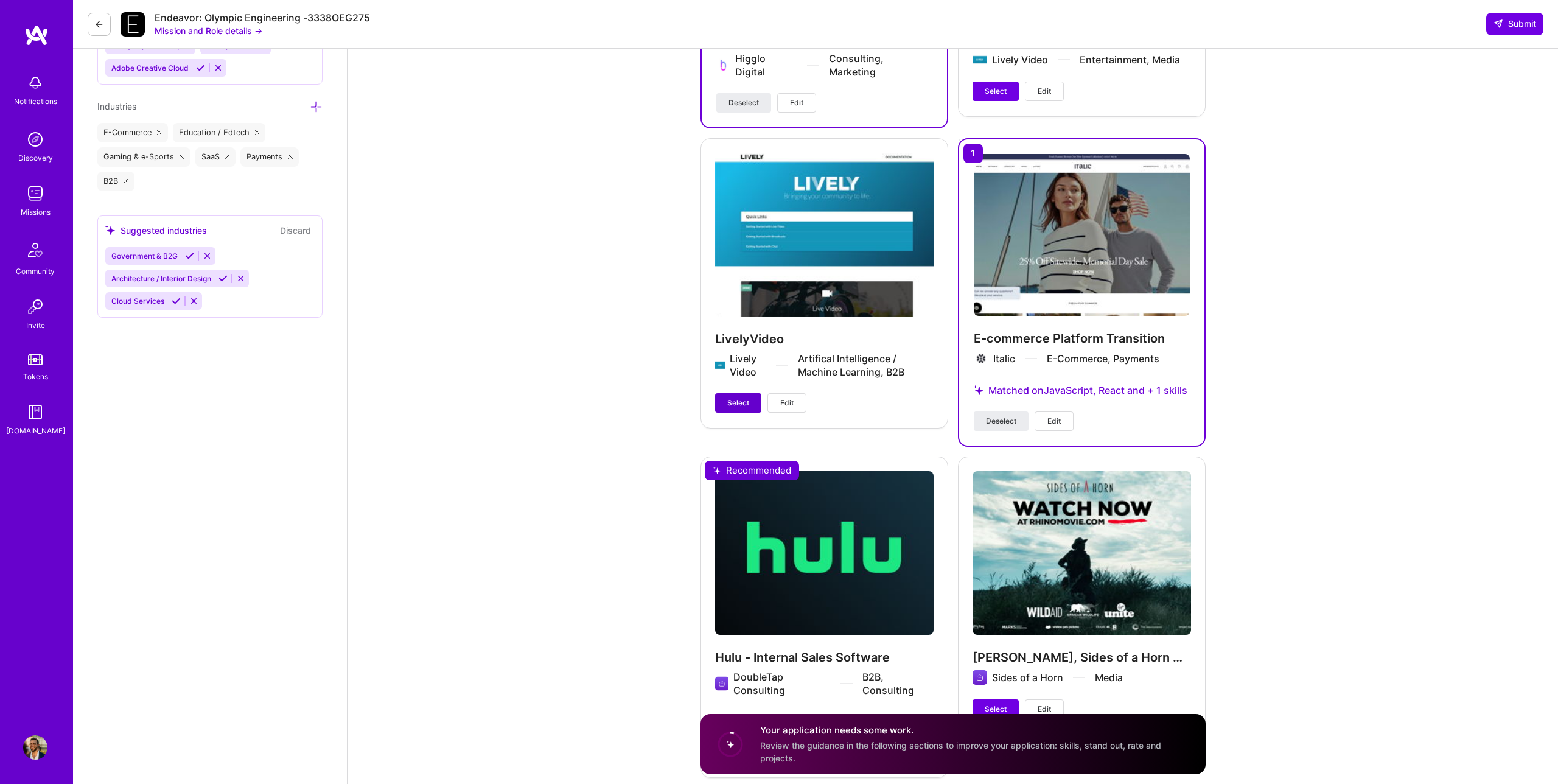
click at [744, 402] on span "Select" at bounding box center [738, 402] width 22 height 11
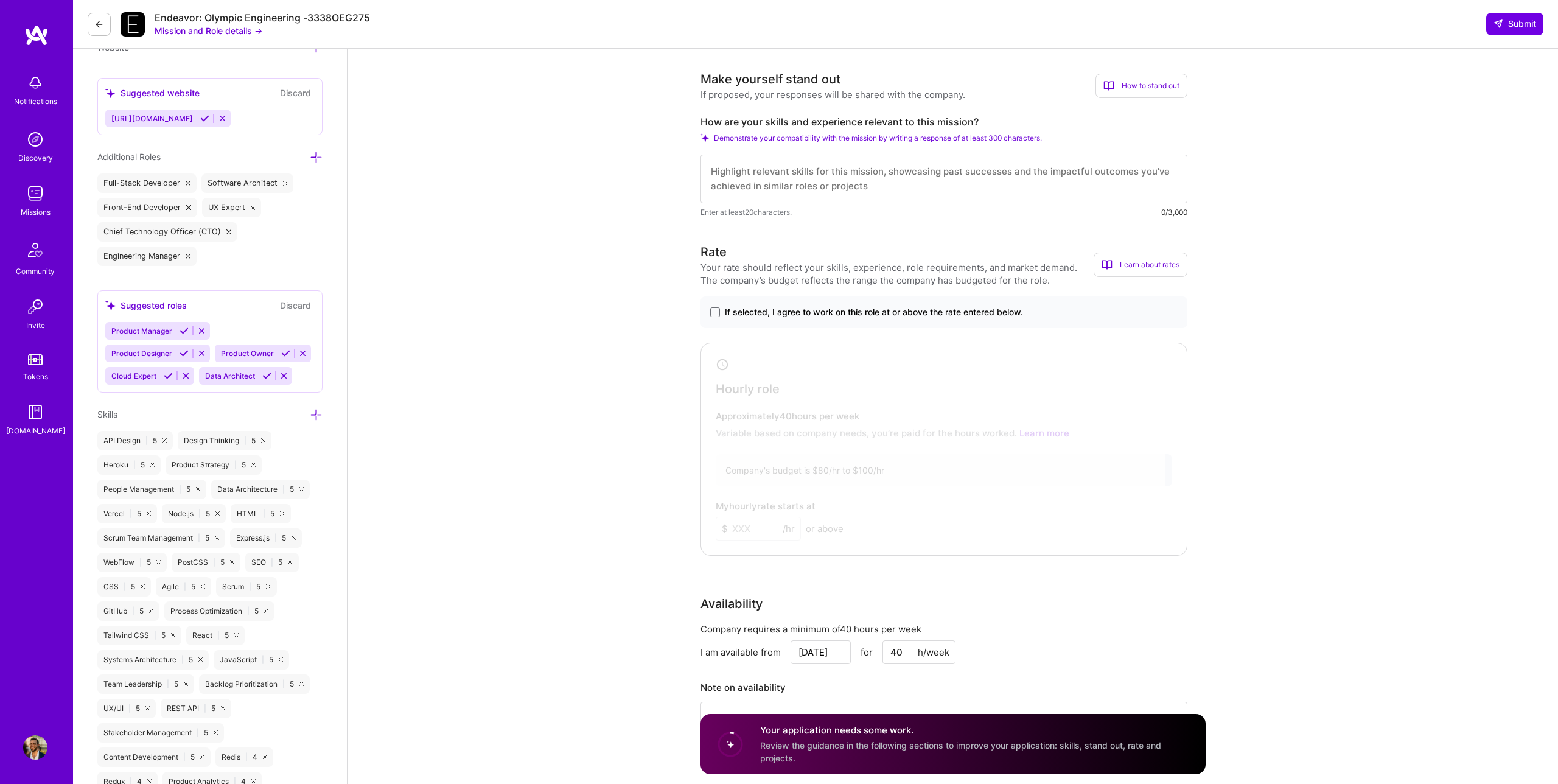
scroll to position [403, 0]
click at [718, 316] on span at bounding box center [715, 315] width 10 height 10
click at [0, 0] on input "If selected, I agree to work on this role at or above the rate entered below." at bounding box center [0, 0] width 0 height 0
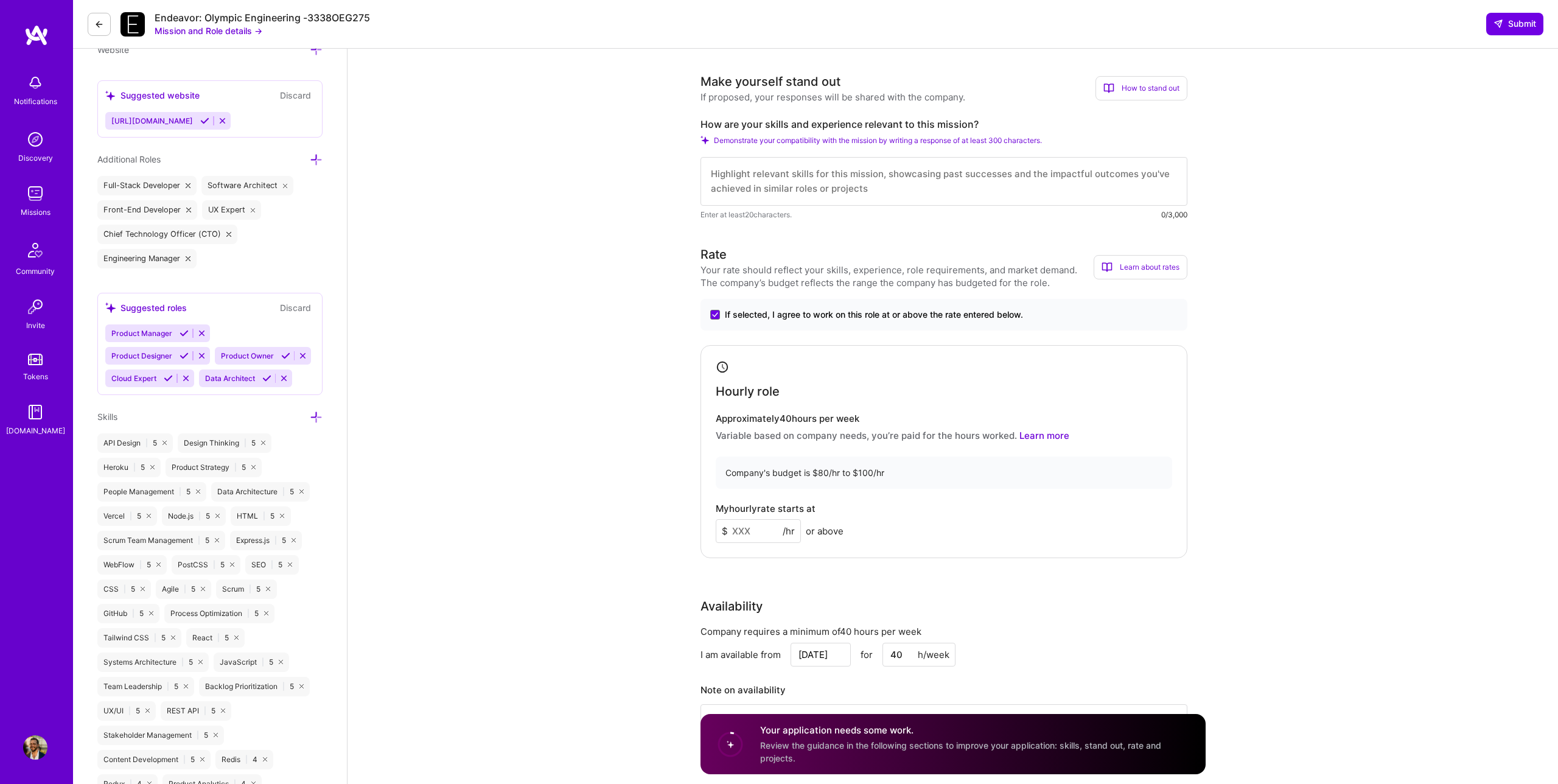
drag, startPoint x: 762, startPoint y: 530, endPoint x: 695, endPoint y: 512, distance: 69.4
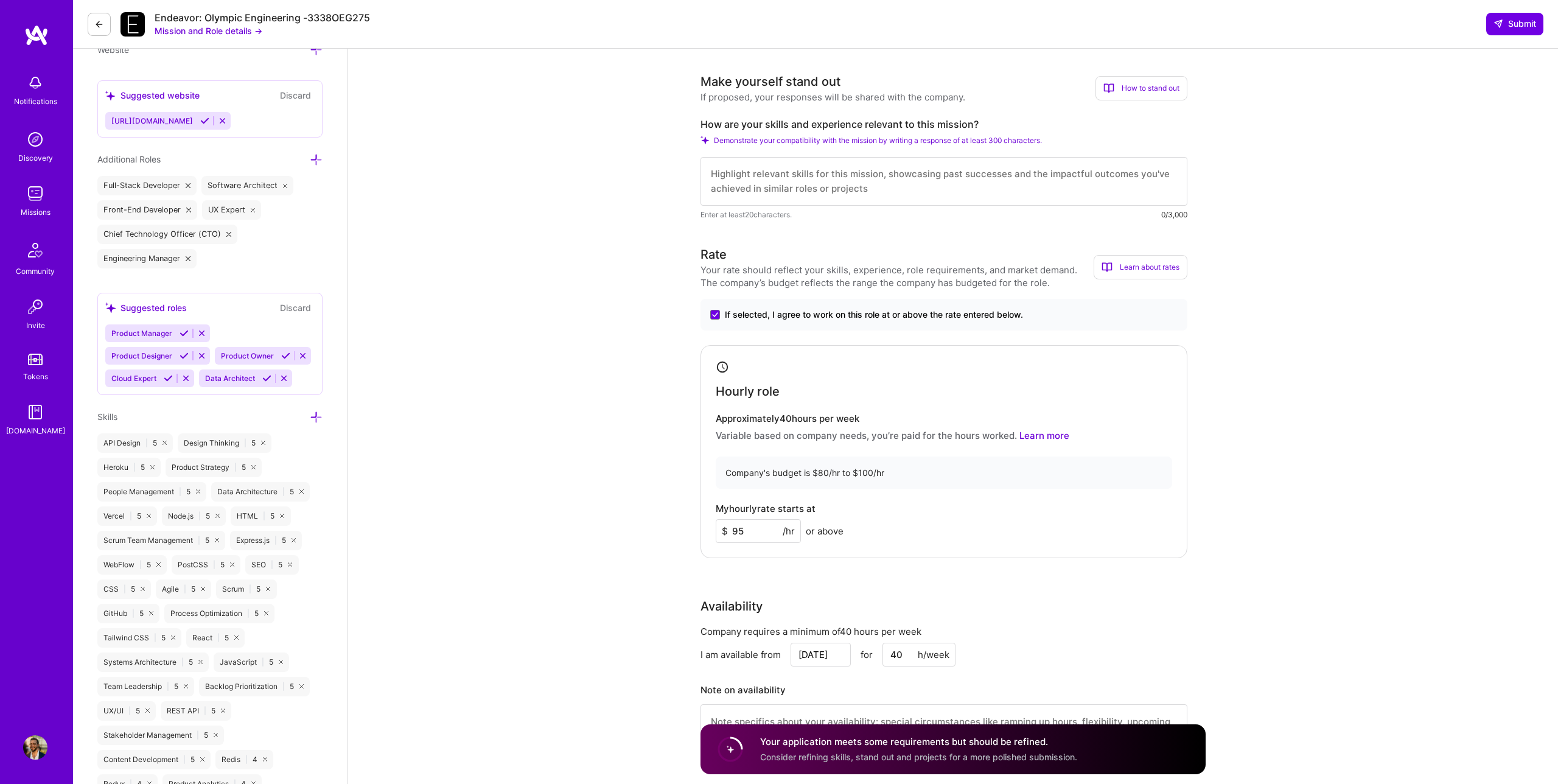
type input "95"
click at [863, 517] on div "My hourly rate starts at $ 95 /hr or above" at bounding box center [944, 522] width 456 height 39
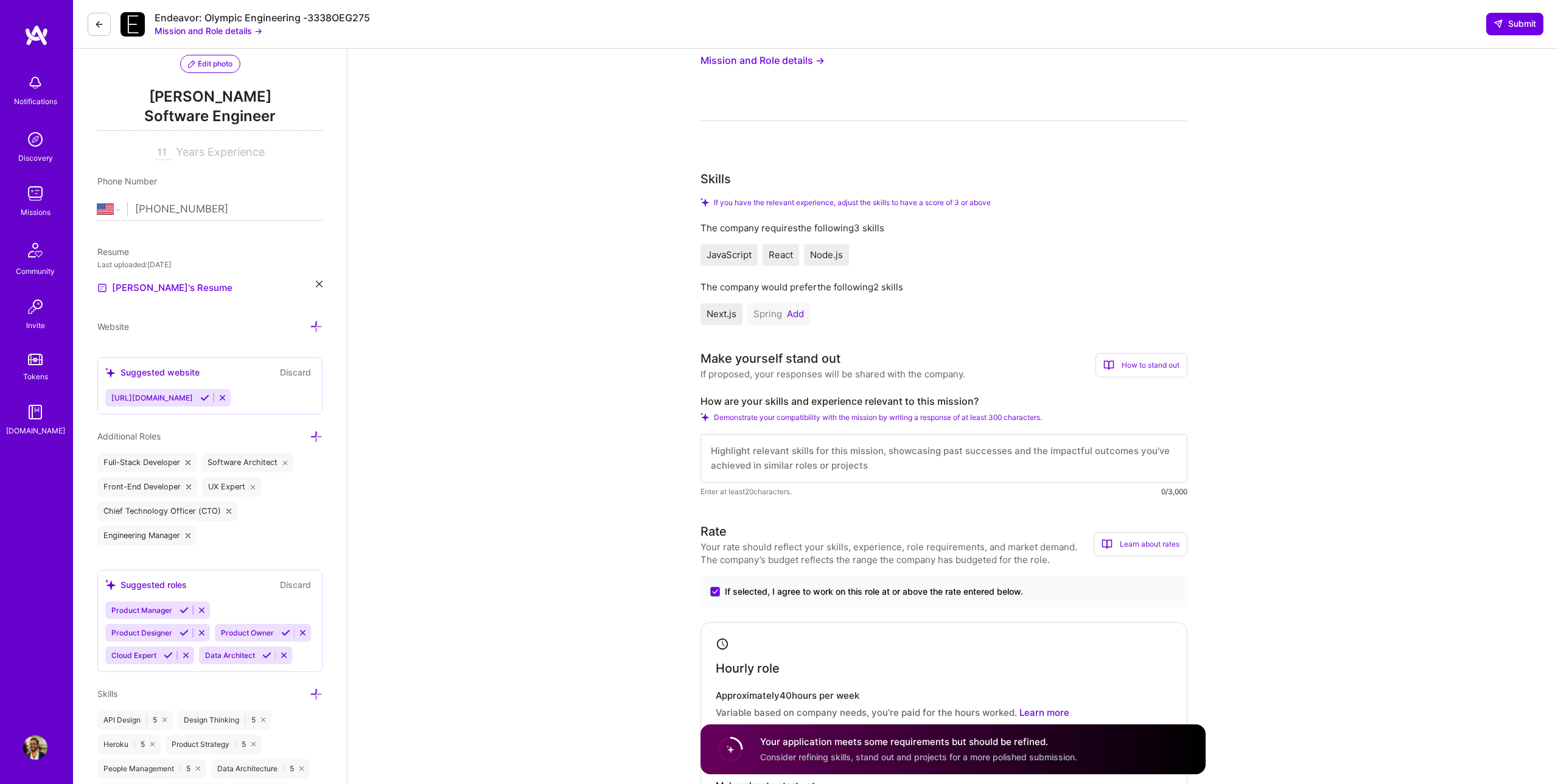
scroll to position [122, 0]
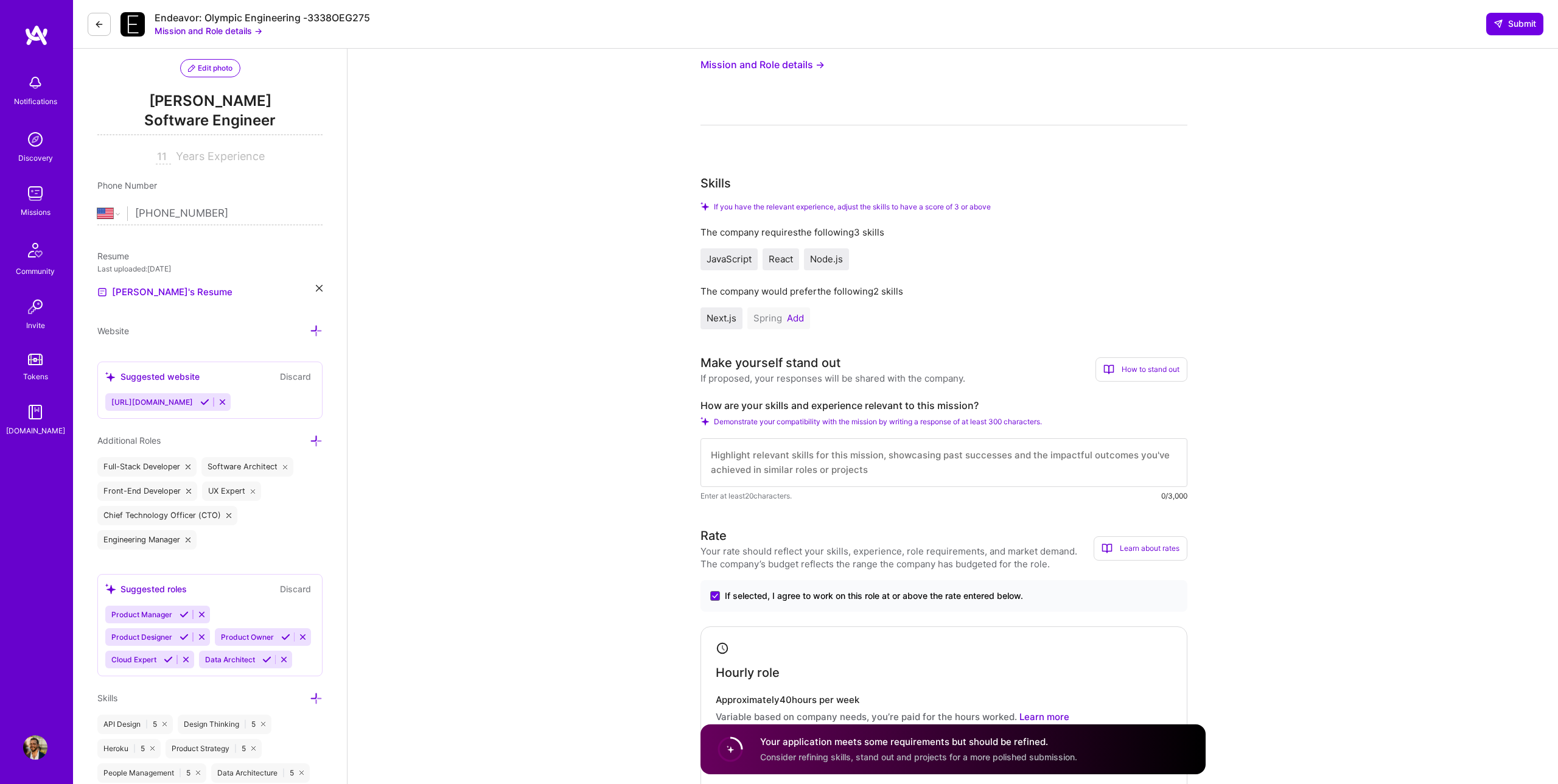
click at [818, 405] on label "How are your skills and experience relevant to this mission?" at bounding box center [944, 405] width 486 height 13
copy label "How are your skills and experience relevant to this mission?"
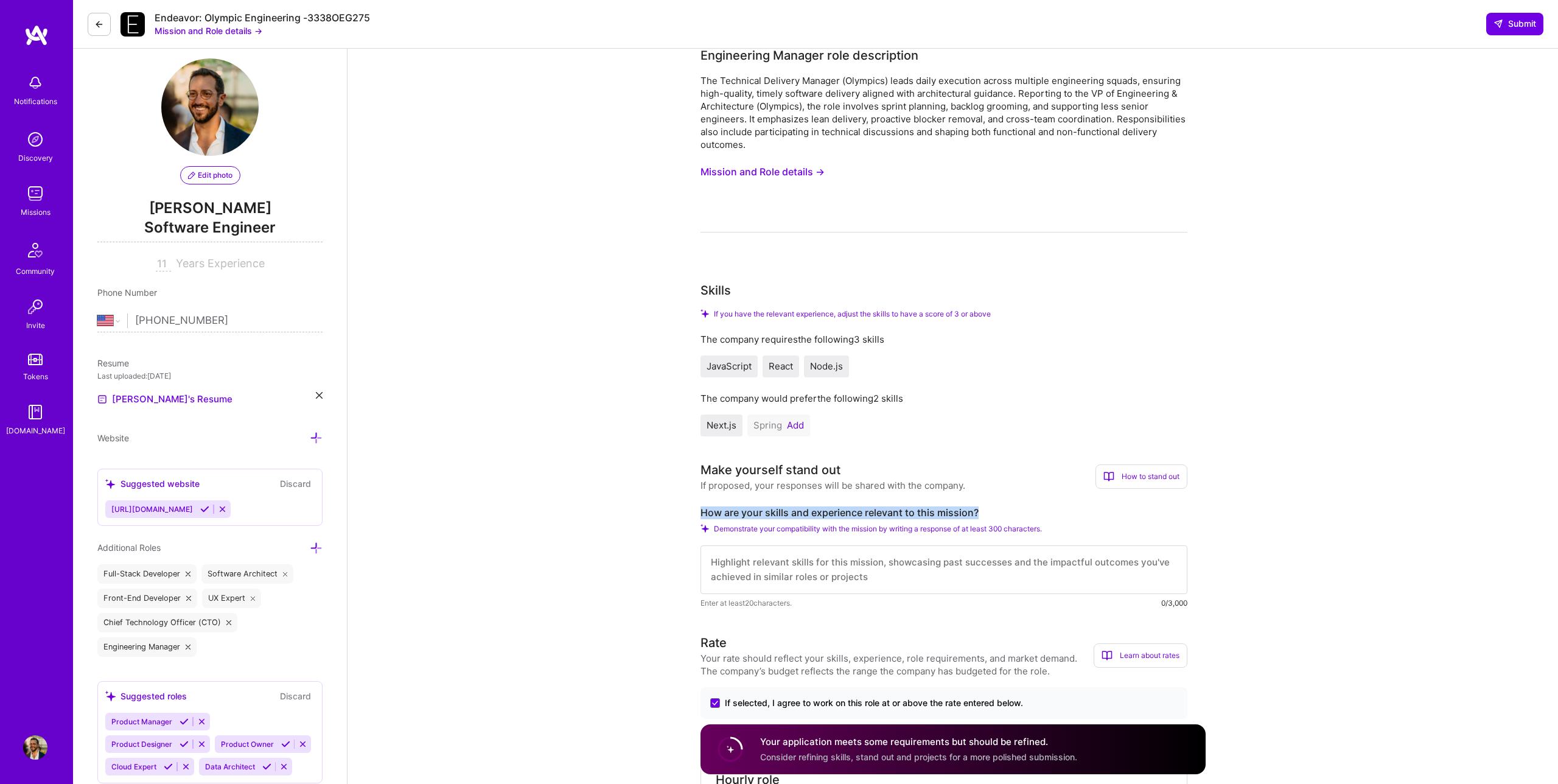
scroll to position [0, 0]
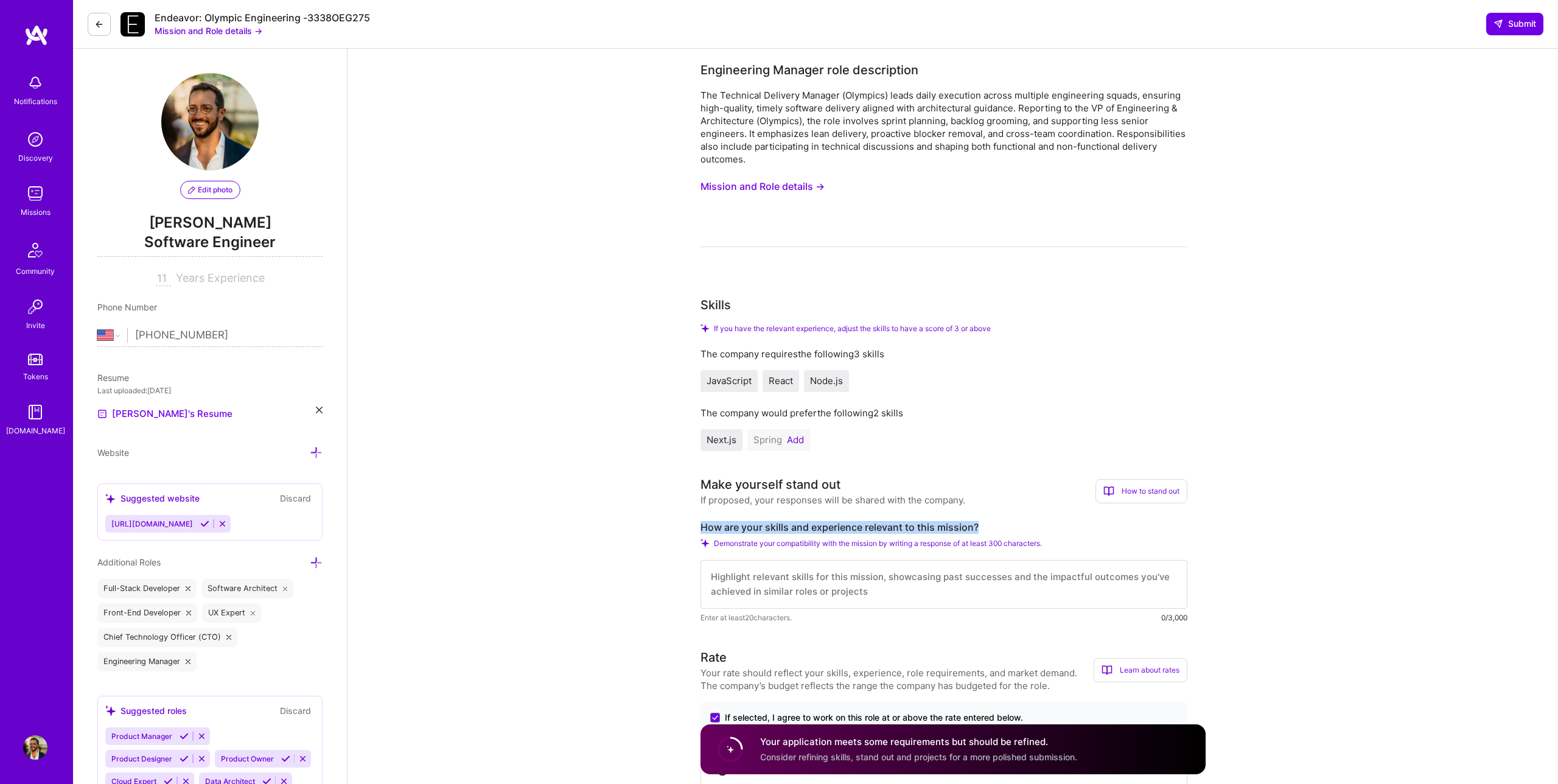
click at [781, 182] on button "Mission and Role details →" at bounding box center [762, 186] width 125 height 23
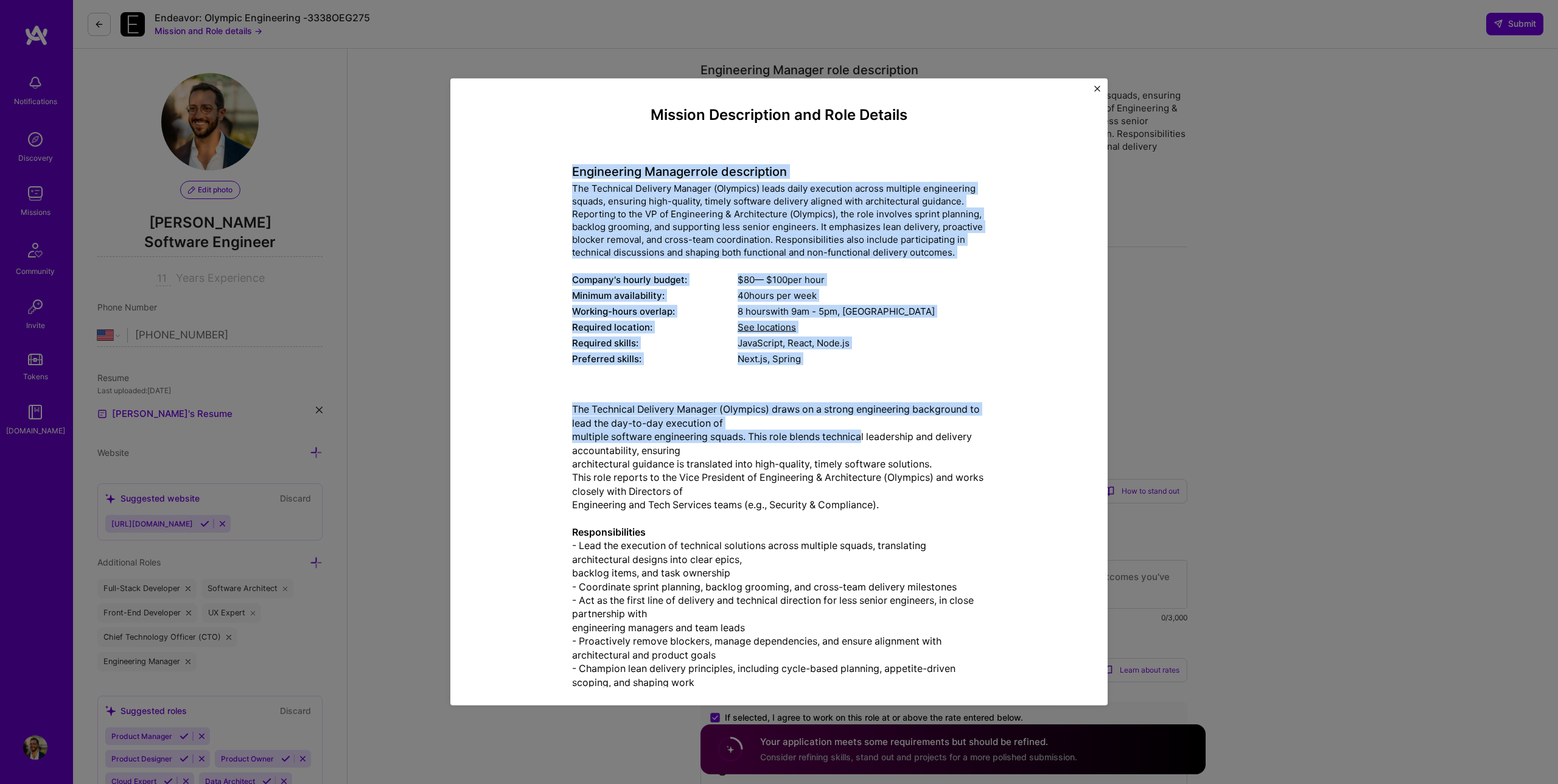
drag, startPoint x: 572, startPoint y: 162, endPoint x: 863, endPoint y: 437, distance: 400.4
click at [863, 437] on div "Mission Description and Role Details Engineering Manager role description The T…" at bounding box center [778, 652] width 414 height 1092
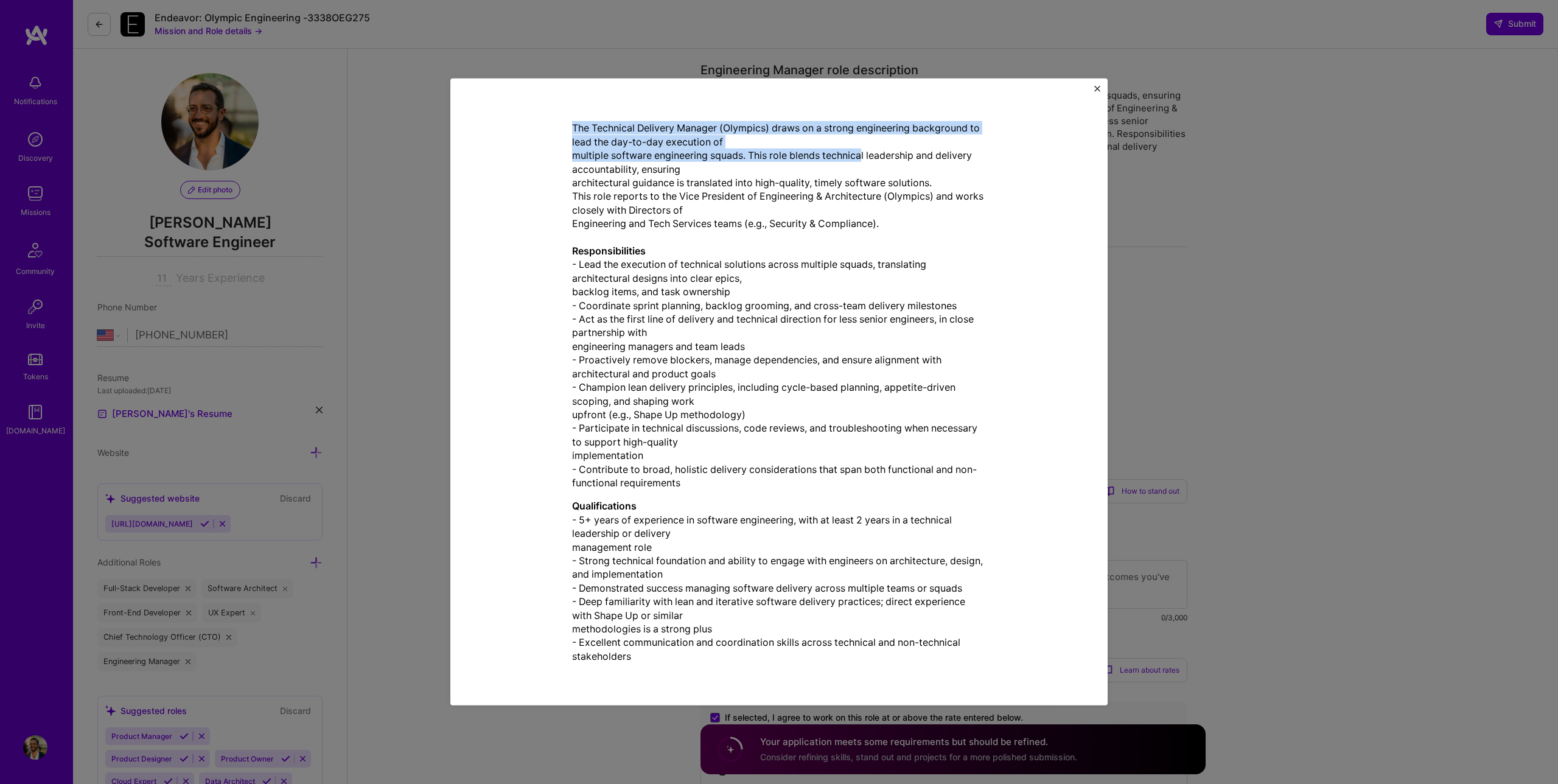
scroll to position [521, 0]
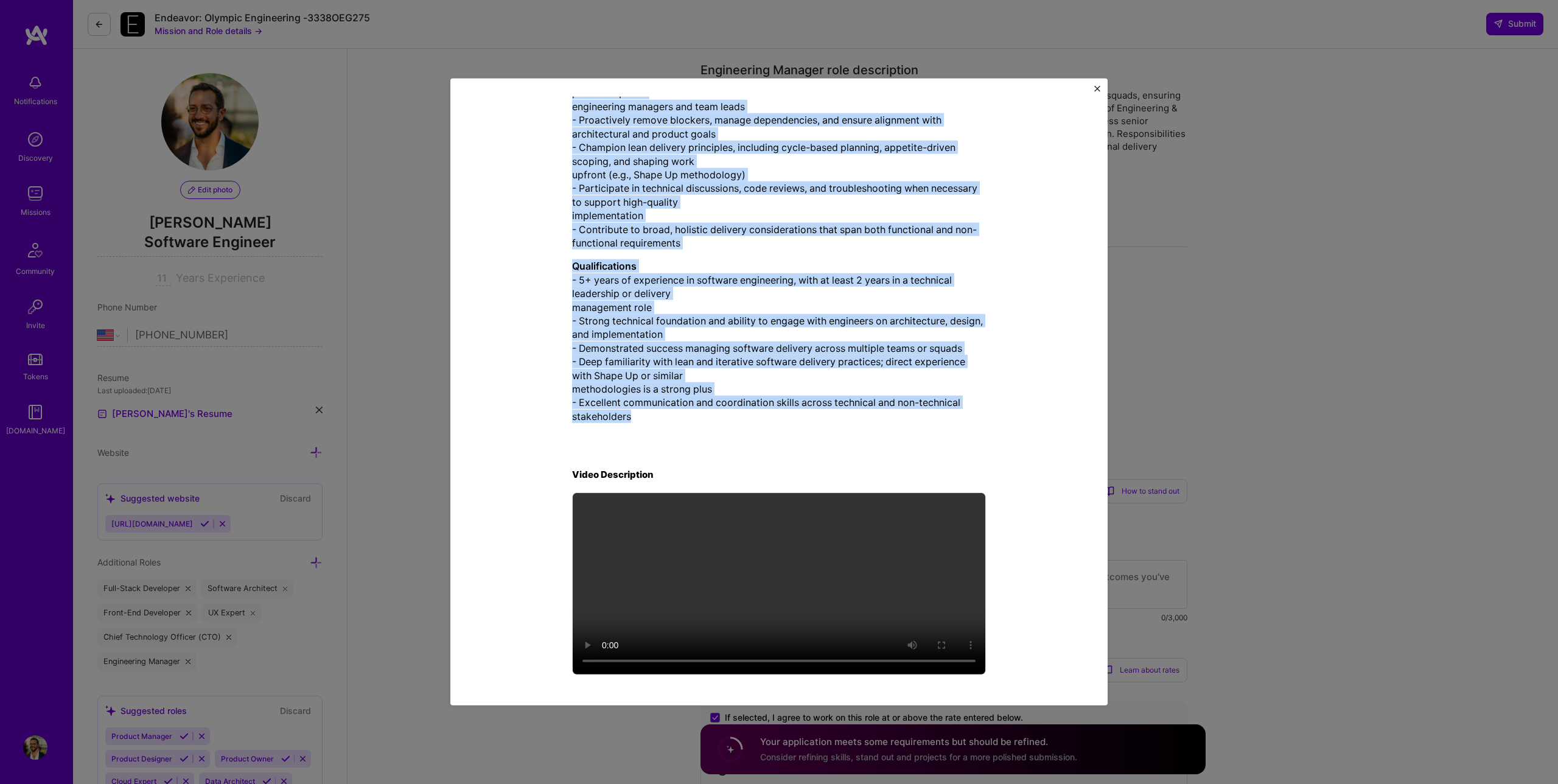
click at [658, 410] on p "Qualifications - 5+ years of experience in software engineering, with at least …" at bounding box center [778, 341] width 414 height 164
copy div "Loremipsumd Sitamet cons adipiscinge Sed Doeiusmod Temporin Utlabor (Etdolore) …"
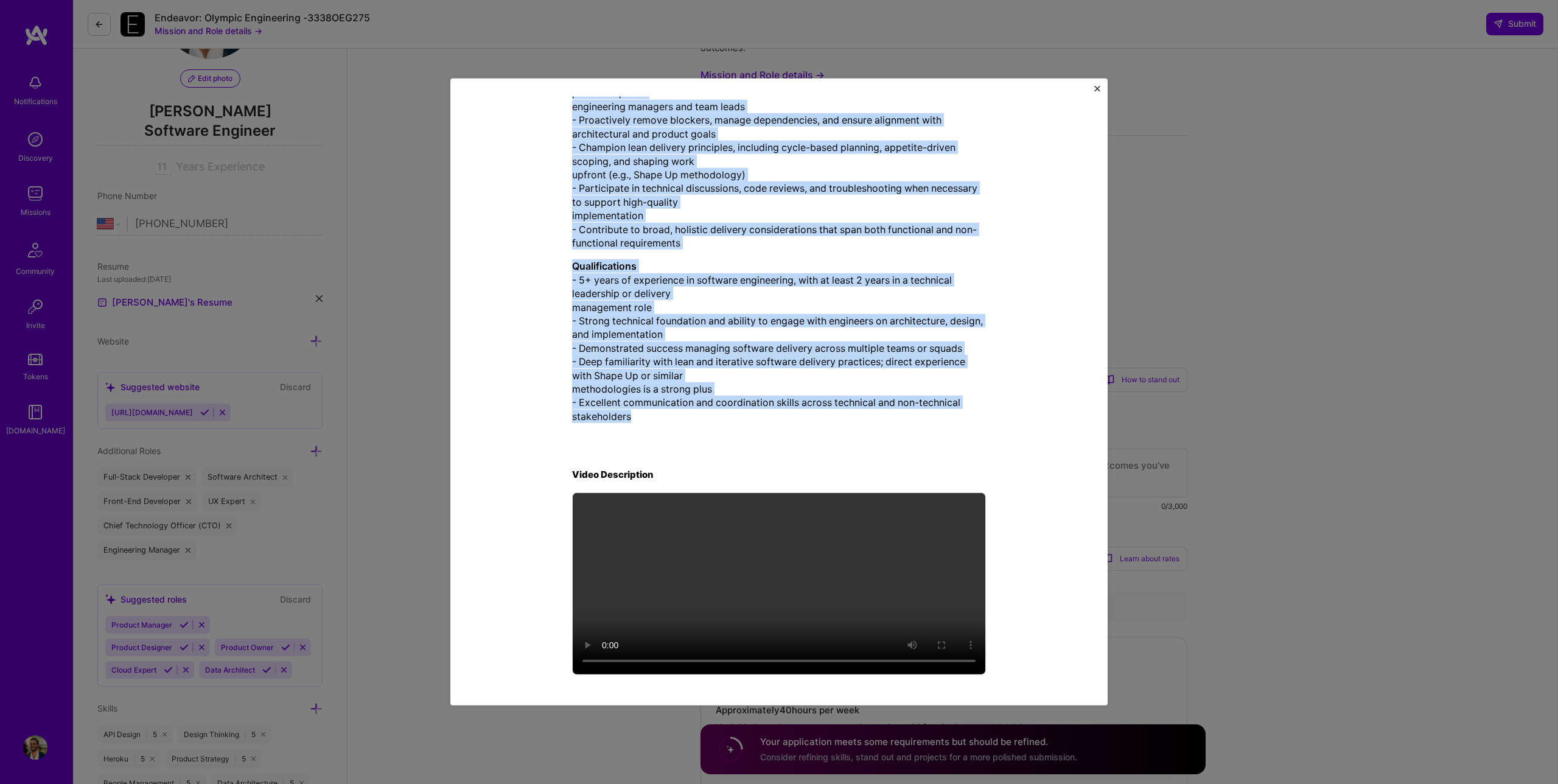
scroll to position [303, 0]
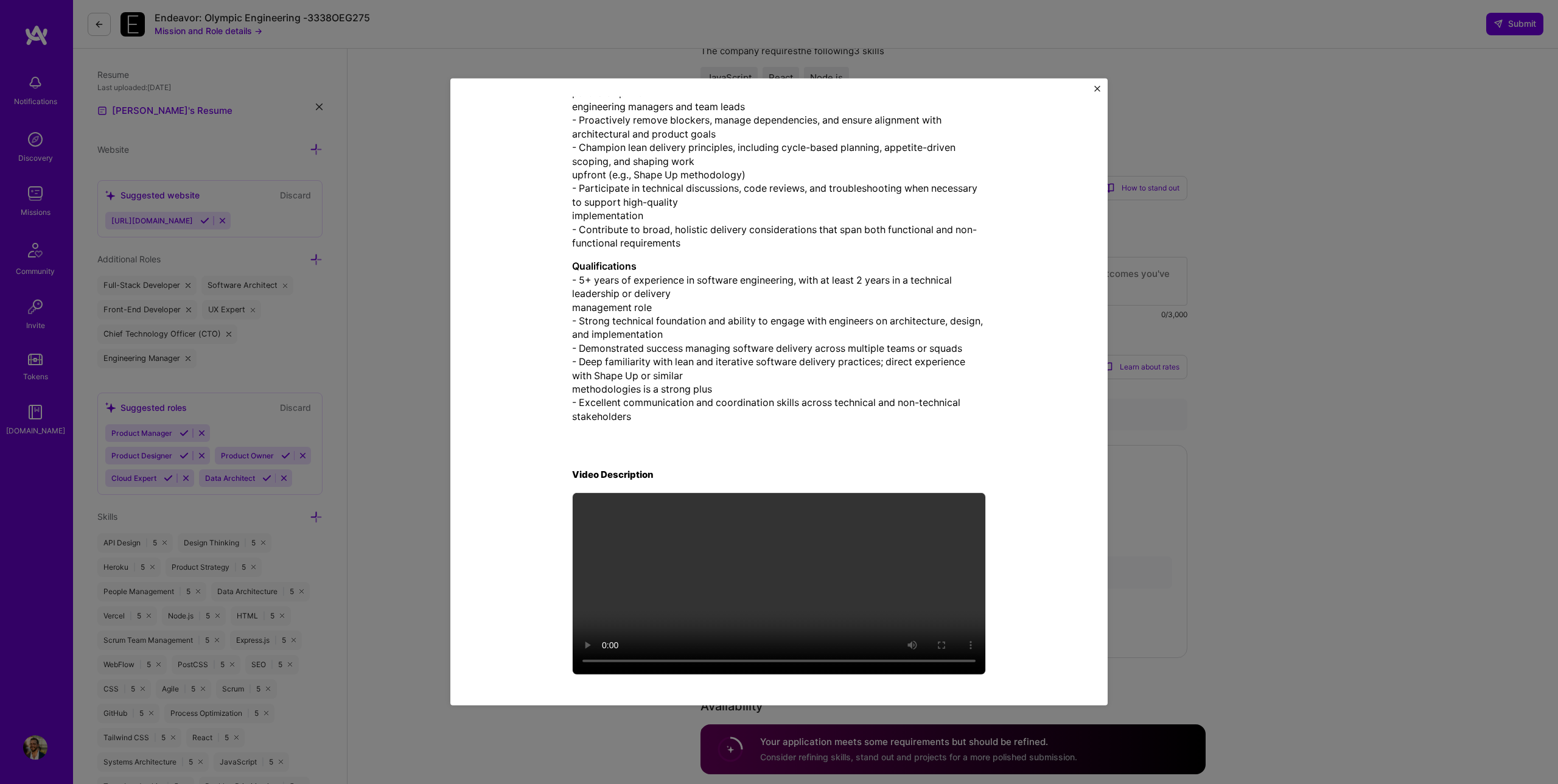
click at [1152, 324] on div "Mission Description and Role Details Engineering Manager role description The T…" at bounding box center [779, 392] width 1558 height 784
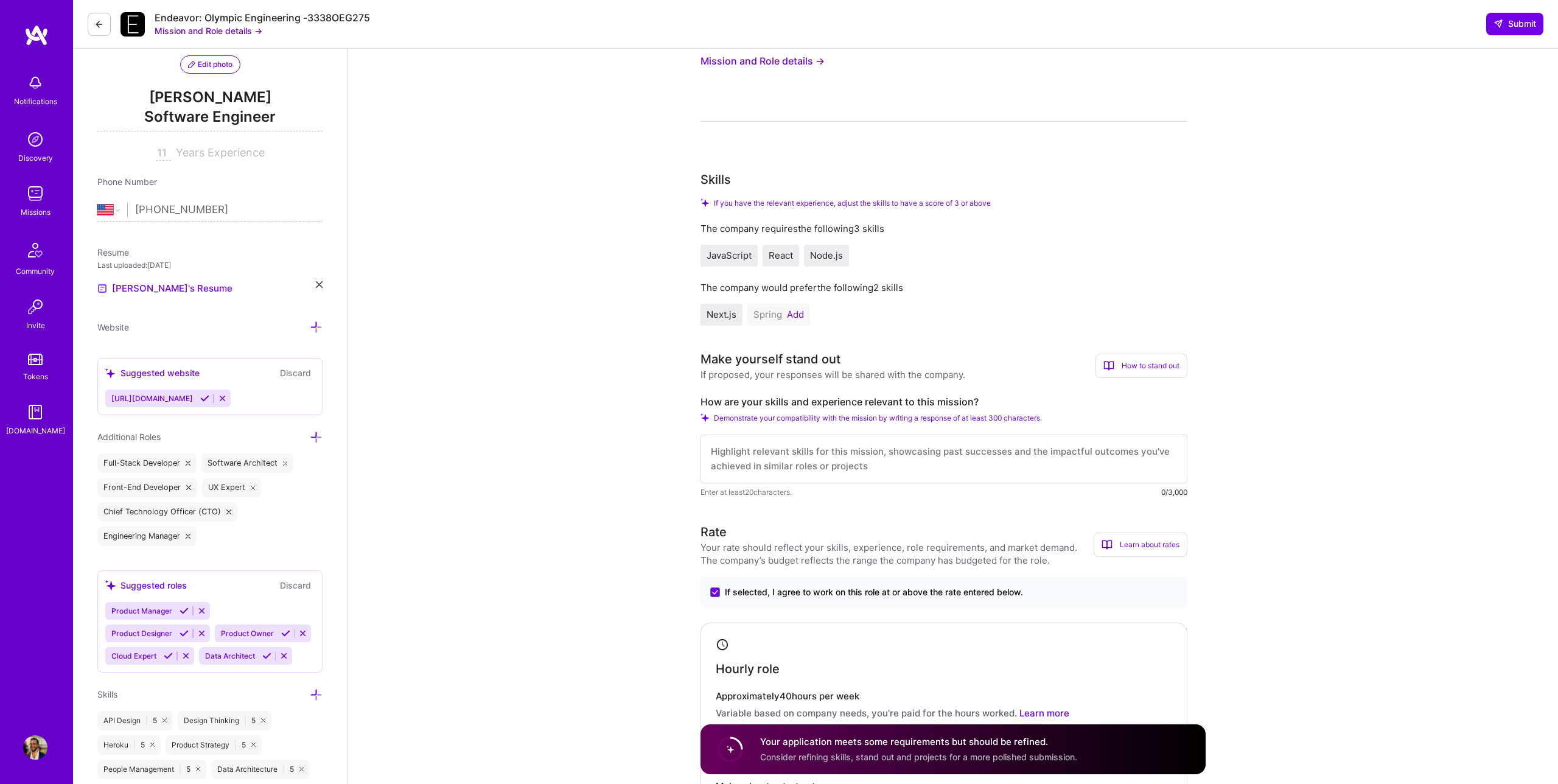
scroll to position [135, 0]
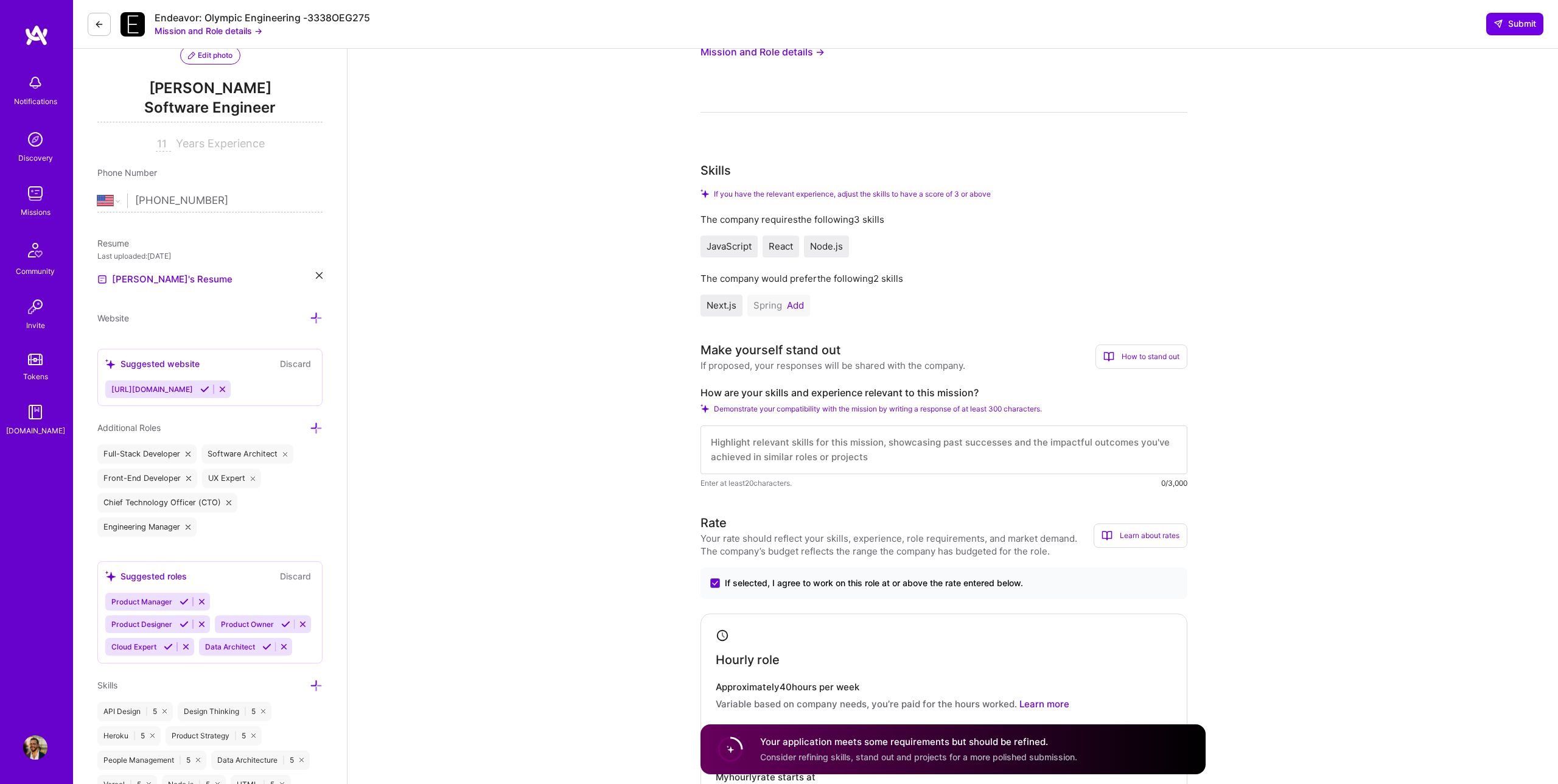
click at [821, 396] on label "How are your skills and experience relevant to this mission?" at bounding box center [944, 392] width 486 height 13
copy label "How are your skills and experience relevant to this mission?"
click at [905, 453] on textarea at bounding box center [944, 450] width 486 height 48
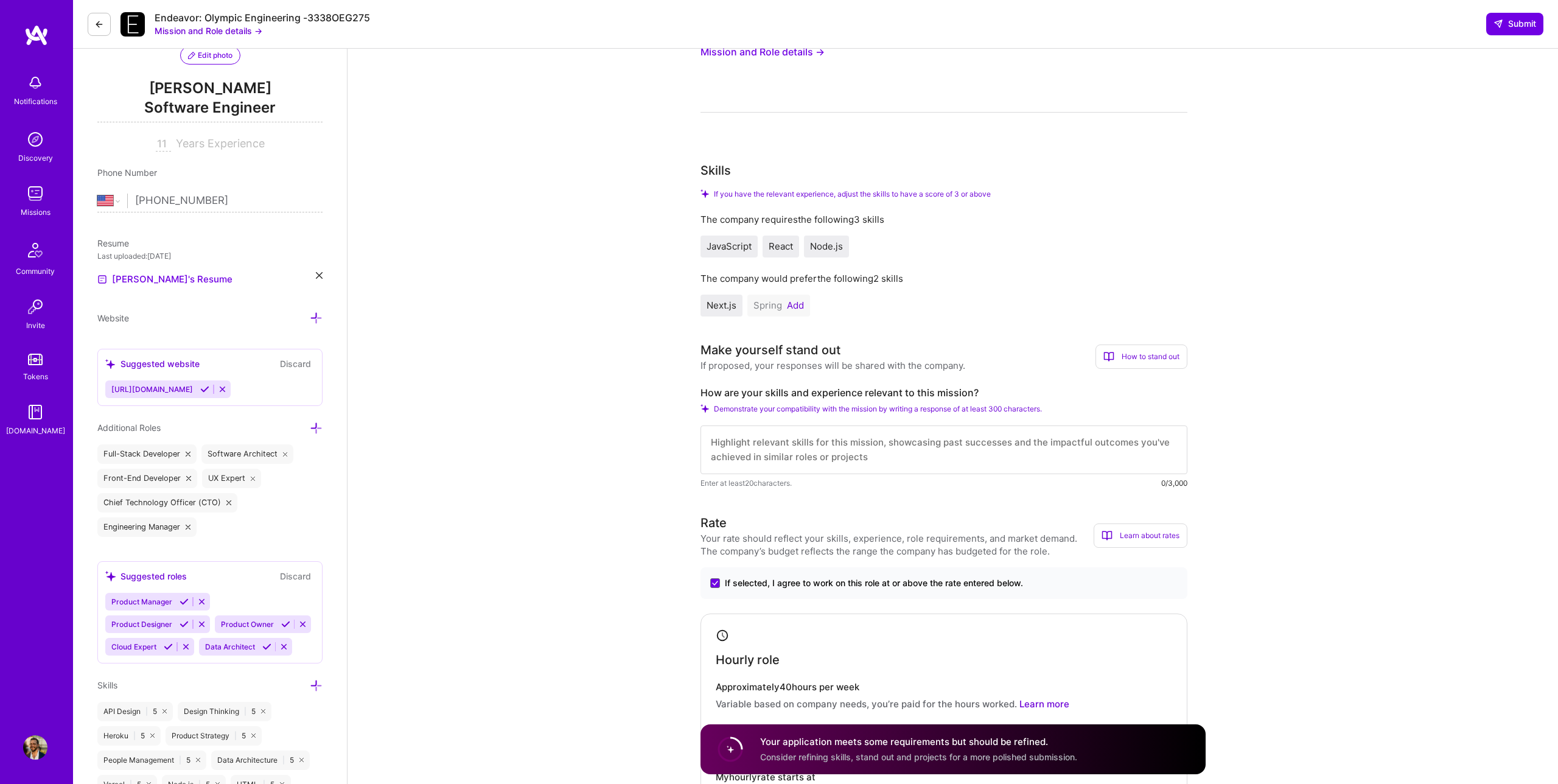
scroll to position [0, 0]
paste textarea "At [DOMAIN_NAME], I served as the technical team lead for both the Payments and…"
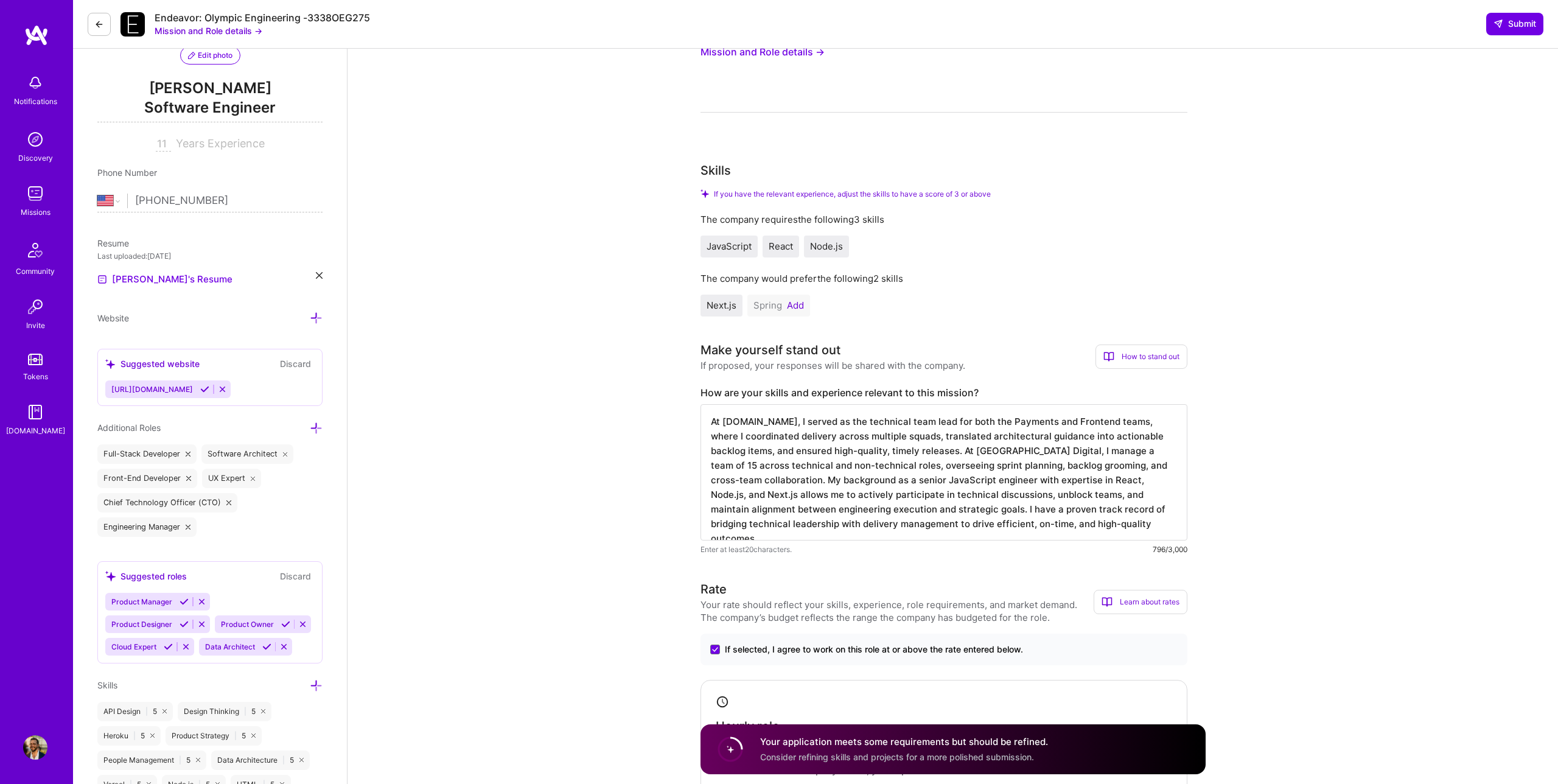
click at [1113, 458] on textarea "At [DOMAIN_NAME], I served as the technical team lead for both the Payments and…" at bounding box center [944, 471] width 486 height 136
click at [974, 467] on textarea "At [DOMAIN_NAME], I served as the technical team lead for both the Payments and…" at bounding box center [944, 471] width 486 height 136
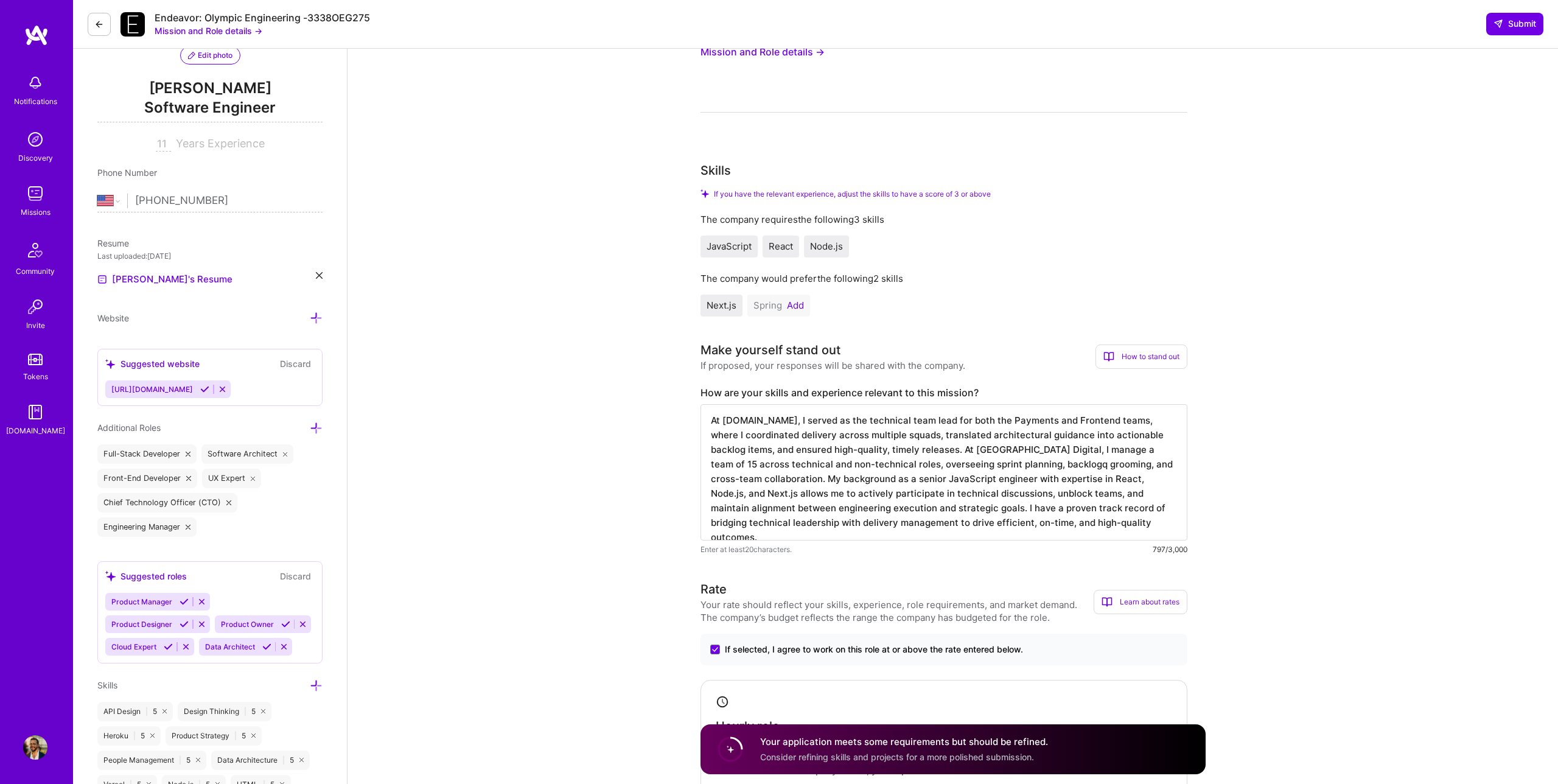
type textarea "At [DOMAIN_NAME], I served as the technical team lead for both the Payments and…"
click at [973, 487] on textarea "At [DOMAIN_NAME], I served as the technical team lead for both the Payments and…" at bounding box center [944, 471] width 486 height 136
click at [1018, 482] on textarea "At [DOMAIN_NAME], I served as the technical team lead for both the Payments and…" at bounding box center [944, 471] width 486 height 136
click at [934, 485] on textarea "At [DOMAIN_NAME], I served as the technical team lead for both the Payments and…" at bounding box center [944, 471] width 486 height 136
click at [917, 479] on textarea "At [DOMAIN_NAME], I served as the technical team lead for both the Payments and…" at bounding box center [944, 471] width 486 height 136
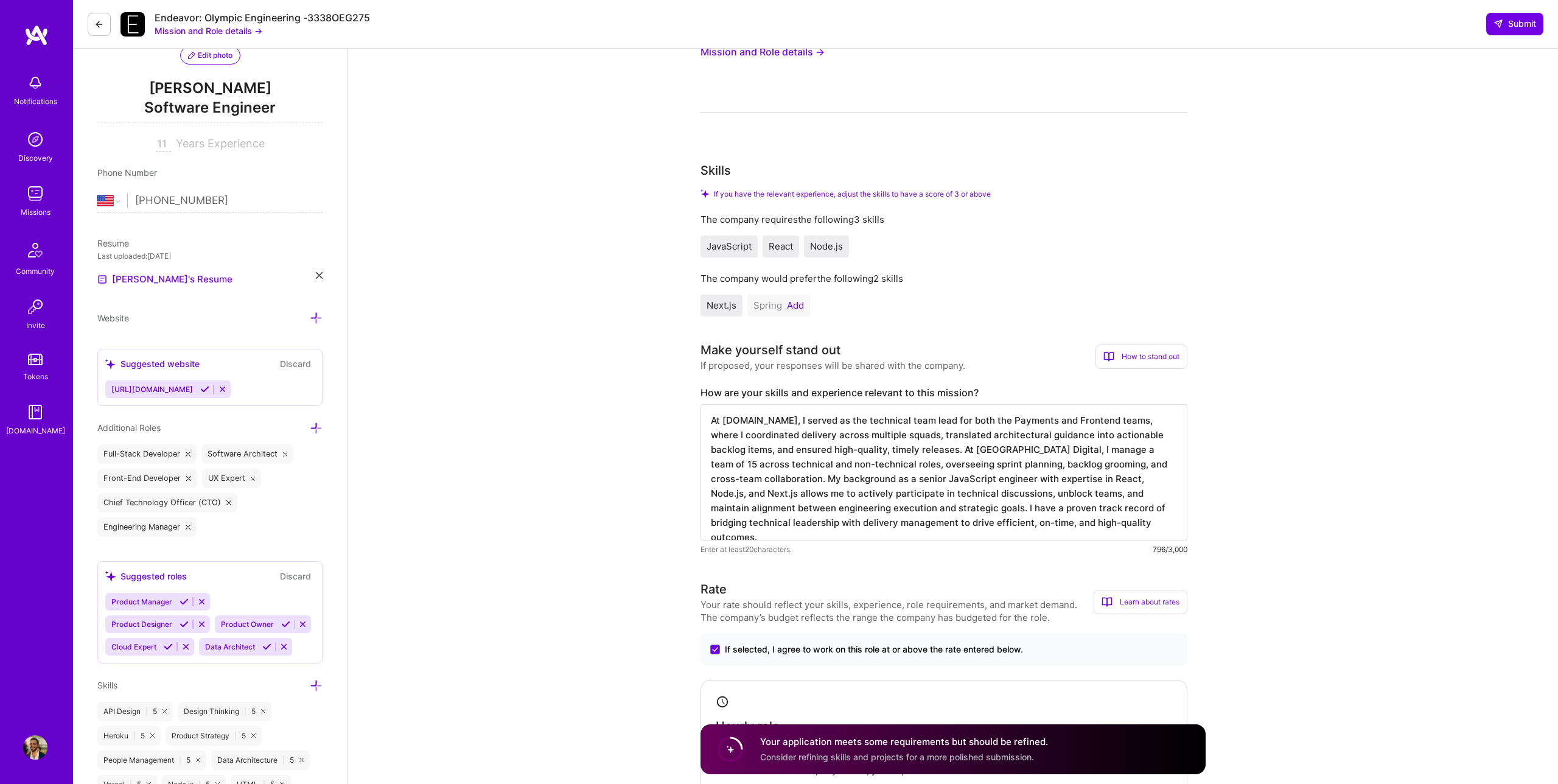
click at [985, 480] on textarea "At [DOMAIN_NAME], I served as the technical team lead for both the Payments and…" at bounding box center [944, 471] width 486 height 136
click at [1031, 482] on textarea "At [DOMAIN_NAME], I served as the technical team lead for both the Payments and…" at bounding box center [944, 471] width 486 height 136
click at [1074, 482] on textarea "At [DOMAIN_NAME], I served as the technical team lead for both the Payments and…" at bounding box center [944, 471] width 486 height 136
click at [893, 502] on textarea "At [DOMAIN_NAME], I served as the technical team lead for both the Payments and…" at bounding box center [944, 471] width 486 height 136
click at [937, 495] on textarea "At [DOMAIN_NAME], I served as the technical team lead for both the Payments and…" at bounding box center [944, 471] width 486 height 136
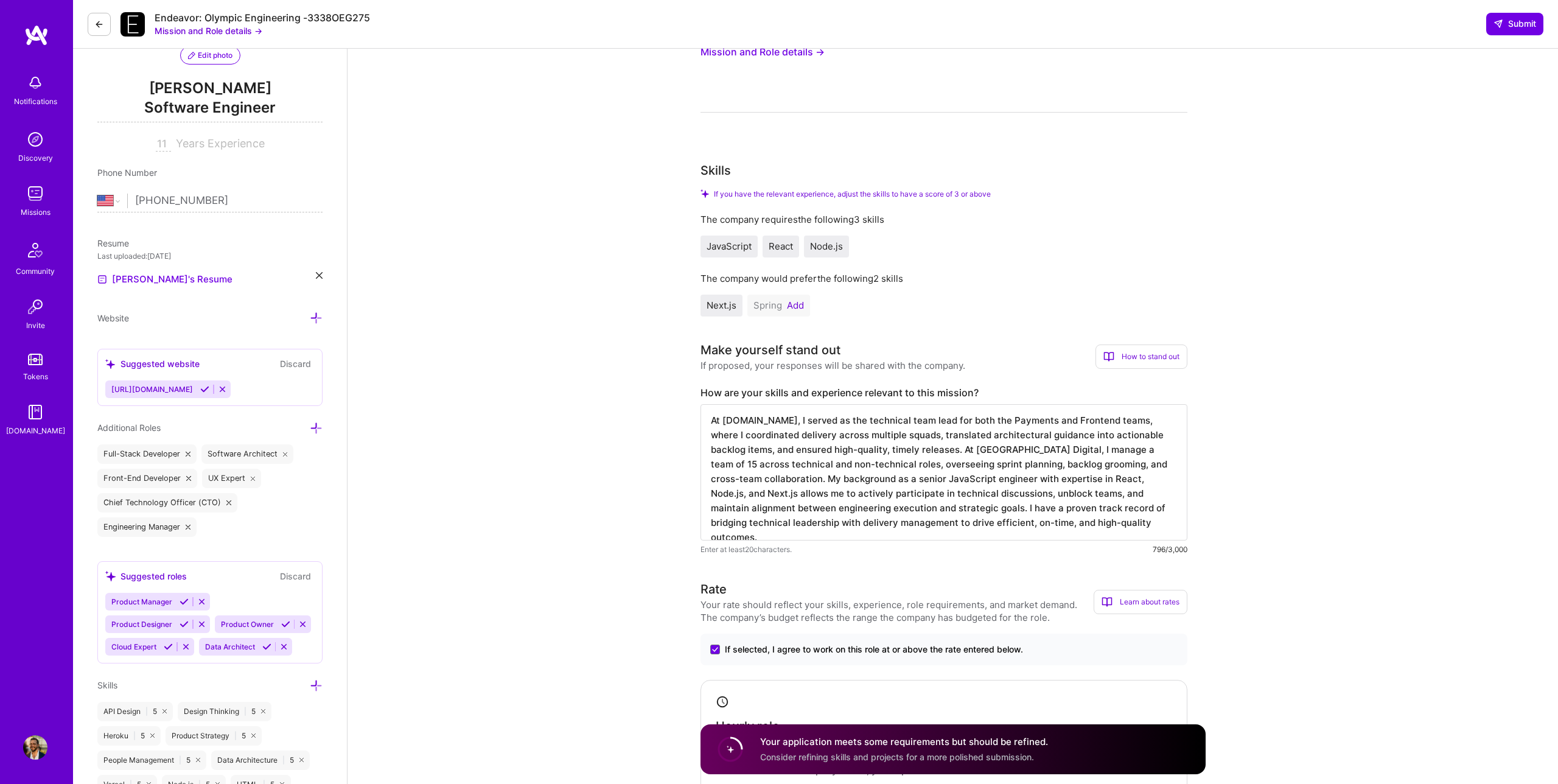
click at [967, 496] on textarea "At [DOMAIN_NAME], I served as the technical team lead for both the Payments and…" at bounding box center [944, 471] width 486 height 136
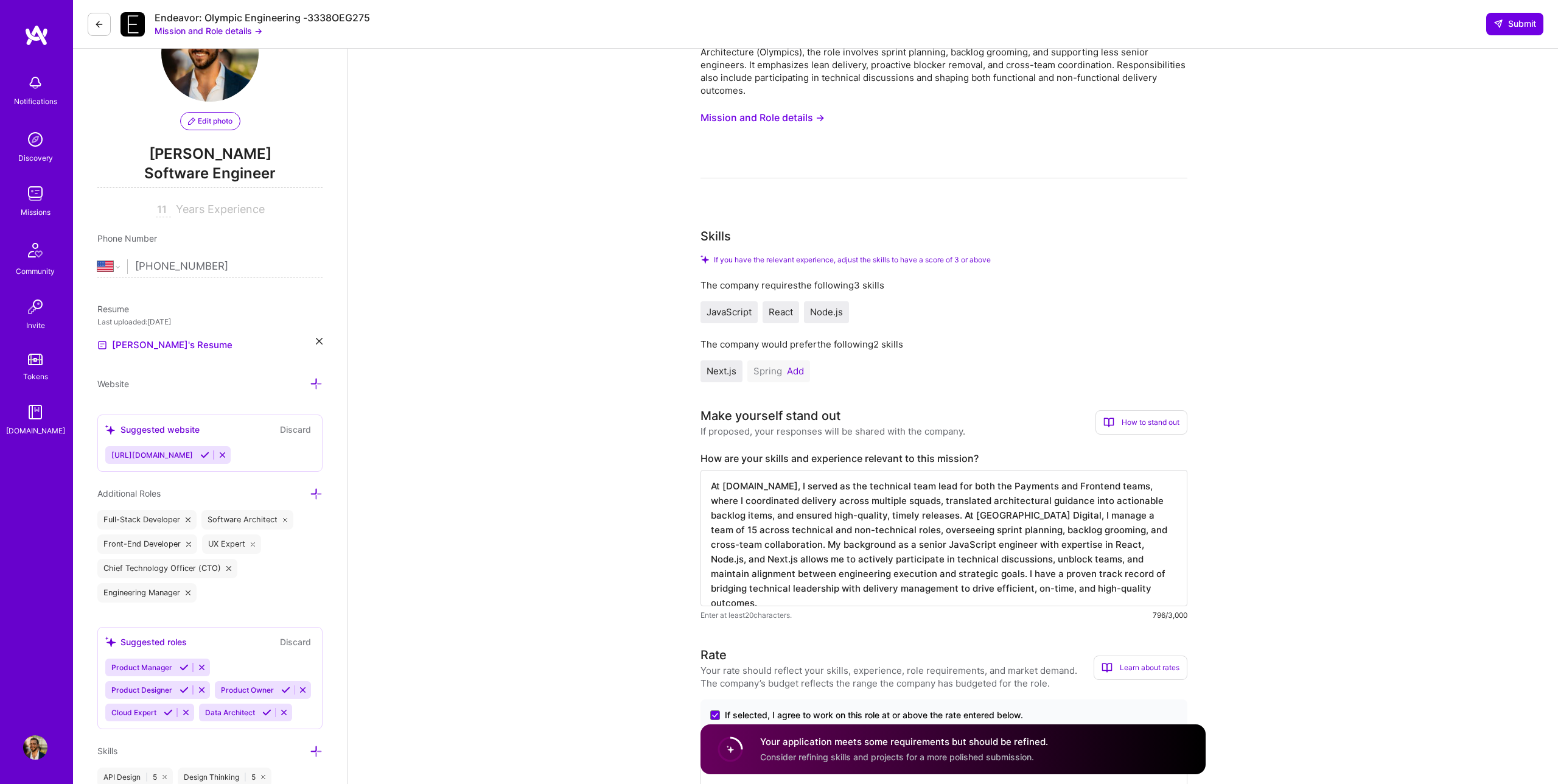
scroll to position [0, 0]
click at [1004, 377] on div "Next.js Spring Add" at bounding box center [944, 371] width 486 height 22
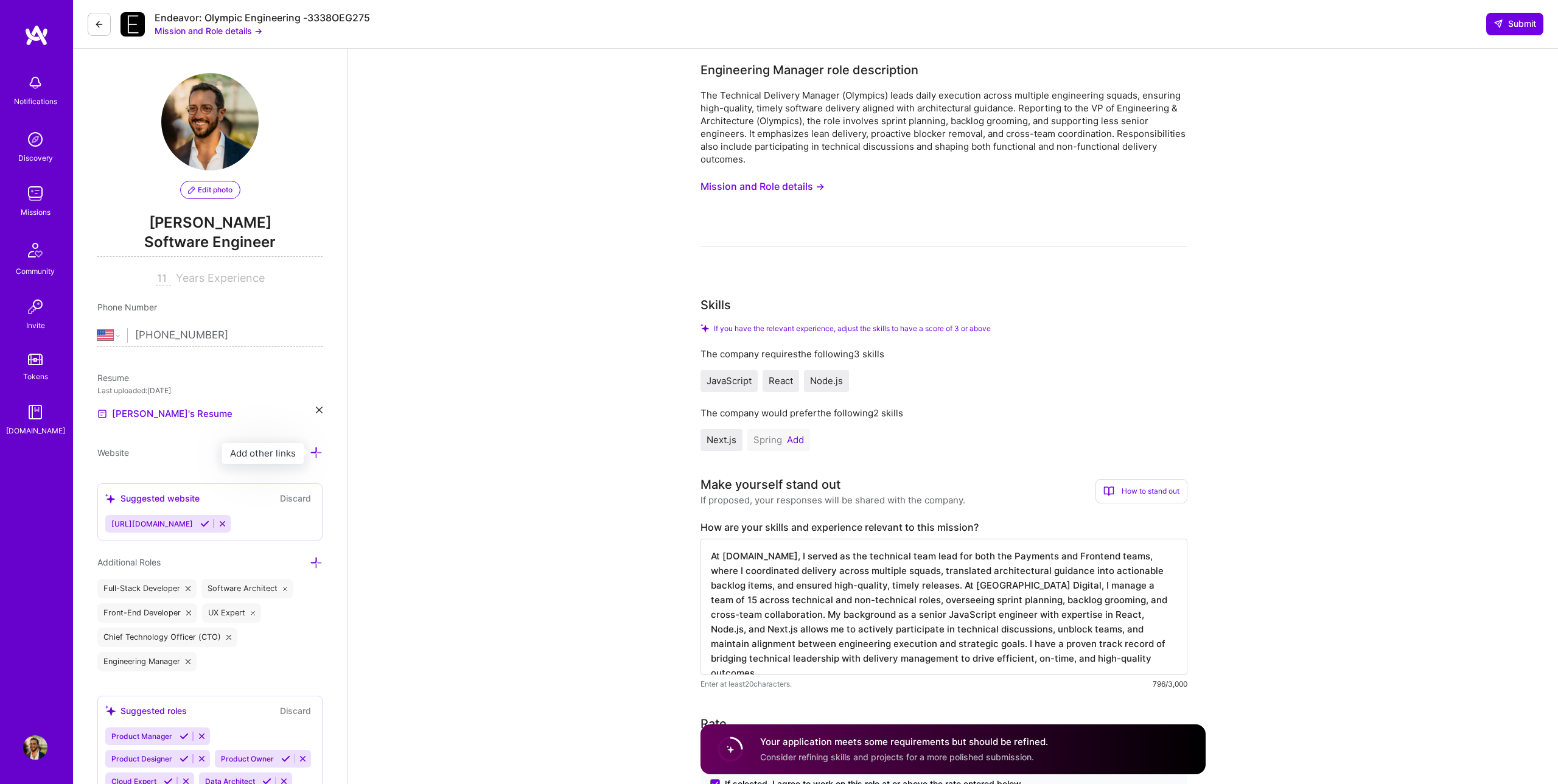
click at [314, 451] on icon at bounding box center [316, 452] width 13 height 13
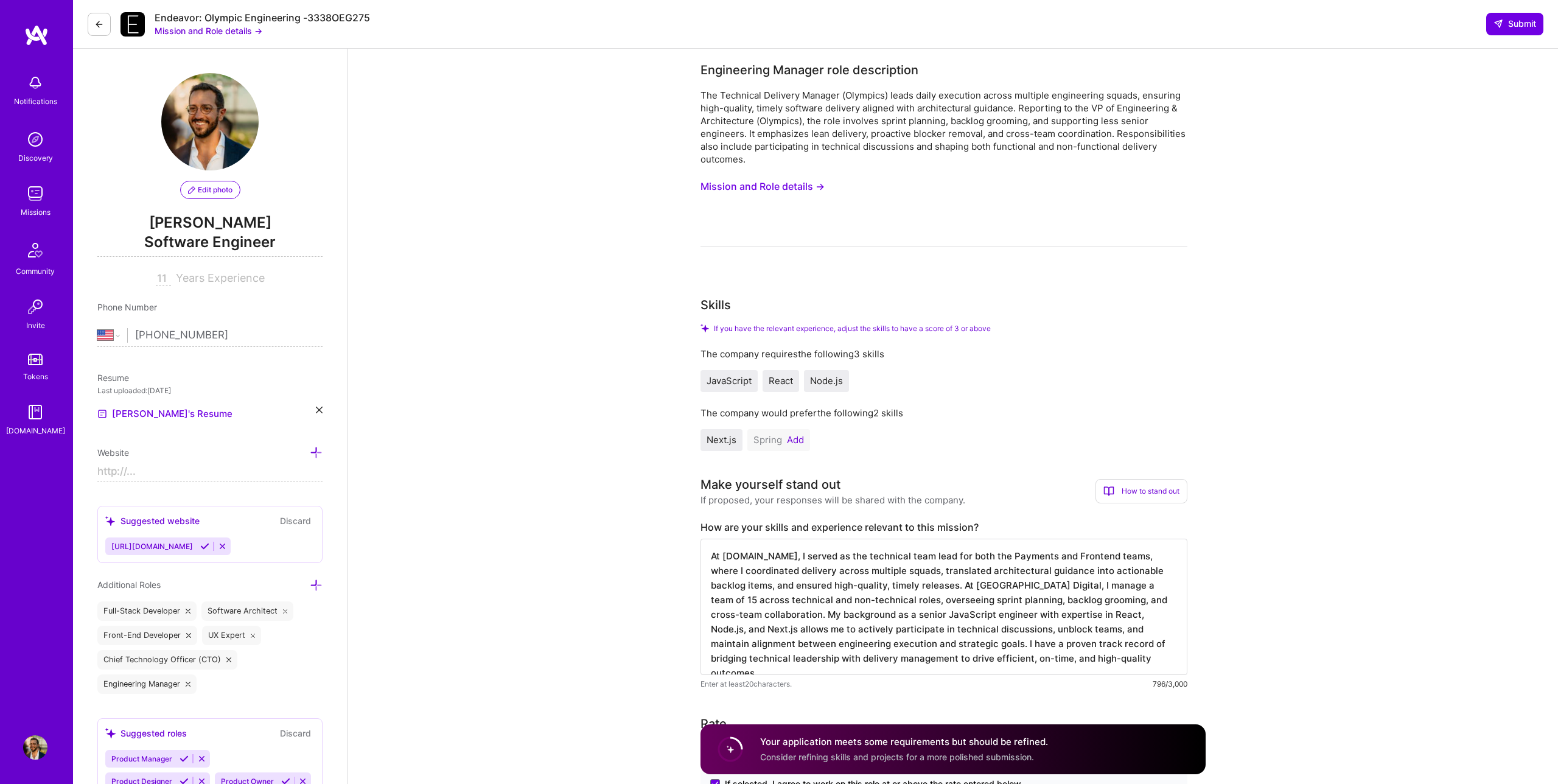
click at [185, 471] on input at bounding box center [209, 471] width 225 height 19
type input "[URL][DOMAIN_NAME]"
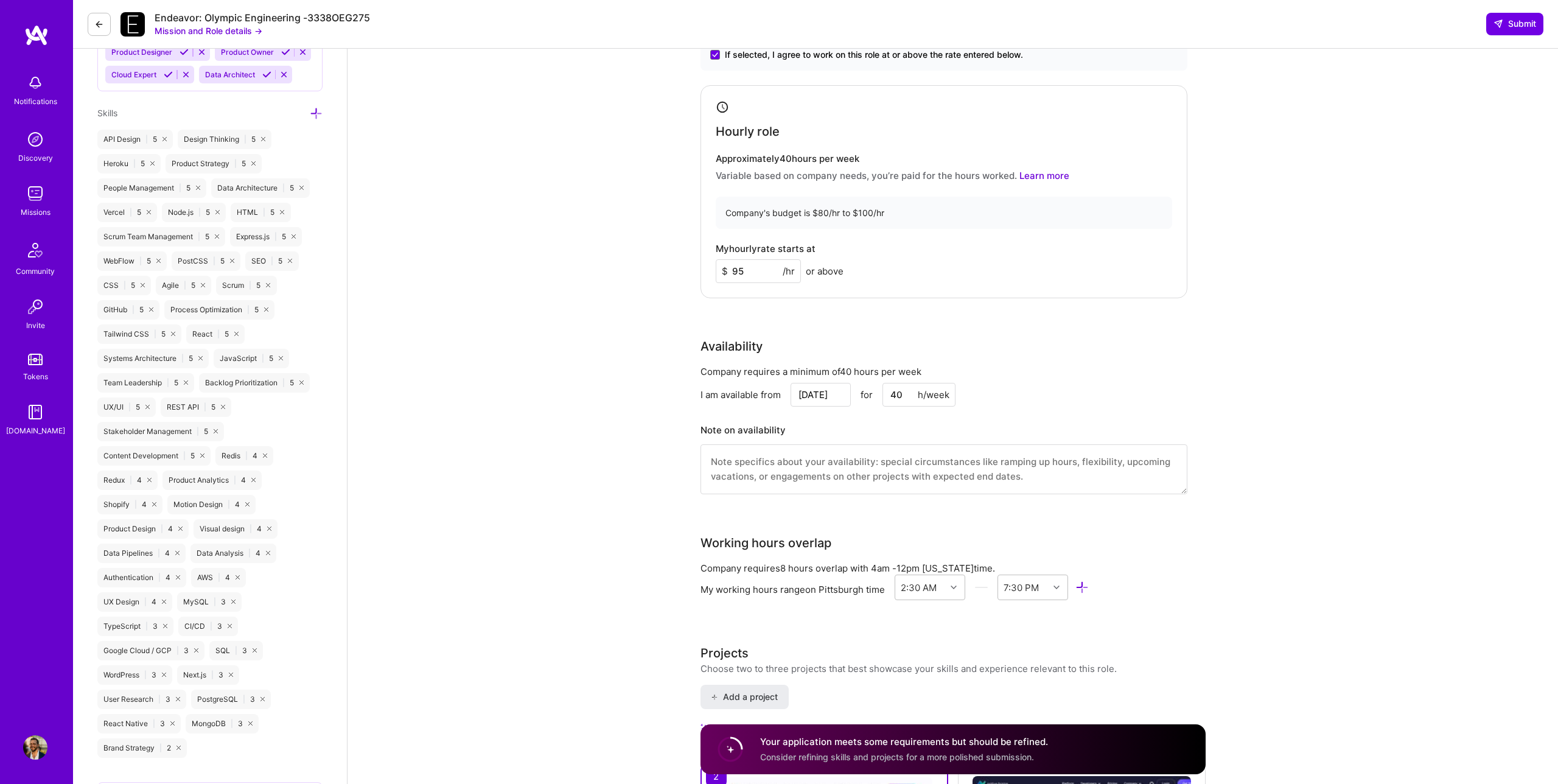
scroll to position [688, 0]
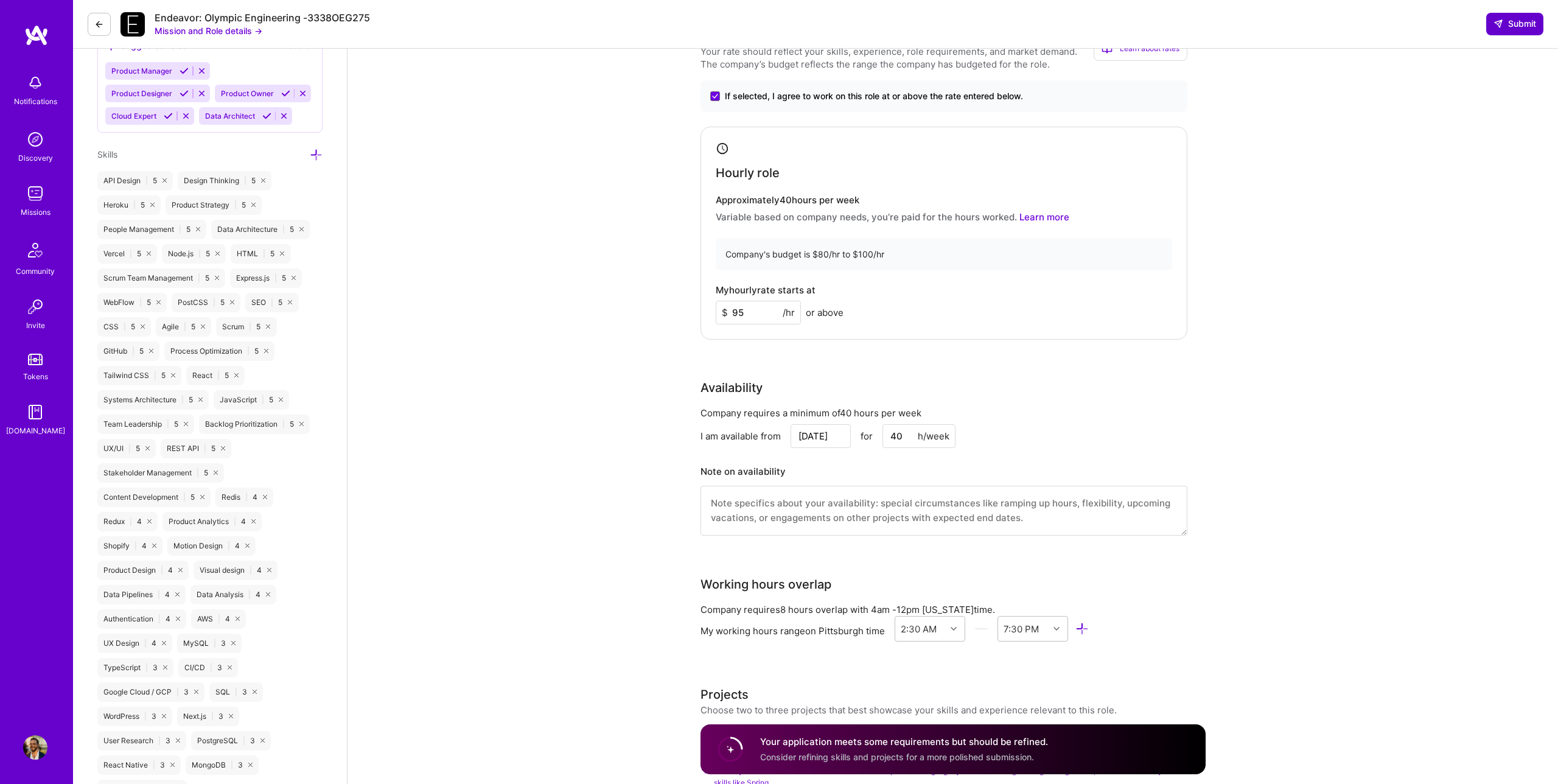
click at [1503, 30] on button "Submit" at bounding box center [1515, 23] width 57 height 22
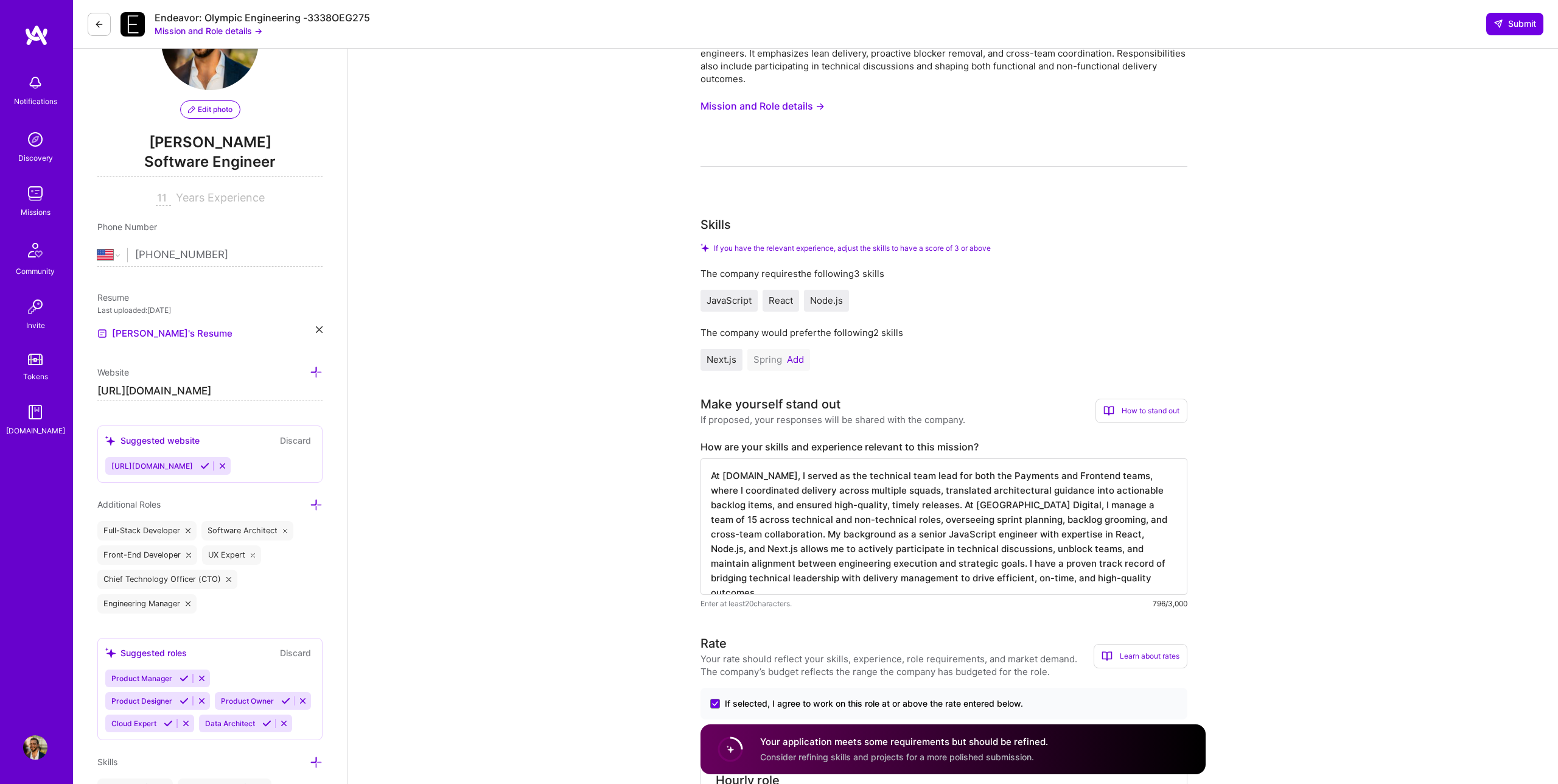
scroll to position [0, 0]
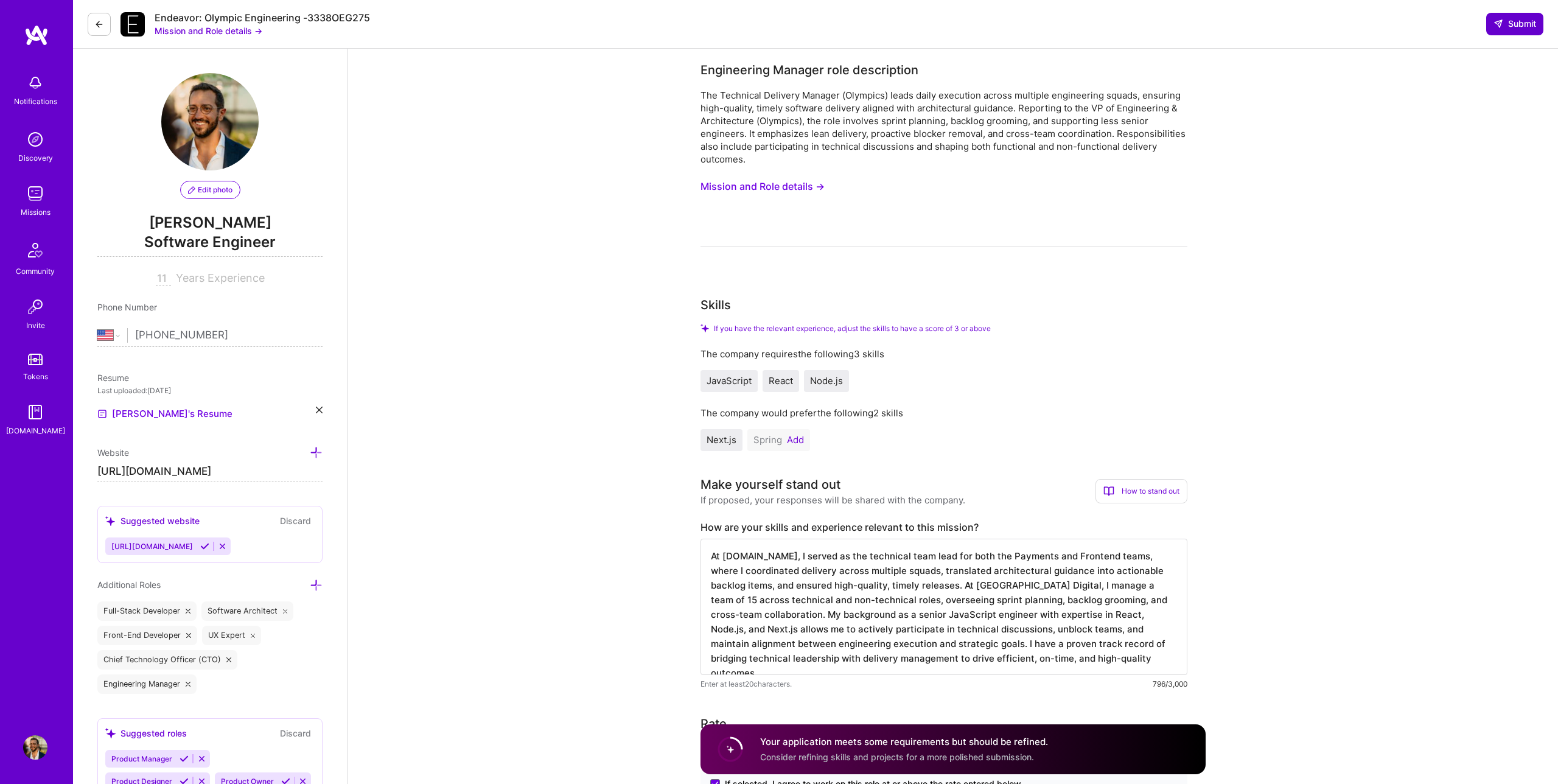
click at [1505, 23] on span "Submit" at bounding box center [1515, 23] width 43 height 13
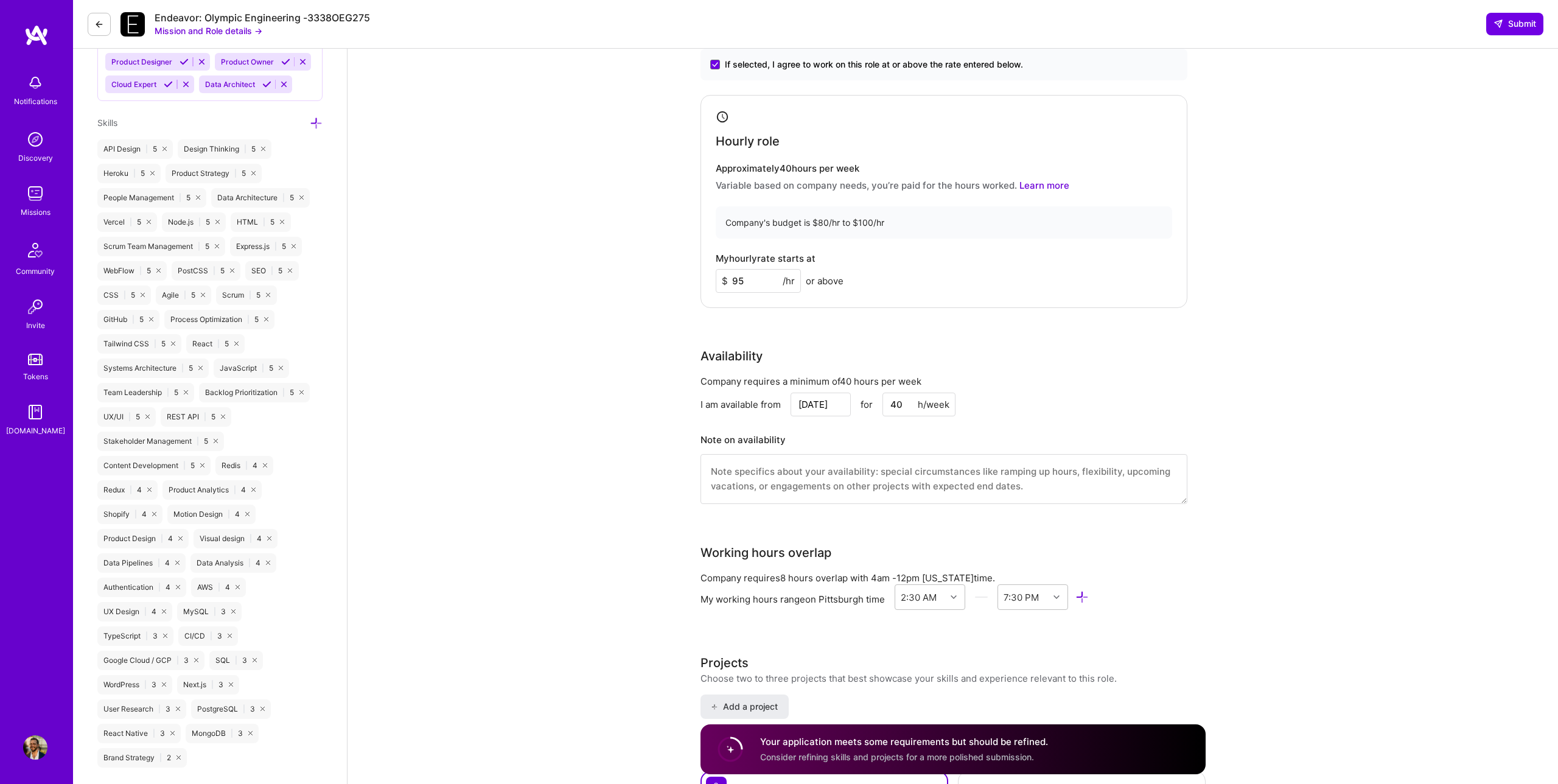
scroll to position [721, 0]
click at [1508, 23] on span "Submit" at bounding box center [1515, 23] width 43 height 13
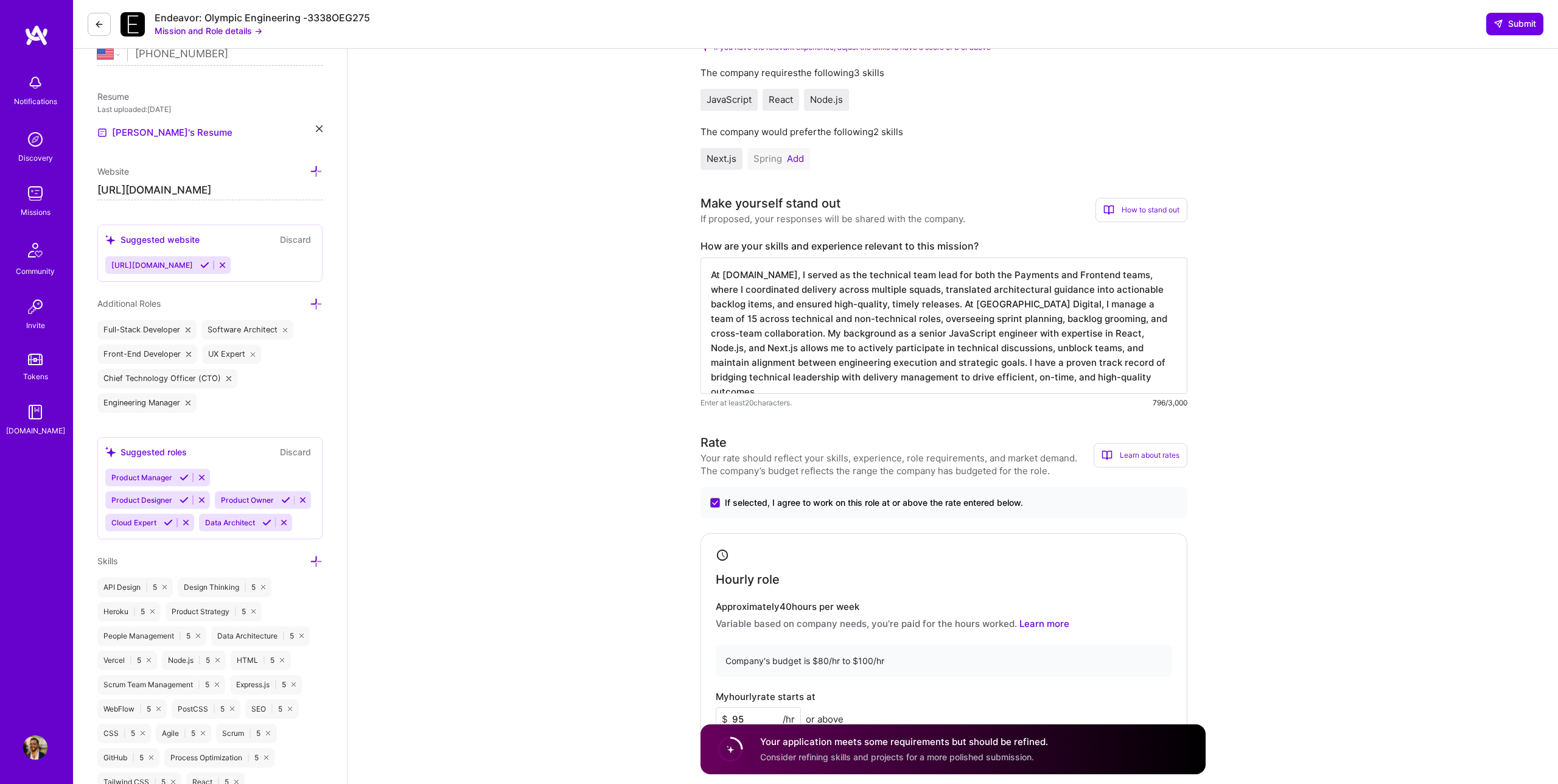
scroll to position [0, 0]
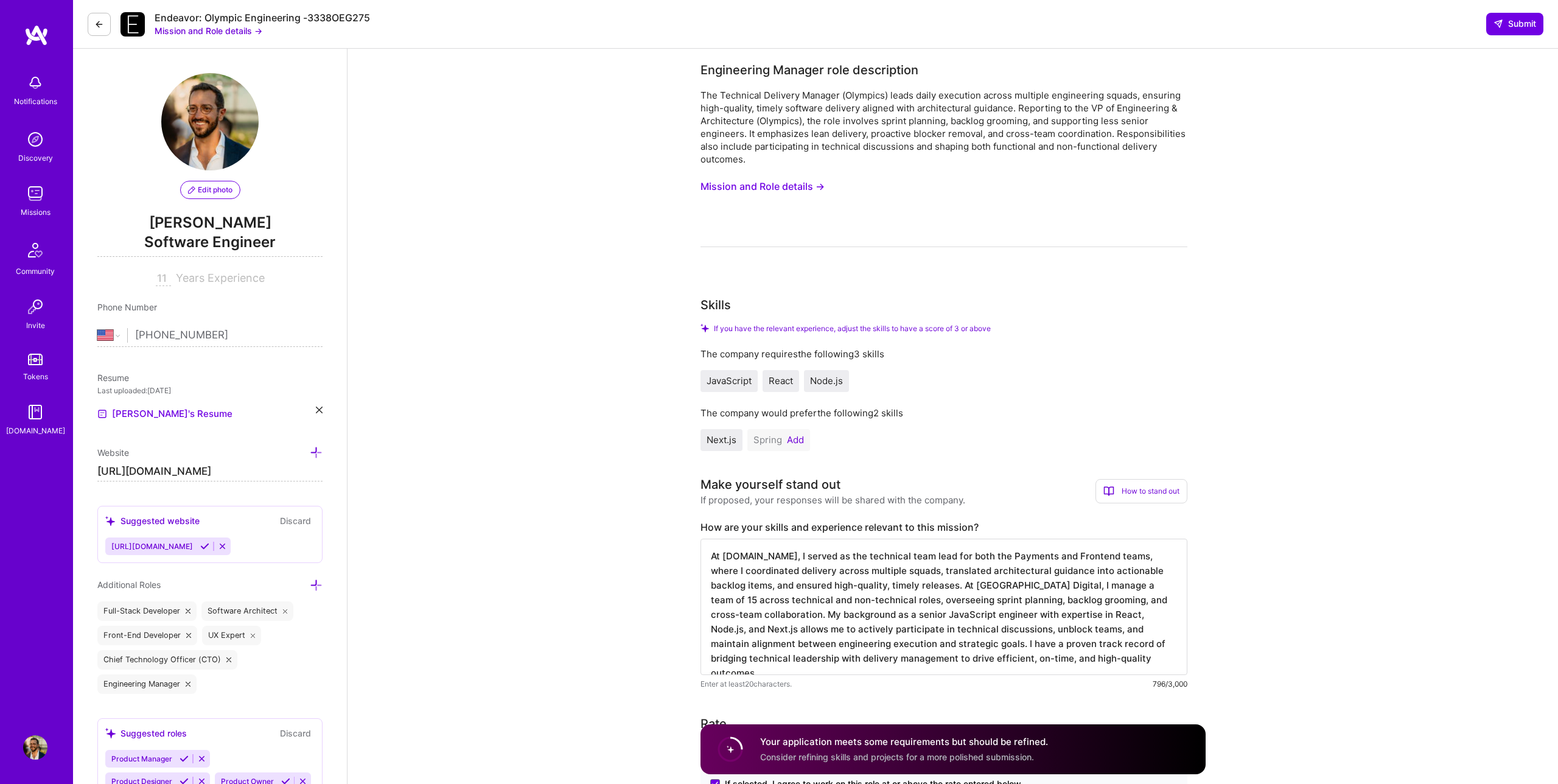
click at [238, 475] on input "[URL][DOMAIN_NAME]" at bounding box center [209, 471] width 225 height 19
click at [225, 545] on icon at bounding box center [222, 546] width 9 height 9
click at [1515, 21] on span "Submit" at bounding box center [1515, 23] width 43 height 13
click at [203, 28] on button "Mission and Role details →" at bounding box center [208, 30] width 108 height 13
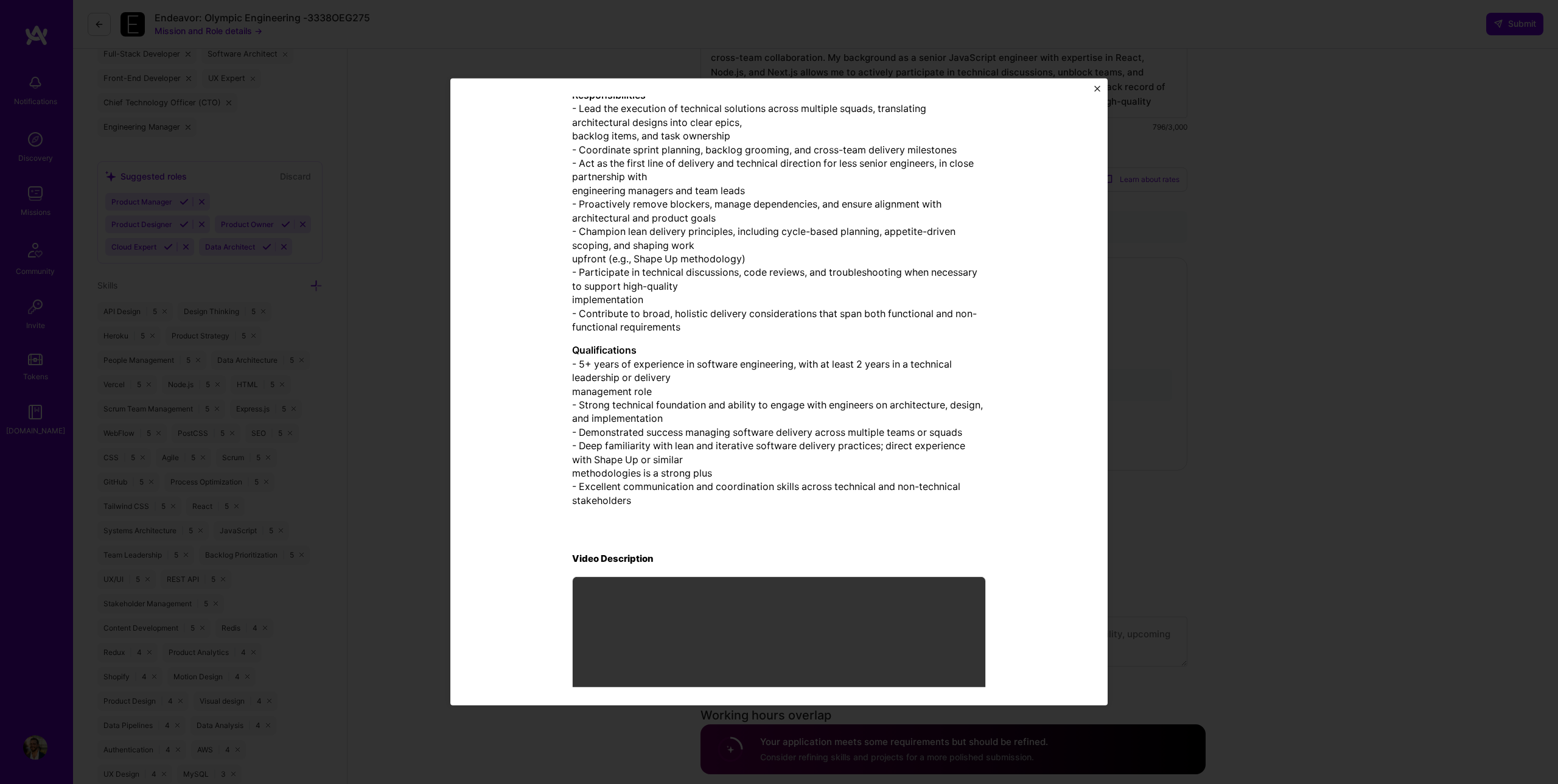
scroll to position [109, 0]
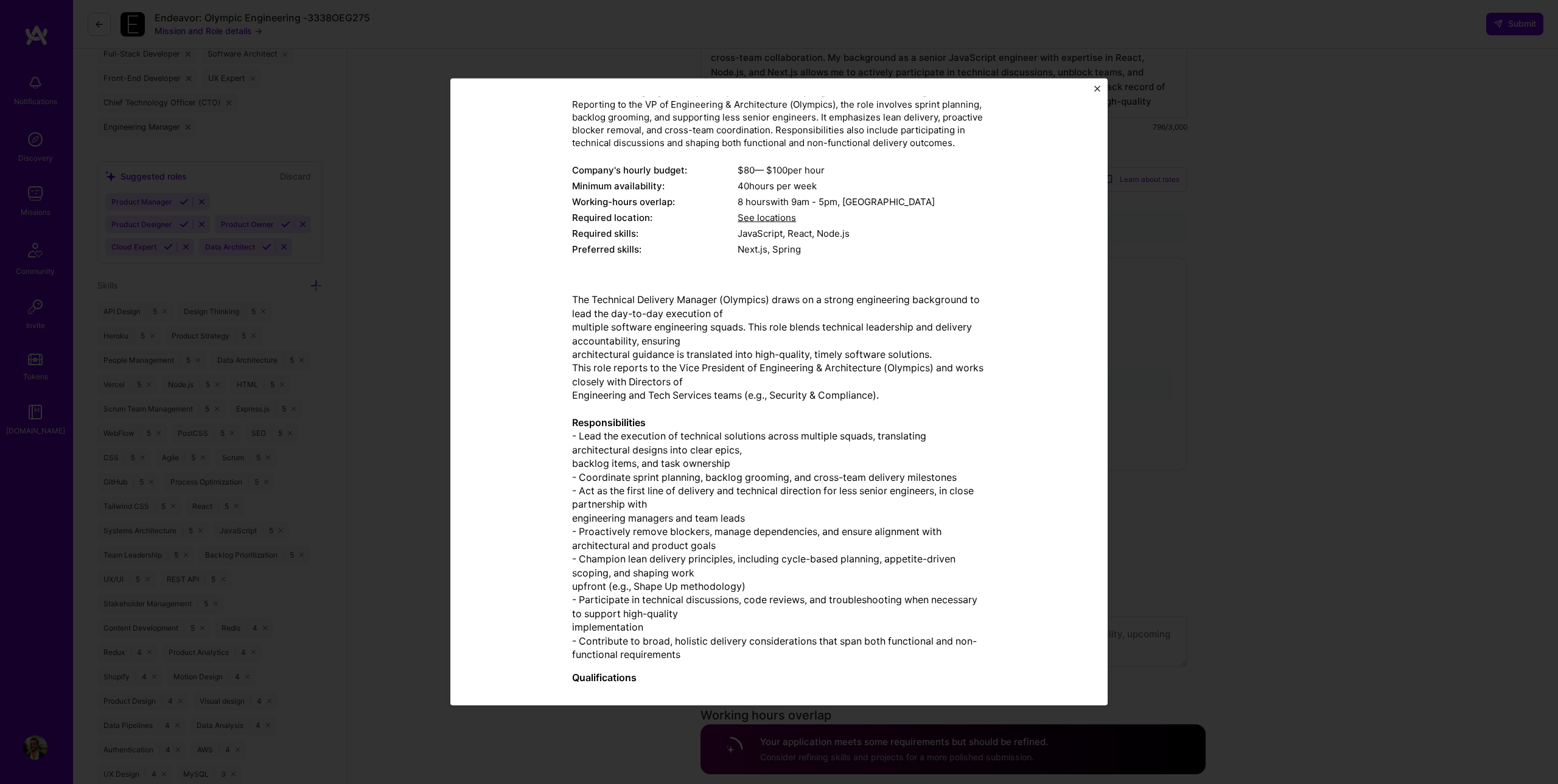
click at [1188, 293] on div "Mission Description and Role Details Engineering Manager role description The T…" at bounding box center [779, 392] width 1558 height 784
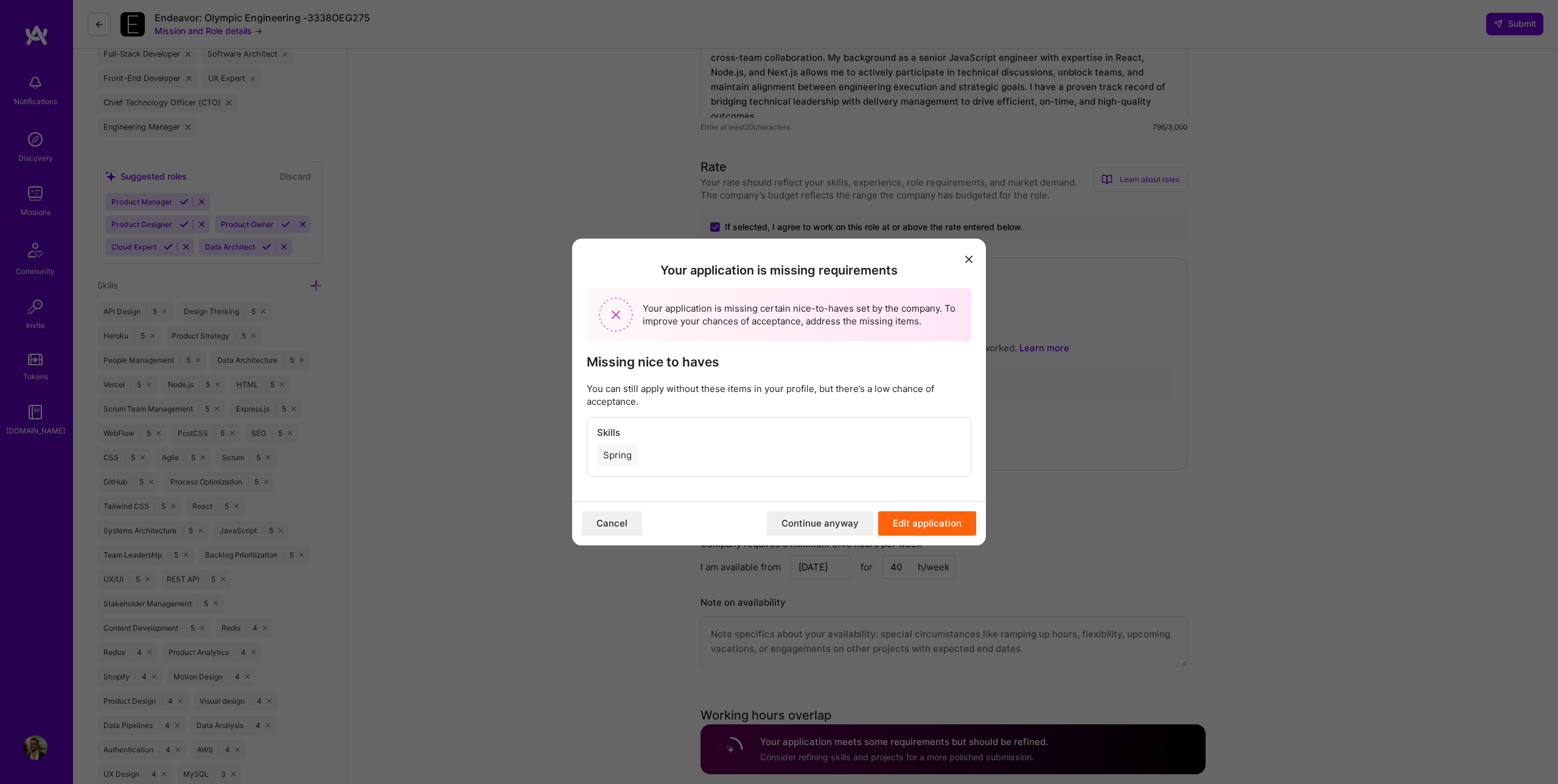
click at [818, 527] on button "Continue anyway" at bounding box center [819, 523] width 106 height 24
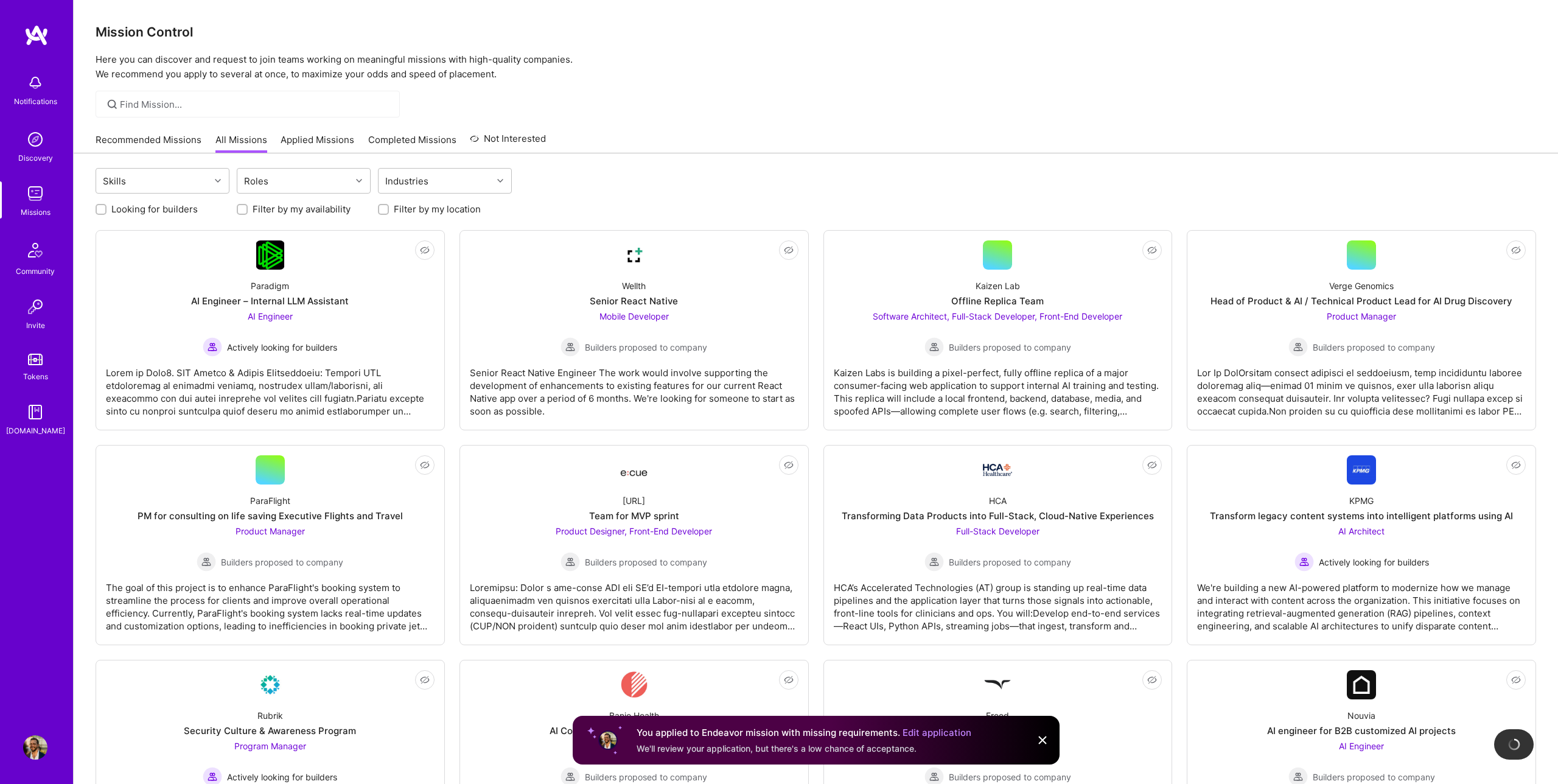
click at [136, 140] on link "Recommended Missions" at bounding box center [148, 143] width 106 height 20
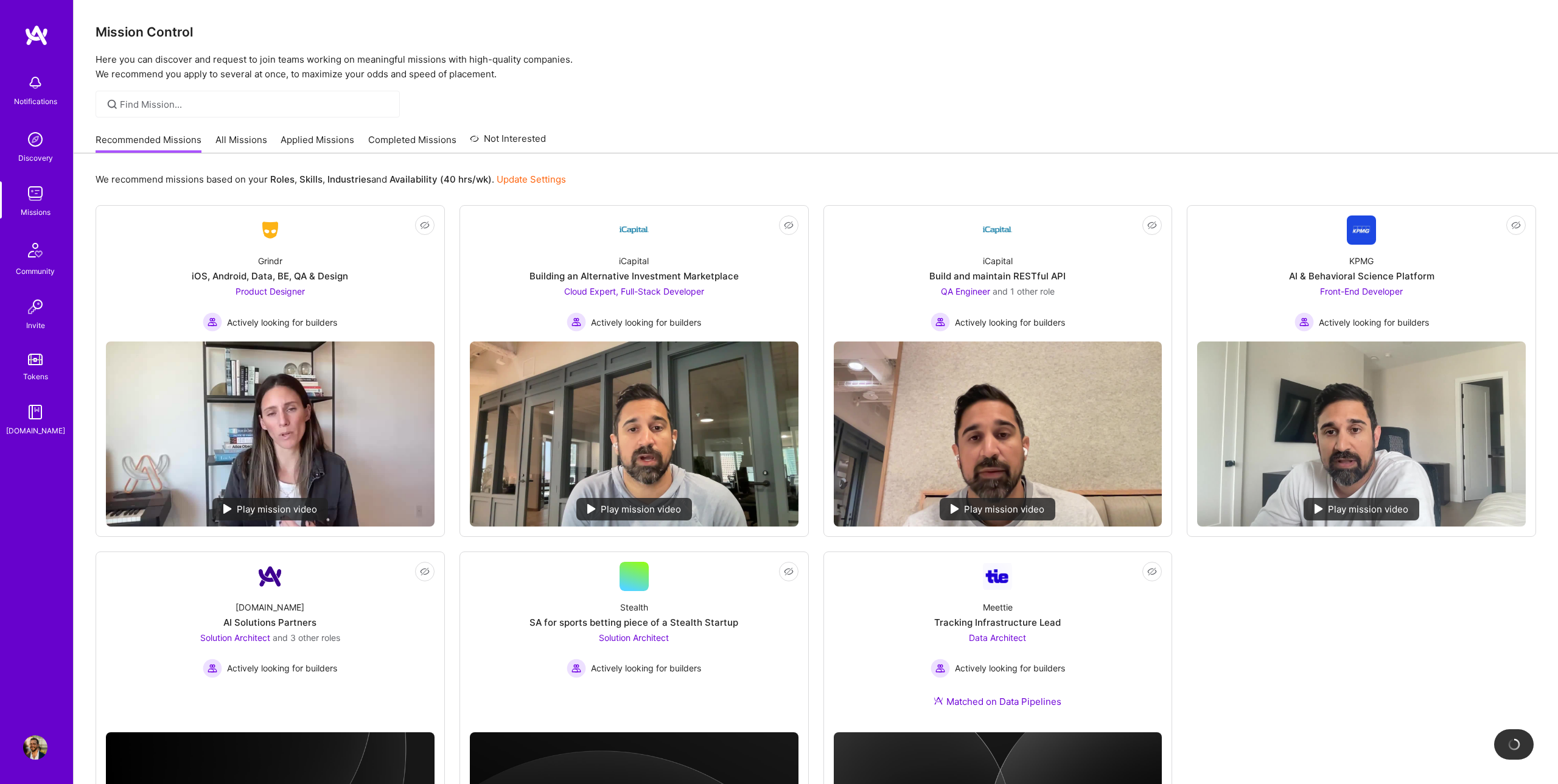
click at [253, 140] on link "All Missions" at bounding box center [242, 143] width 52 height 20
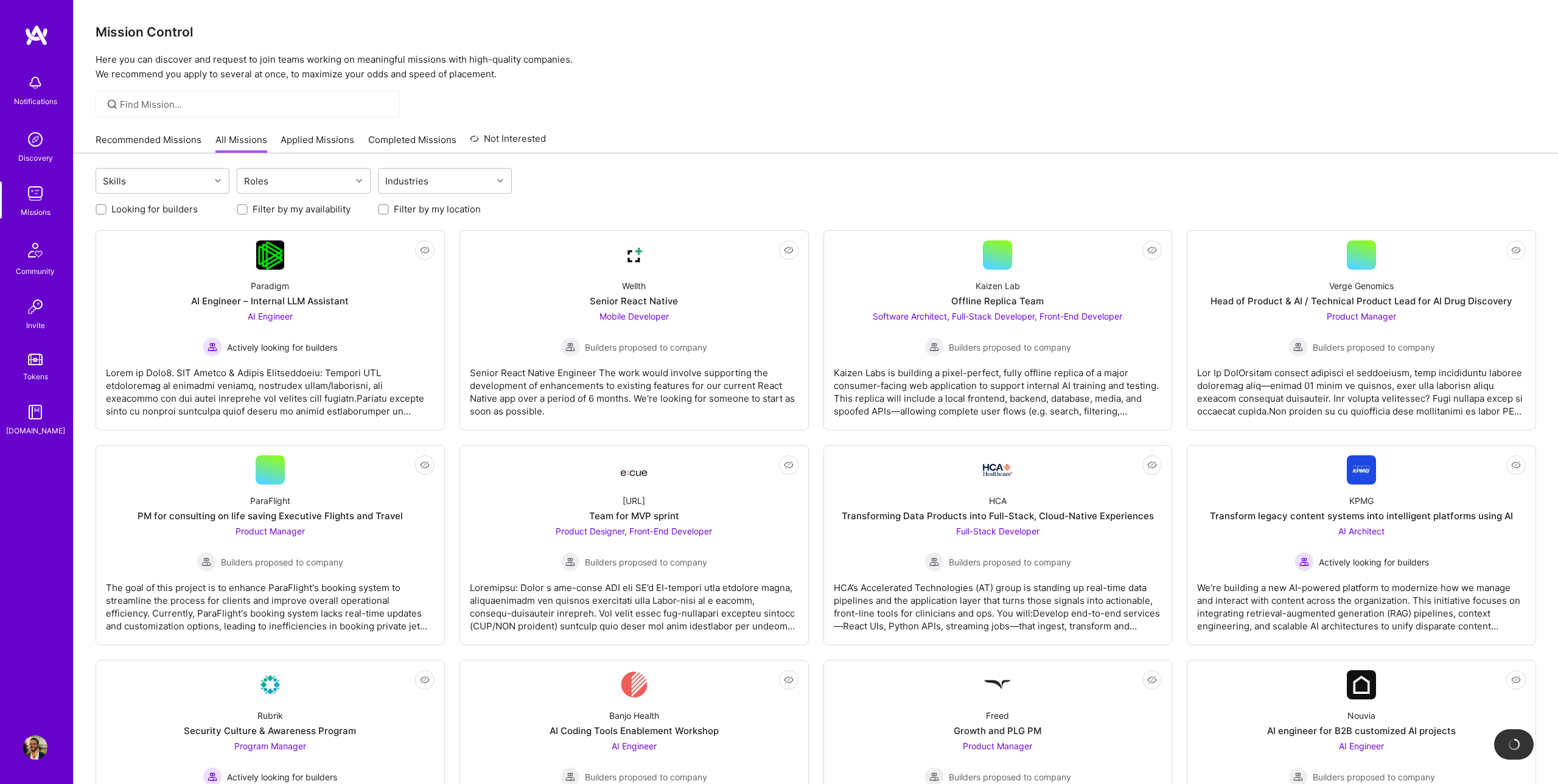
click at [33, 144] on img at bounding box center [35, 139] width 24 height 24
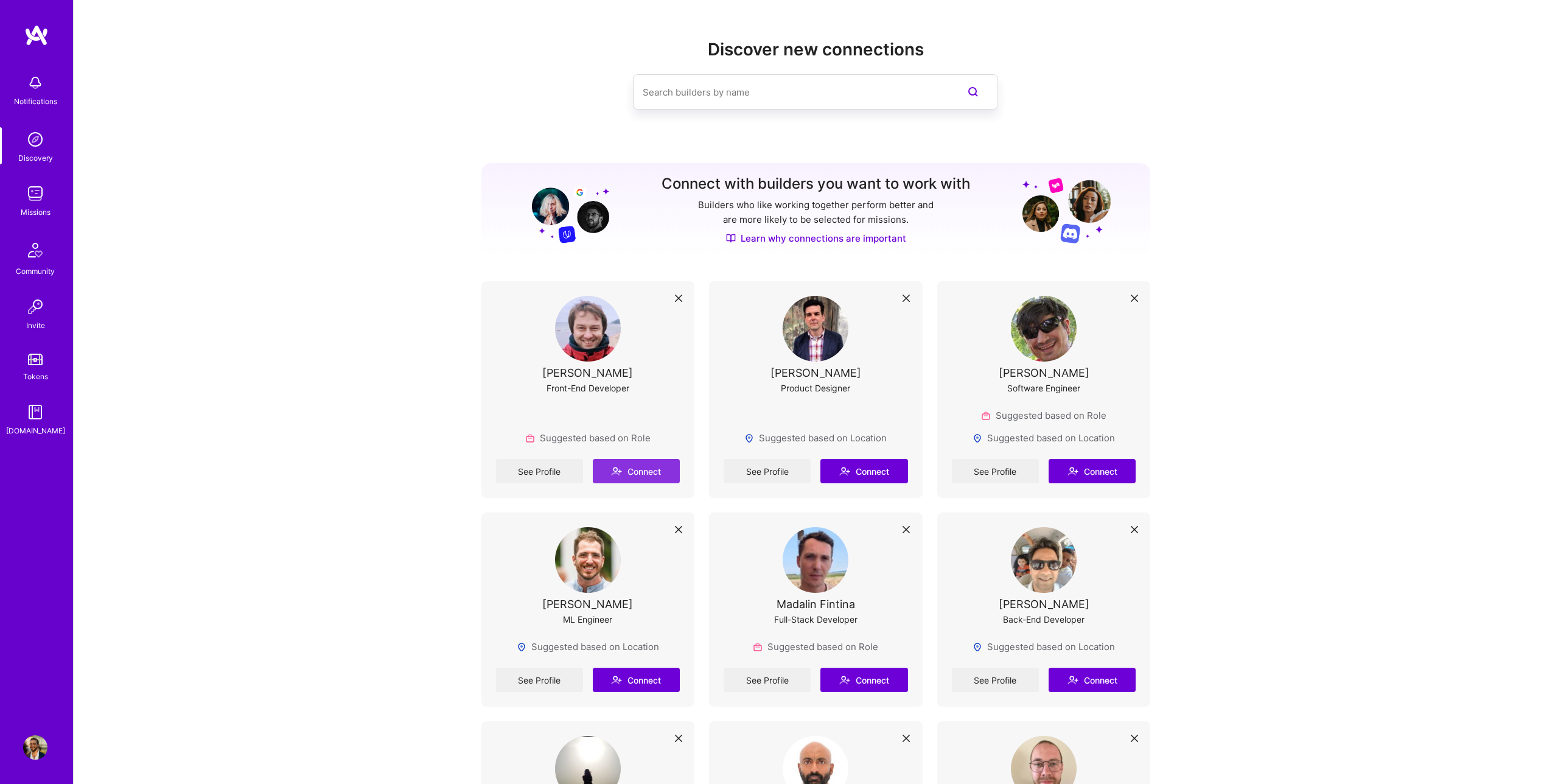
click at [641, 466] on button "Connect" at bounding box center [636, 471] width 87 height 24
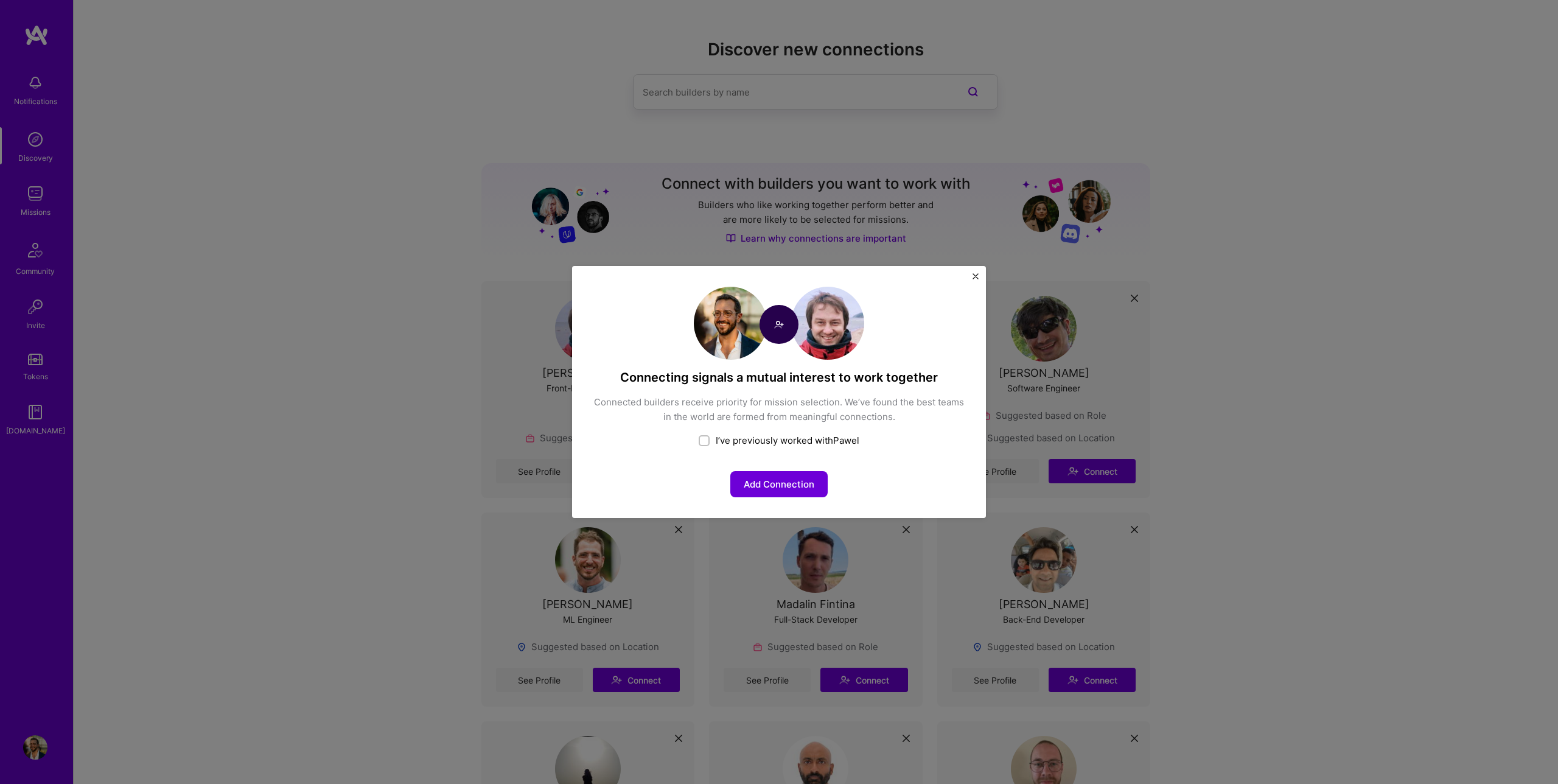
click at [973, 276] on img "Close" at bounding box center [975, 276] width 6 height 6
